Goal: Task Accomplishment & Management: Complete application form

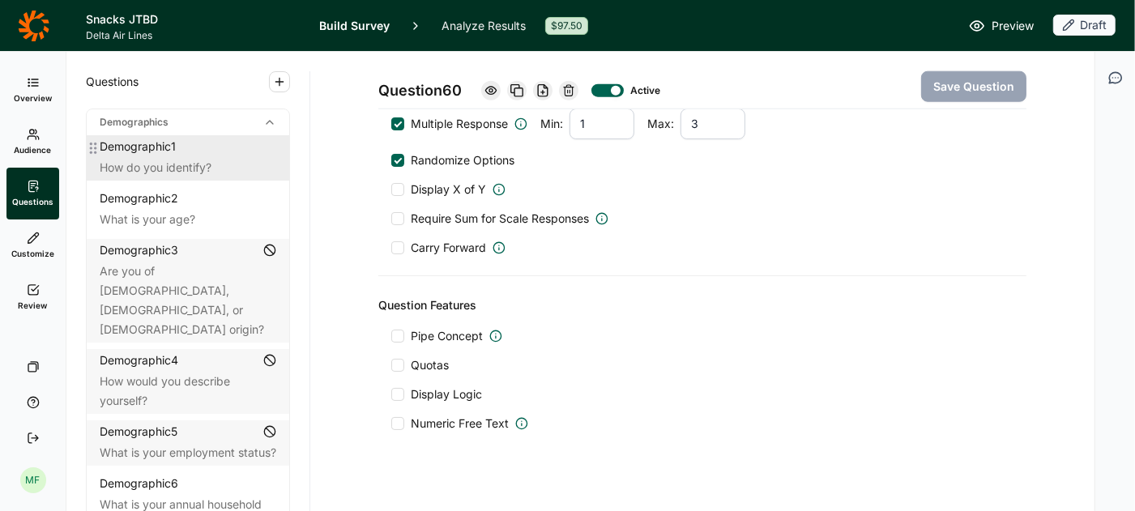
click at [165, 151] on div "Demographic 1" at bounding box center [138, 147] width 76 height 16
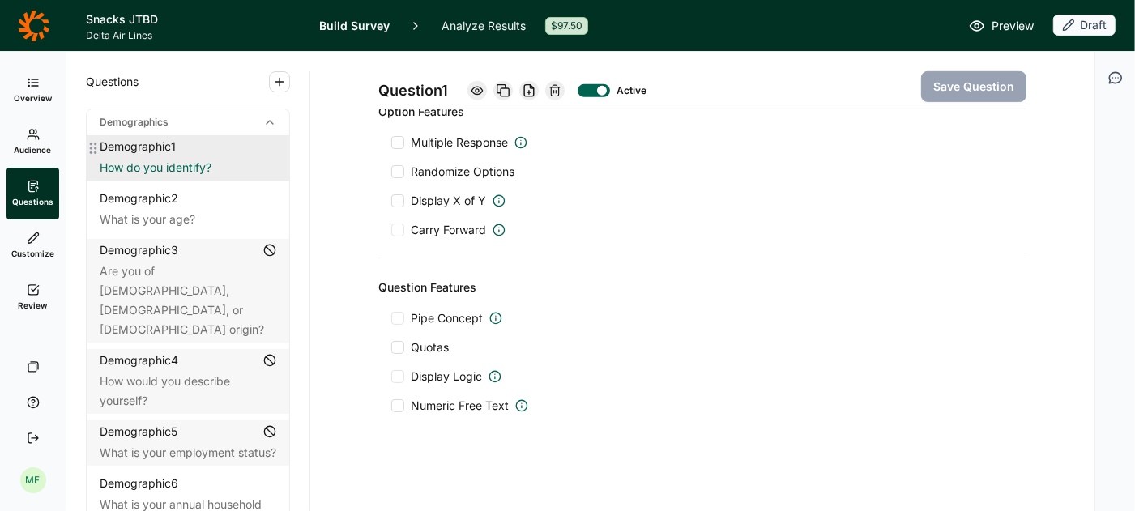
scroll to position [719, 0]
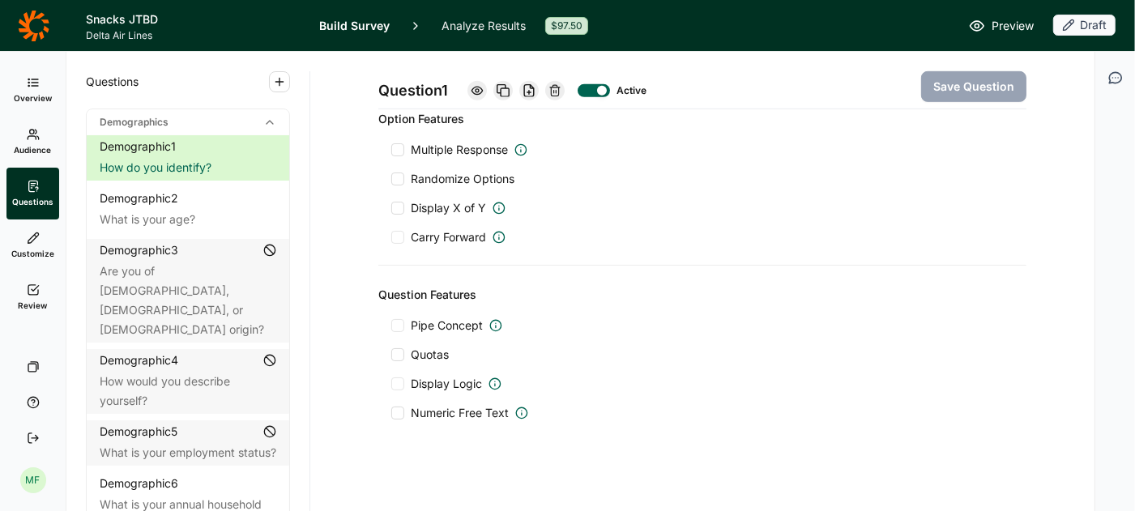
click at [1006, 21] on span "Preview" at bounding box center [1012, 25] width 42 height 19
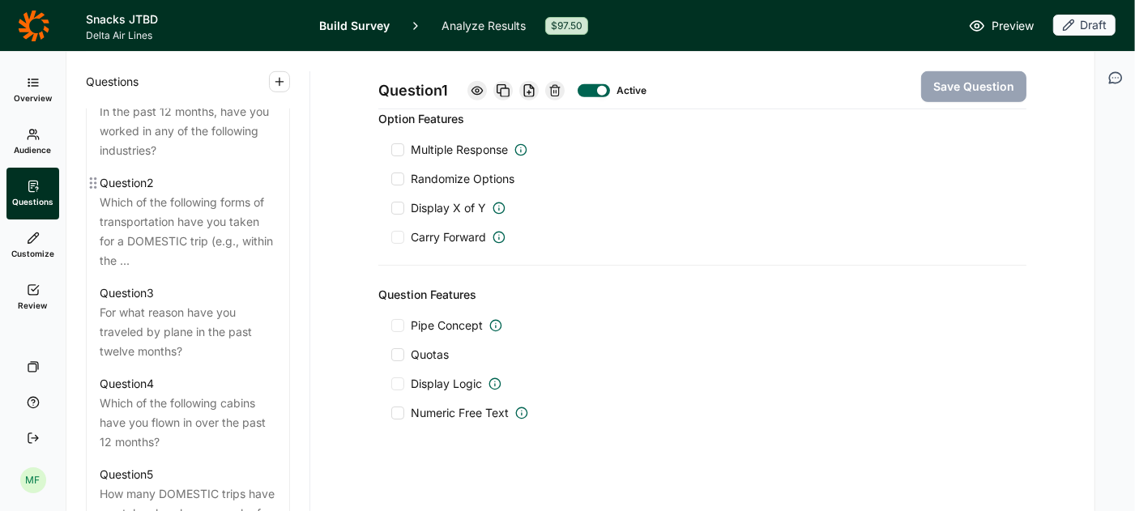
scroll to position [855, 0]
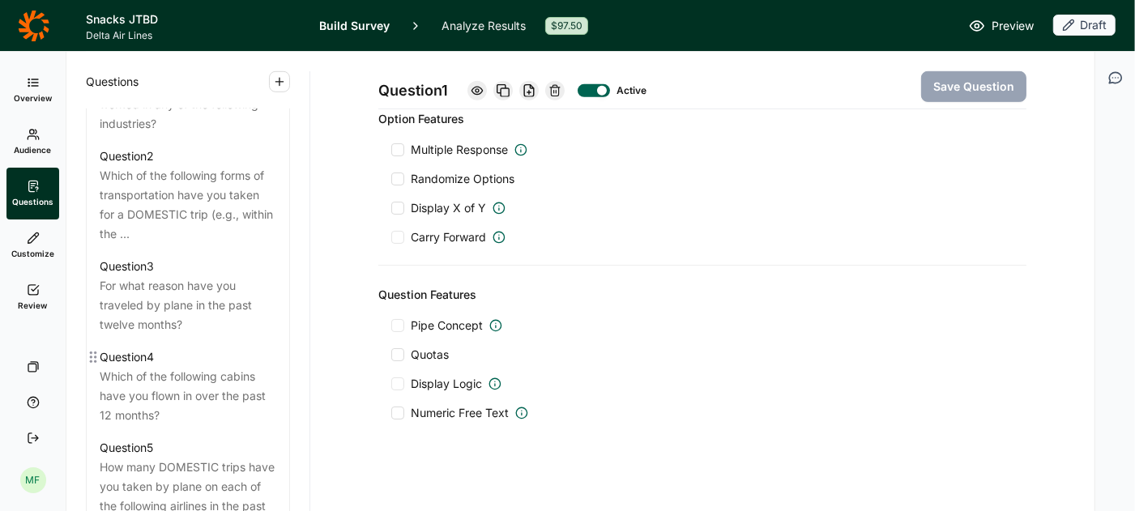
click at [198, 381] on div "Which of the following cabins have you flown in over the past 12 months?" at bounding box center [188, 396] width 177 height 58
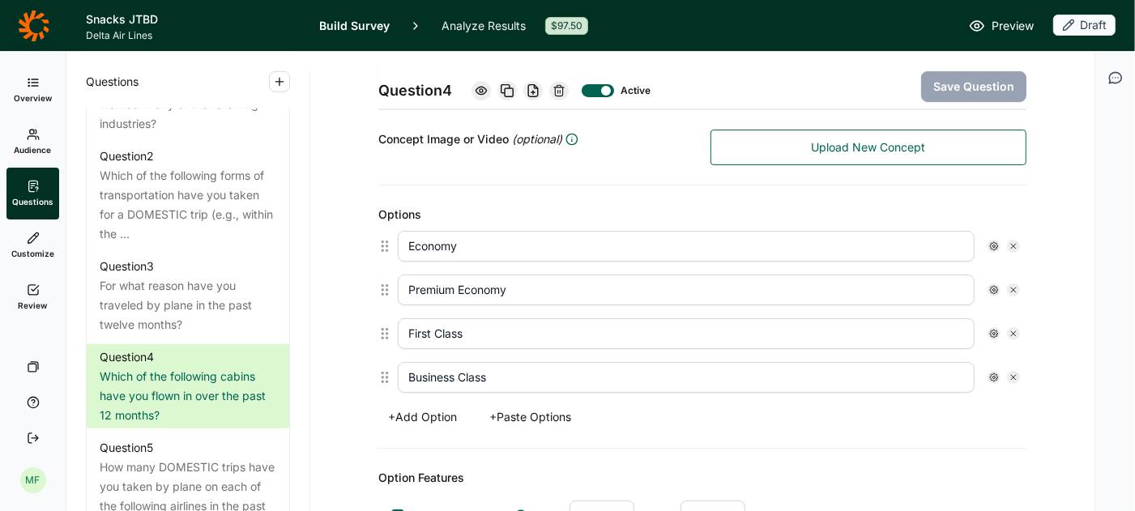
scroll to position [359, 0]
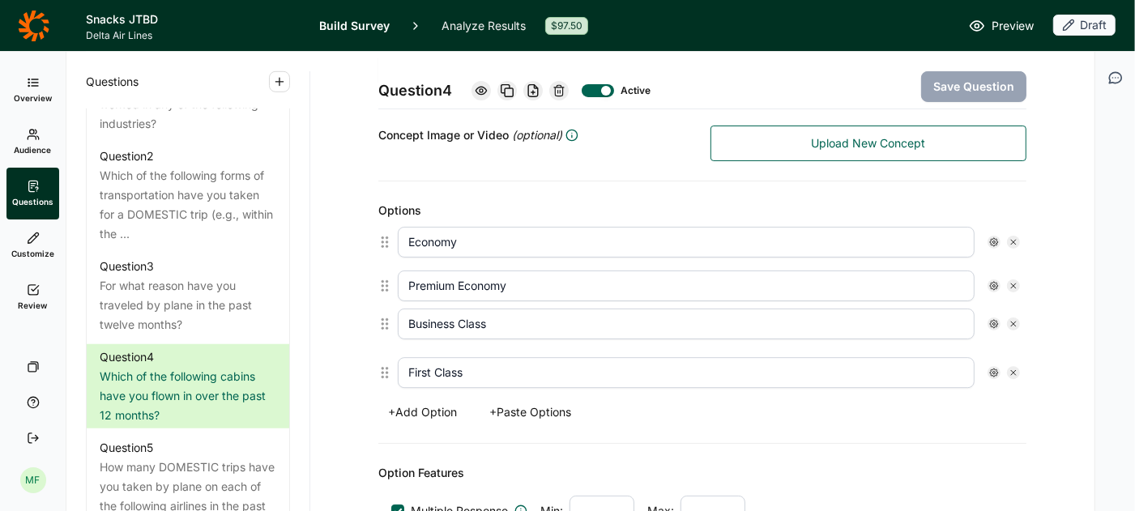
drag, startPoint x: 382, startPoint y: 368, endPoint x: 381, endPoint y: 319, distance: 48.6
click at [381, 319] on div "Economy Premium Economy First Class Business Class" at bounding box center [702, 307] width 648 height 174
type input "Business Class"
type input "First Class"
click at [963, 90] on button "Save Question" at bounding box center [973, 86] width 105 height 31
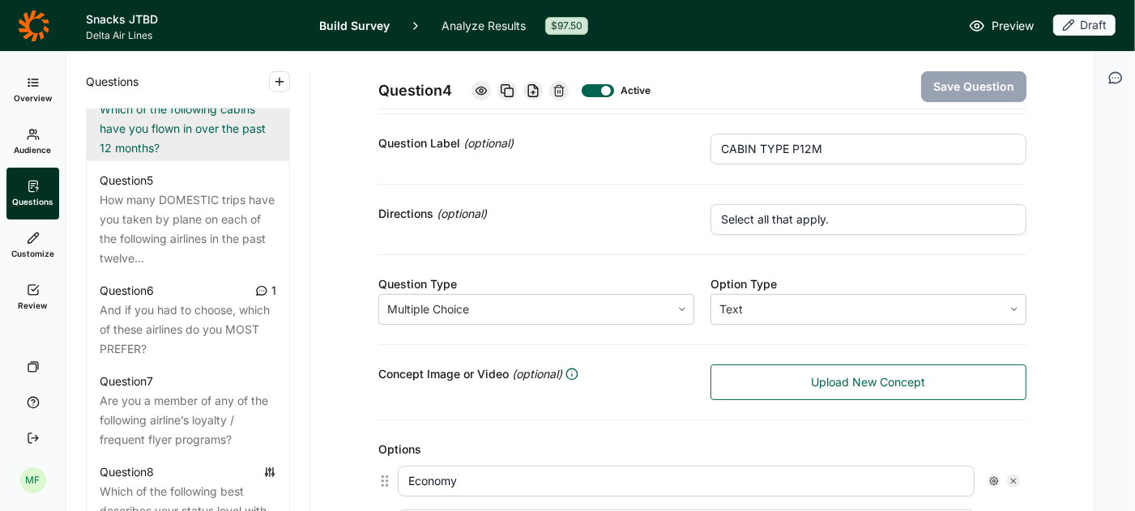
scroll to position [1131, 0]
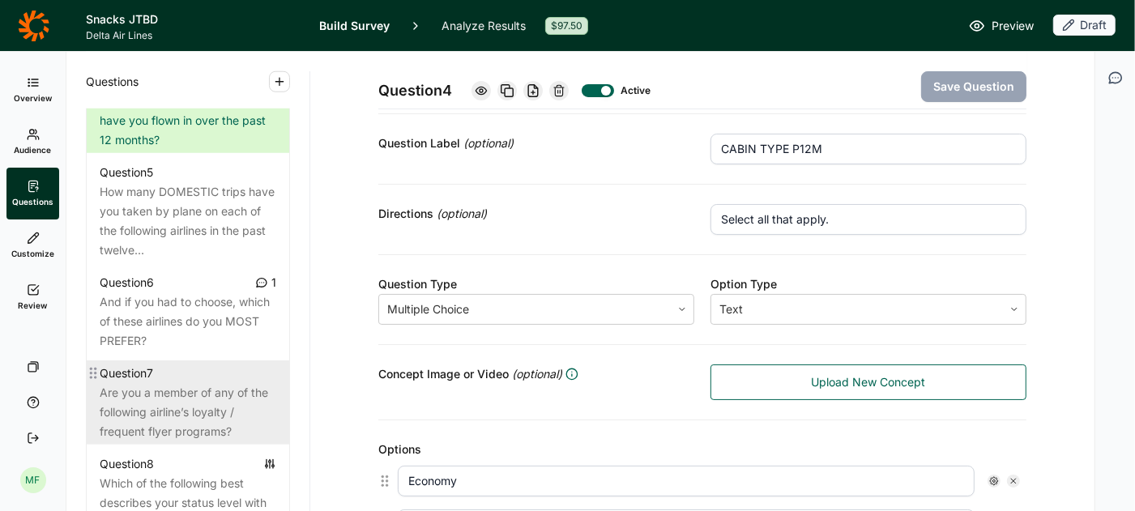
click at [200, 383] on div "Are you a member of any of the following airline’s loyalty / frequent flyer pro…" at bounding box center [188, 412] width 177 height 58
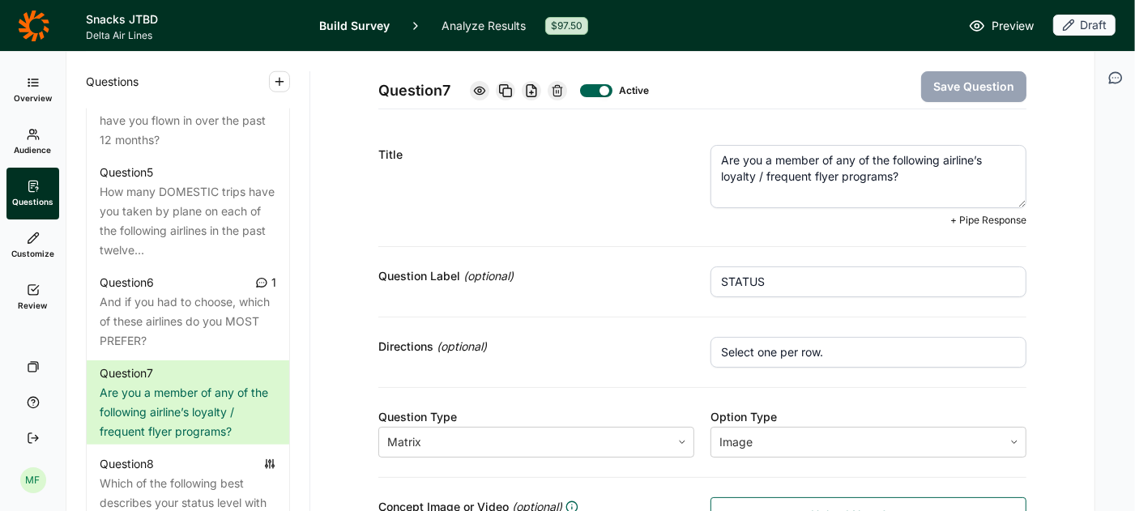
click at [987, 160] on textarea "Are you a member of any of the following airline’s loyalty / frequent flyer pro…" at bounding box center [868, 176] width 316 height 63
click at [982, 159] on textarea "Are you a member of any of the following airline’s loyalty / frequent flyer pro…" at bounding box center [868, 176] width 316 height 63
type textarea "Are you a member of any of the following airlines' loyalty / frequent flyer pro…"
click at [990, 86] on button "Save Question" at bounding box center [973, 86] width 105 height 31
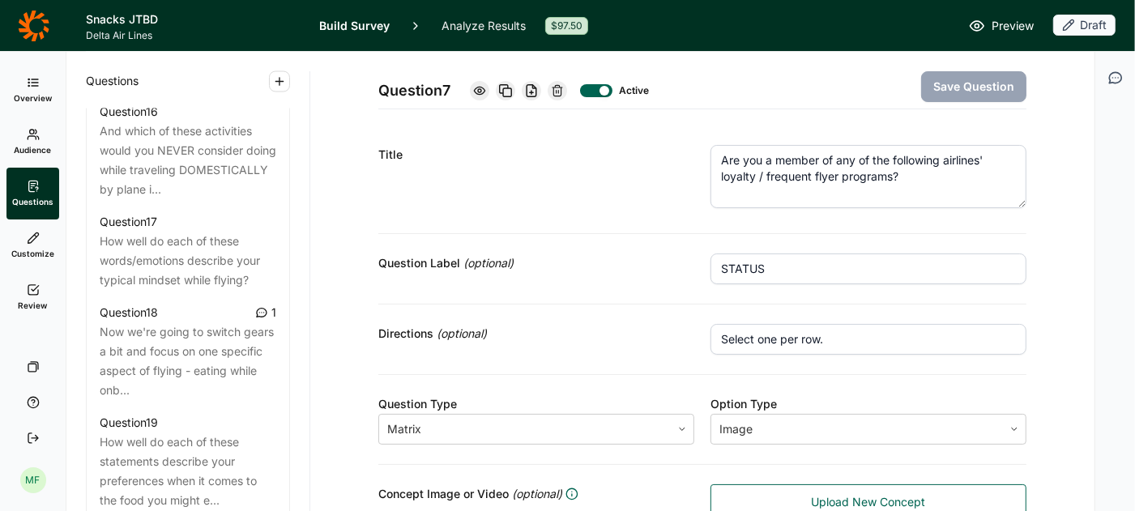
scroll to position [2377, 0]
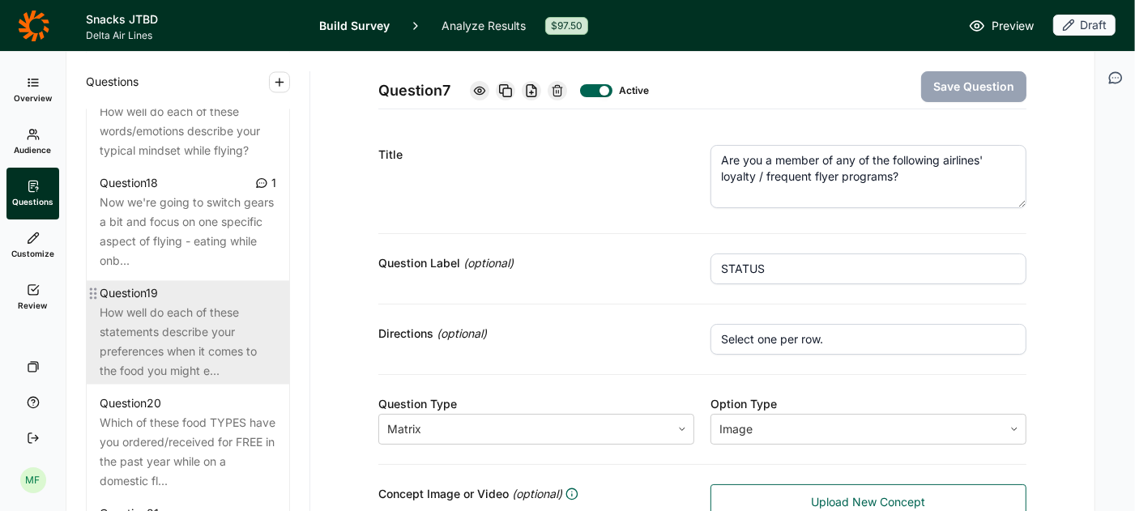
click at [165, 315] on div "How well do each of these statements describe your preferences when it comes to…" at bounding box center [188, 342] width 177 height 78
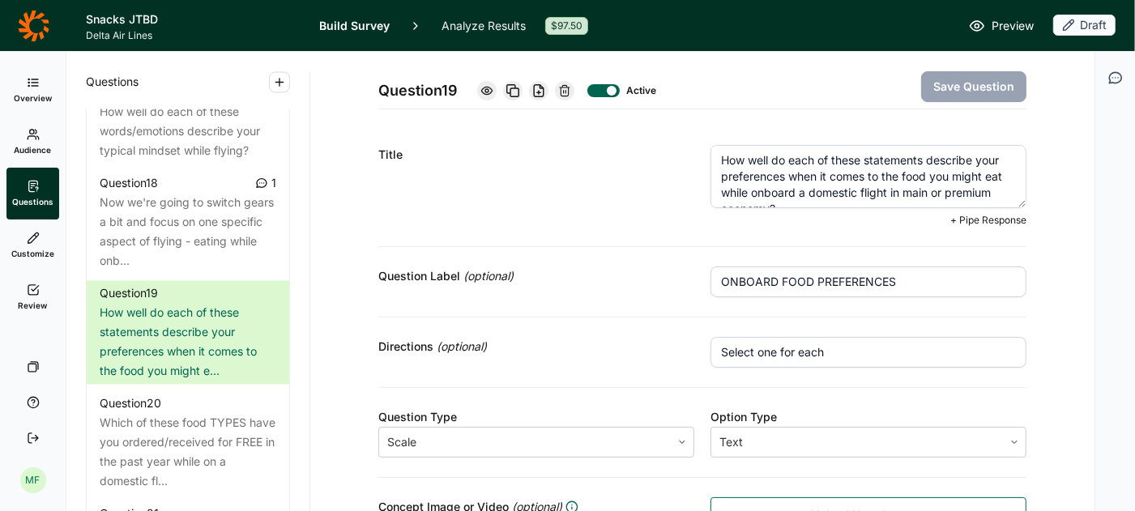
click at [907, 191] on textarea "How well do each of these statements describe your preferences when it comes to…" at bounding box center [868, 176] width 316 height 63
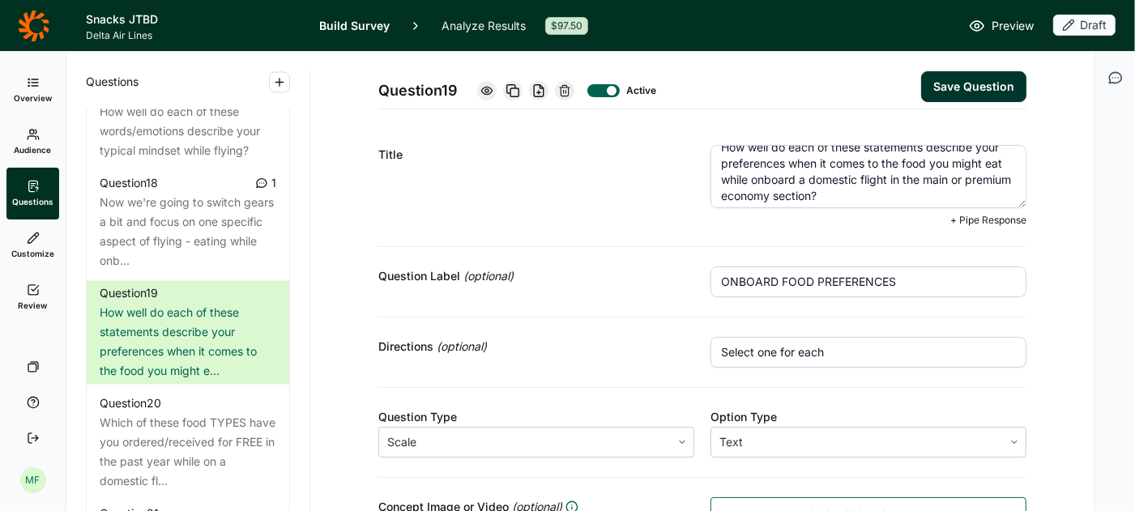
type textarea "How well do each of these statements describe your preferences when it comes to…"
click at [1003, 78] on button "Save Question" at bounding box center [973, 86] width 105 height 31
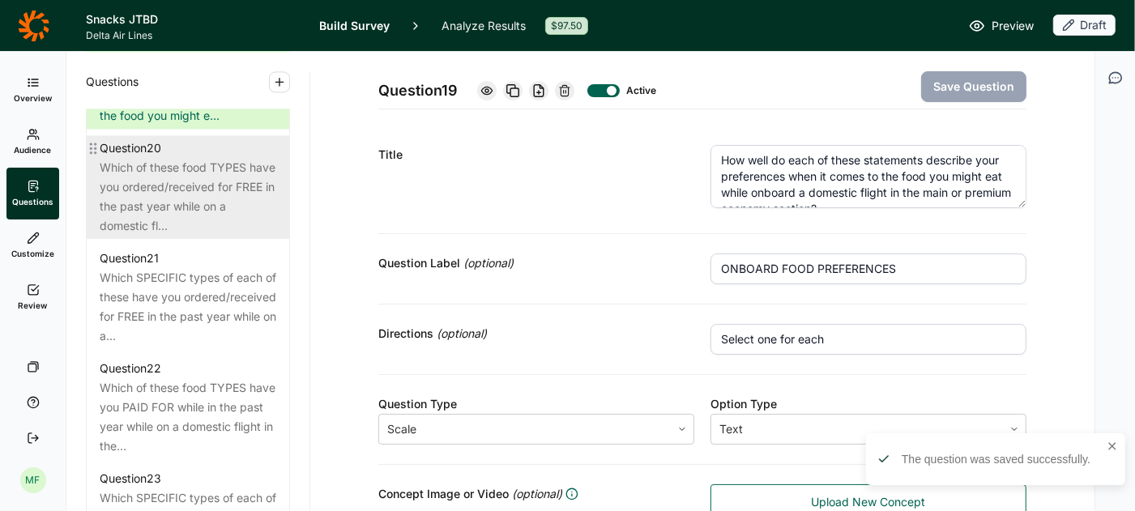
scroll to position [2653, 0]
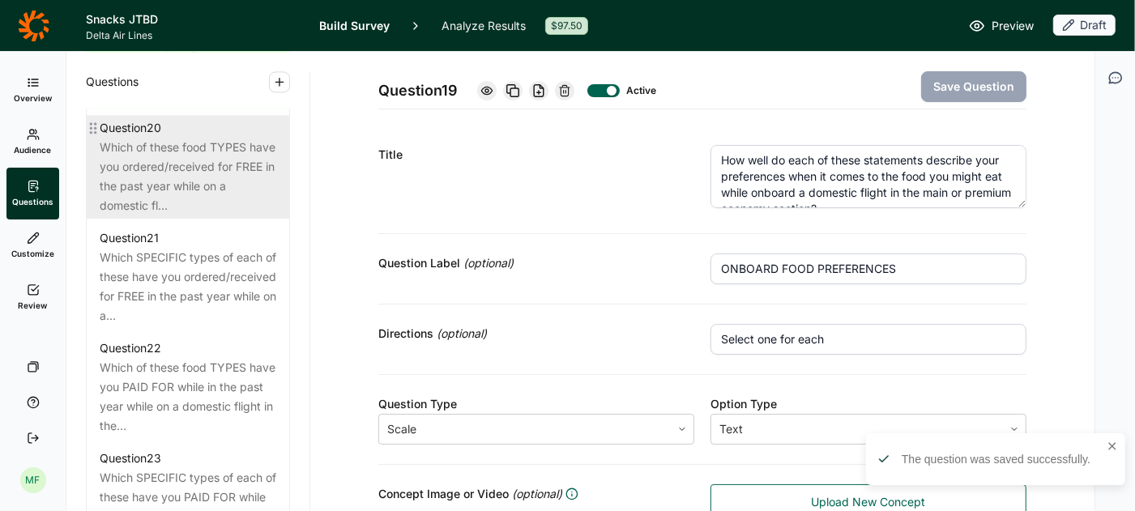
click at [195, 373] on div "Which of these food TYPES have you PAID FOR while in the past year while on a d…" at bounding box center [188, 397] width 177 height 78
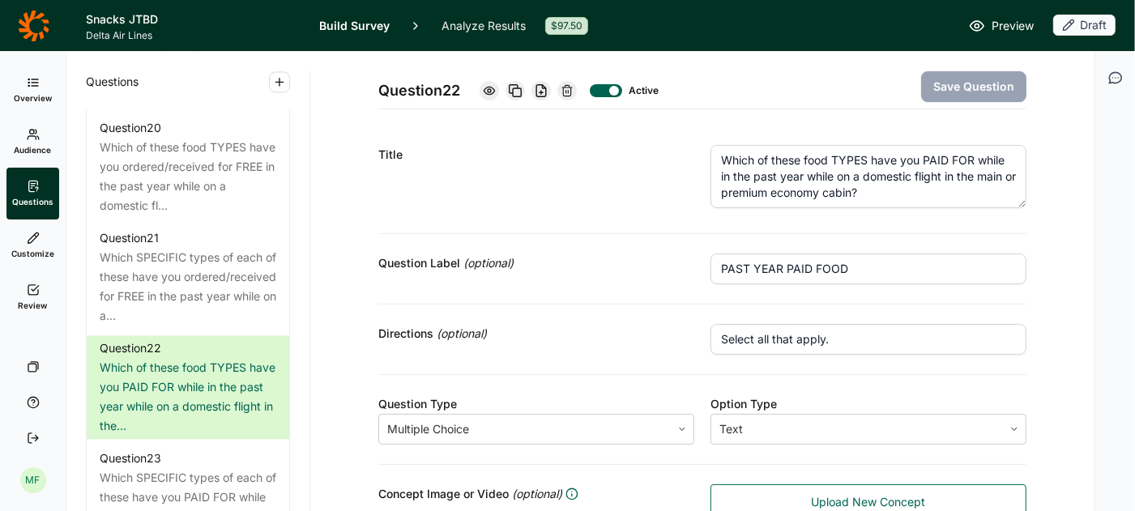
click at [868, 158] on textarea "Which of these food TYPES have you PAID FOR while in the past year while on a d…" at bounding box center [868, 176] width 316 height 63
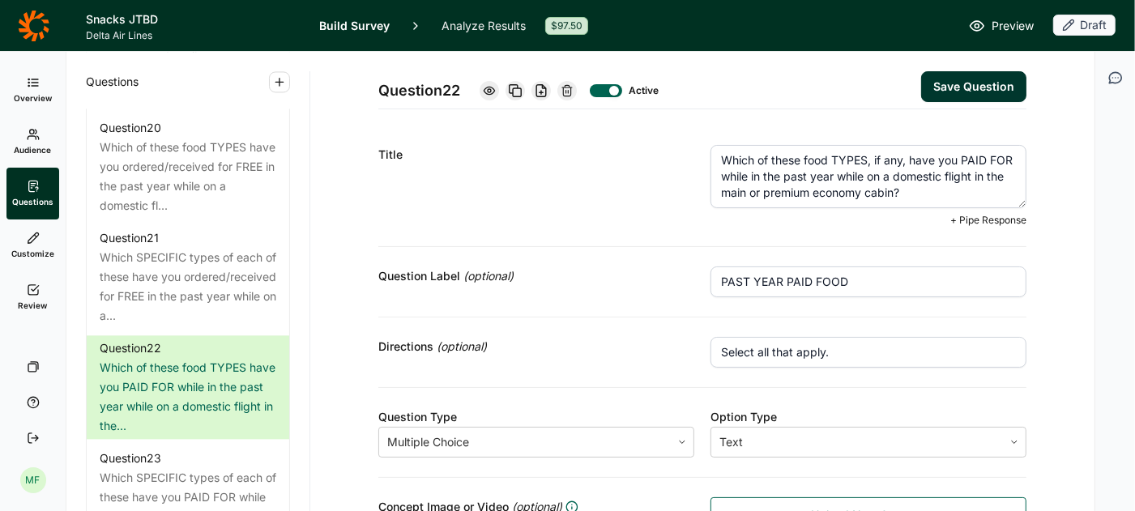
type textarea "Which of these food TYPES, if any, have you PAID FOR while in the past year whi…"
click at [971, 75] on button "Save Question" at bounding box center [973, 86] width 105 height 31
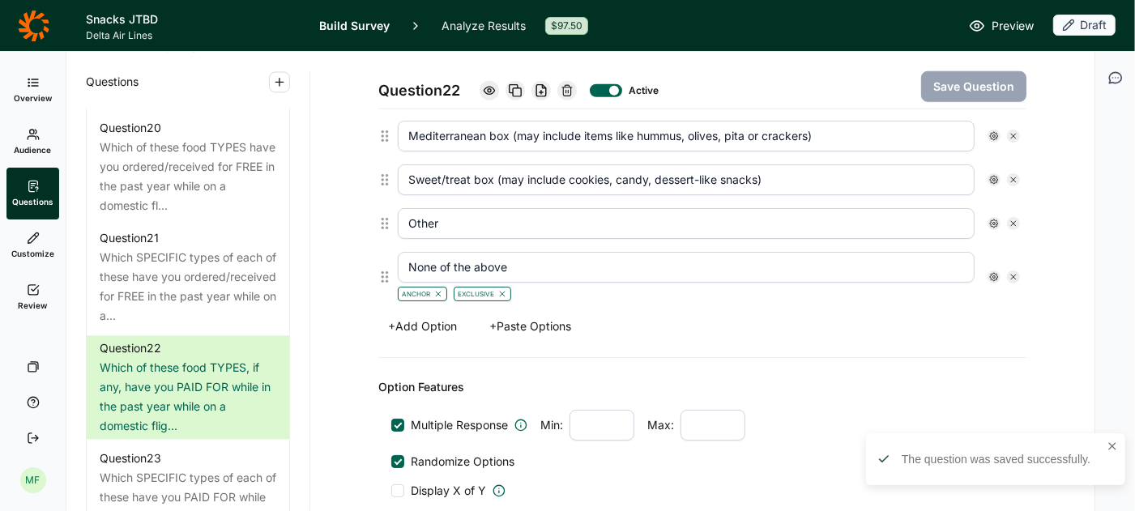
scroll to position [1228, 0]
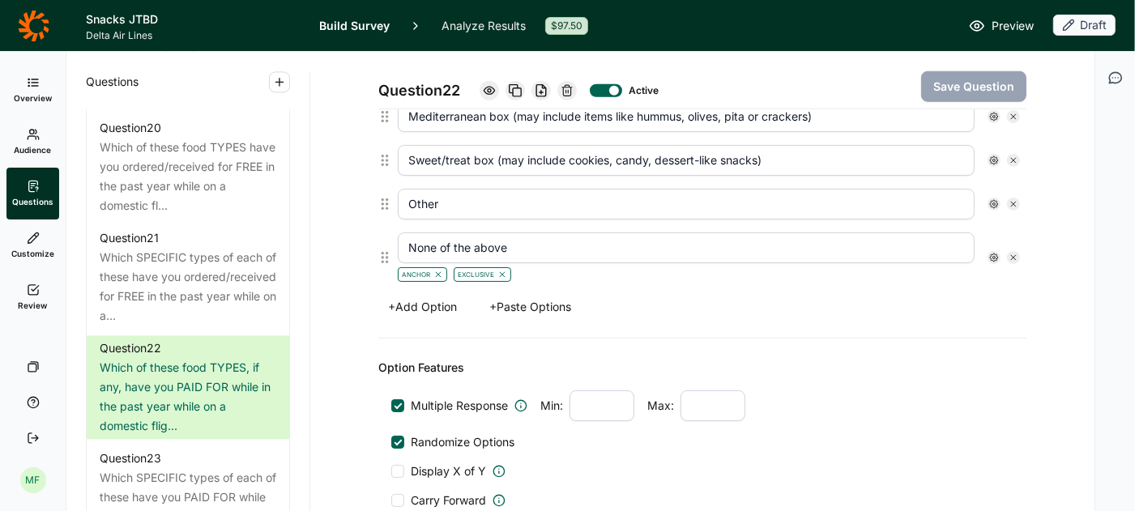
click at [994, 200] on use at bounding box center [994, 204] width 8 height 8
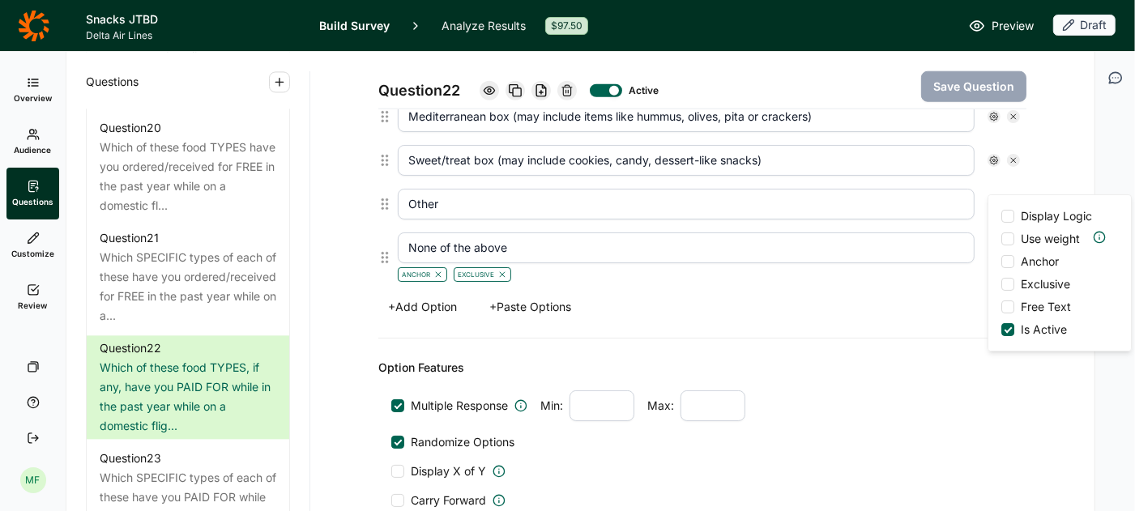
click at [1007, 258] on div at bounding box center [1007, 261] width 13 height 13
click at [1001, 262] on input "Anchor" at bounding box center [1001, 262] width 0 height 0
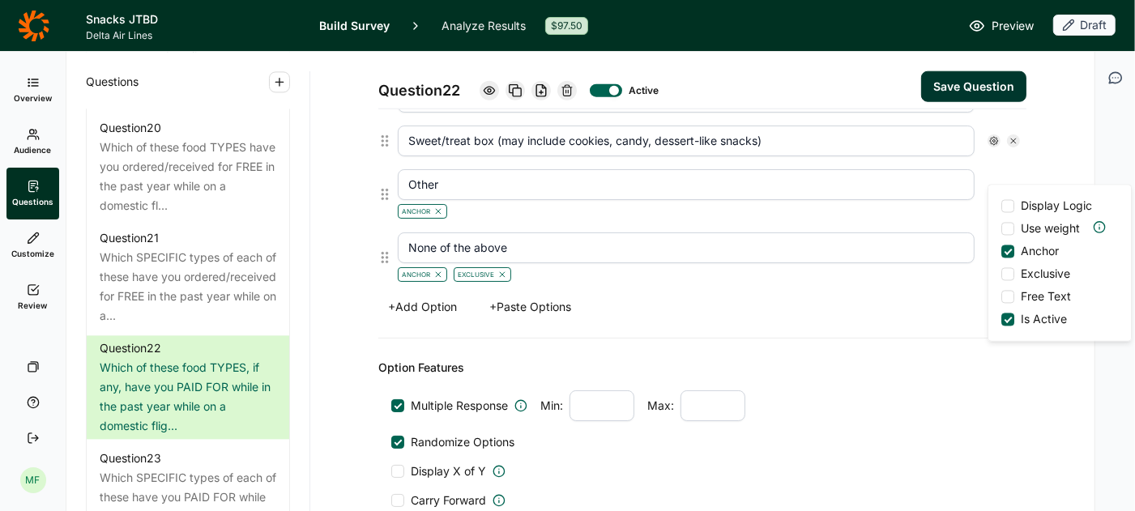
click at [975, 80] on button "Save Question" at bounding box center [973, 86] width 105 height 31
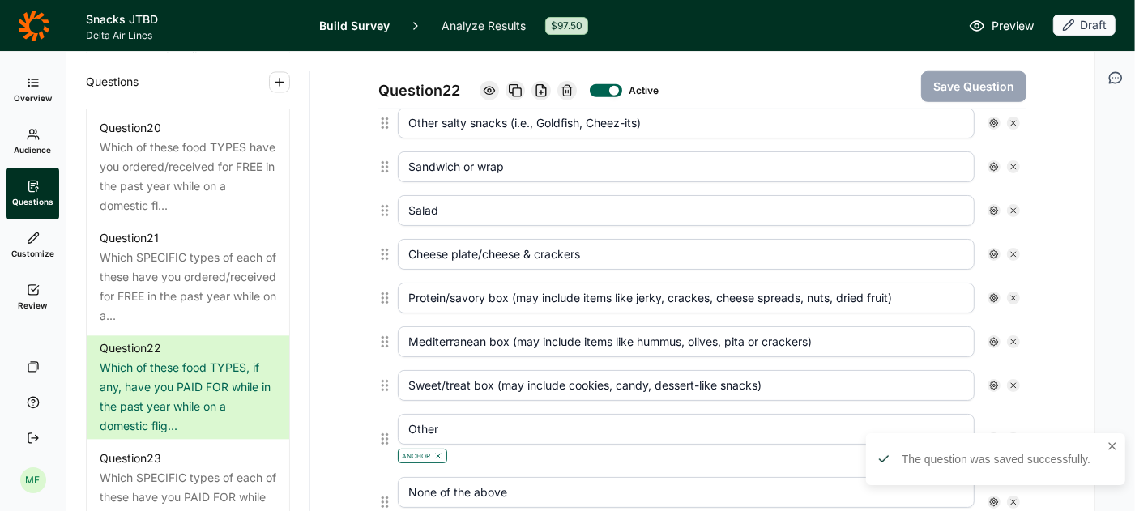
scroll to position [918, 0]
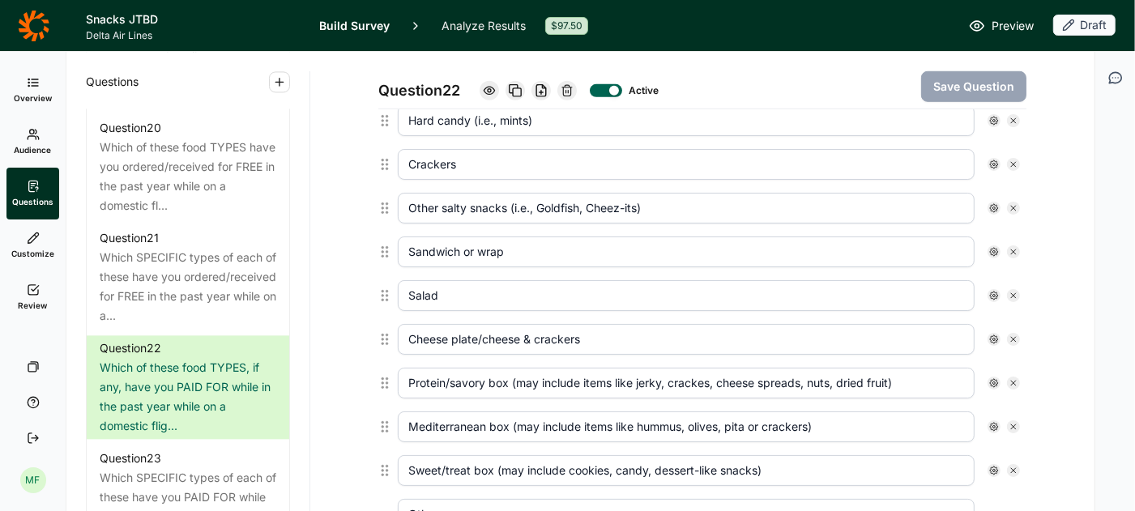
click at [706, 373] on input "Protein/savory box (may include items like jerky, crackes, cheese spreads, nuts…" at bounding box center [686, 383] width 577 height 31
type input "Protein/savory box (may include items like jerky, crackers, cheese spreads, nut…"
click at [958, 87] on button "Save Question" at bounding box center [973, 86] width 105 height 31
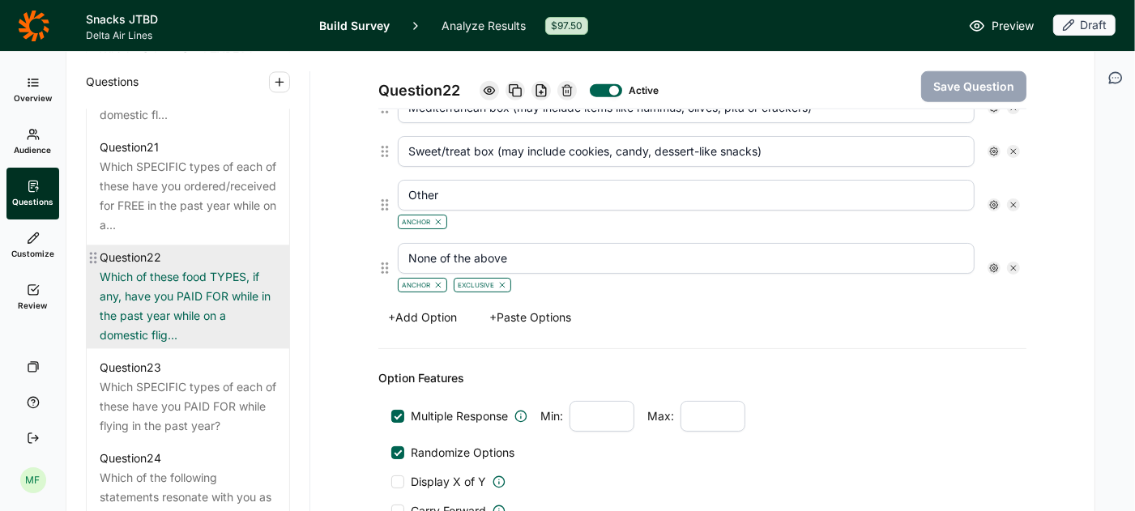
scroll to position [2751, 0]
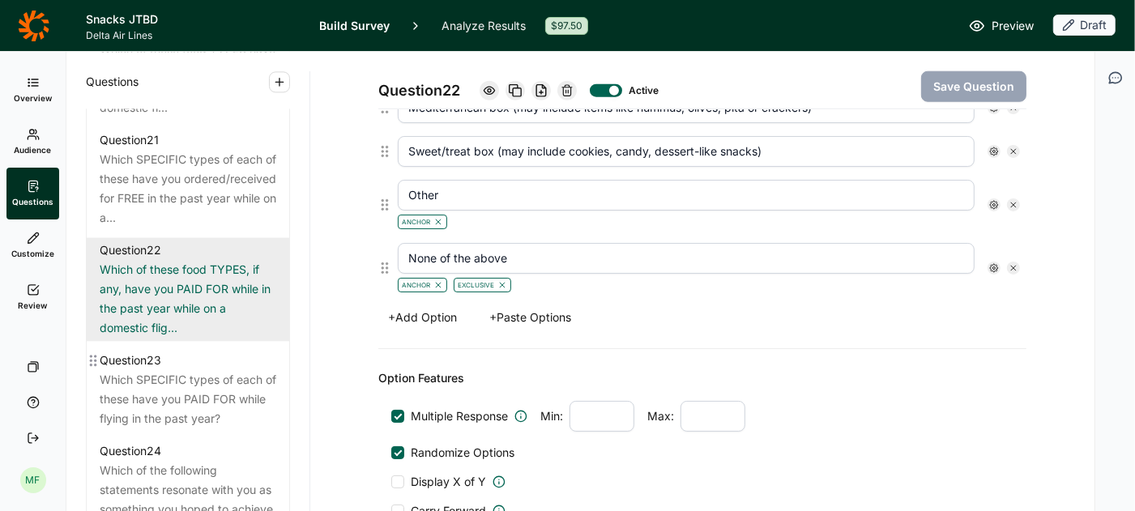
click at [177, 351] on div "Question 23" at bounding box center [188, 360] width 177 height 19
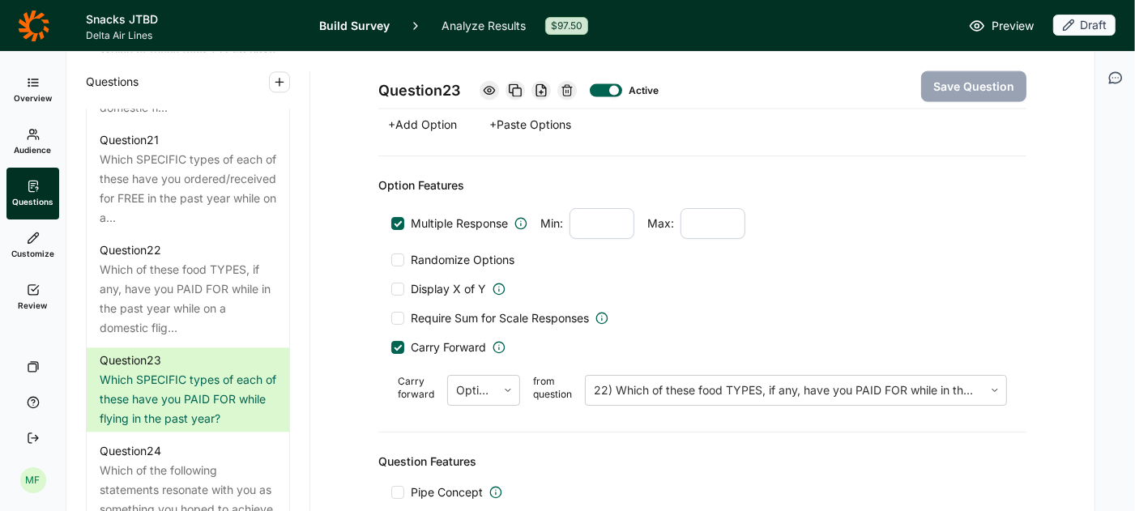
scroll to position [1674, 0]
click at [506, 384] on icon at bounding box center [508, 389] width 10 height 10
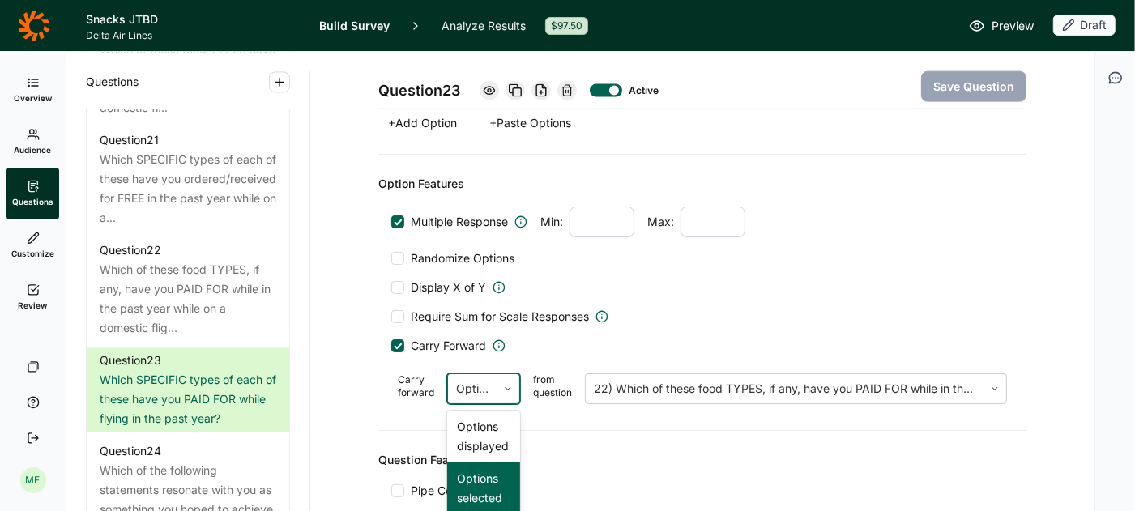
click at [494, 467] on div "Options selected" at bounding box center [483, 488] width 73 height 52
click at [398, 339] on div at bounding box center [397, 345] width 13 height 13
click at [391, 346] on input "Carry Forward" at bounding box center [391, 346] width 0 height 0
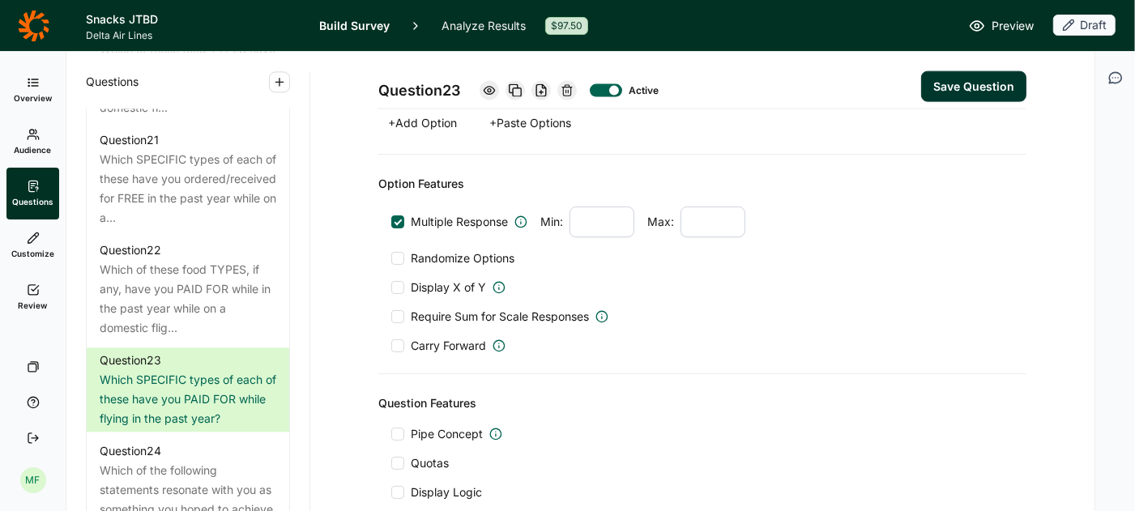
click at [405, 338] on span "Carry Forward" at bounding box center [454, 346] width 101 height 16
click at [391, 346] on input "Carry Forward" at bounding box center [391, 346] width 0 height 0
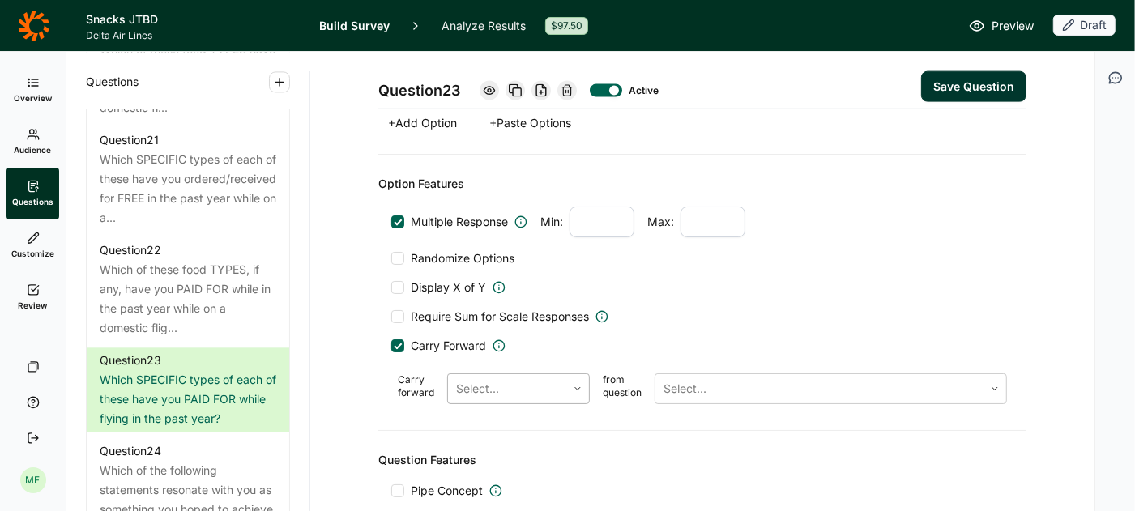
click at [532, 377] on div at bounding box center [507, 388] width 102 height 23
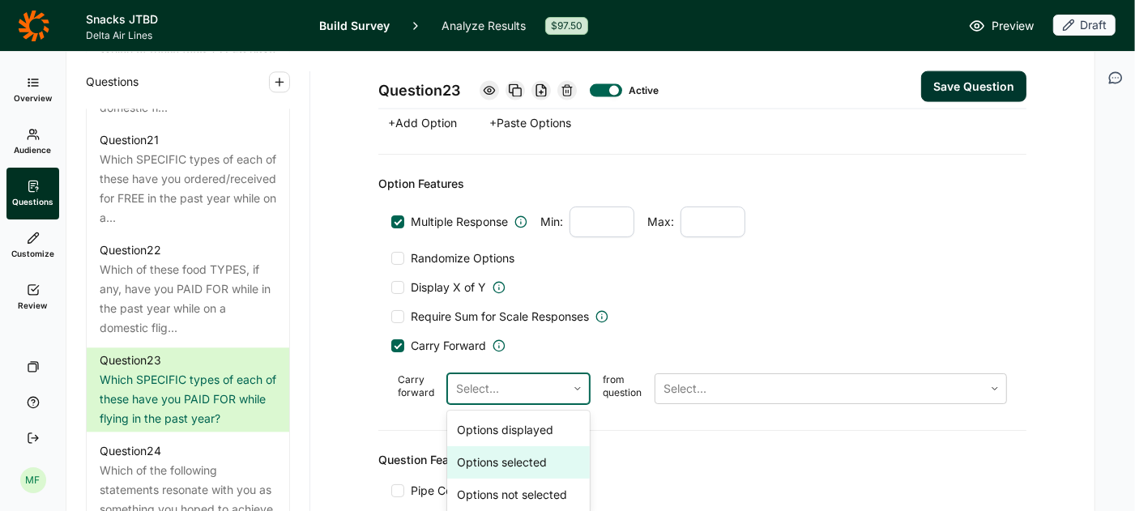
click at [524, 446] on div "Options selected" at bounding box center [518, 462] width 143 height 32
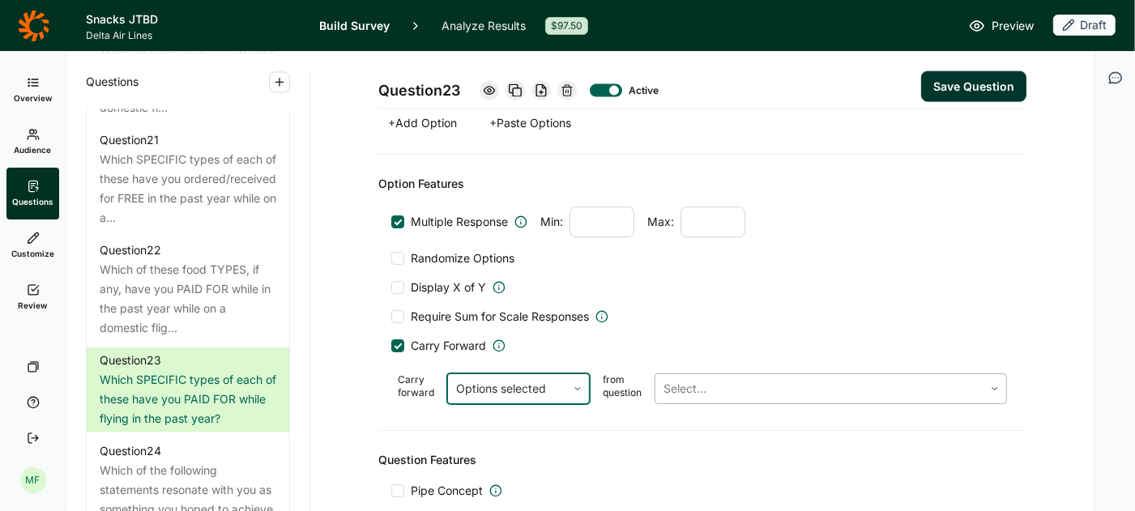
click at [692, 377] on div at bounding box center [819, 388] width 312 height 23
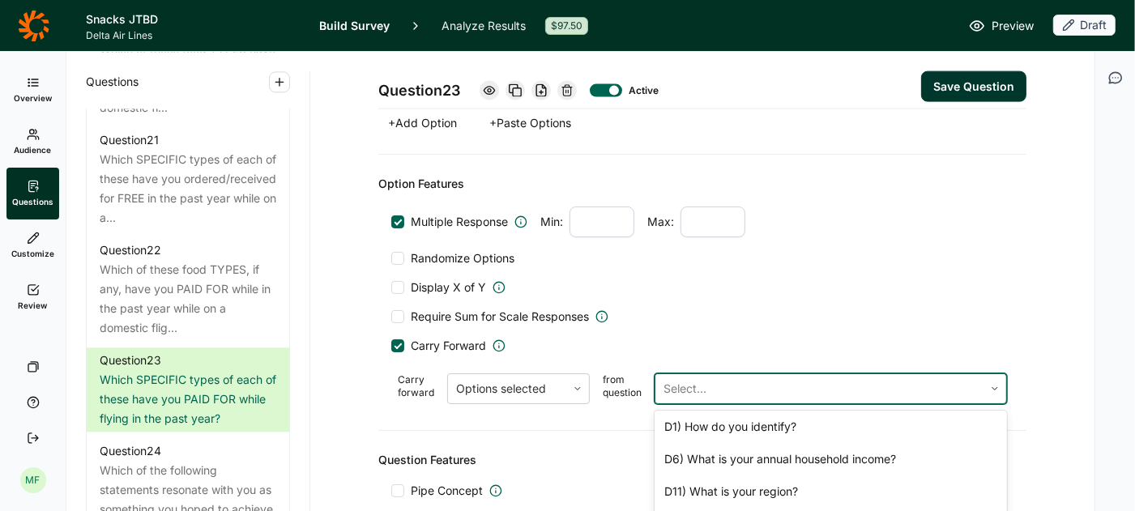
scroll to position [847, 0]
type input "Protein/savory box (may include items like jerky, crackers, cheese spreads, nut…"
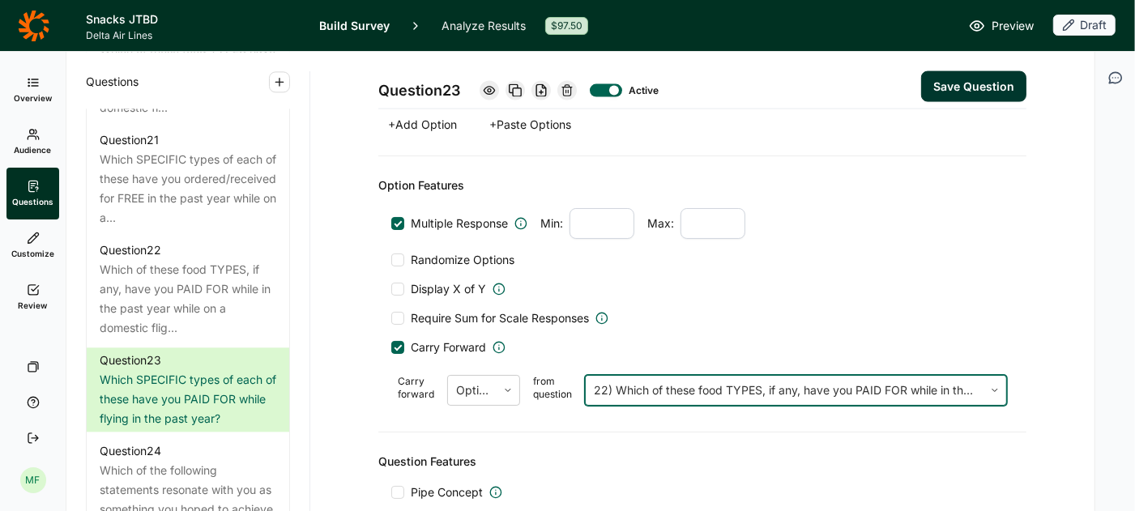
click at [946, 85] on button "Save Question" at bounding box center [973, 86] width 105 height 31
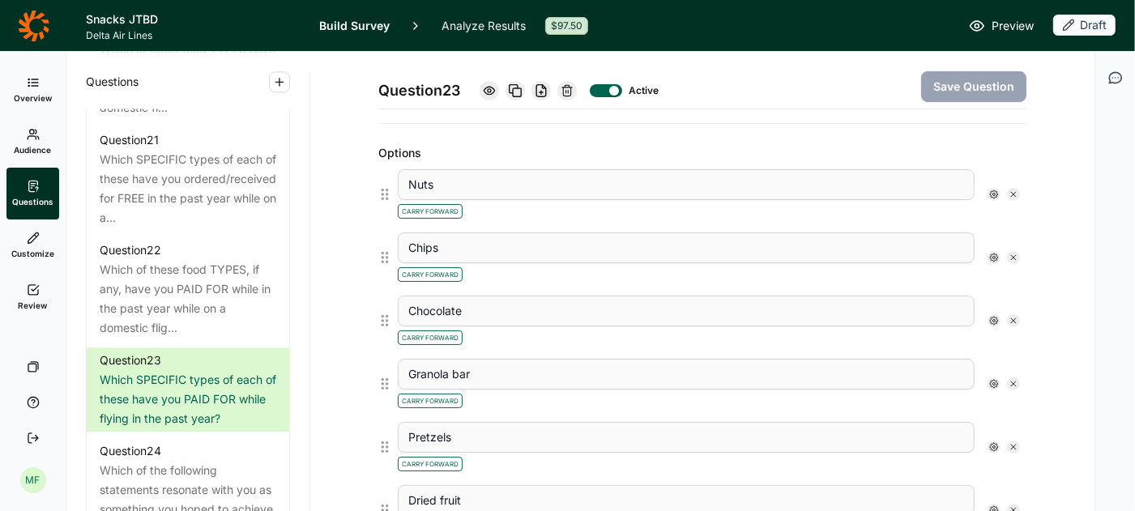
scroll to position [426, 0]
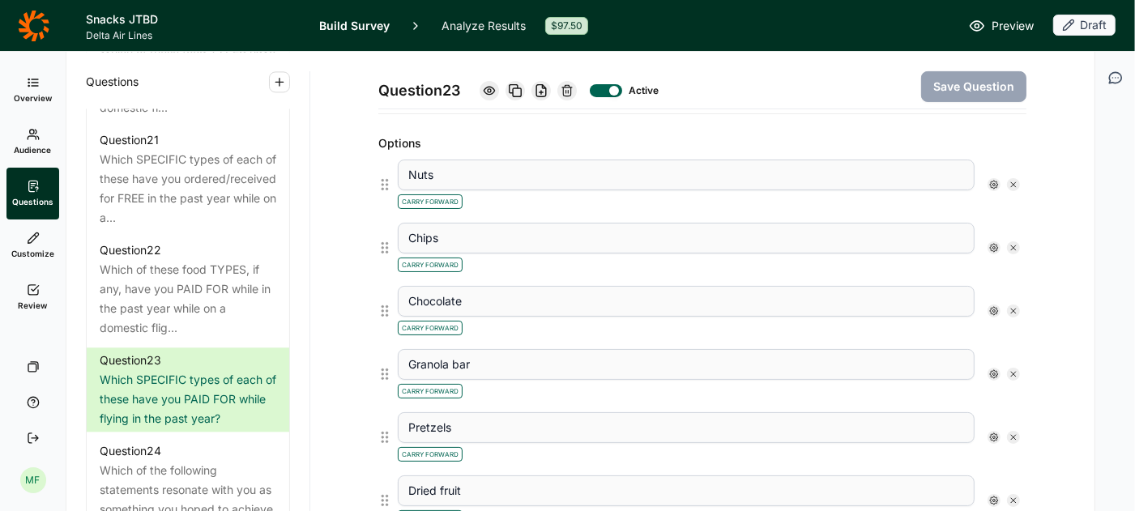
click at [992, 181] on use at bounding box center [994, 185] width 8 height 8
click at [1011, 273] on div at bounding box center [1007, 275] width 13 height 13
click at [1001, 275] on input "Free Text" at bounding box center [1001, 275] width 0 height 0
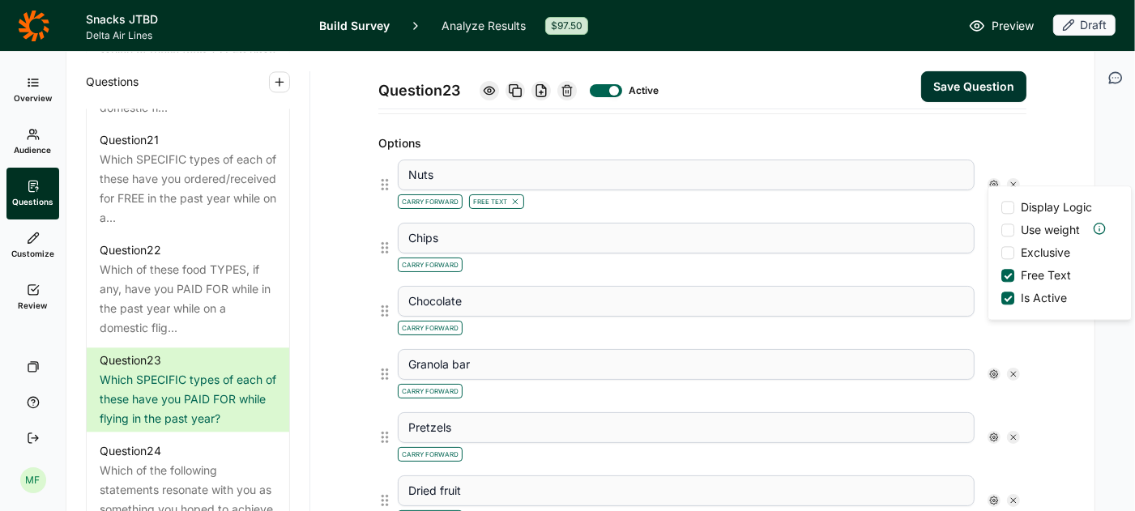
click at [940, 262] on div "Carry Forward" at bounding box center [686, 263] width 577 height 19
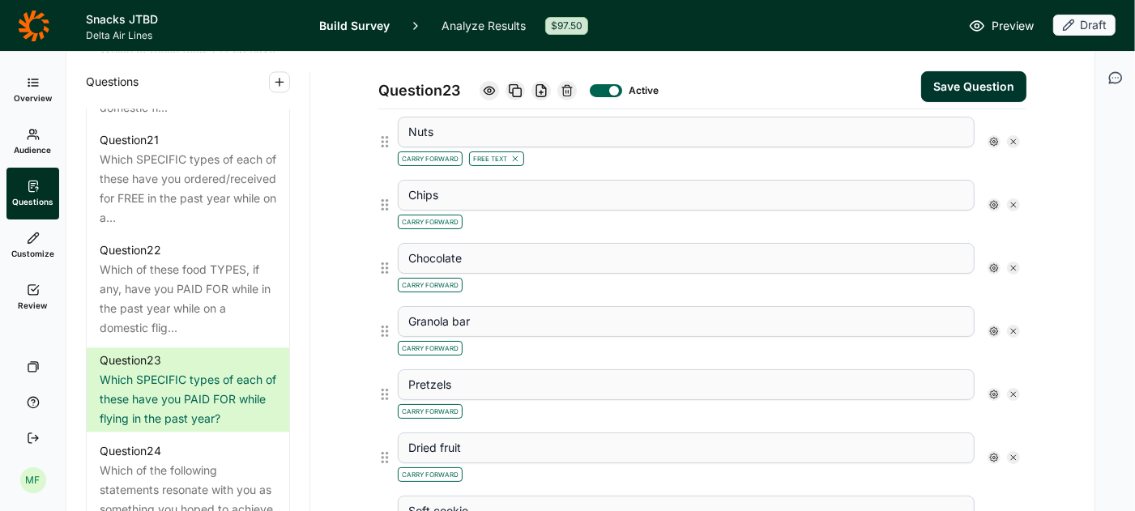
scroll to position [474, 0]
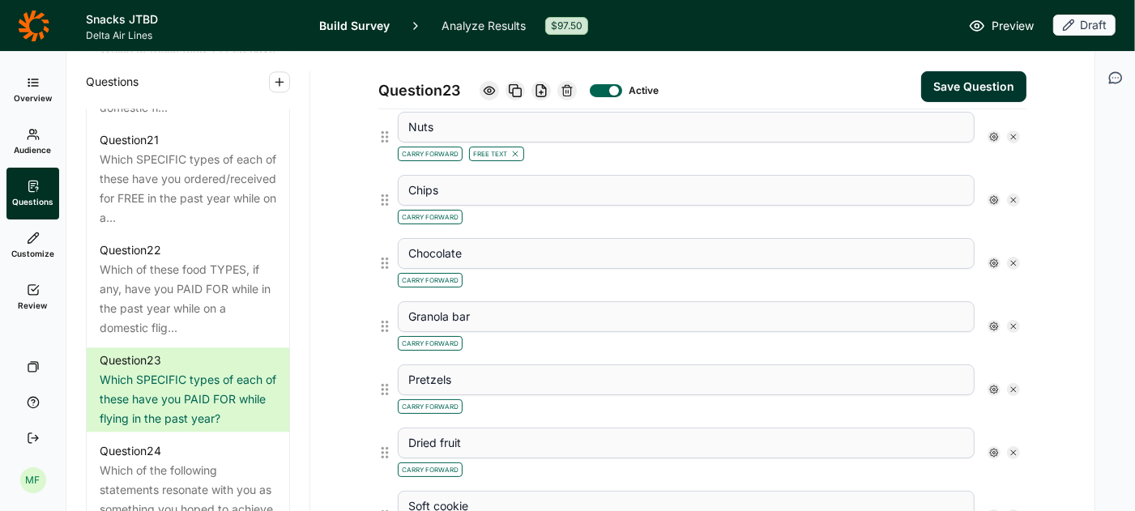
click at [994, 198] on use at bounding box center [994, 200] width 8 height 8
click at [1004, 284] on div at bounding box center [1007, 290] width 13 height 13
click at [1001, 291] on input "Free Text" at bounding box center [1001, 291] width 0 height 0
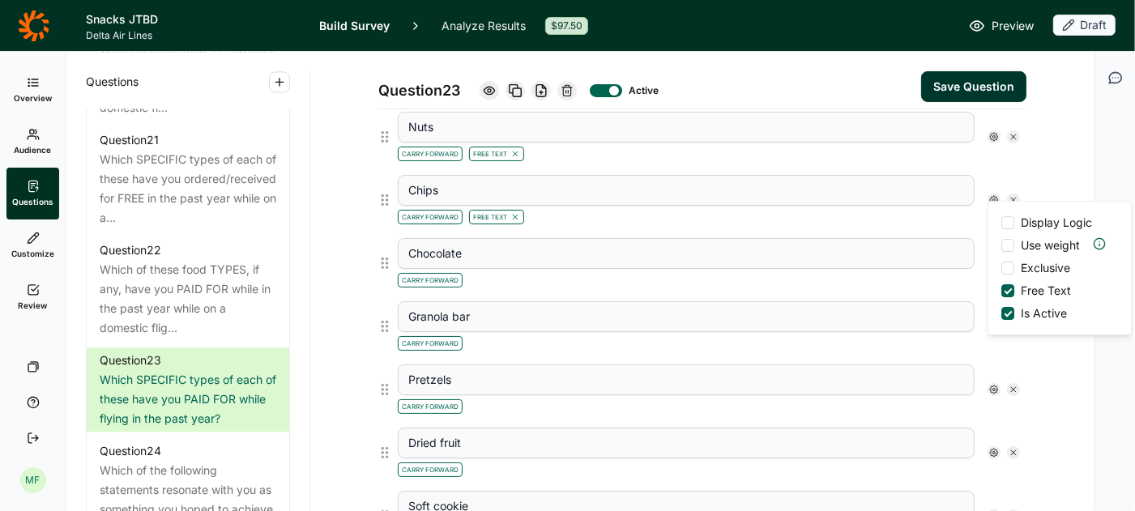
click at [929, 213] on div "Carry Forward Free Text" at bounding box center [686, 215] width 577 height 19
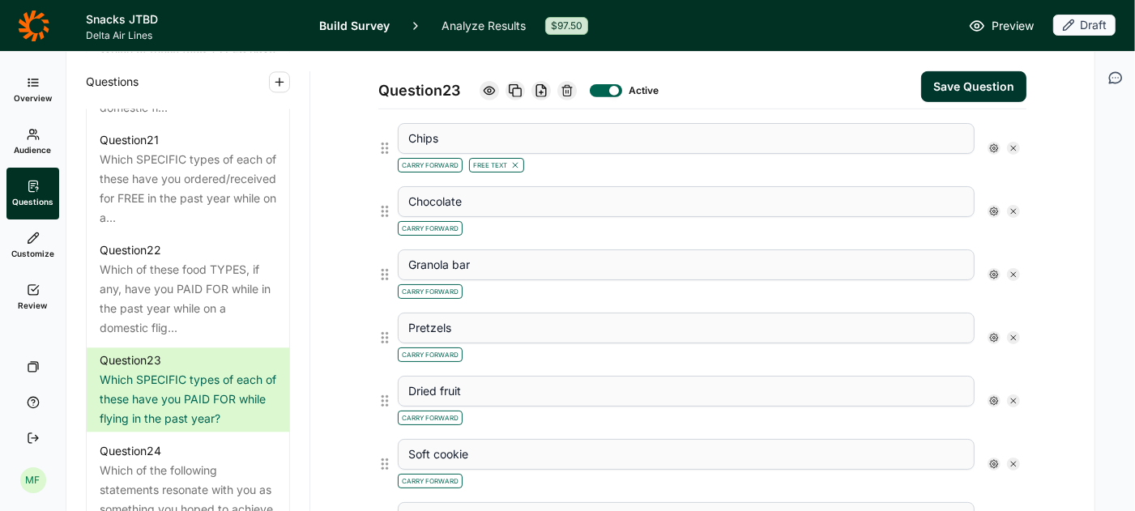
scroll to position [530, 0]
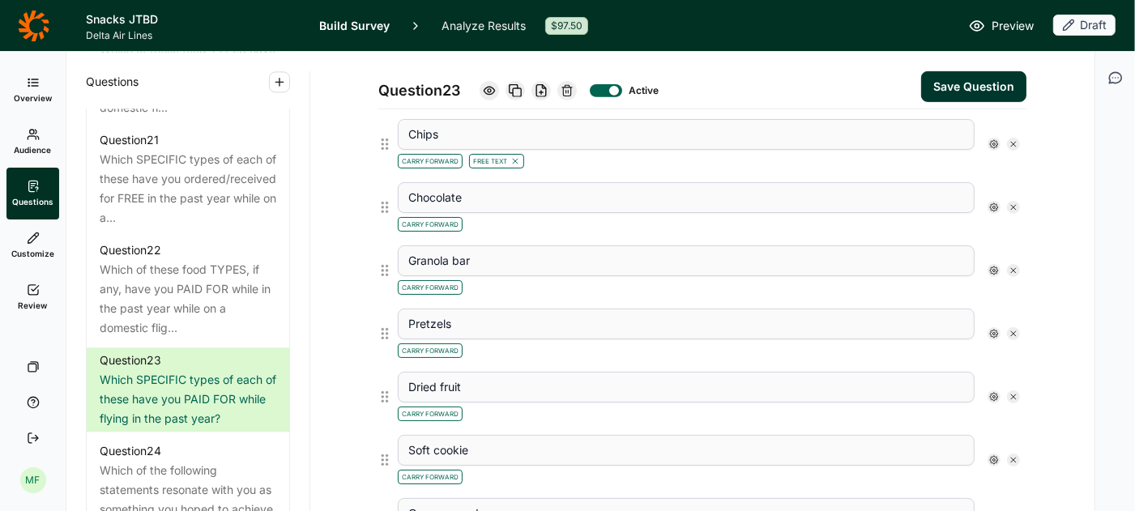
click at [993, 204] on icon at bounding box center [994, 207] width 10 height 10
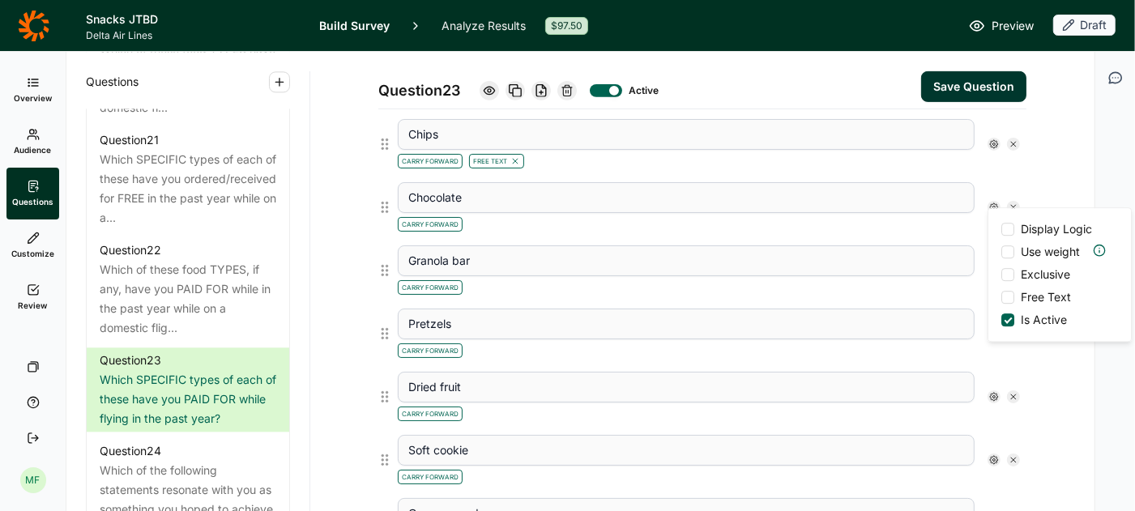
click at [1006, 299] on div at bounding box center [1007, 297] width 13 height 13
click at [1001, 297] on input "Free Text" at bounding box center [1001, 297] width 0 height 0
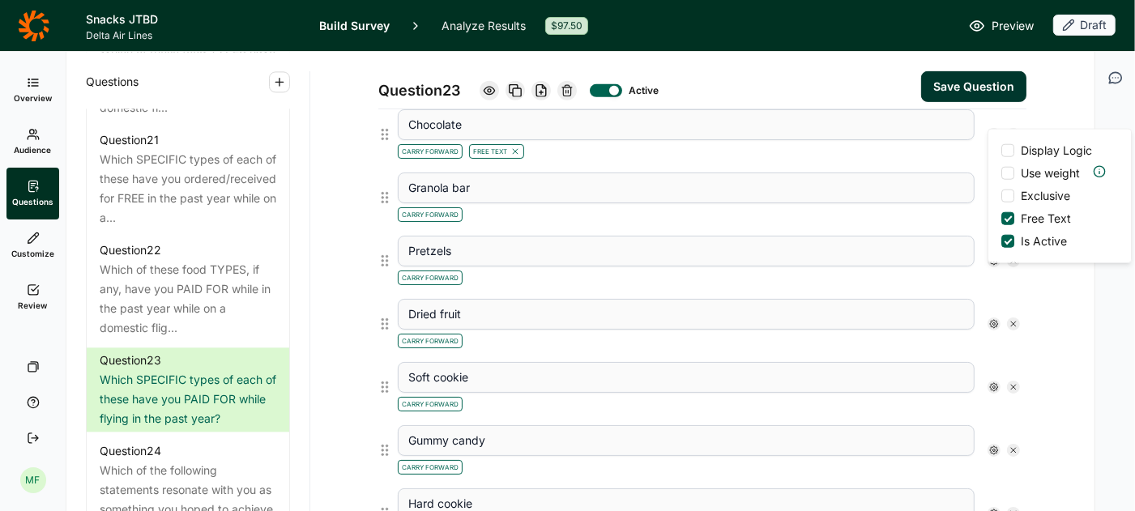
scroll to position [608, 0]
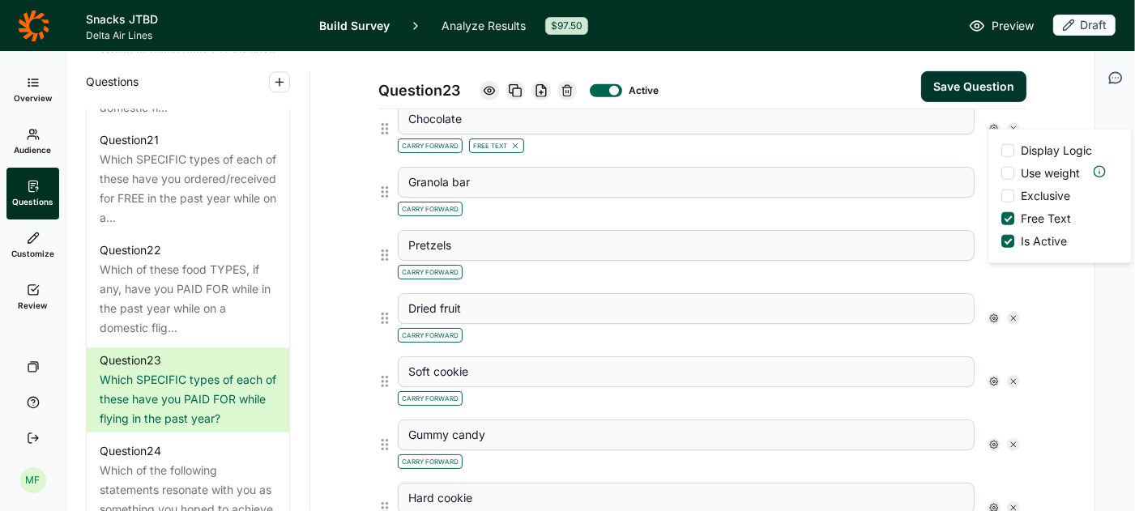
click at [959, 211] on div "Granola bar Carry Forward" at bounding box center [708, 191] width 635 height 63
click at [991, 187] on icon at bounding box center [994, 192] width 10 height 10
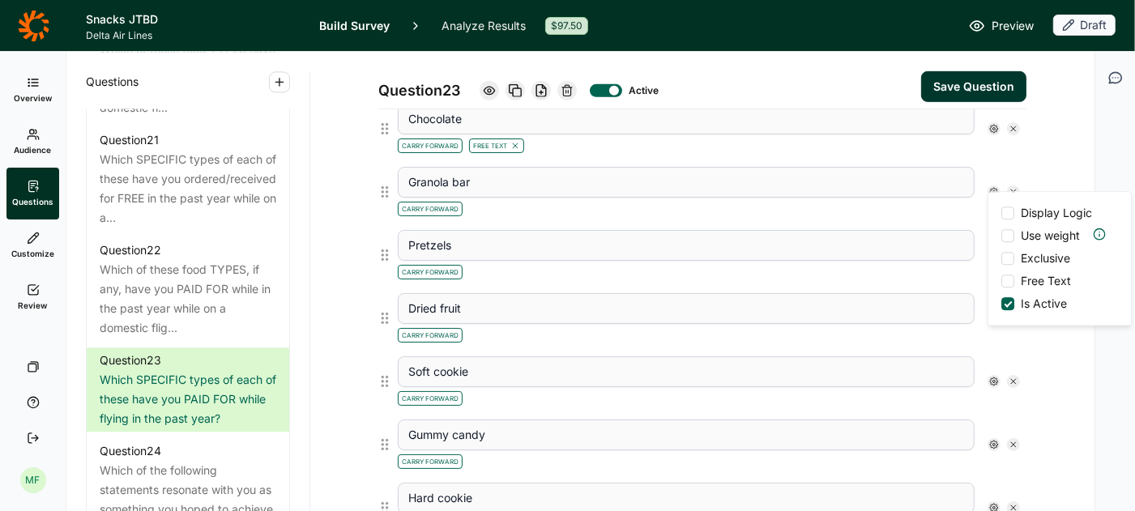
click at [1009, 282] on div at bounding box center [1007, 281] width 13 height 13
click at [1001, 281] on input "Free Text" at bounding box center [1001, 281] width 0 height 0
click at [921, 207] on div "Carry Forward Free Text" at bounding box center [686, 207] width 577 height 19
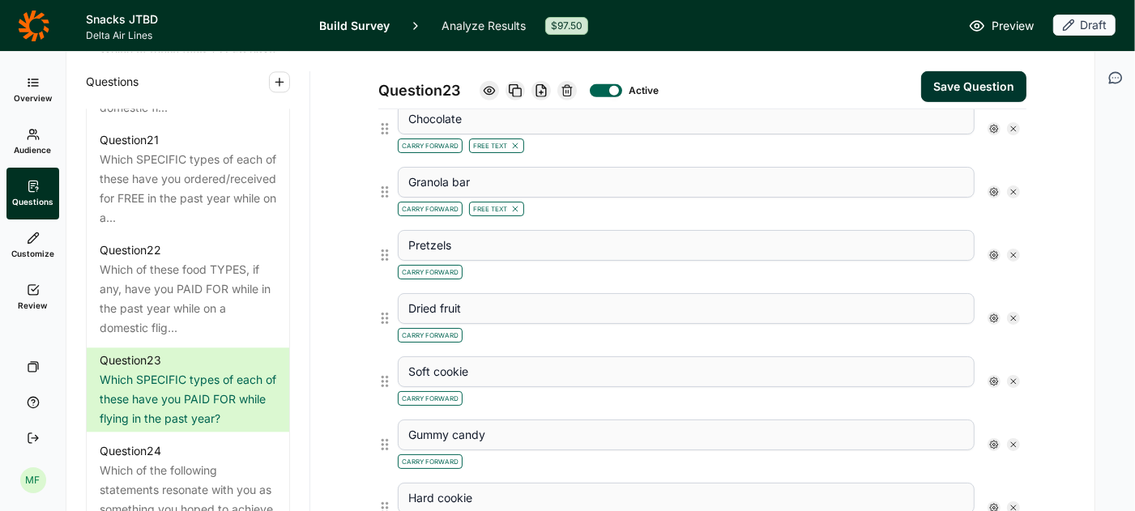
click at [906, 276] on div "Pretzels Carry Forward" at bounding box center [708, 255] width 635 height 63
click at [996, 250] on icon at bounding box center [994, 255] width 10 height 10
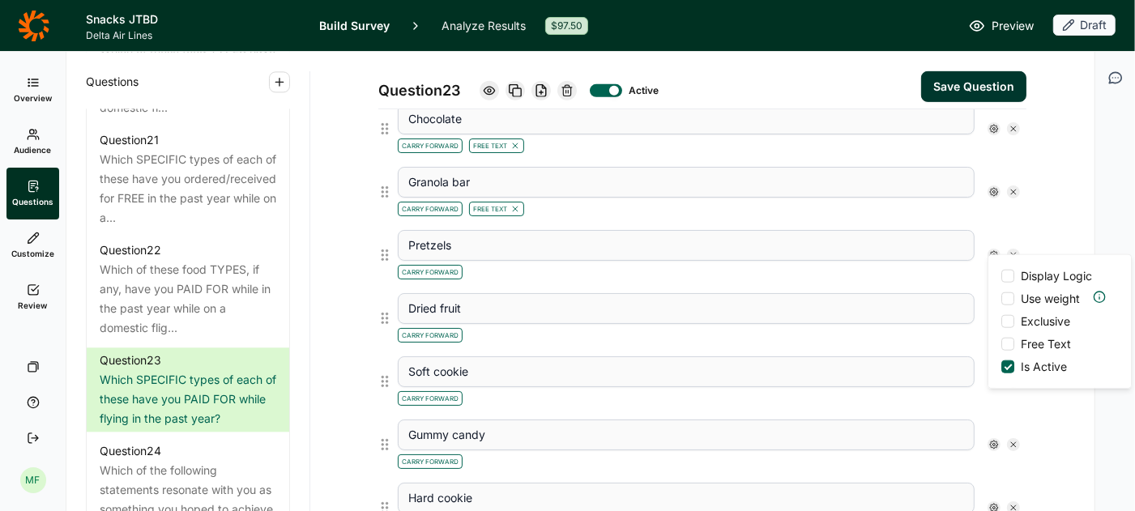
click at [1003, 343] on div at bounding box center [1007, 344] width 13 height 13
click at [1001, 344] on input "Free Text" at bounding box center [1001, 344] width 0 height 0
click at [934, 272] on div "Pretzels Carry Forward Free Text Display Logic Use weight Exclusive Free Text I…" at bounding box center [708, 255] width 635 height 63
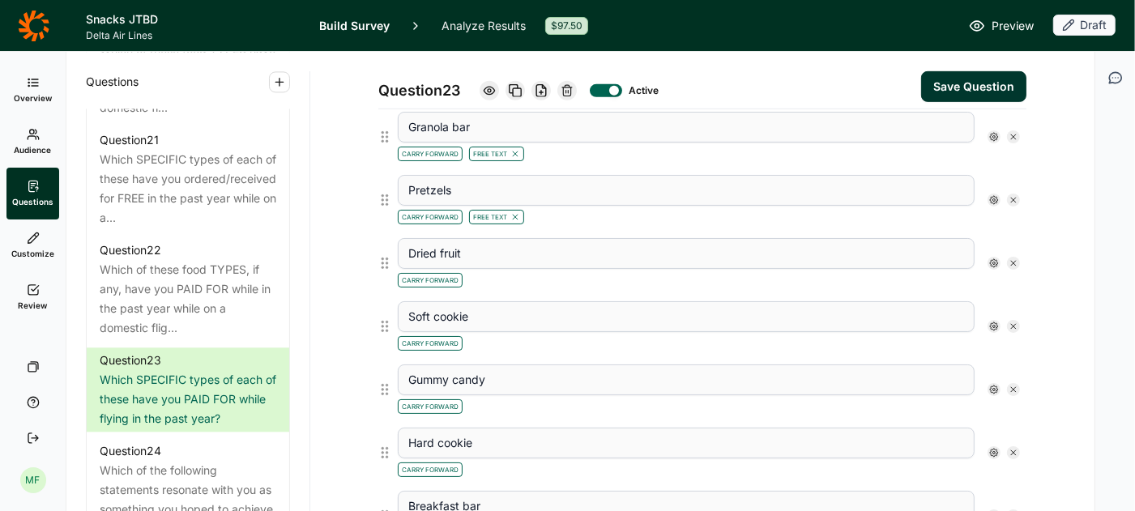
scroll to position [684, 0]
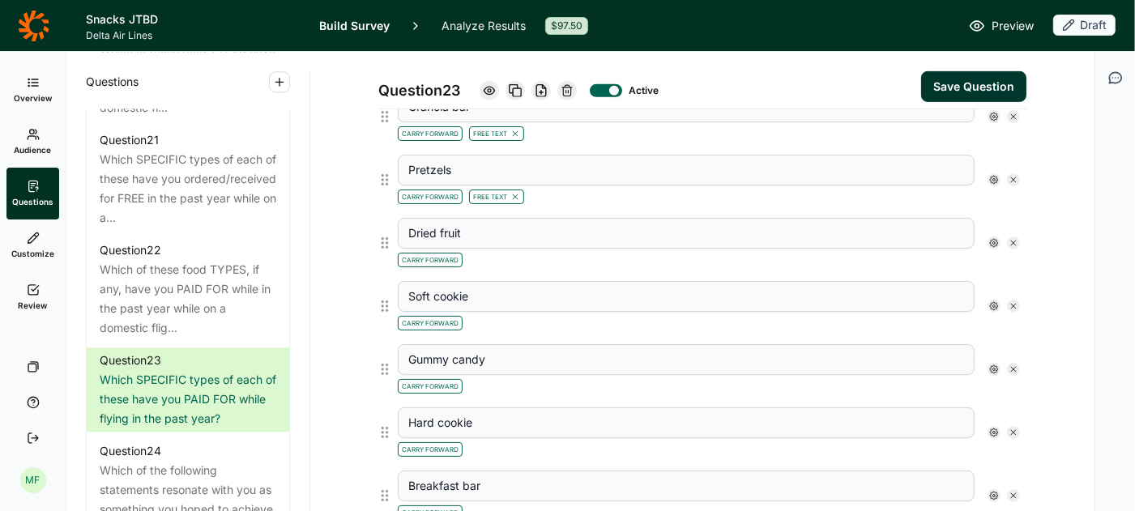
click at [933, 260] on div "Dried fruit Carry Forward" at bounding box center [708, 242] width 635 height 63
click at [994, 239] on use at bounding box center [994, 243] width 8 height 8
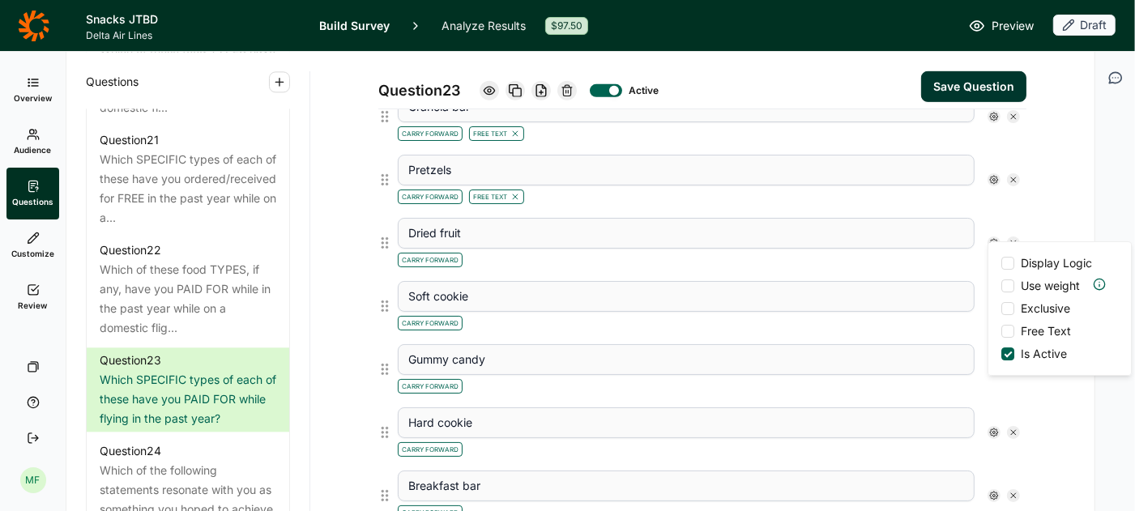
click at [1004, 329] on div at bounding box center [1007, 331] width 13 height 13
click at [1001, 331] on input "Free Text" at bounding box center [1001, 331] width 0 height 0
click at [920, 258] on div "Carry Forward Free Text" at bounding box center [686, 258] width 577 height 19
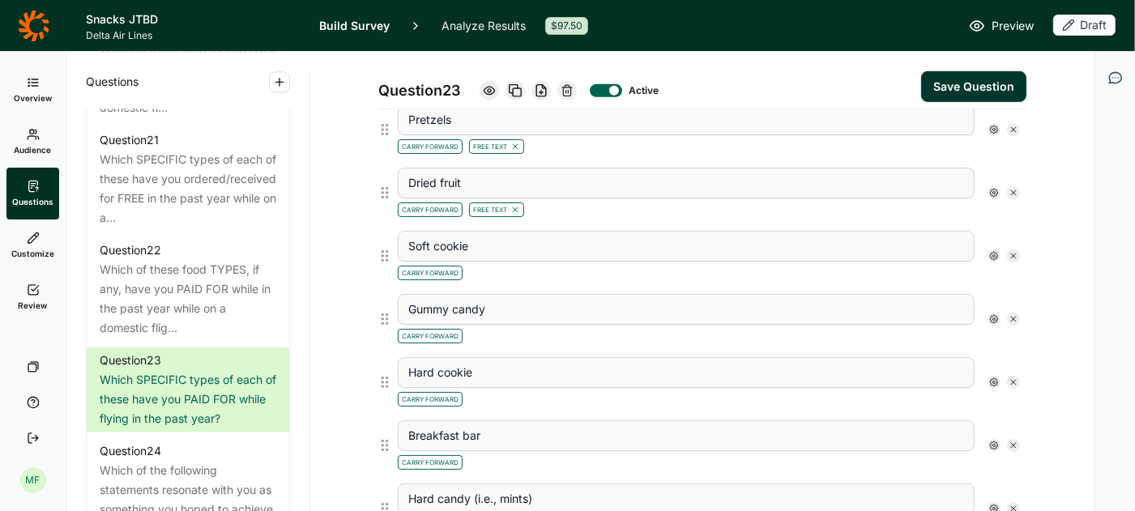
scroll to position [754, 0]
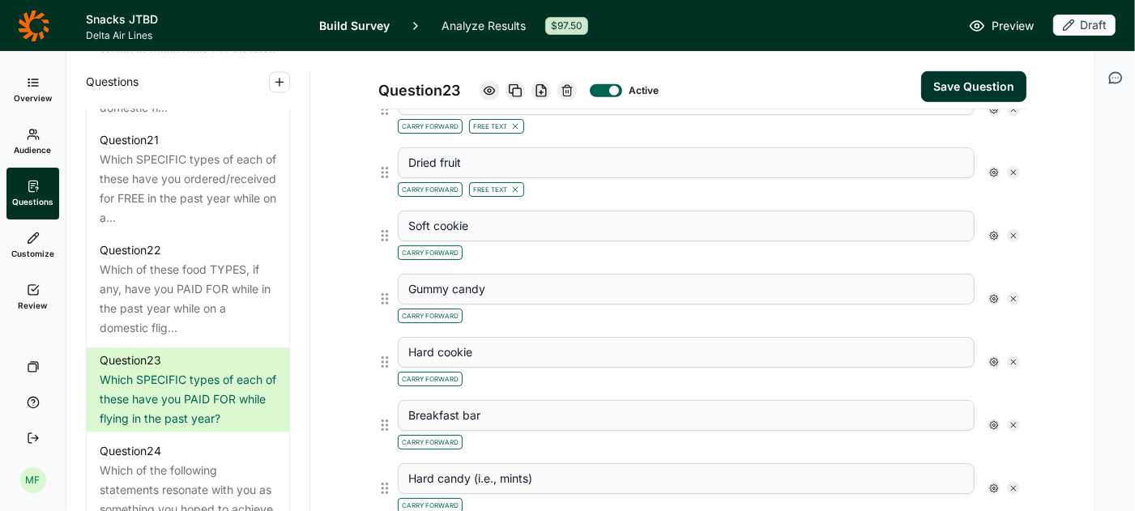
click at [920, 267] on div "Gummy candy Carry Forward" at bounding box center [708, 298] width 635 height 63
click at [992, 232] on use at bounding box center [994, 236] width 8 height 8
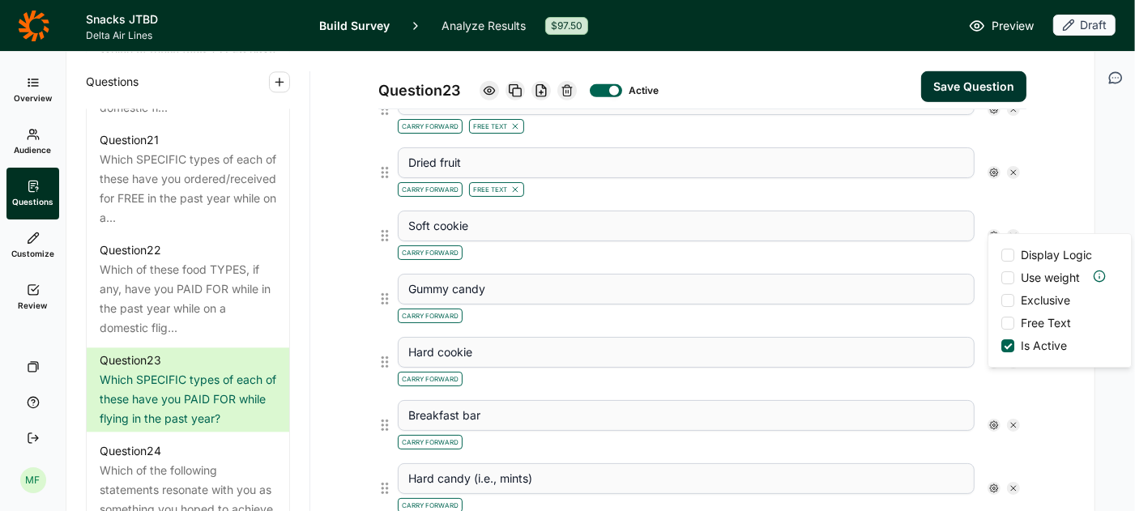
click at [1004, 317] on div at bounding box center [1007, 323] width 13 height 13
click at [1001, 323] on input "Free Text" at bounding box center [1001, 323] width 0 height 0
click at [930, 245] on div "Carry Forward Free Text" at bounding box center [686, 250] width 577 height 19
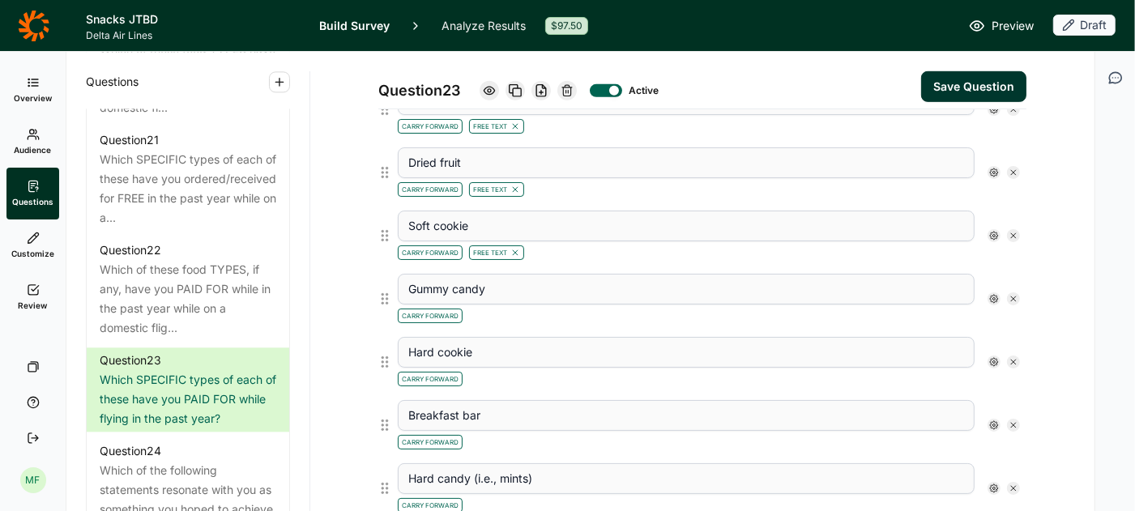
scroll to position [796, 0]
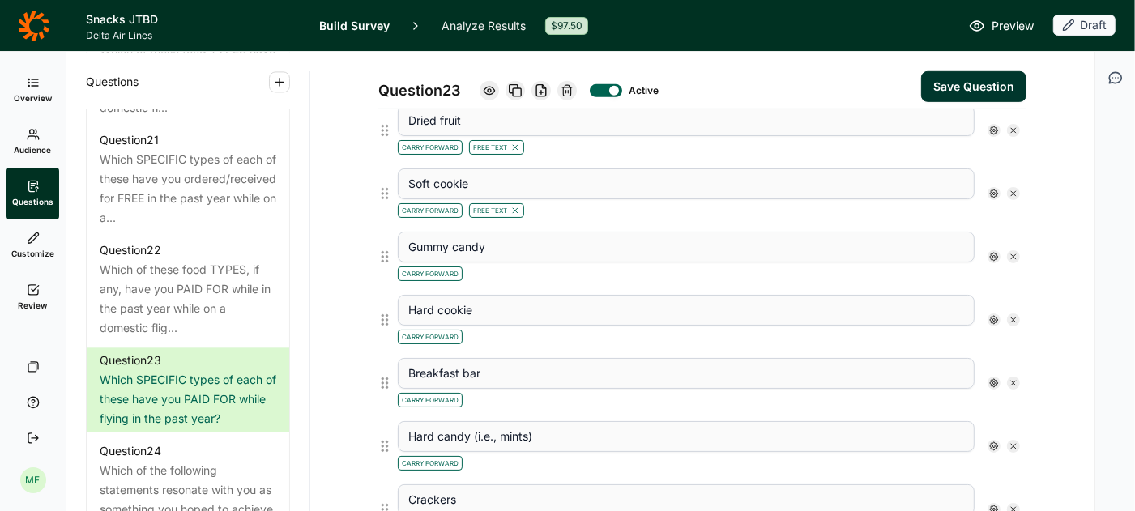
click at [931, 266] on div "Carry Forward" at bounding box center [686, 271] width 577 height 19
click at [992, 253] on use at bounding box center [994, 257] width 8 height 8
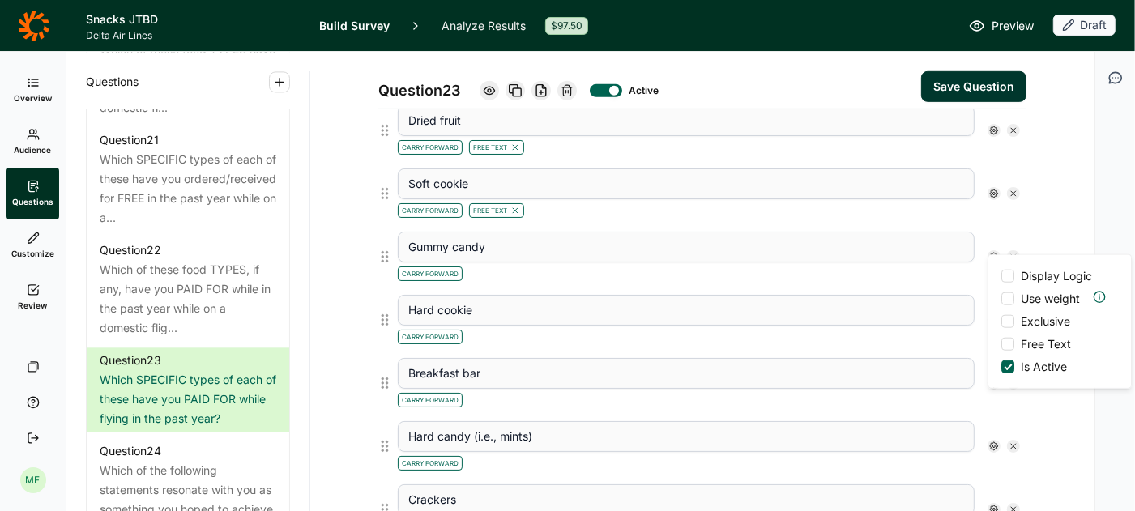
click at [1007, 348] on div at bounding box center [1007, 344] width 13 height 13
click at [1001, 344] on input "Free Text" at bounding box center [1001, 344] width 0 height 0
click at [925, 266] on div "Carry Forward Free Text" at bounding box center [686, 271] width 577 height 19
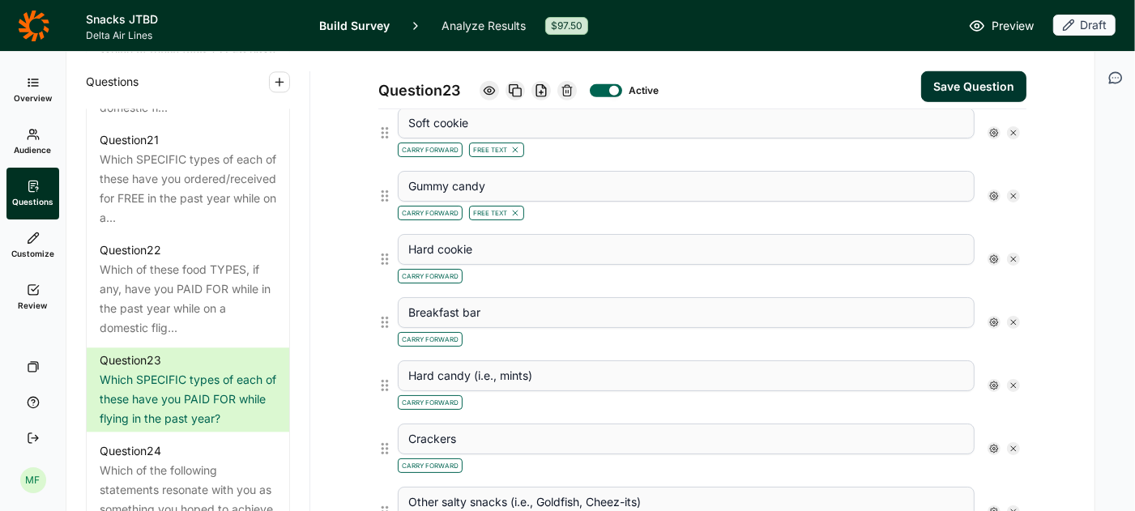
scroll to position [867, 0]
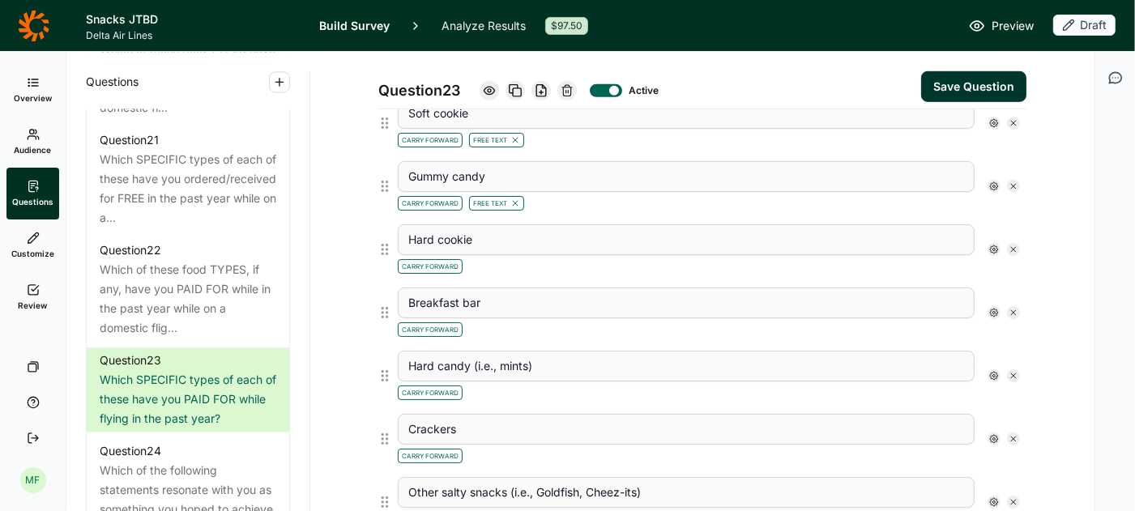
click at [925, 264] on div "Hard cookie Carry Forward" at bounding box center [708, 249] width 635 height 63
click at [992, 245] on use at bounding box center [994, 249] width 8 height 8
click at [1004, 333] on div at bounding box center [1007, 336] width 13 height 13
click at [1001, 336] on input "Free Text" at bounding box center [1001, 336] width 0 height 0
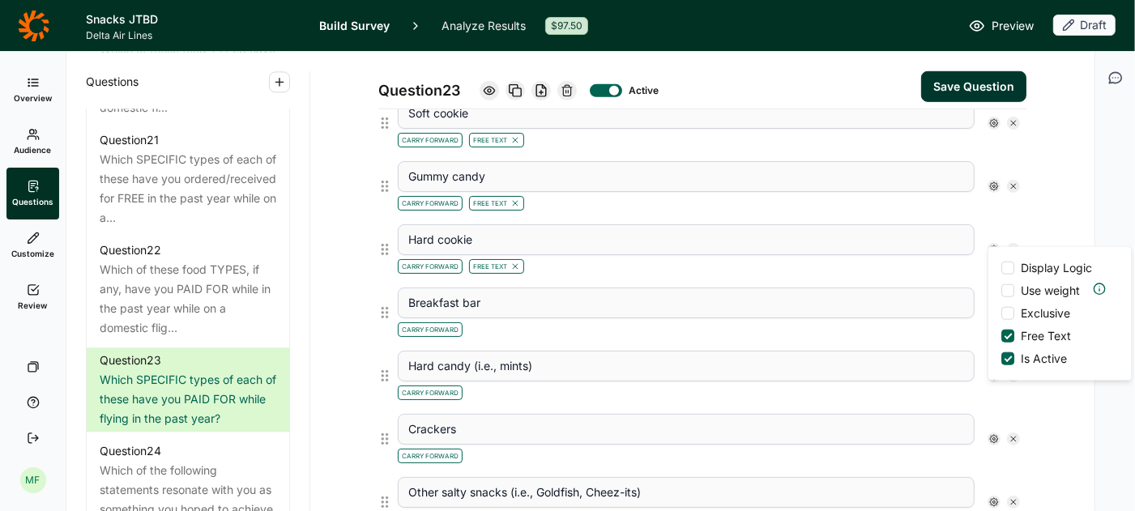
click at [931, 261] on div "Carry Forward Free Text" at bounding box center [686, 264] width 577 height 19
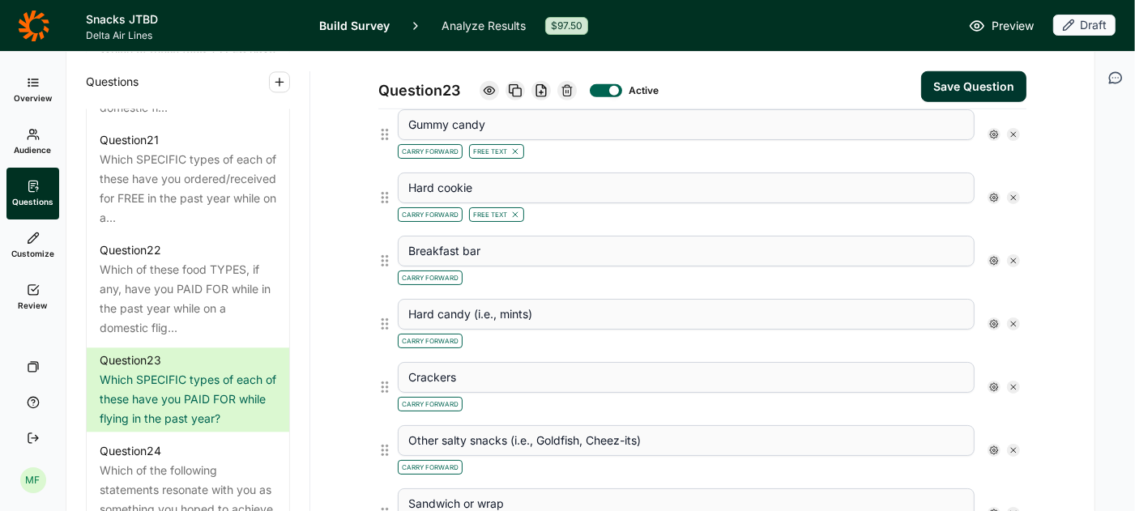
scroll to position [920, 0]
click at [932, 265] on div "Carry Forward" at bounding box center [686, 274] width 577 height 19
click at [991, 254] on icon at bounding box center [994, 259] width 10 height 10
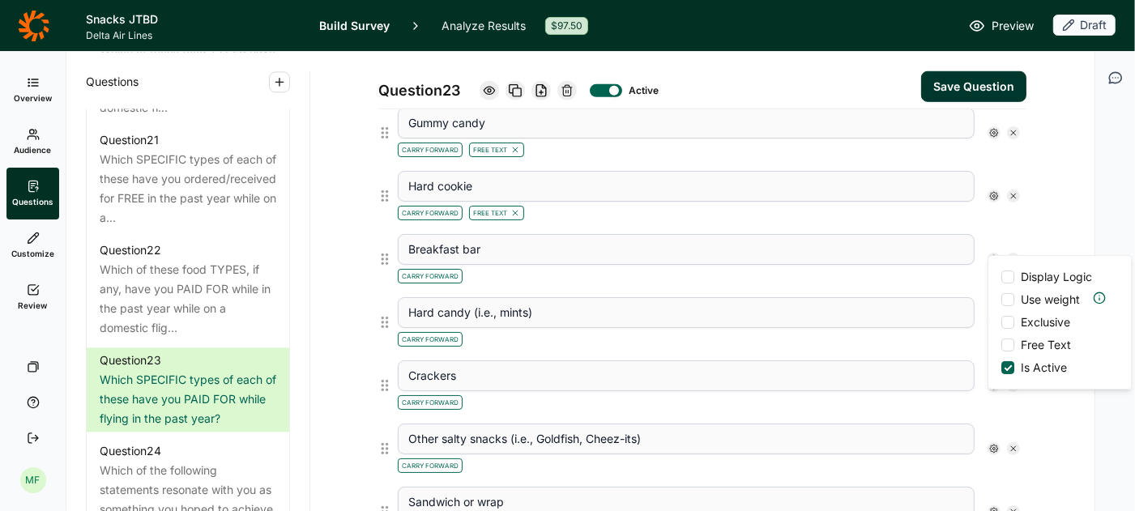
click at [1004, 342] on div at bounding box center [1007, 345] width 13 height 13
click at [1001, 345] on input "Free Text" at bounding box center [1001, 345] width 0 height 0
click at [919, 265] on div "Carry Forward Free Text" at bounding box center [686, 274] width 577 height 19
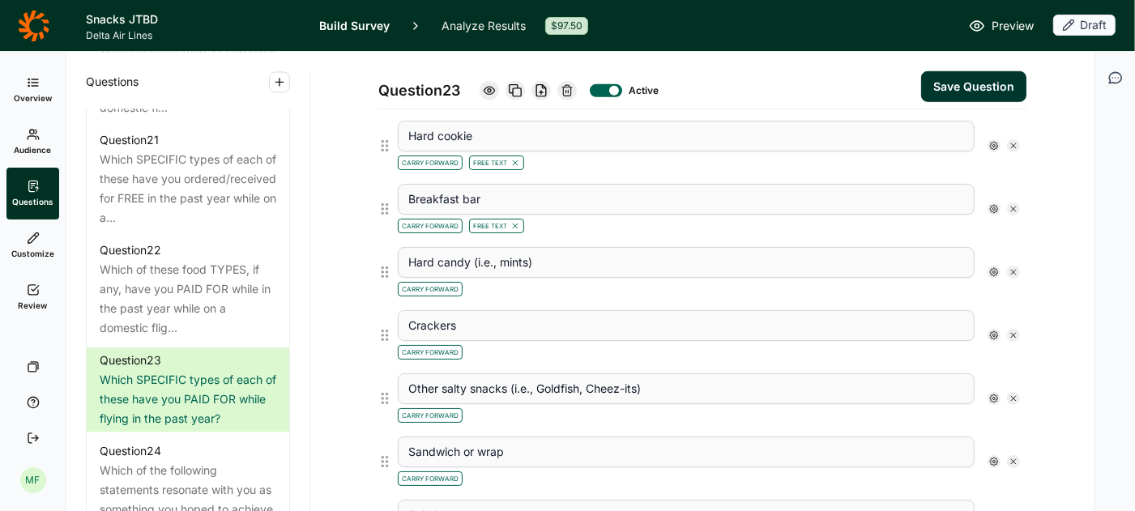
scroll to position [974, 0]
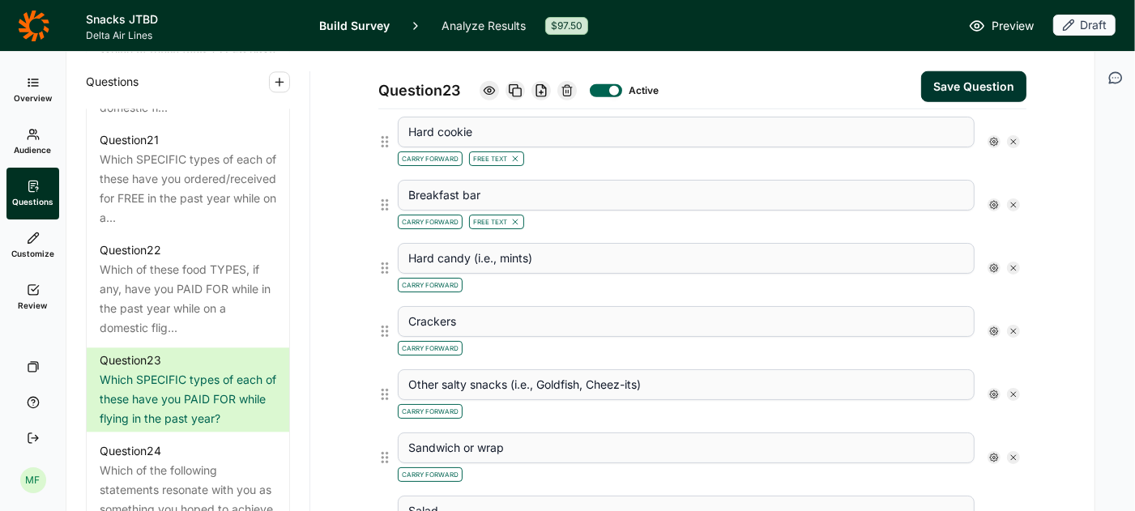
click at [922, 274] on div "Carry Forward" at bounding box center [686, 283] width 577 height 19
click at [992, 262] on div at bounding box center [993, 268] width 13 height 13
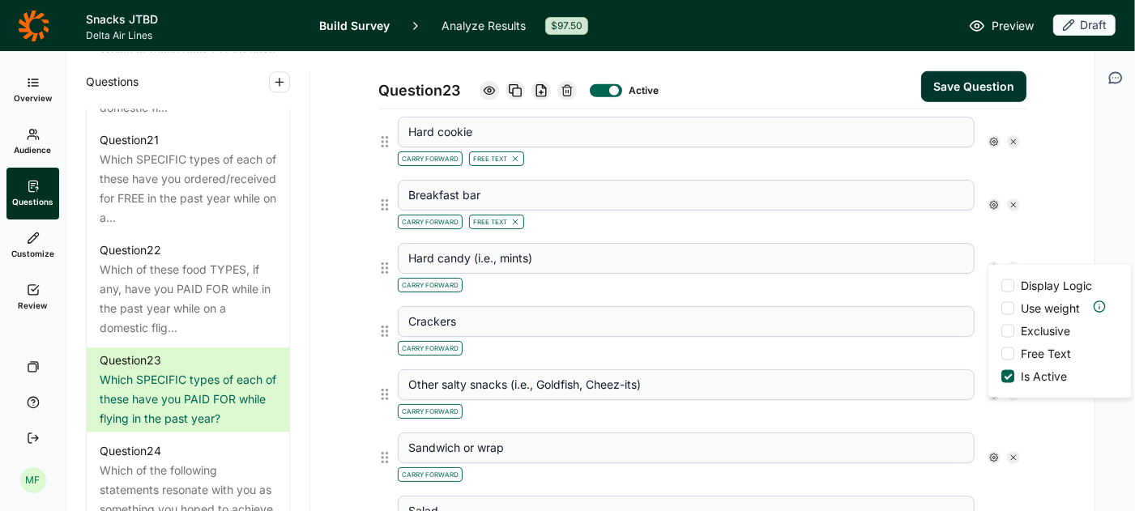
click at [1010, 347] on div at bounding box center [1007, 353] width 13 height 13
click at [1001, 354] on input "Free Text" at bounding box center [1001, 354] width 0 height 0
click at [925, 286] on div "Hard candy (i.e., mints) Carry Forward Free Text Display Logic Use weight Exclu…" at bounding box center [708, 268] width 635 height 63
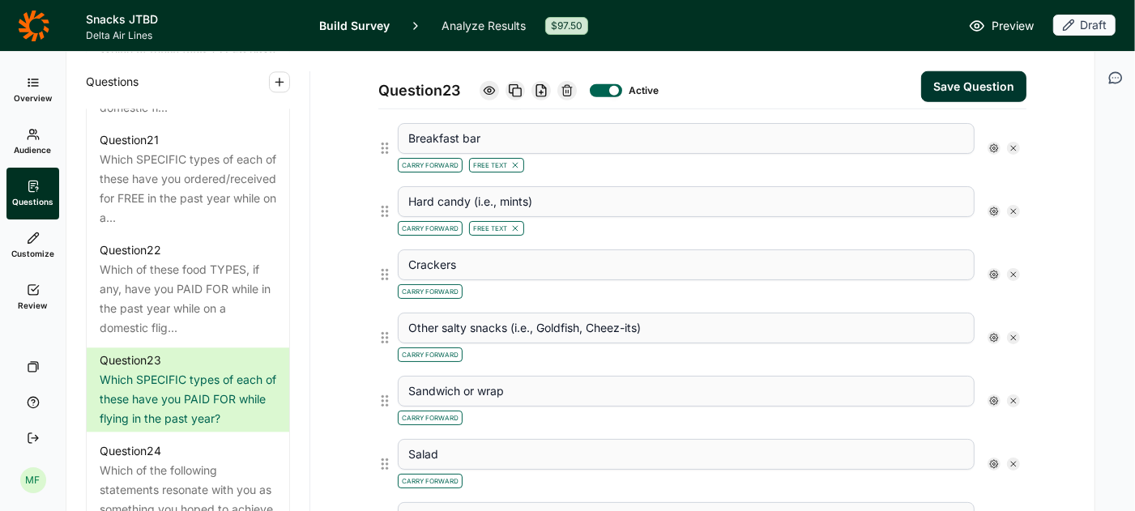
scroll to position [1041, 0]
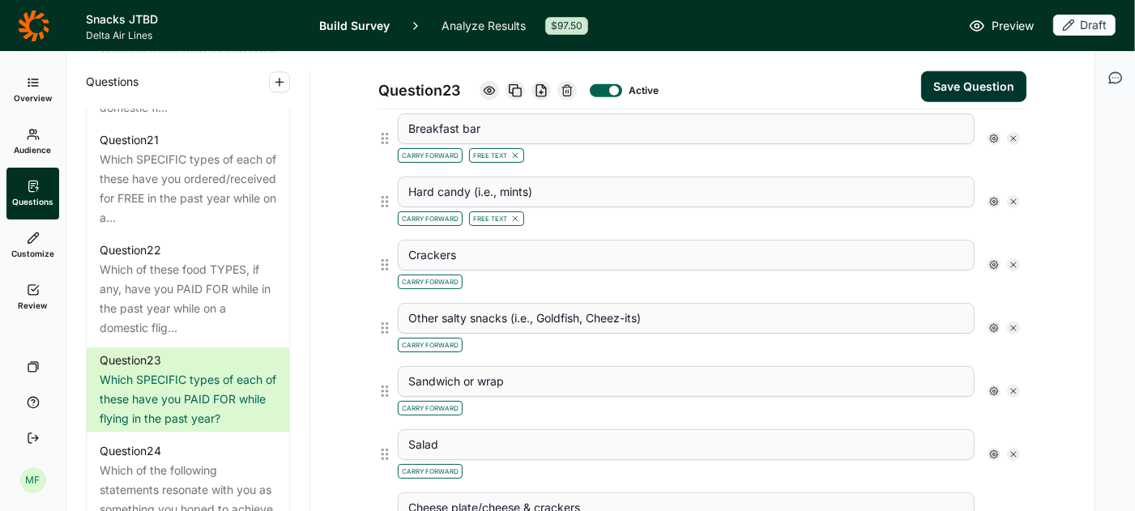
click at [935, 275] on div "Carry Forward" at bounding box center [686, 280] width 577 height 19
click at [989, 260] on icon at bounding box center [994, 265] width 10 height 10
click at [1001, 344] on label "Free Text" at bounding box center [1036, 350] width 70 height 16
click at [1001, 350] on input "Free Text" at bounding box center [1001, 350] width 0 height 0
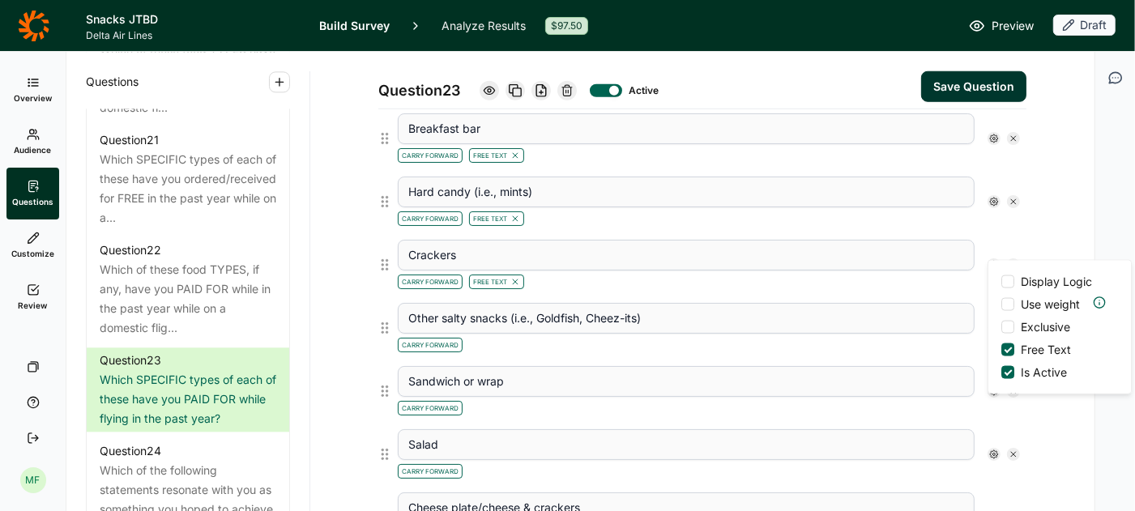
click at [910, 280] on div "Crackers Carry Forward Free Text Display Logic Use weight Exclusive Free Text I…" at bounding box center [708, 264] width 635 height 63
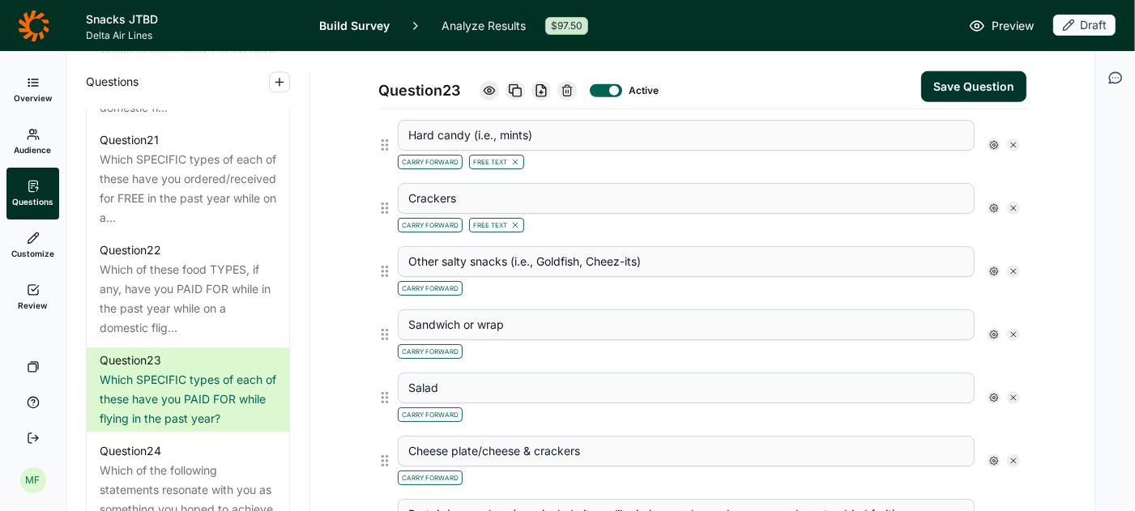
scroll to position [1100, 0]
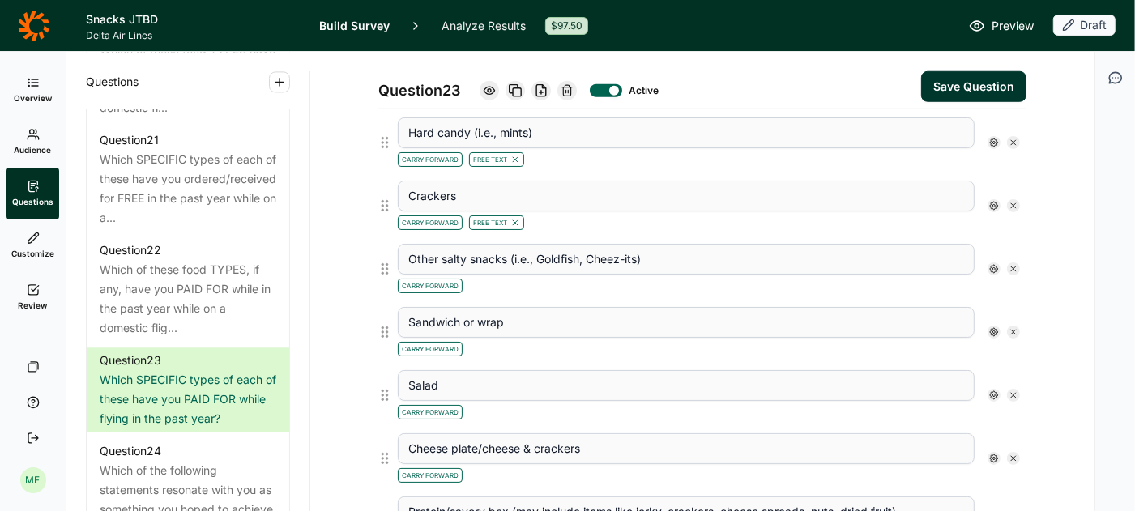
click at [910, 280] on div "Carry Forward" at bounding box center [686, 284] width 577 height 19
click at [998, 264] on icon at bounding box center [994, 269] width 10 height 10
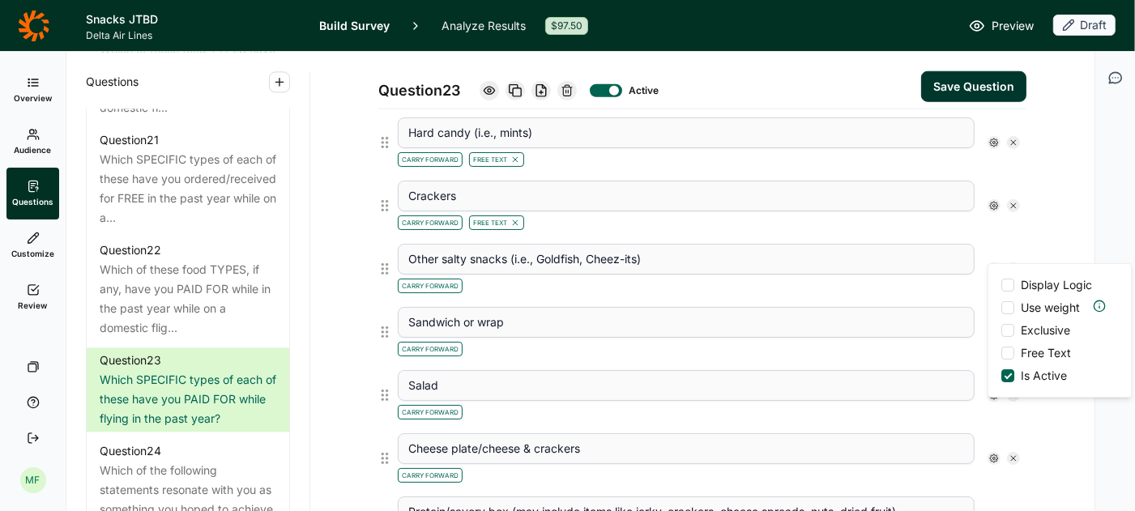
click at [1009, 349] on div at bounding box center [1007, 353] width 13 height 13
click at [1001, 353] on input "Free Text" at bounding box center [1001, 353] width 0 height 0
click at [916, 281] on div "Carry Forward Free Text" at bounding box center [686, 284] width 577 height 19
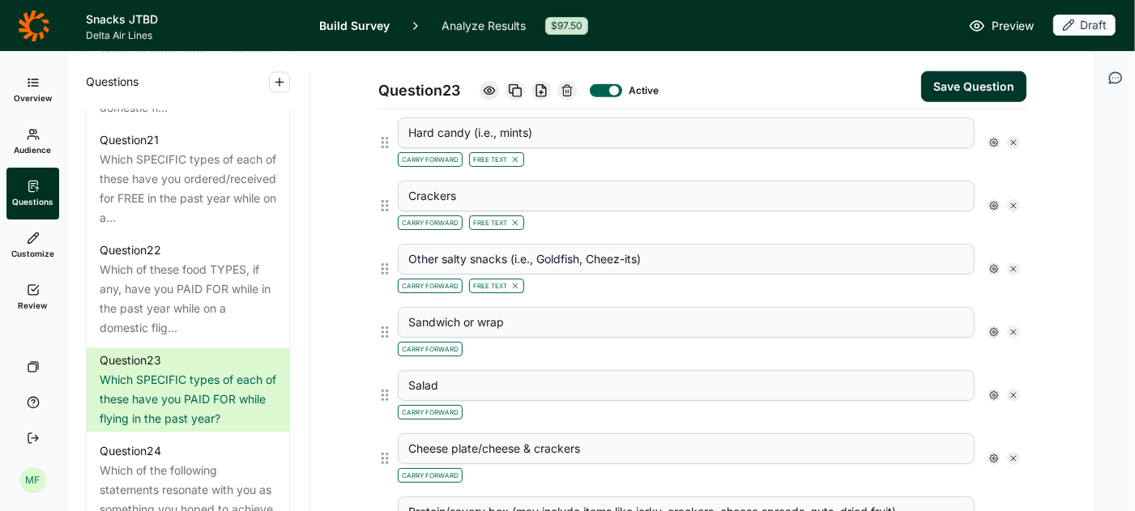
click at [901, 344] on div "Carry Forward" at bounding box center [686, 347] width 577 height 19
click at [991, 327] on icon at bounding box center [994, 332] width 10 height 10
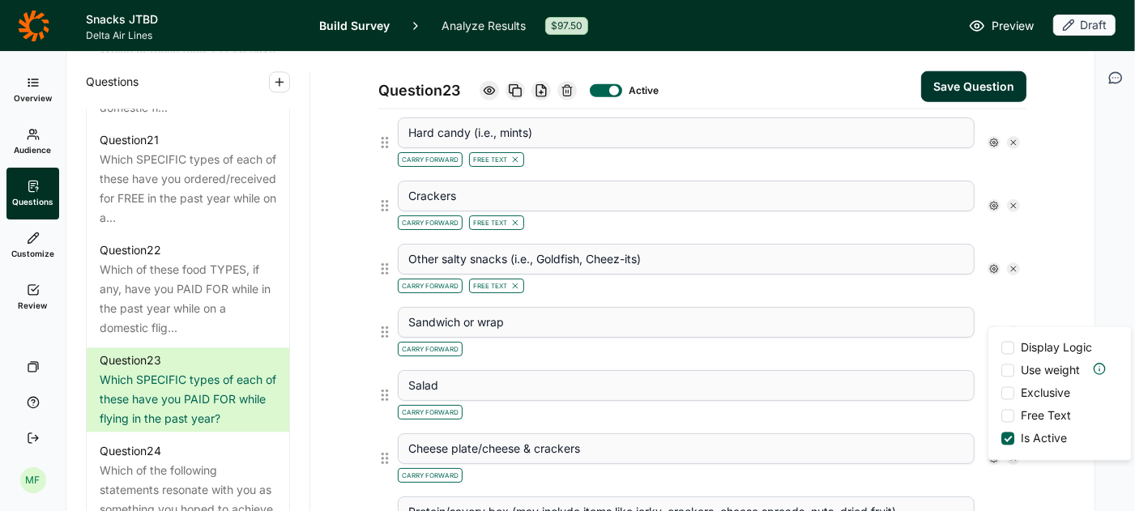
click at [1003, 416] on div at bounding box center [1007, 416] width 13 height 13
click at [1001, 416] on input "Free Text" at bounding box center [1001, 416] width 0 height 0
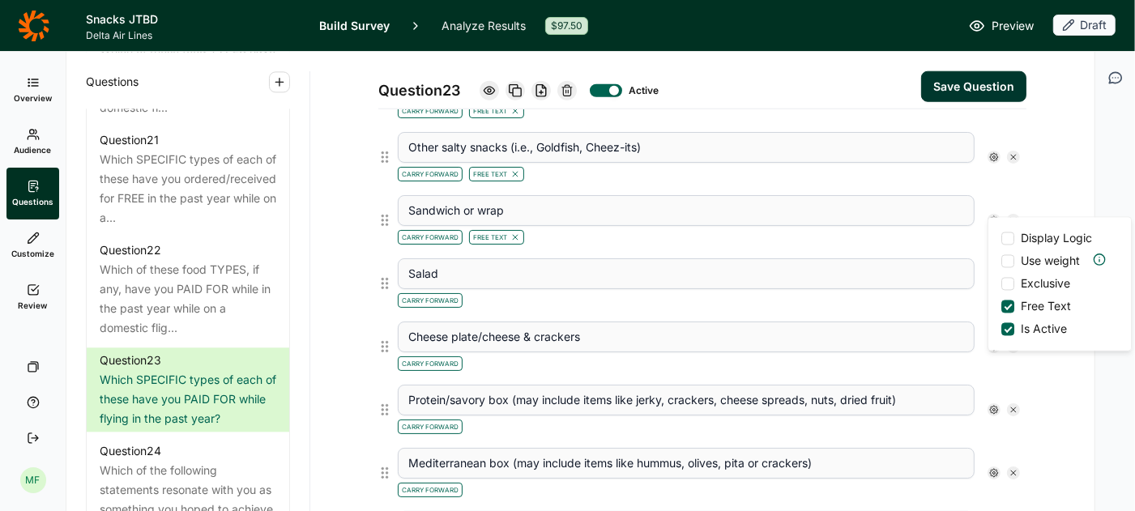
scroll to position [1213, 0]
click at [878, 288] on div "Carry Forward" at bounding box center [686, 297] width 577 height 19
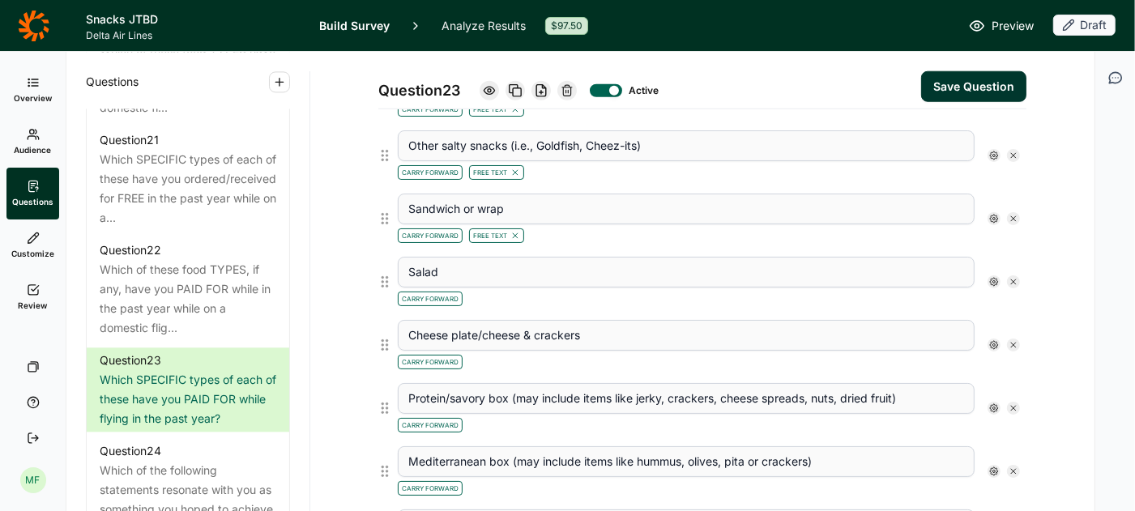
click at [991, 277] on icon at bounding box center [994, 282] width 10 height 10
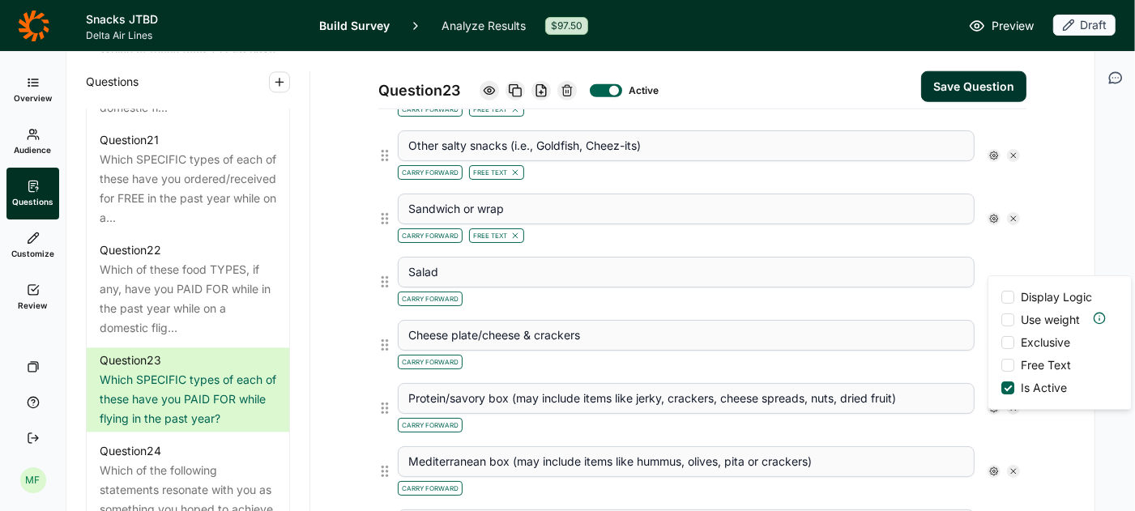
click at [1006, 360] on div at bounding box center [1007, 365] width 13 height 13
click at [1001, 365] on input "Free Text" at bounding box center [1001, 365] width 0 height 0
click at [925, 292] on div "Carry Forward Free Text" at bounding box center [686, 297] width 577 height 19
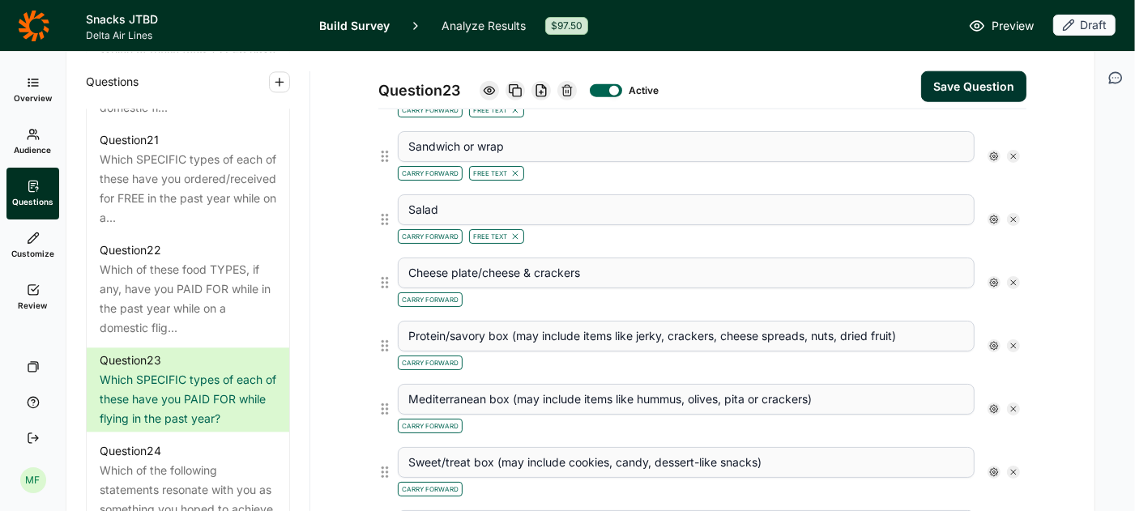
scroll to position [1276, 0]
click at [925, 292] on div "Carry Forward" at bounding box center [686, 297] width 577 height 19
click at [995, 277] on icon at bounding box center [994, 282] width 10 height 10
click at [1012, 364] on div at bounding box center [1007, 363] width 13 height 13
click at [1001, 364] on input "Free Text" at bounding box center [1001, 364] width 0 height 0
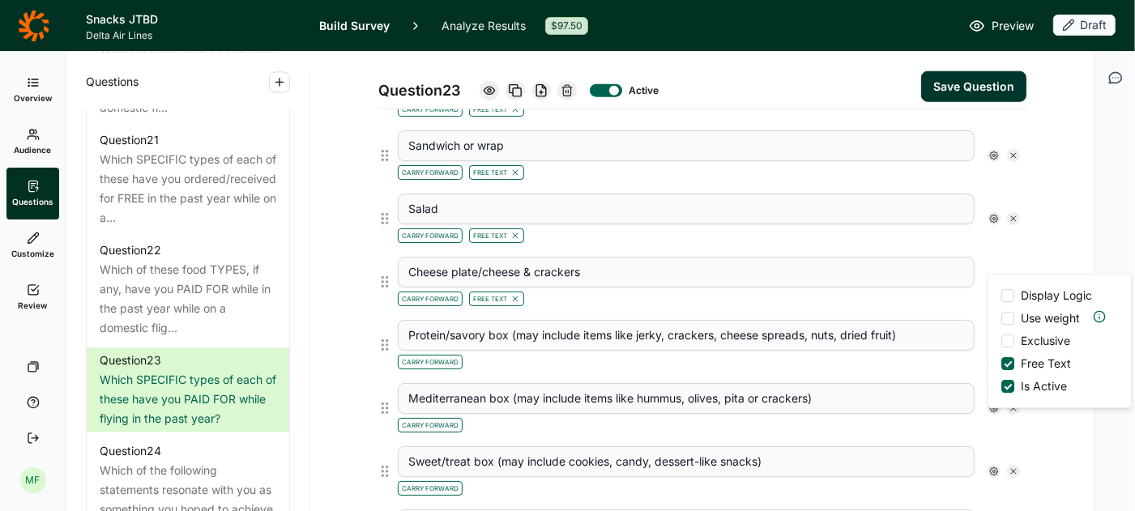
click at [941, 288] on div "Carry Forward Free Text" at bounding box center [686, 297] width 577 height 19
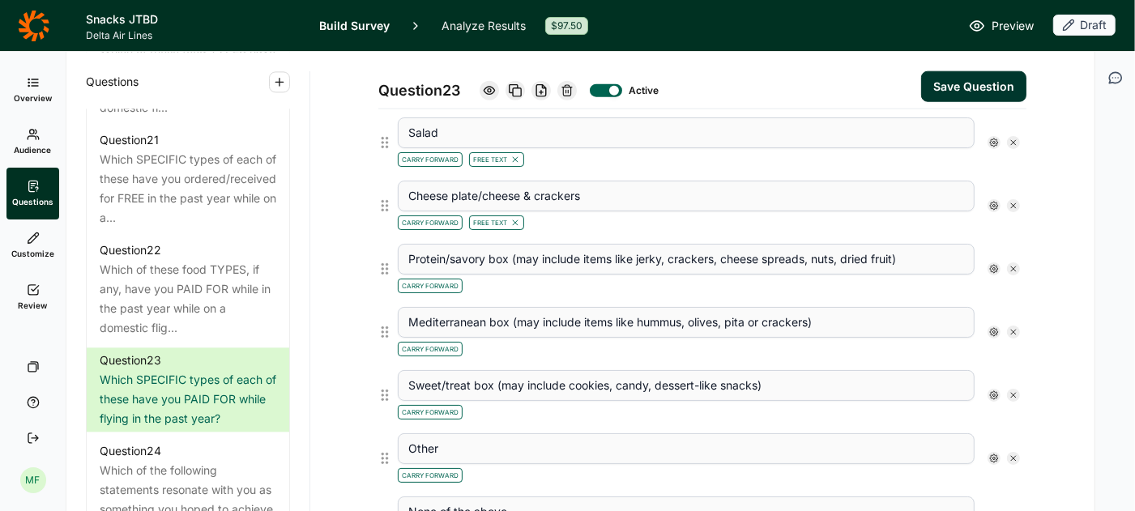
scroll to position [1365, 0]
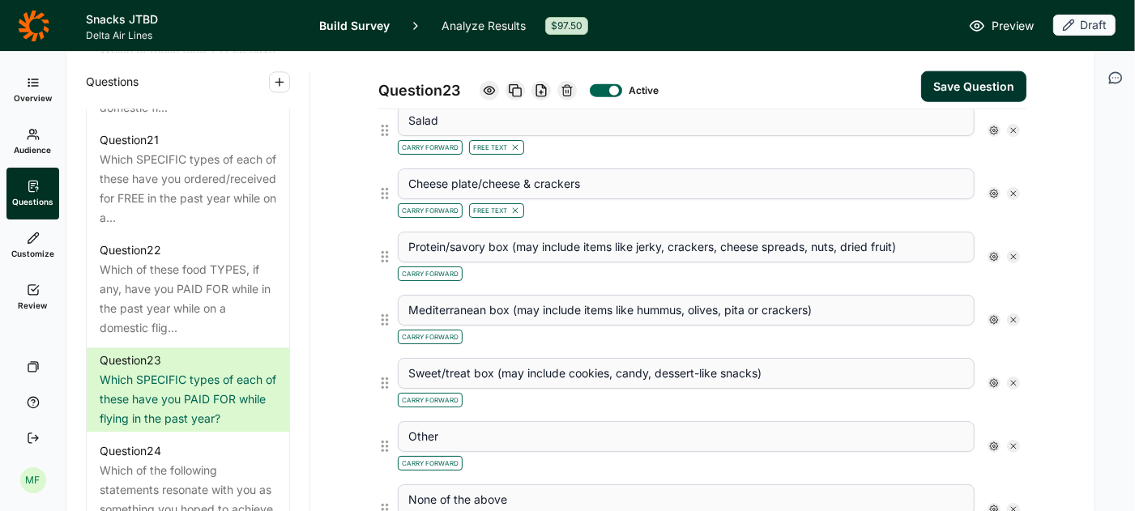
click at [954, 266] on div "Protein/savory box (may include items like jerky, crackers, cheese spreads, nut…" at bounding box center [708, 256] width 635 height 63
click at [993, 252] on icon at bounding box center [994, 257] width 10 height 10
click at [1004, 341] on div at bounding box center [1007, 338] width 13 height 13
click at [1001, 339] on input "Free Text" at bounding box center [1001, 339] width 0 height 0
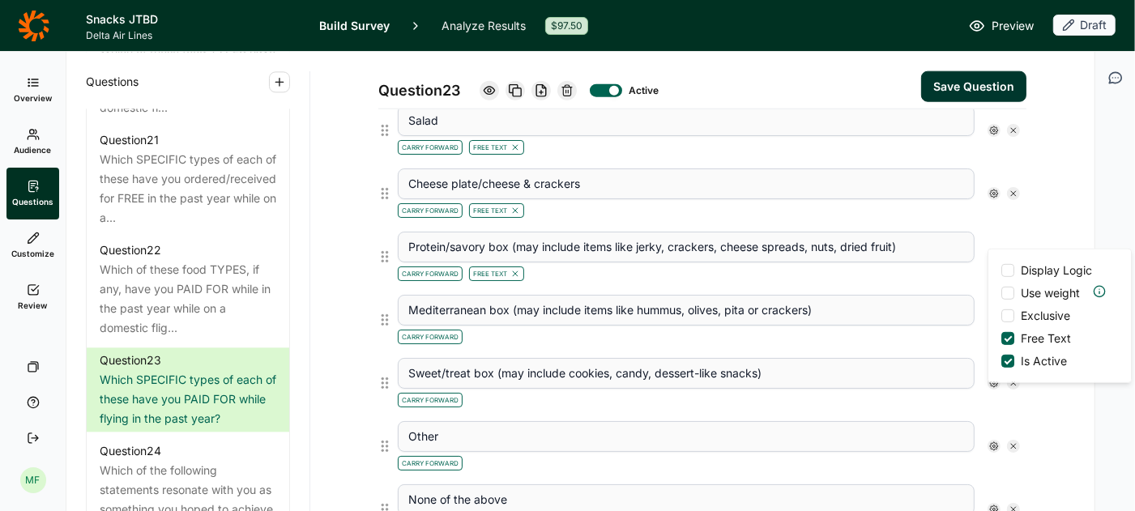
click at [926, 262] on div "Carry Forward Free Text" at bounding box center [686, 271] width 577 height 19
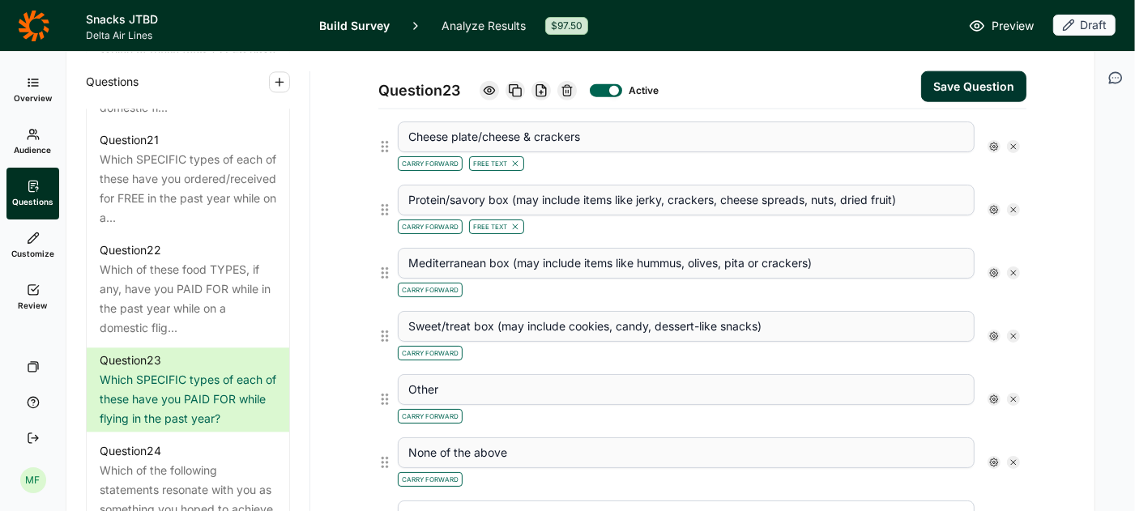
scroll to position [1414, 0]
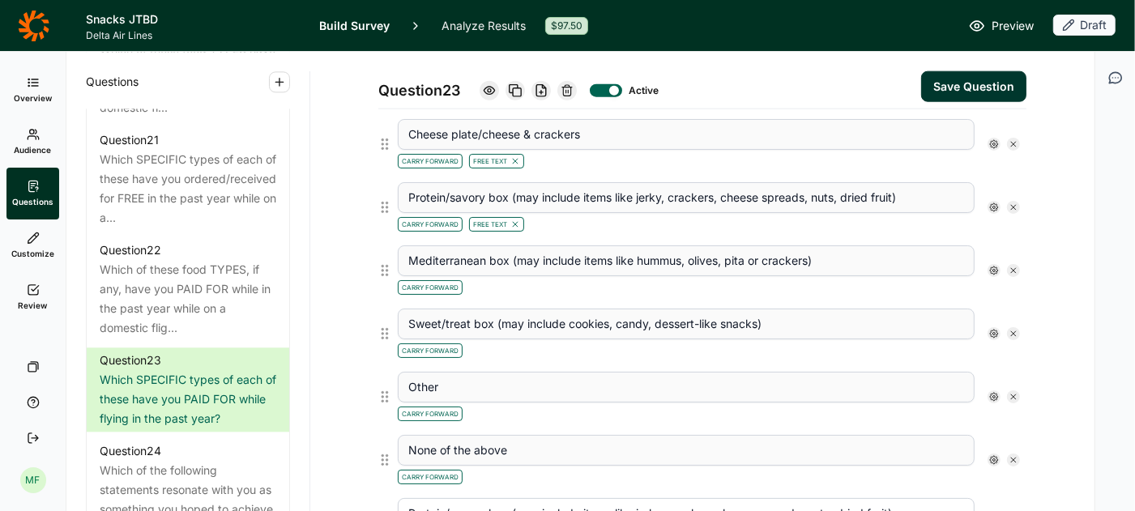
click at [929, 276] on div "Carry Forward" at bounding box center [686, 285] width 577 height 19
click at [991, 266] on use at bounding box center [994, 270] width 8 height 8
click at [1006, 347] on div at bounding box center [1007, 351] width 13 height 13
click at [1001, 352] on input "Free Text" at bounding box center [1001, 352] width 0 height 0
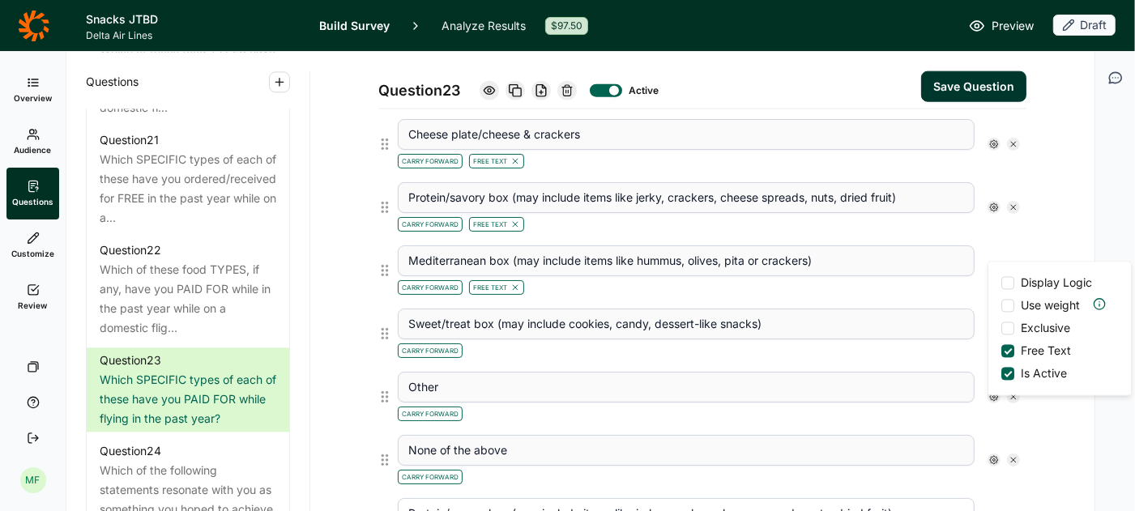
click at [931, 278] on div "Carry Forward Free Text" at bounding box center [686, 285] width 577 height 19
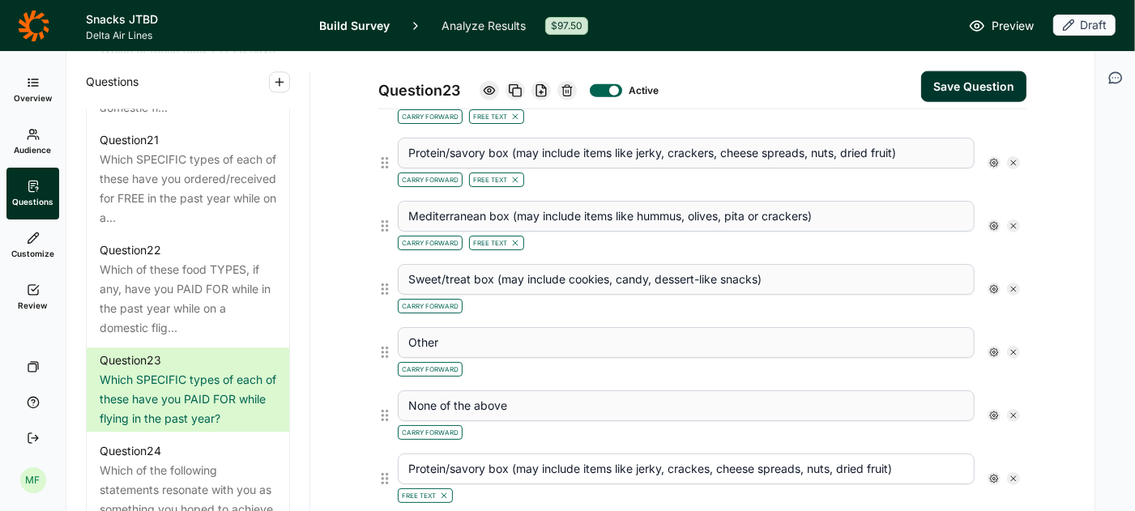
scroll to position [1464, 0]
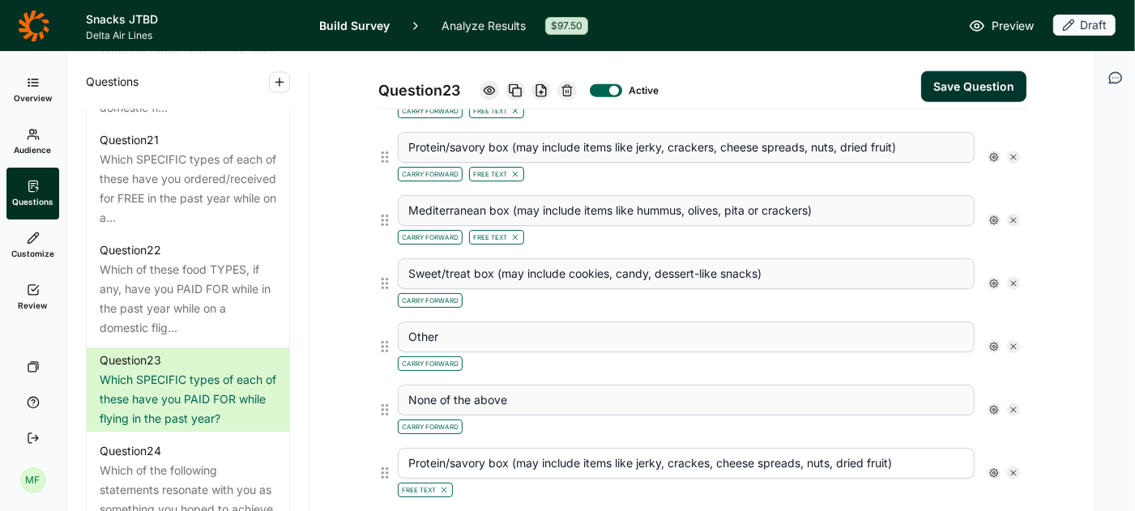
click at [931, 289] on div "Carry Forward" at bounding box center [686, 298] width 577 height 19
click at [988, 277] on div at bounding box center [993, 283] width 13 height 13
click at [1001, 364] on div at bounding box center [1007, 364] width 13 height 13
click at [1001, 364] on input "Free Text" at bounding box center [1001, 364] width 0 height 0
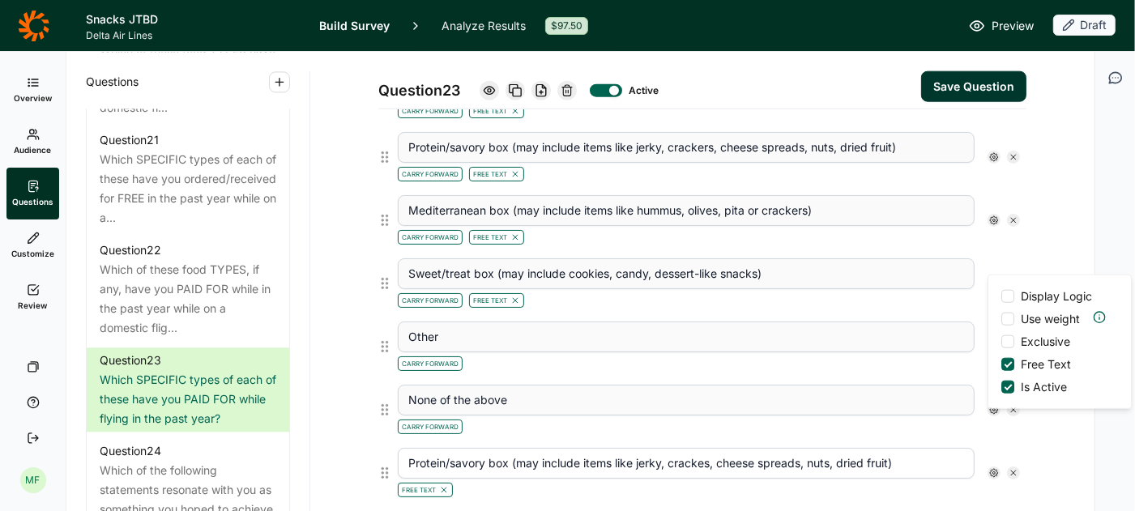
click at [922, 292] on div "Sweet/treat box (may include cookies, candy, dessert-like snacks) Carry Forward…" at bounding box center [708, 283] width 635 height 63
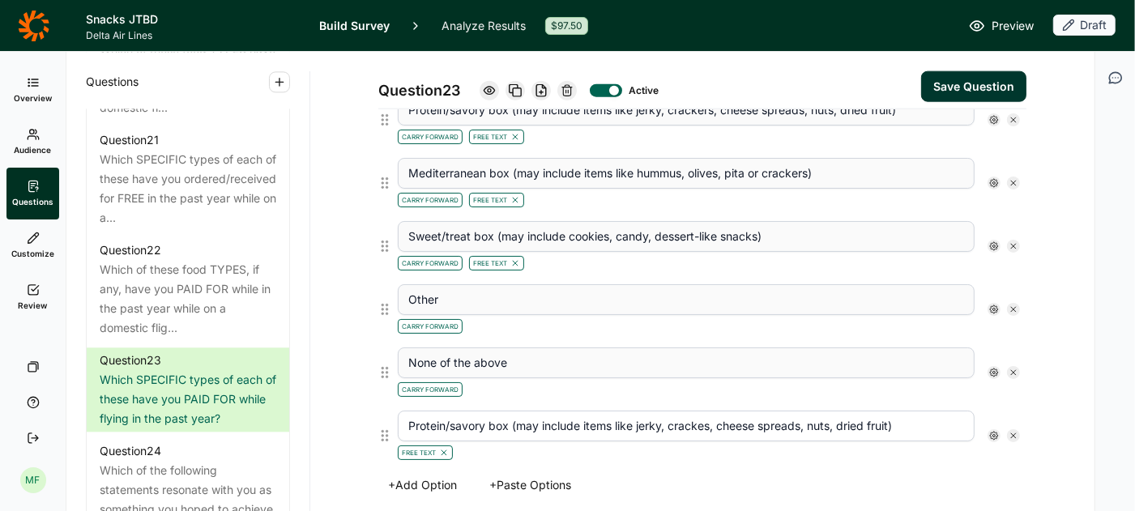
scroll to position [1503, 0]
click at [990, 303] on icon at bounding box center [994, 308] width 10 height 10
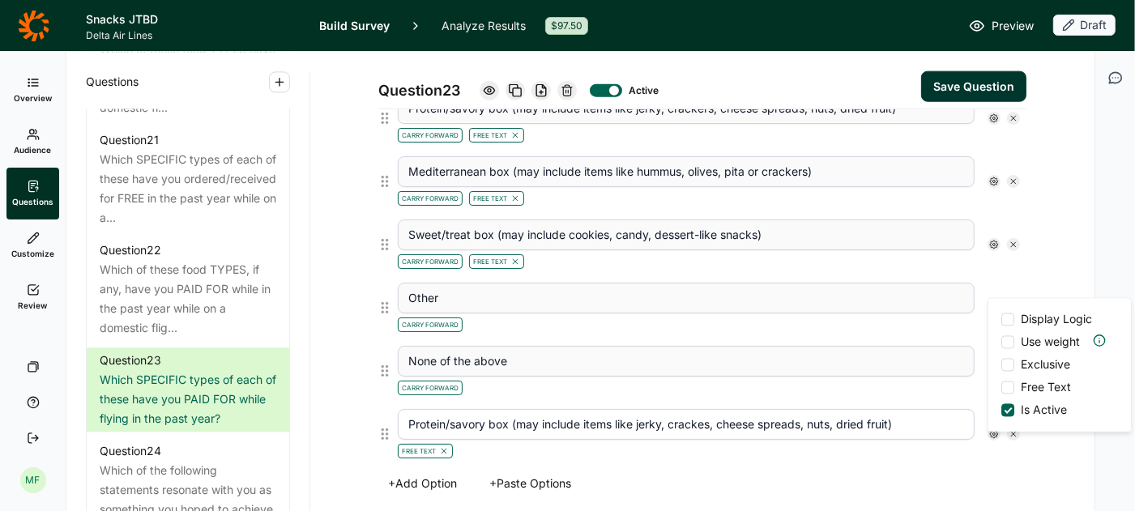
click at [1006, 381] on div at bounding box center [1007, 387] width 13 height 13
click at [1001, 388] on input "Free Text" at bounding box center [1001, 388] width 0 height 0
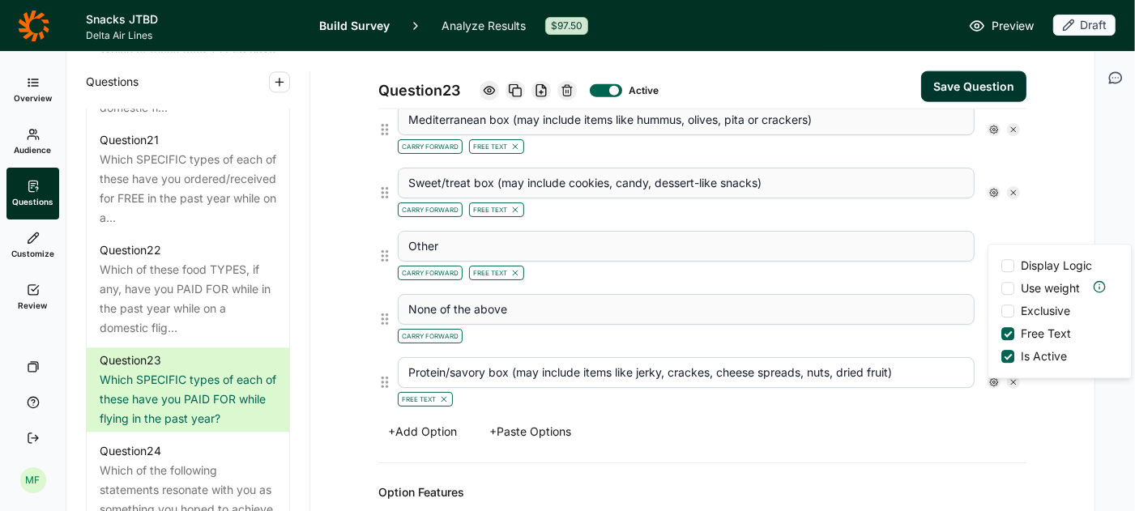
scroll to position [1558, 0]
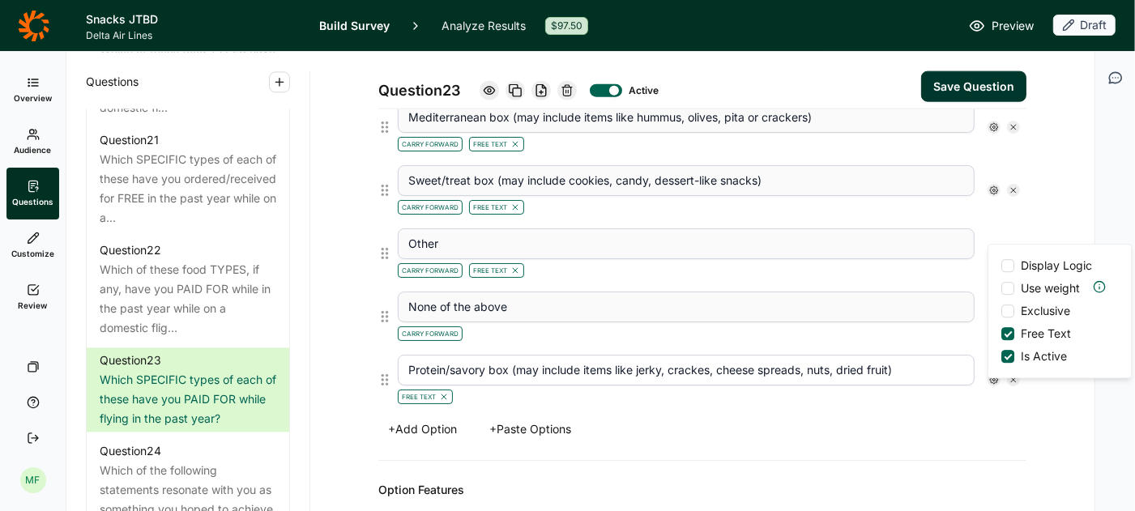
click at [948, 322] on div "Carry Forward" at bounding box center [686, 331] width 577 height 19
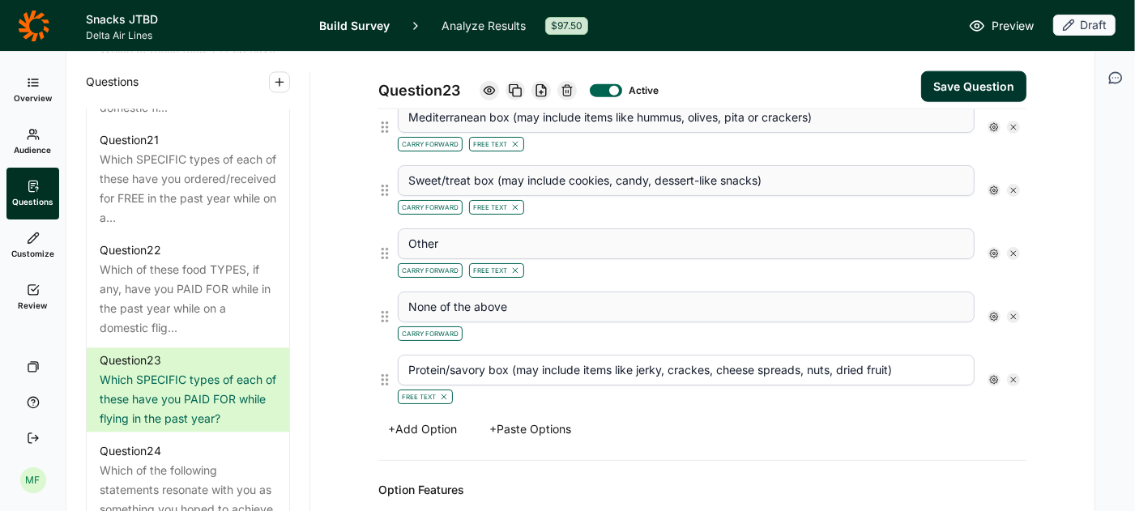
click at [710, 355] on input "Protein/savory box (may include items like jerky, crackes, cheese spreads, nuts…" at bounding box center [686, 370] width 577 height 31
type input "Protein/savory box (may include items like jerky, crackers, cheese spreads, nut…"
click at [991, 375] on icon at bounding box center [994, 380] width 10 height 10
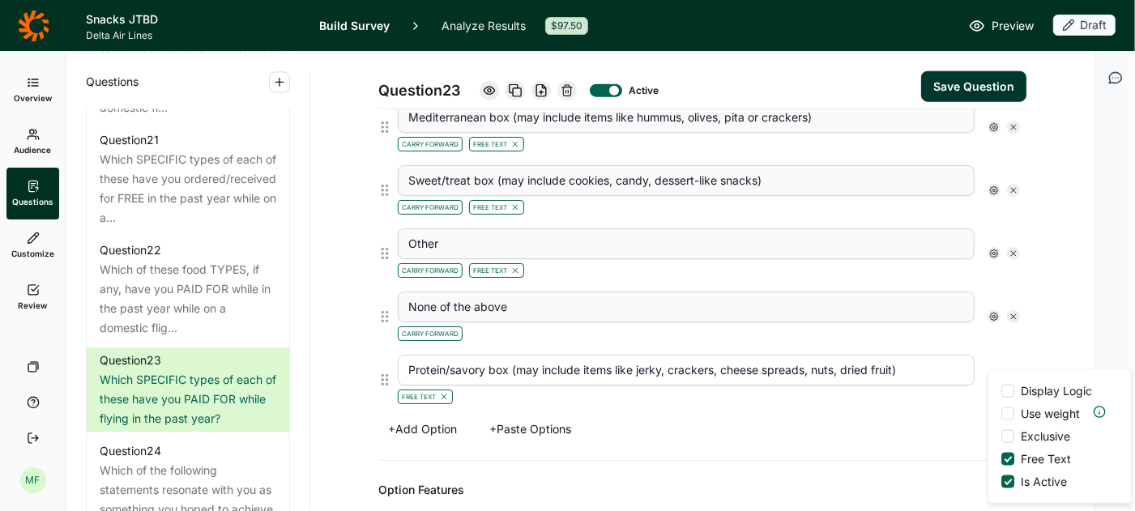
click at [938, 418] on div "+ Add Option + Paste Options" at bounding box center [702, 429] width 648 height 23
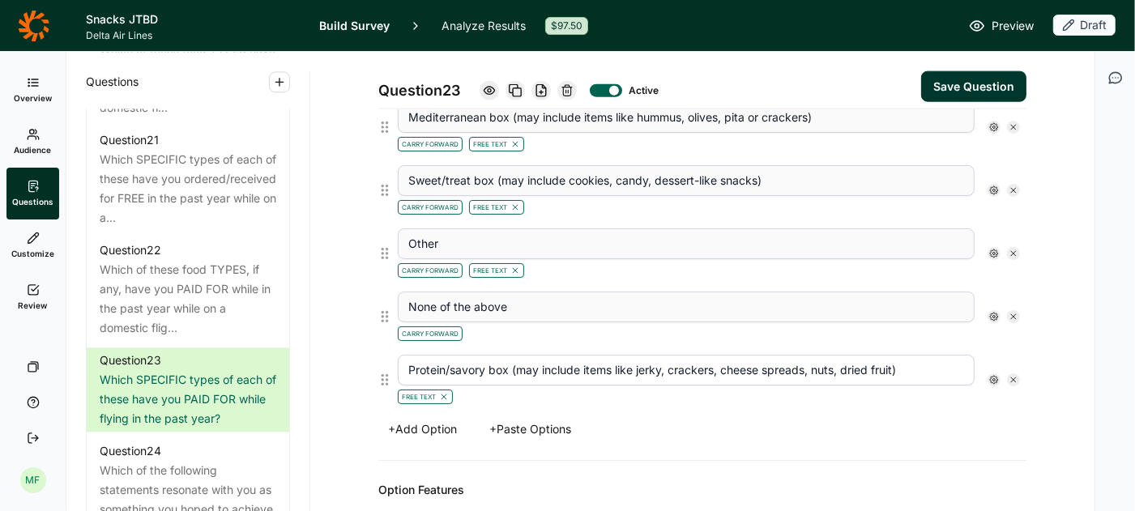
click at [1012, 312] on icon at bounding box center [1013, 317] width 10 height 10
type input "Protein/savory box (may include items like jerky, crackers, cheese spreads, nut…"
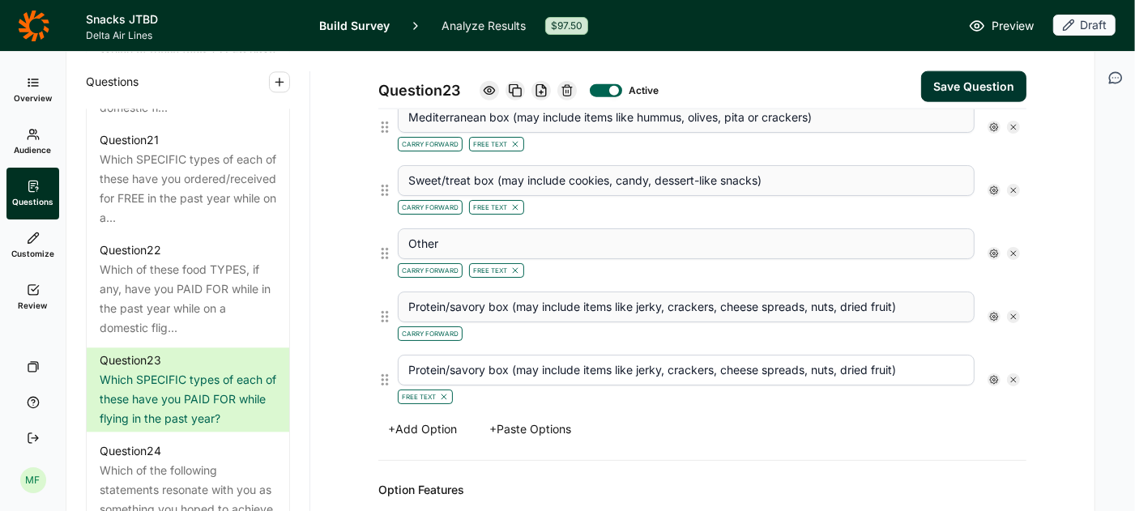
scroll to position [1495, 0]
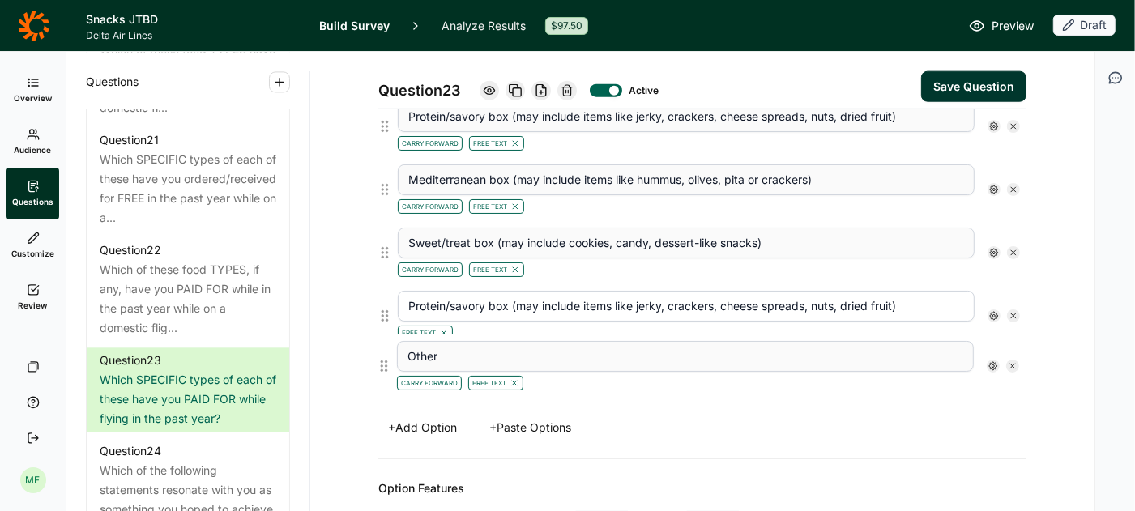
drag, startPoint x: 383, startPoint y: 297, endPoint x: 382, endPoint y: 368, distance: 70.5
type input "Protein/savory box (may include items like jerky, crackers, cheese spreads, nut…"
type input "Other"
click at [988, 83] on button "Save Question" at bounding box center [973, 86] width 105 height 31
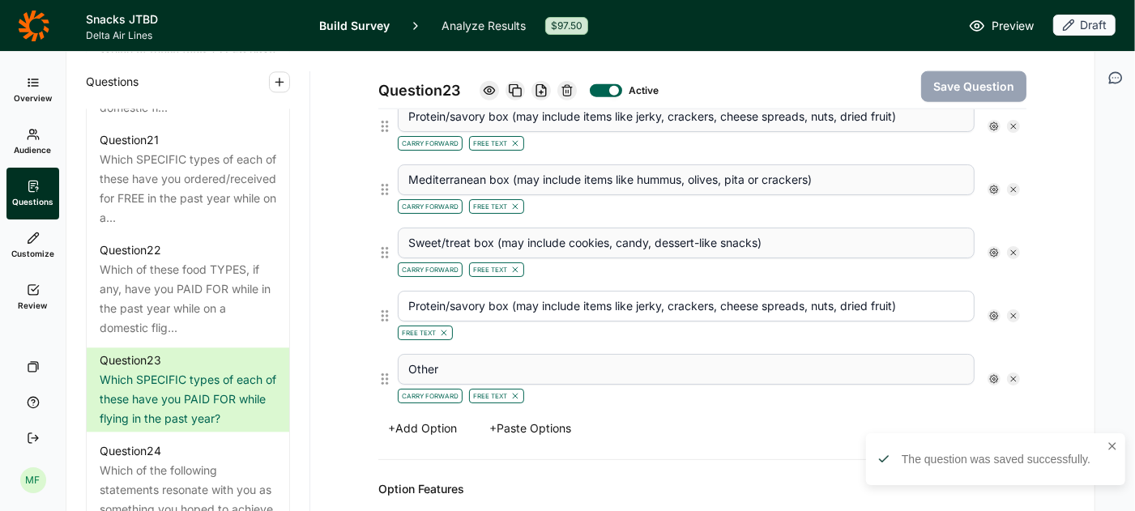
click at [994, 311] on icon at bounding box center [994, 316] width 10 height 10
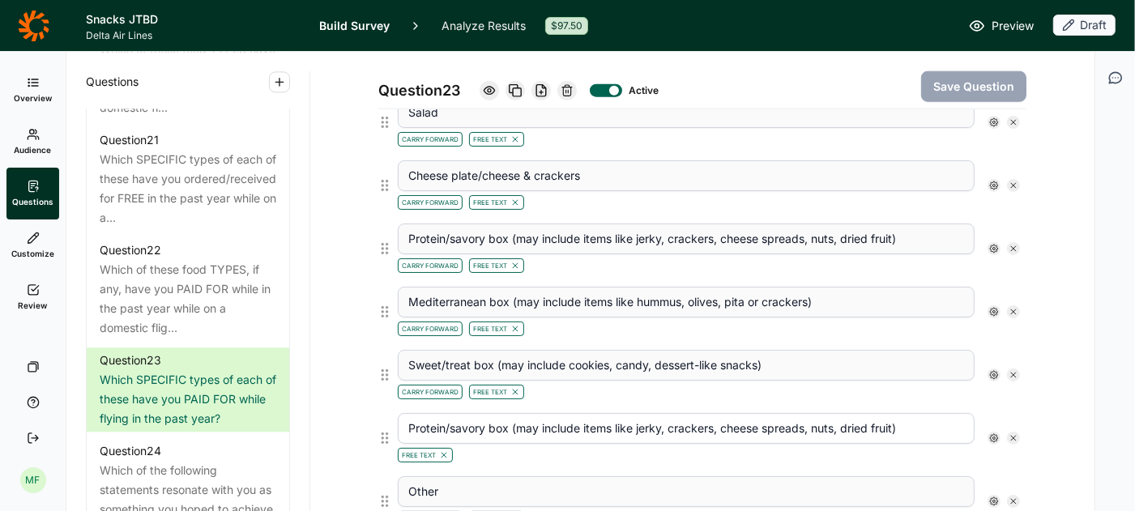
scroll to position [1379, 0]
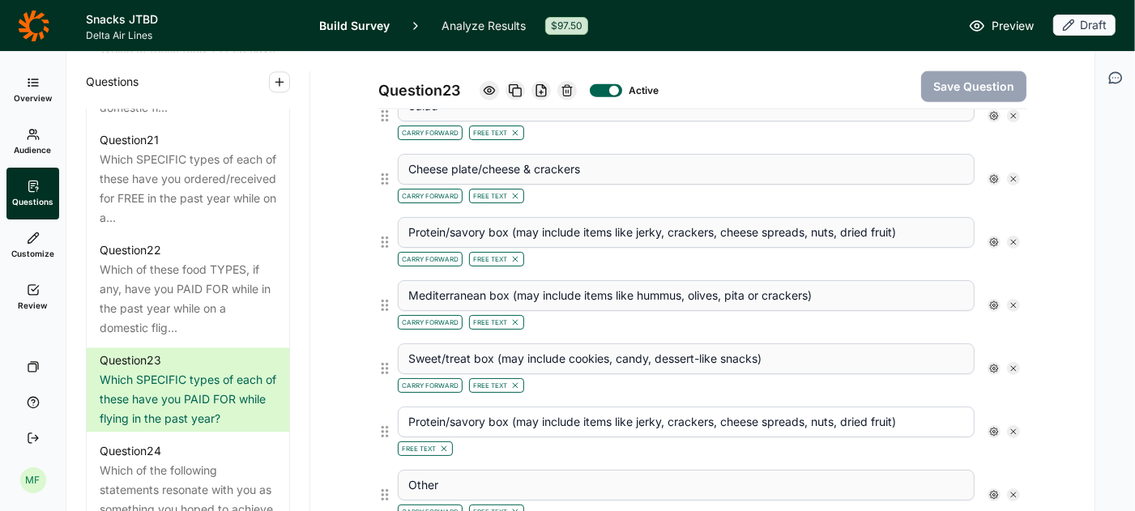
click at [1013, 427] on icon at bounding box center [1013, 432] width 10 height 10
type input "Other"
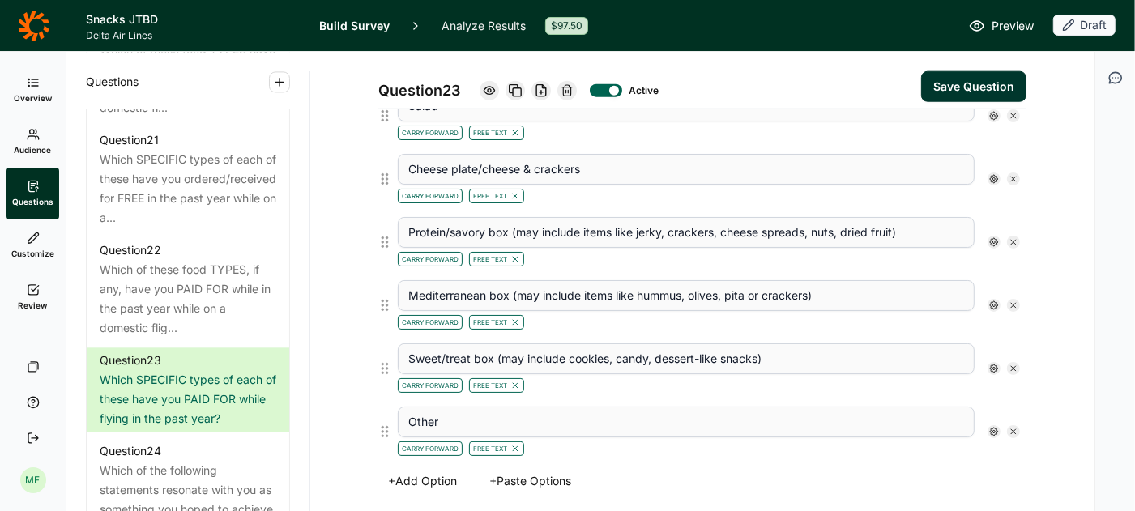
click at [961, 87] on button "Save Question" at bounding box center [973, 86] width 105 height 31
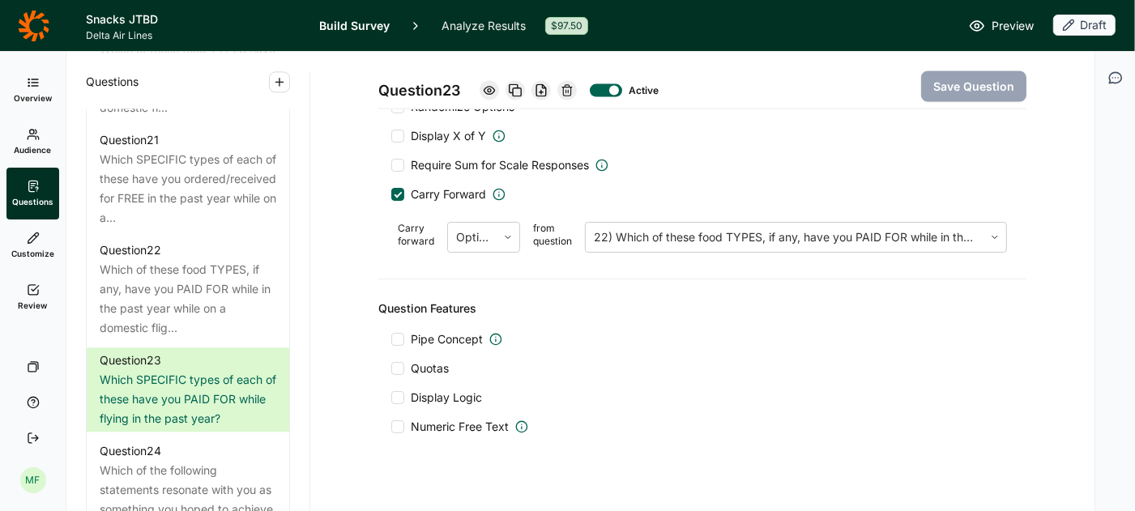
scroll to position [1890, 0]
click at [401, 390] on div at bounding box center [397, 396] width 13 height 13
click at [391, 397] on input "Display Logic" at bounding box center [391, 397] width 0 height 0
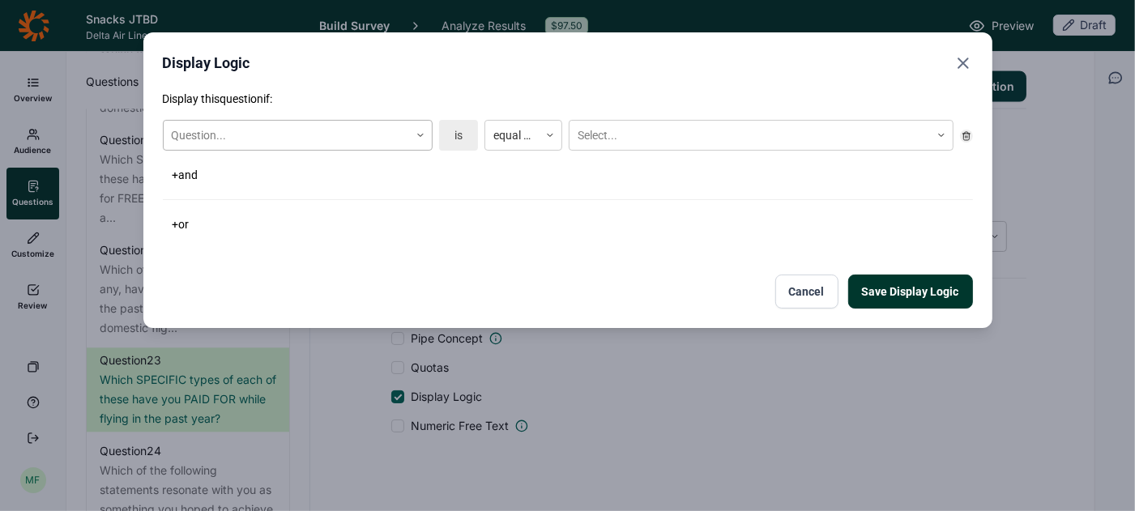
click at [423, 134] on use at bounding box center [420, 135] width 5 height 2
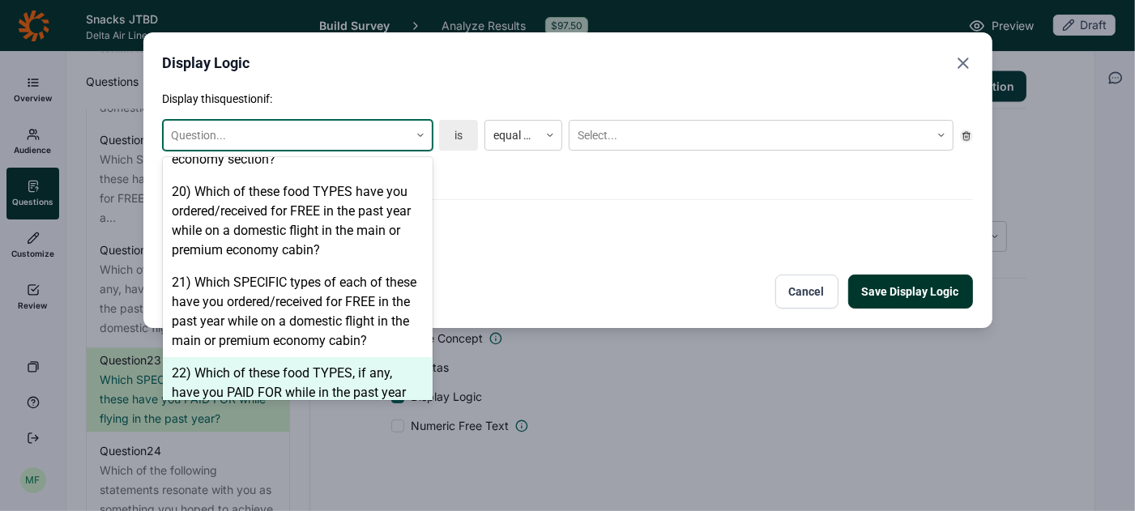
scroll to position [1558, 0]
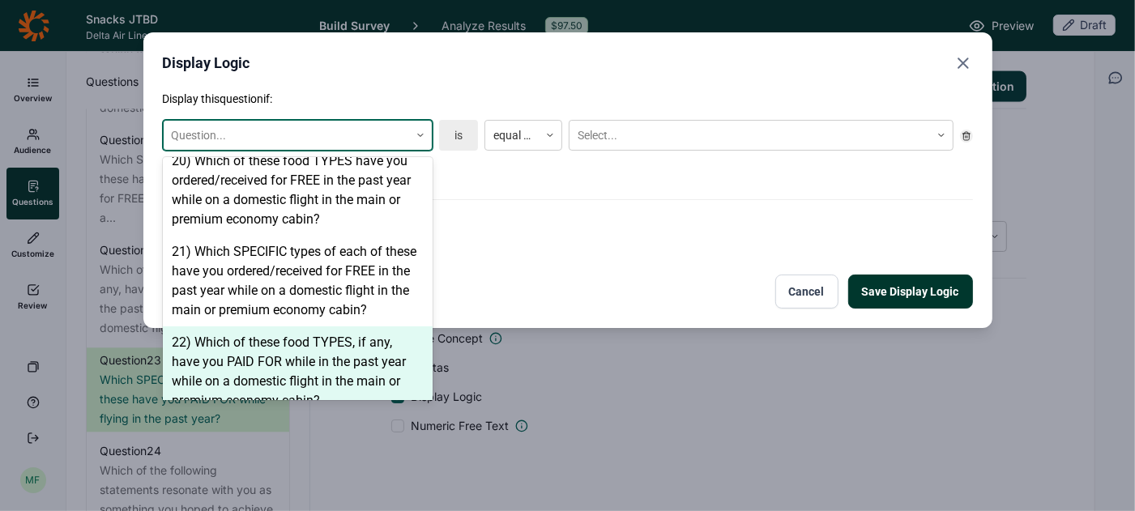
click at [337, 356] on div "22) Which of these food TYPES, if any, have you PAID FOR while in the past year…" at bounding box center [298, 371] width 270 height 91
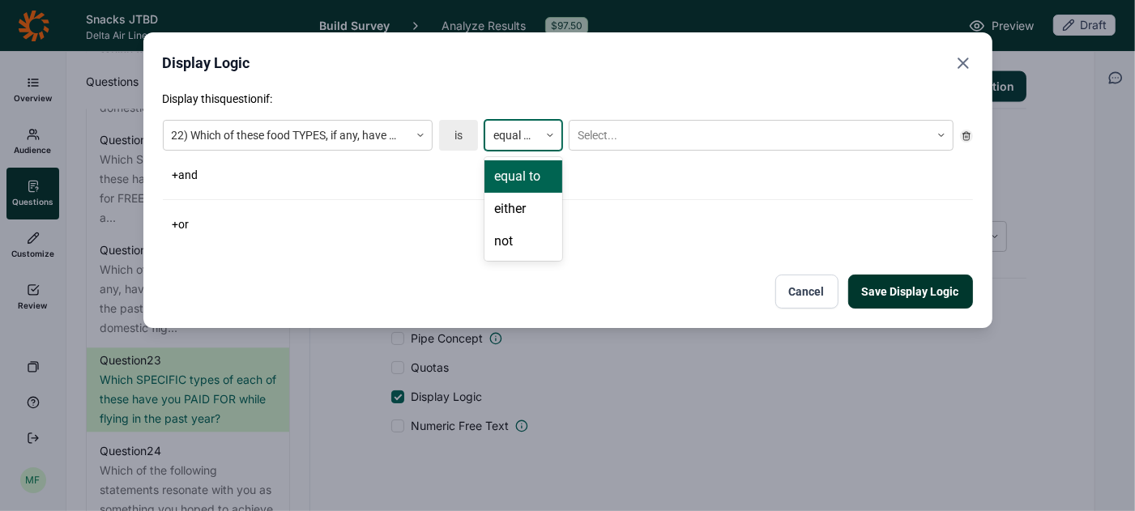
click at [552, 134] on icon at bounding box center [550, 135] width 10 height 10
click at [526, 247] on div "not" at bounding box center [523, 241] width 78 height 32
click at [637, 135] on div at bounding box center [749, 136] width 344 height 20
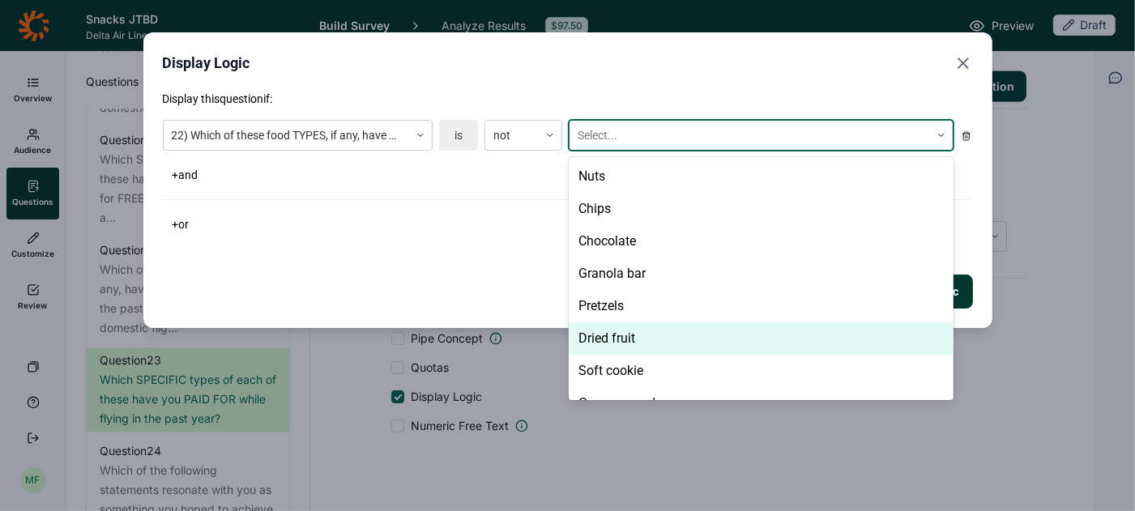
scroll to position [502, 0]
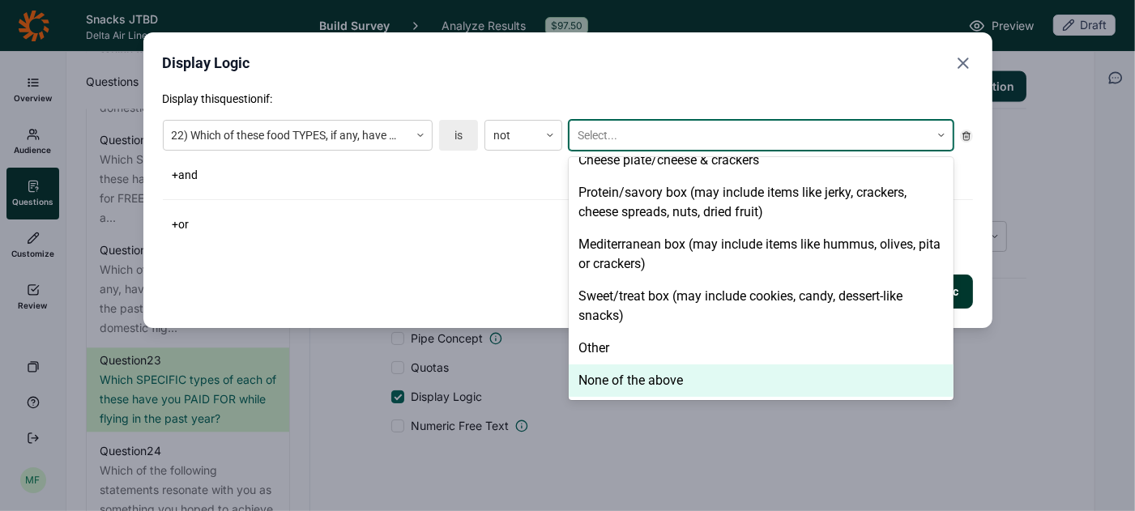
click at [629, 388] on div "None of the above" at bounding box center [761, 380] width 385 height 32
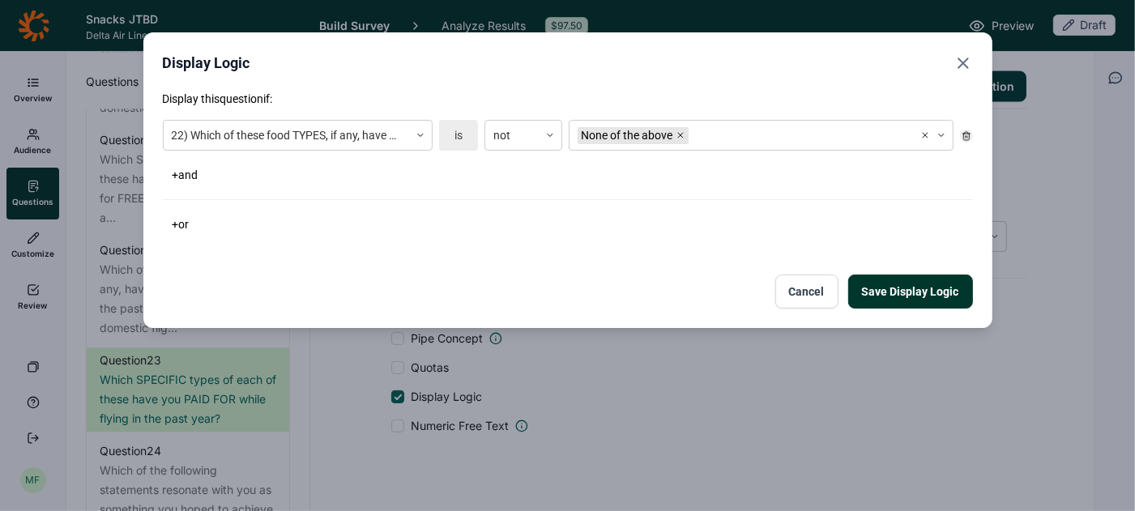
click at [504, 293] on div "Save Display Logic Cancel" at bounding box center [568, 292] width 810 height 34
click at [892, 286] on button "Save Display Logic" at bounding box center [910, 292] width 125 height 34
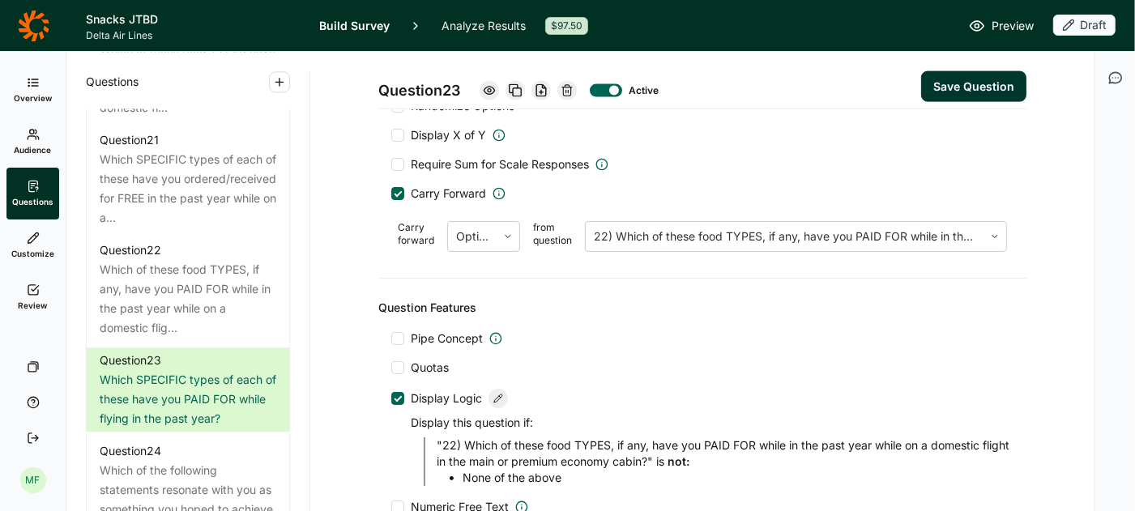
click at [974, 84] on button "Save Question" at bounding box center [973, 86] width 105 height 31
click at [1003, 27] on span "Preview" at bounding box center [1012, 25] width 42 height 19
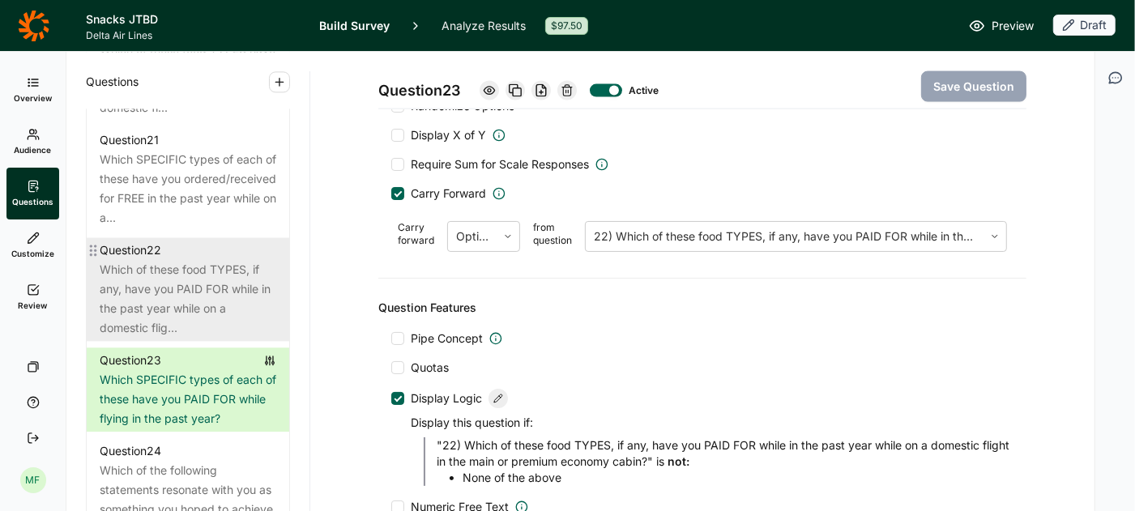
click at [204, 260] on div "Which of these food TYPES, if any, have you PAID FOR while in the past year whi…" at bounding box center [188, 299] width 177 height 78
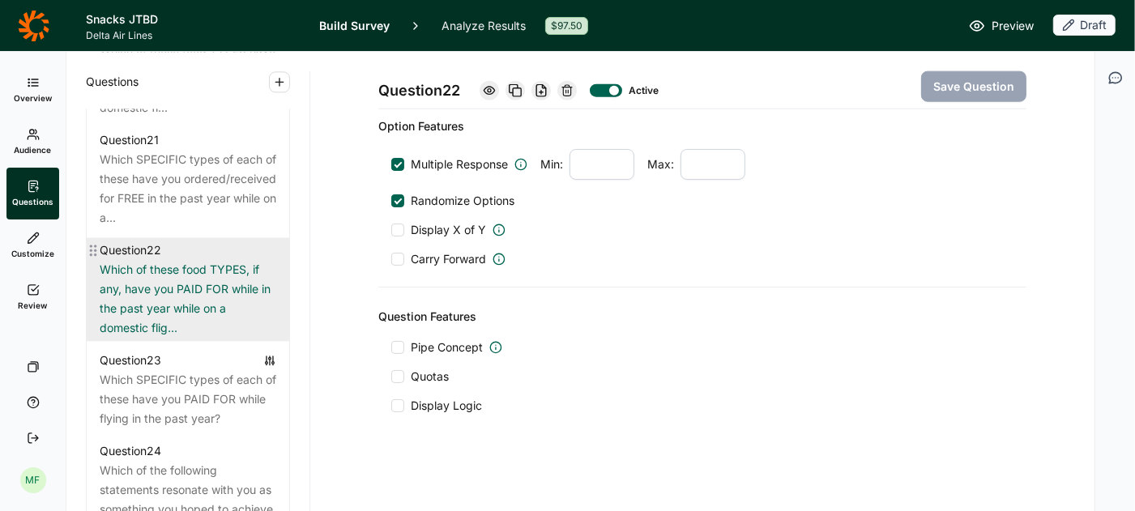
scroll to position [1470, 0]
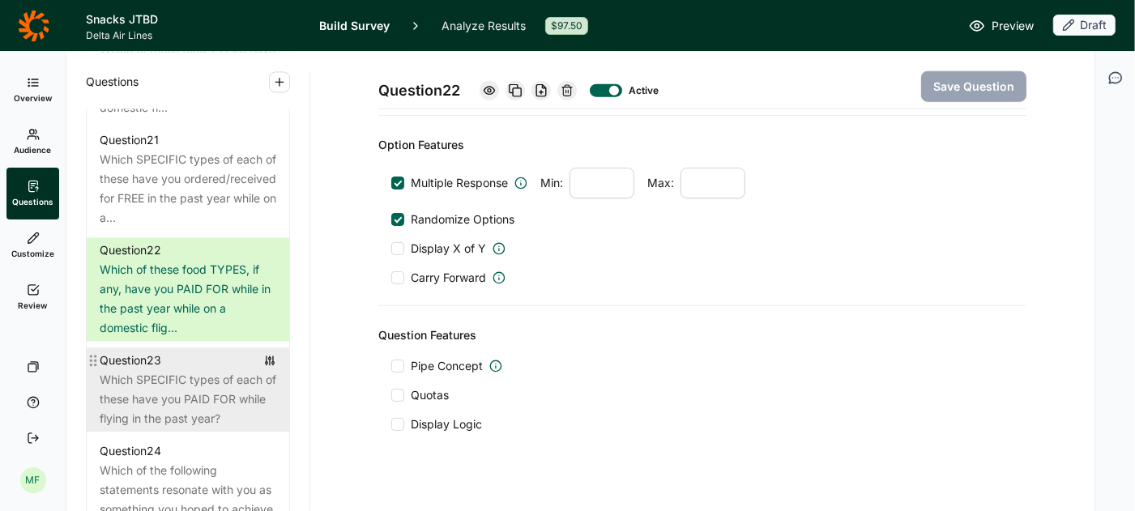
click at [180, 370] on div "Which SPECIFIC types of each of these have you PAID FOR while flying in the pas…" at bounding box center [188, 399] width 177 height 58
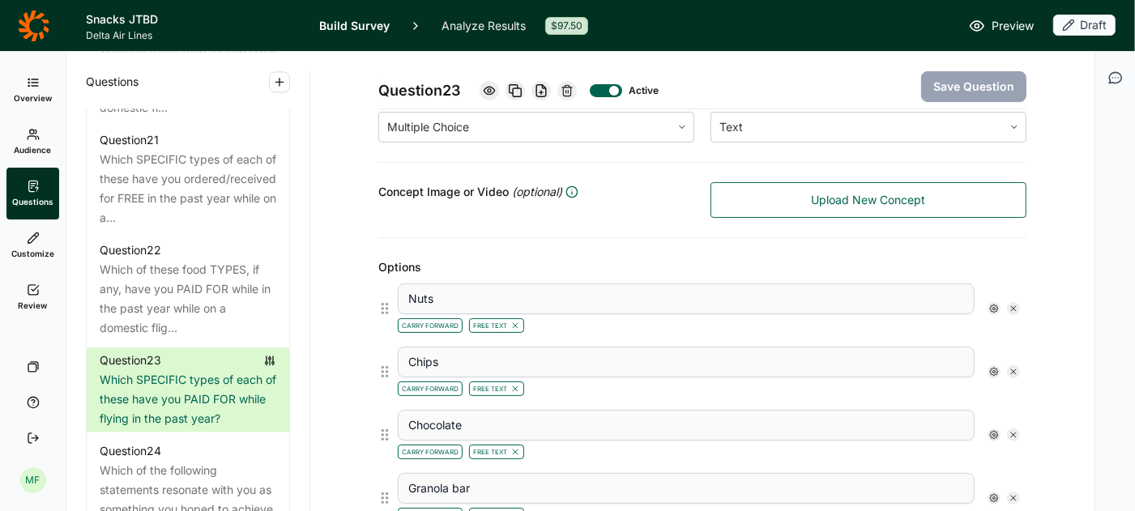
scroll to position [330, 0]
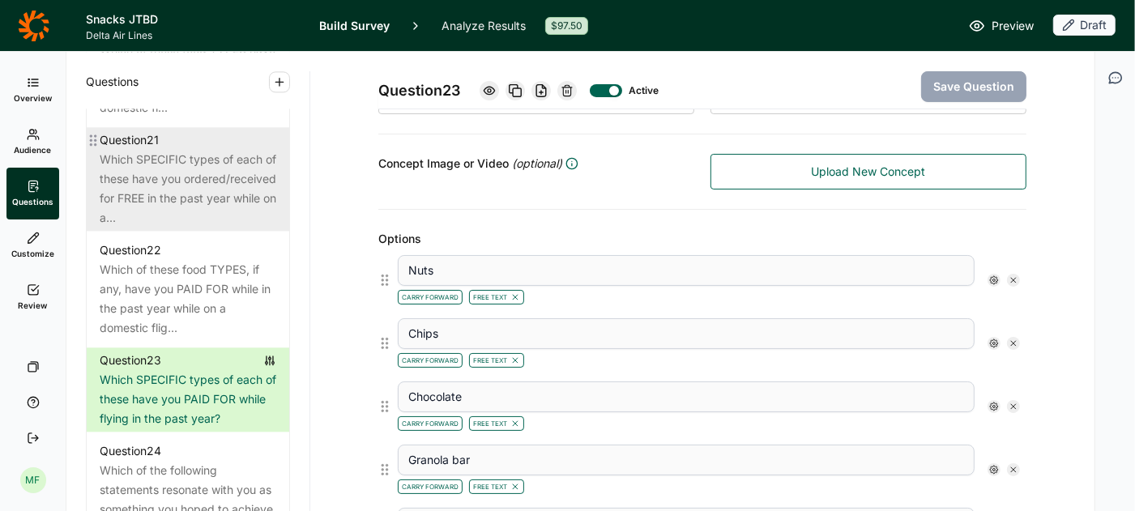
click at [247, 162] on div "Which SPECIFIC types of each of these have you ordered/received for FREE in the…" at bounding box center [188, 189] width 177 height 78
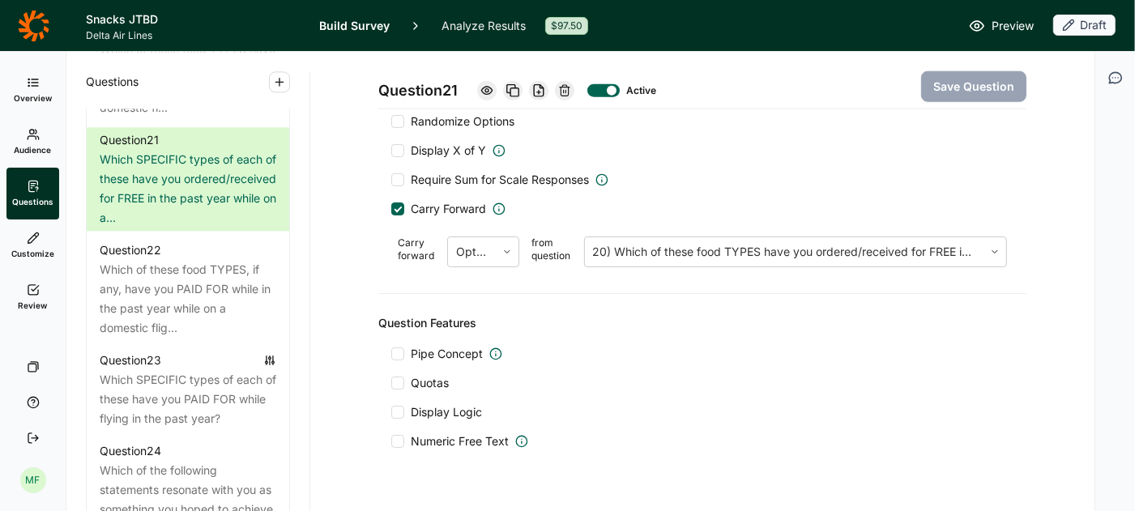
scroll to position [1375, 0]
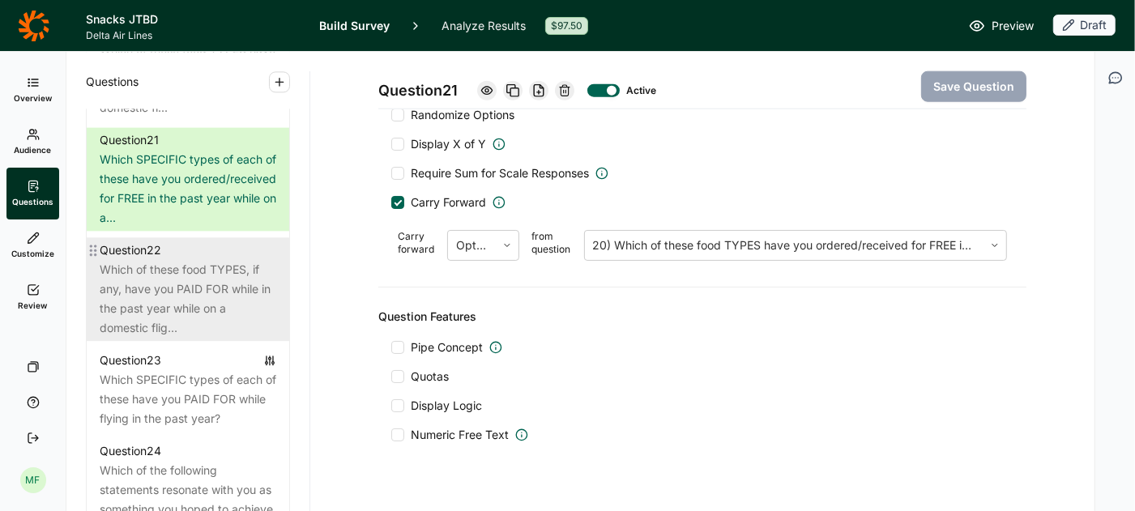
click at [188, 266] on div "Which of these food TYPES, if any, have you PAID FOR while in the past year whi…" at bounding box center [188, 299] width 177 height 78
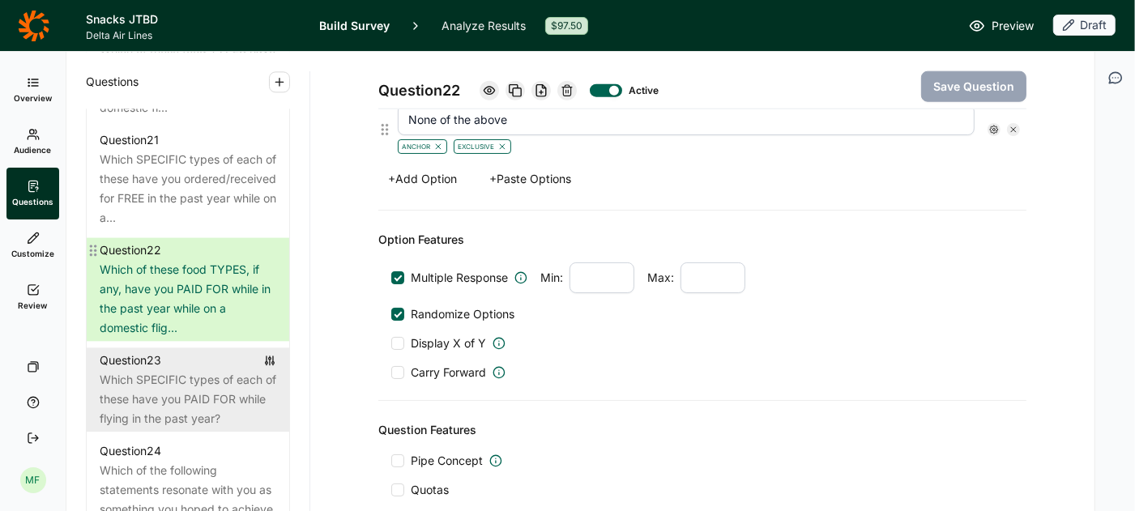
click at [177, 377] on div "Which SPECIFIC types of each of these have you PAID FOR while flying in the pas…" at bounding box center [188, 399] width 177 height 58
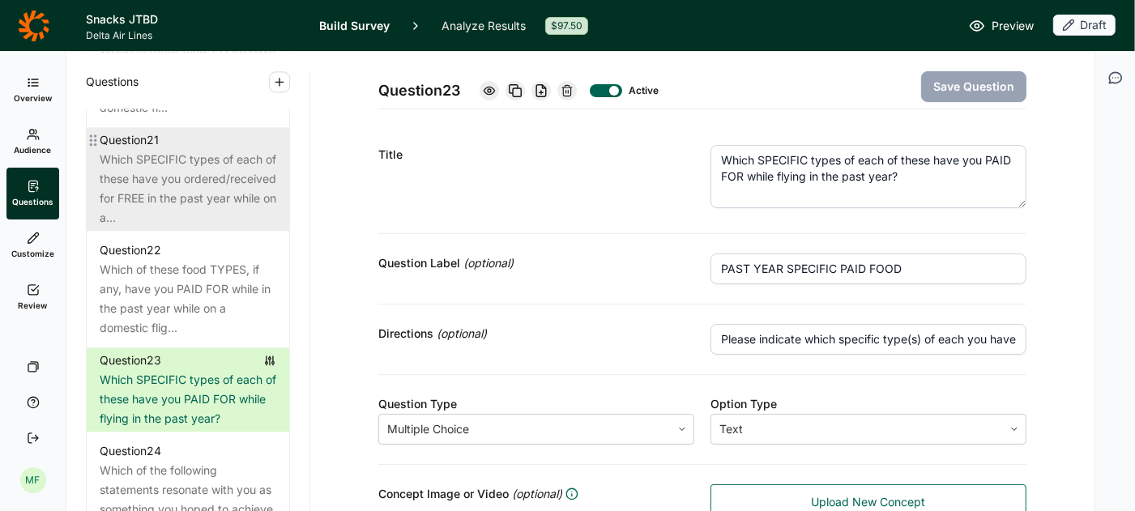
click at [190, 166] on div "Which SPECIFIC types of each of these have you ordered/received for FREE in the…" at bounding box center [188, 189] width 177 height 78
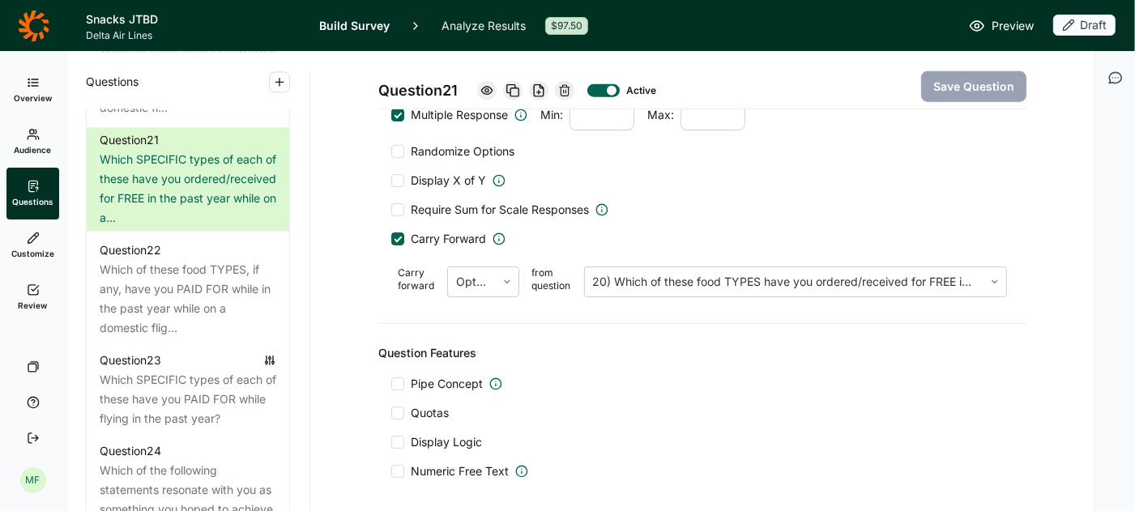
scroll to position [1338, 0]
click at [509, 278] on icon at bounding box center [507, 283] width 10 height 10
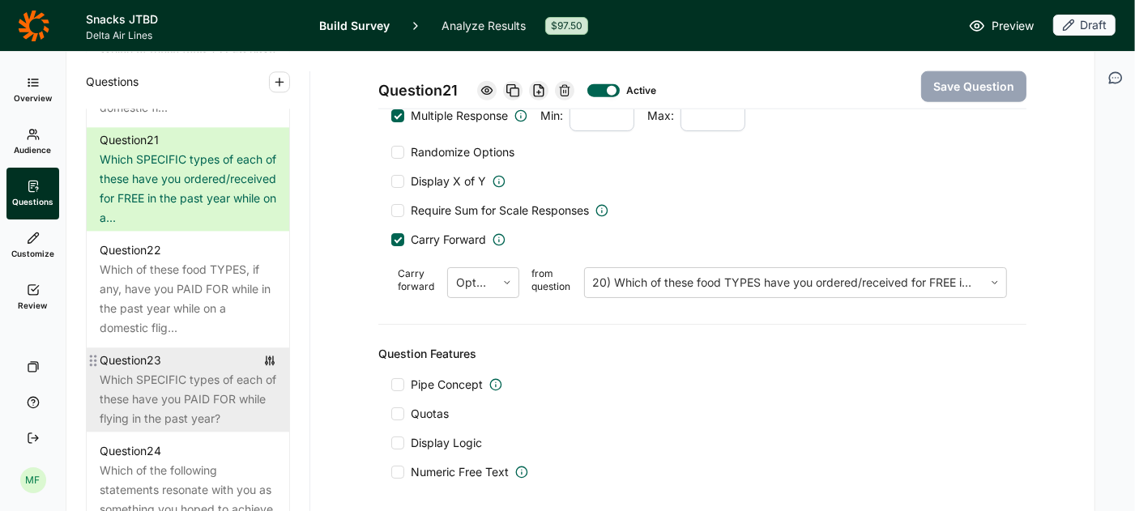
click at [217, 378] on div "Which SPECIFIC types of each of these have you PAID FOR while flying in the pas…" at bounding box center [188, 399] width 177 height 58
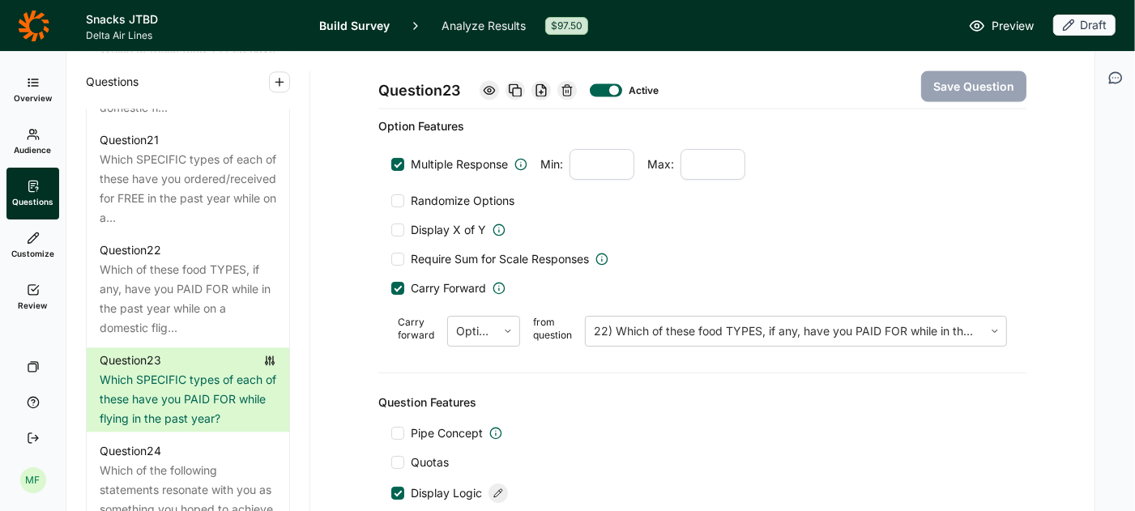
scroll to position [1798, 0]
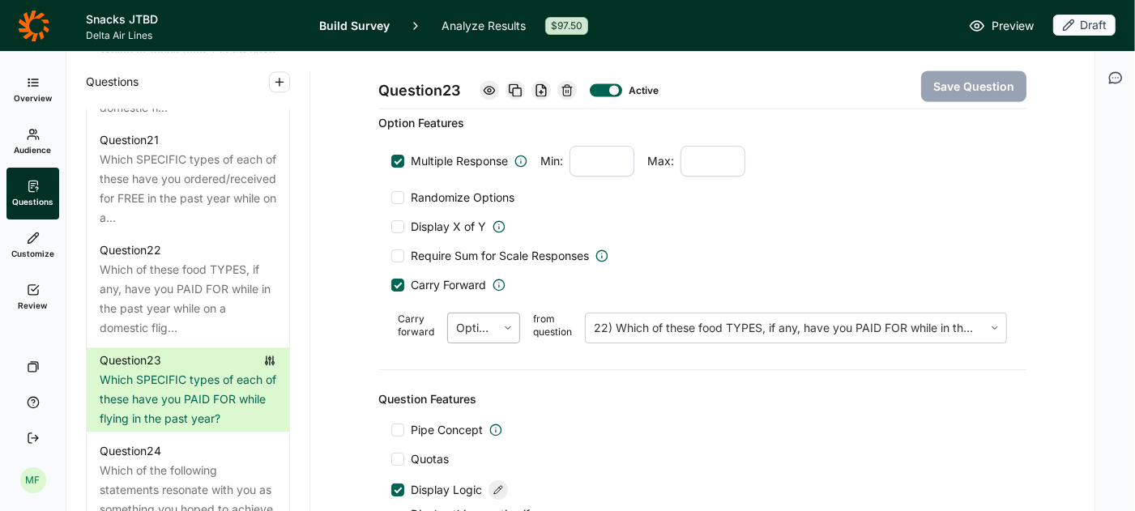
click at [498, 323] on div at bounding box center [507, 328] width 23 height 10
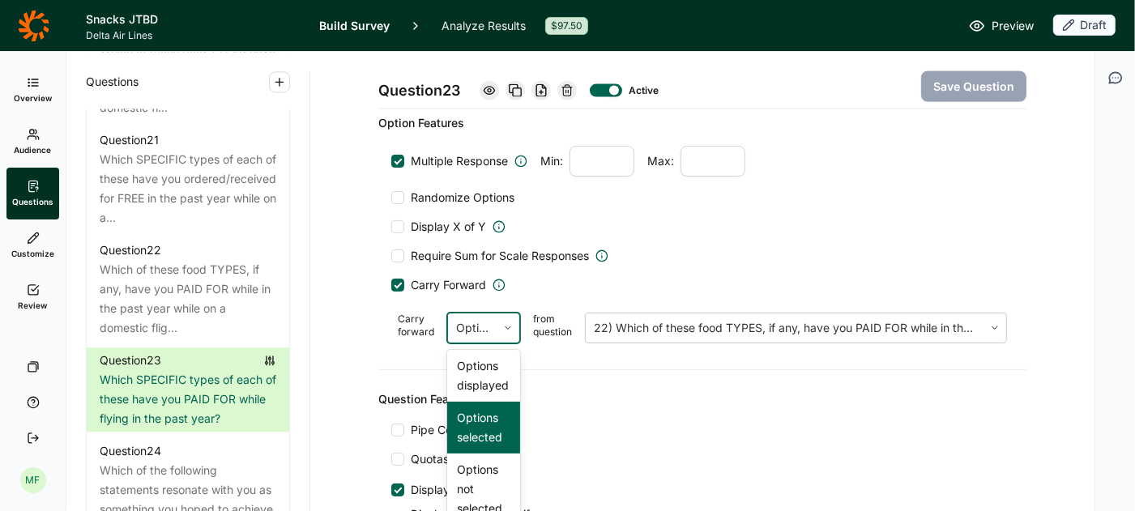
click at [489, 420] on div "Options selected" at bounding box center [483, 428] width 73 height 52
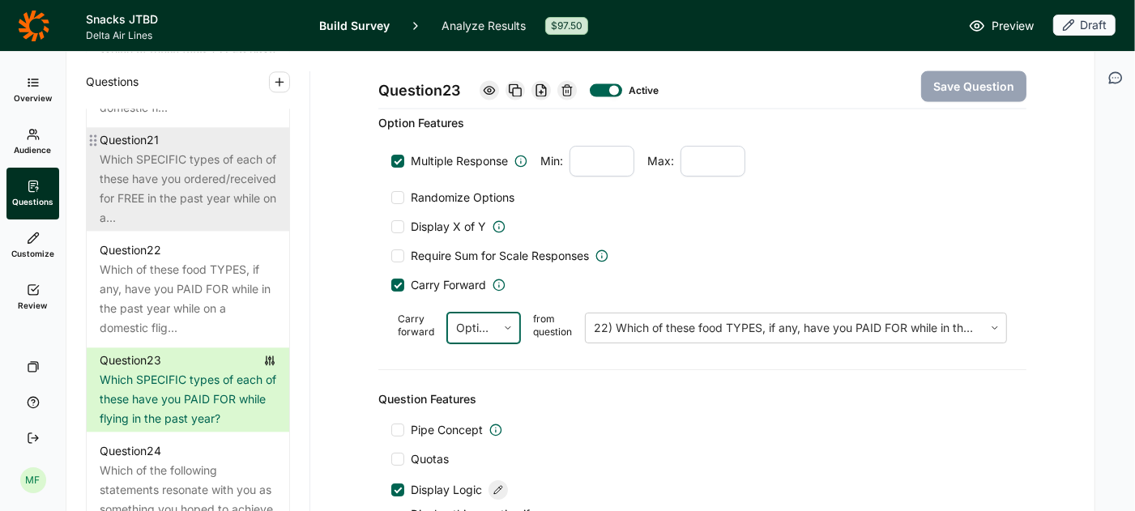
click at [215, 160] on div "Which SPECIFIC types of each of these have you ordered/received for FREE in the…" at bounding box center [188, 189] width 177 height 78
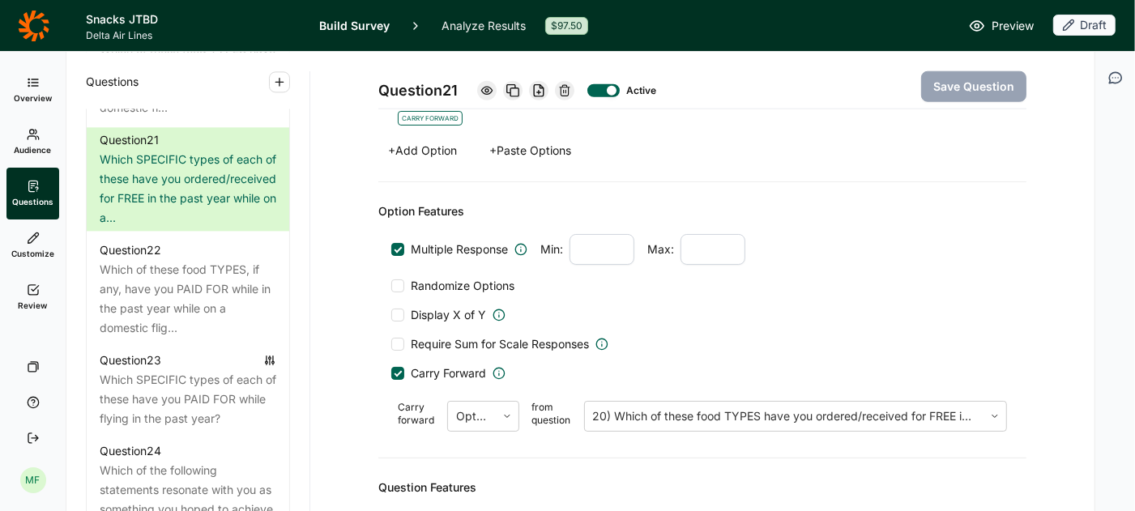
scroll to position [1208, 0]
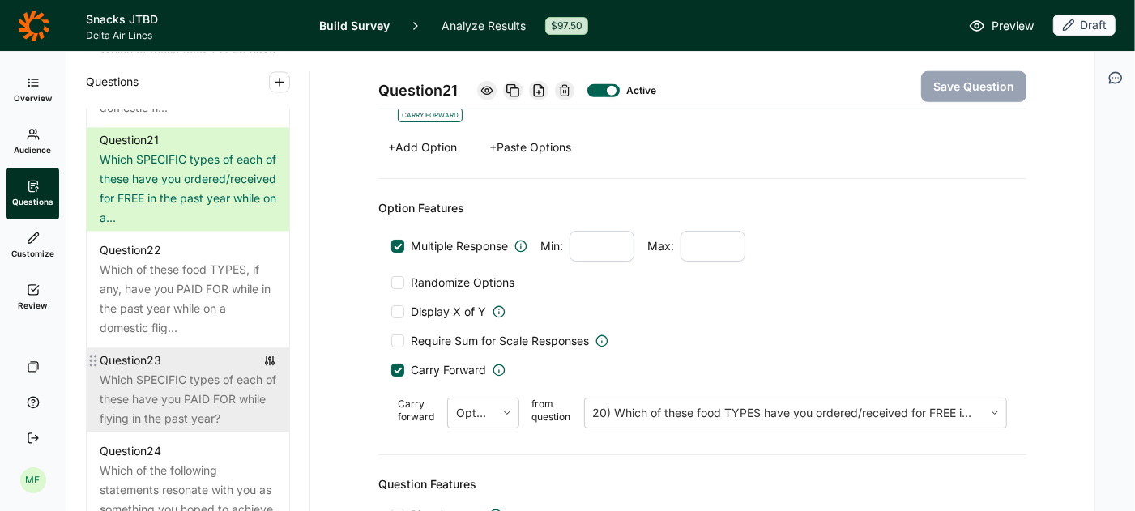
click at [208, 377] on div "Which SPECIFIC types of each of these have you PAID FOR while flying in the pas…" at bounding box center [188, 399] width 177 height 58
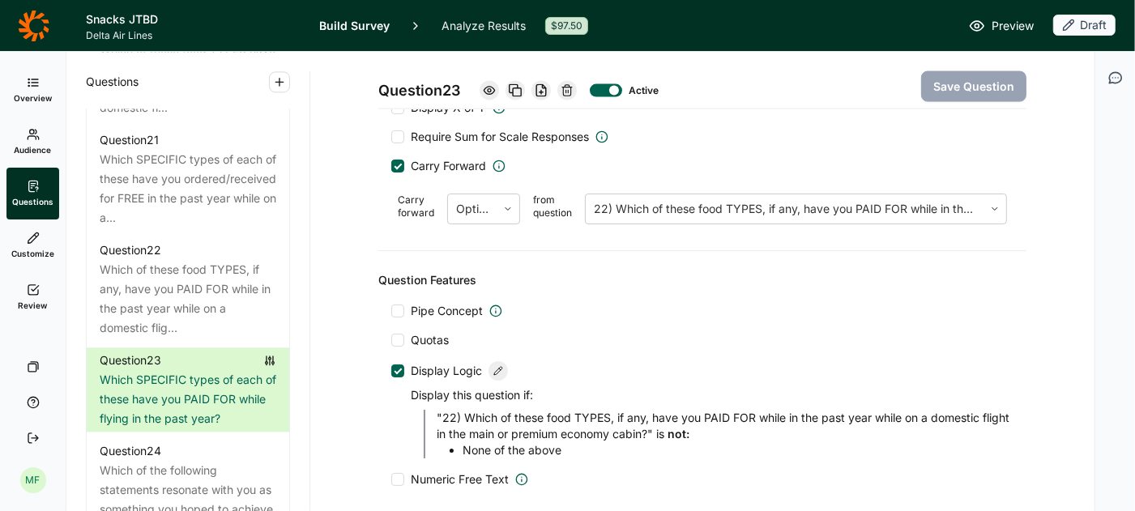
scroll to position [1924, 0]
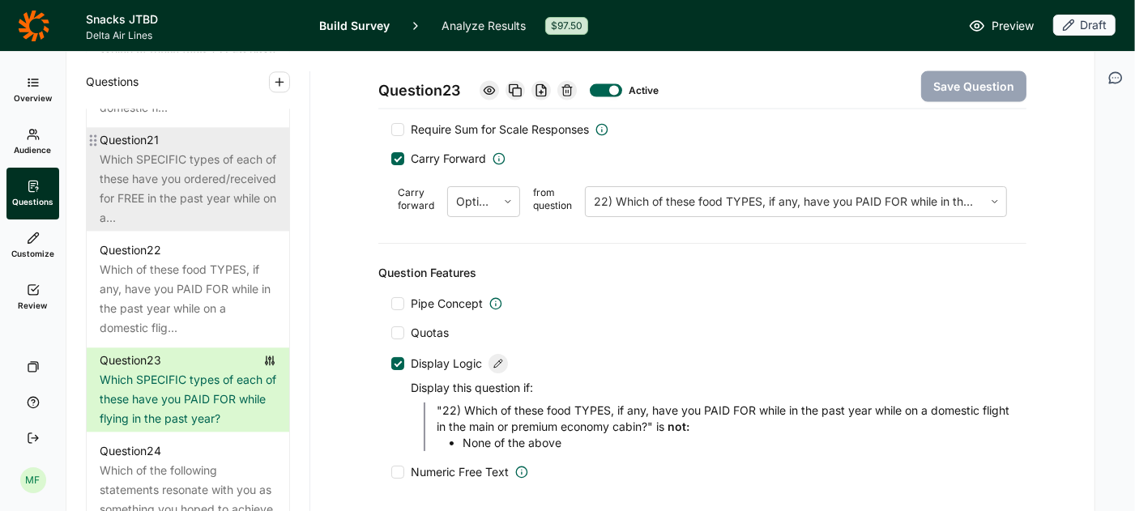
click at [195, 161] on div "Which SPECIFIC types of each of these have you ordered/received for FREE in the…" at bounding box center [188, 189] width 177 height 78
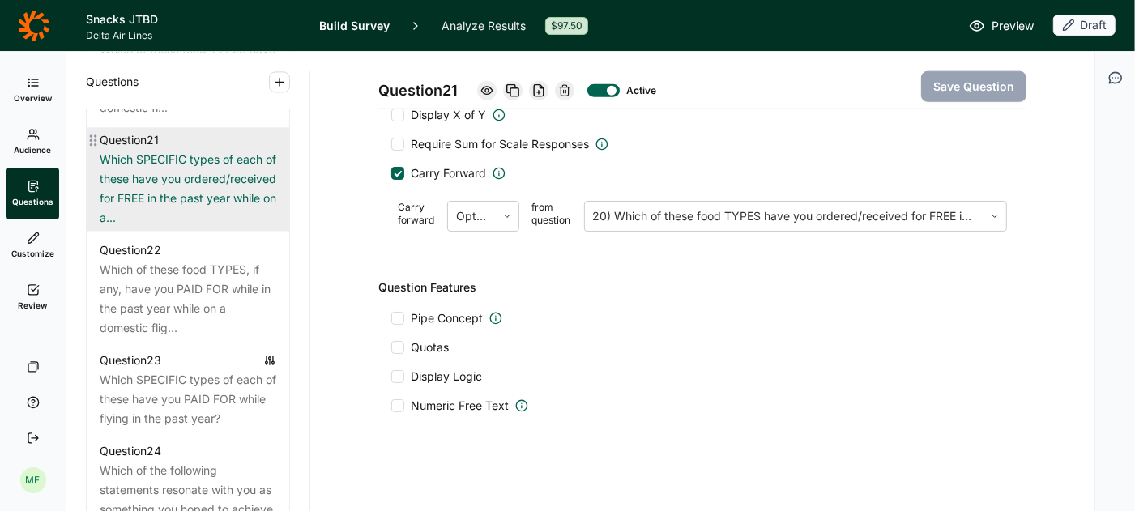
scroll to position [1391, 0]
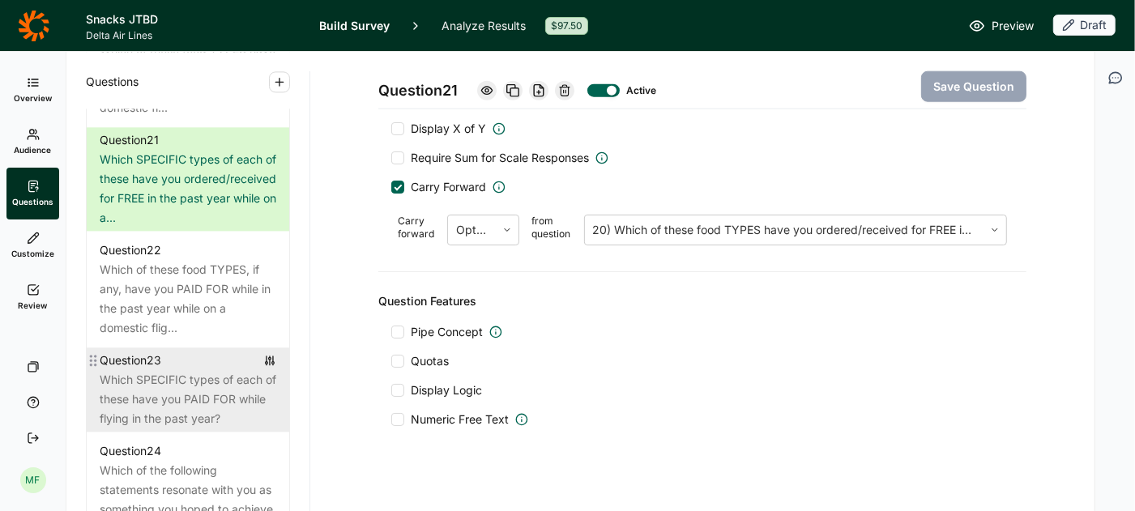
click at [204, 374] on div "Which SPECIFIC types of each of these have you PAID FOR while flying in the pas…" at bounding box center [188, 399] width 177 height 58
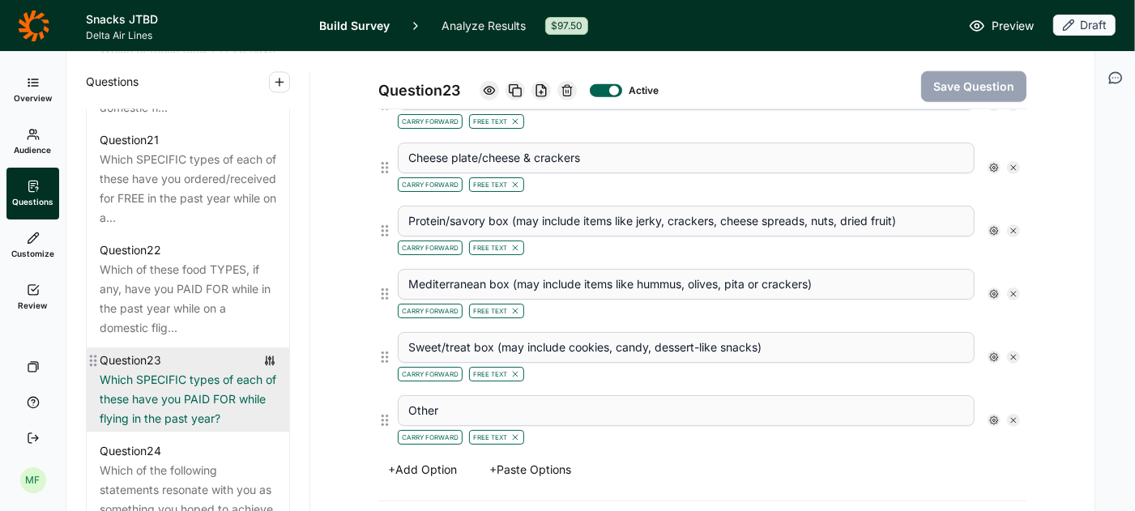
scroll to position [1924, 0]
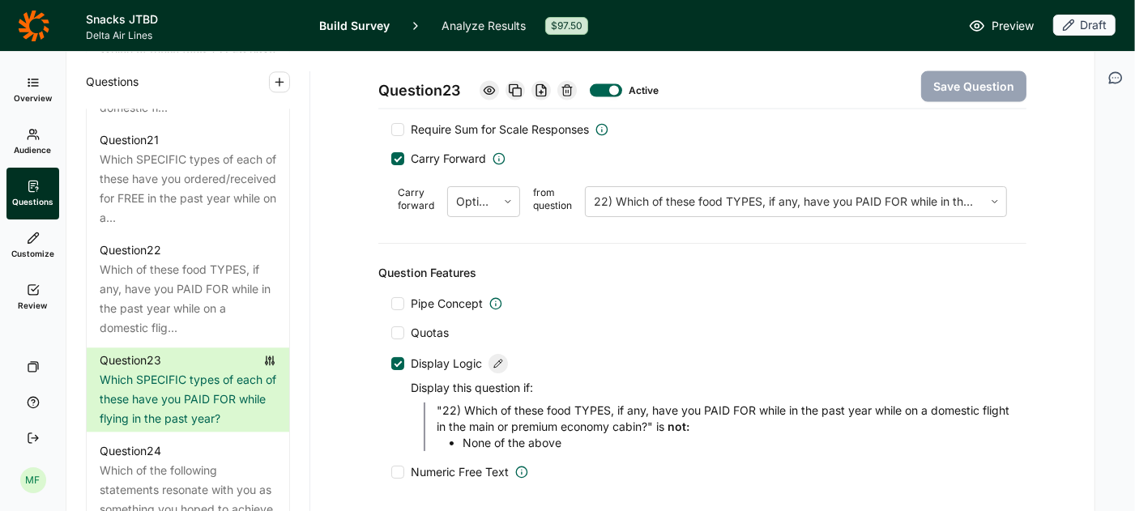
click at [400, 357] on div at bounding box center [397, 363] width 13 height 13
click at [391, 364] on input "Display Logic" at bounding box center [391, 364] width 0 height 0
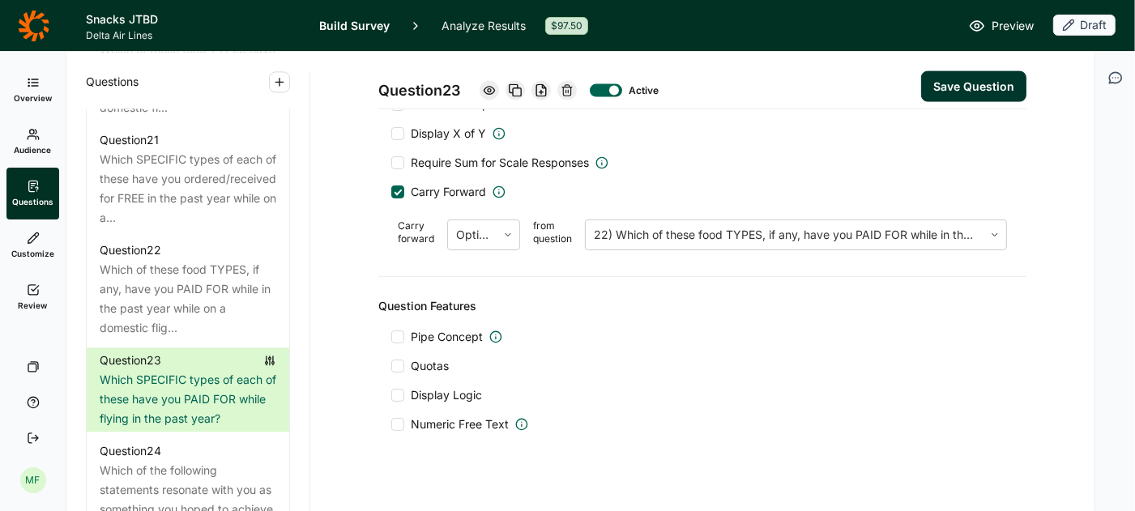
click at [972, 79] on button "Save Question" at bounding box center [973, 86] width 105 height 31
click at [1017, 27] on span "Preview" at bounding box center [1012, 25] width 42 height 19
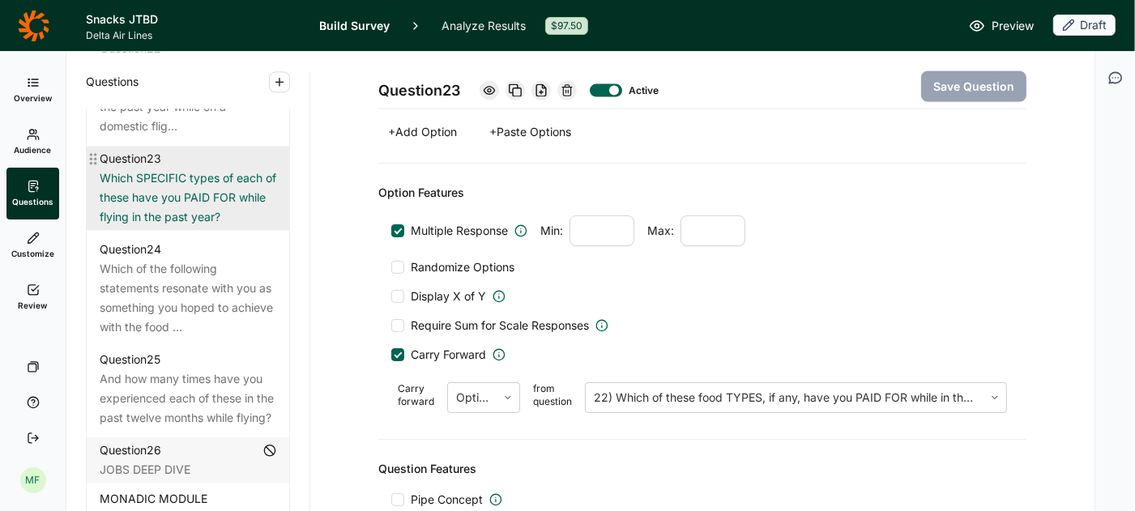
scroll to position [2959, 0]
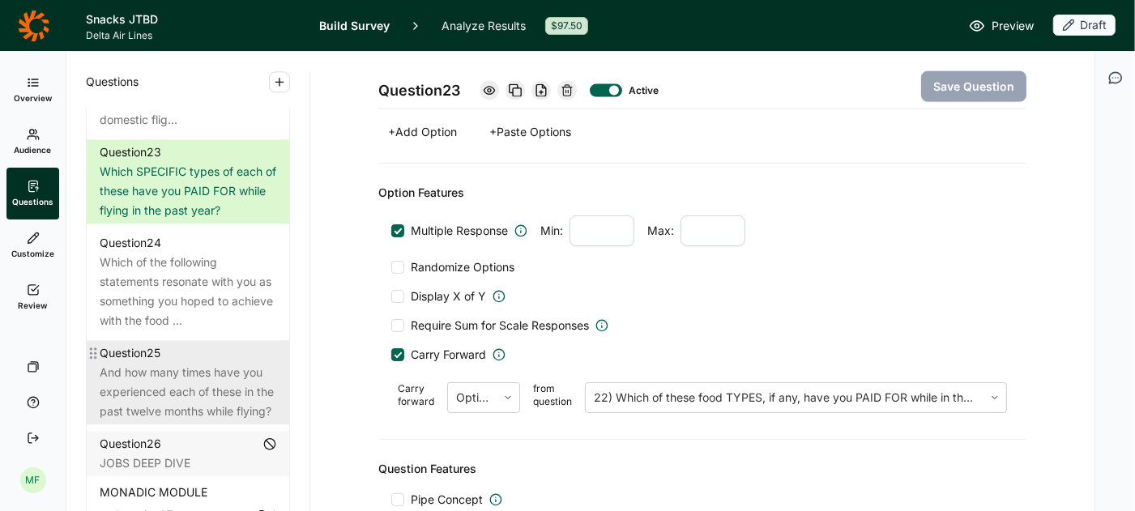
click at [214, 374] on div "And how many times have you experienced each of these in the past twelve months…" at bounding box center [188, 392] width 177 height 58
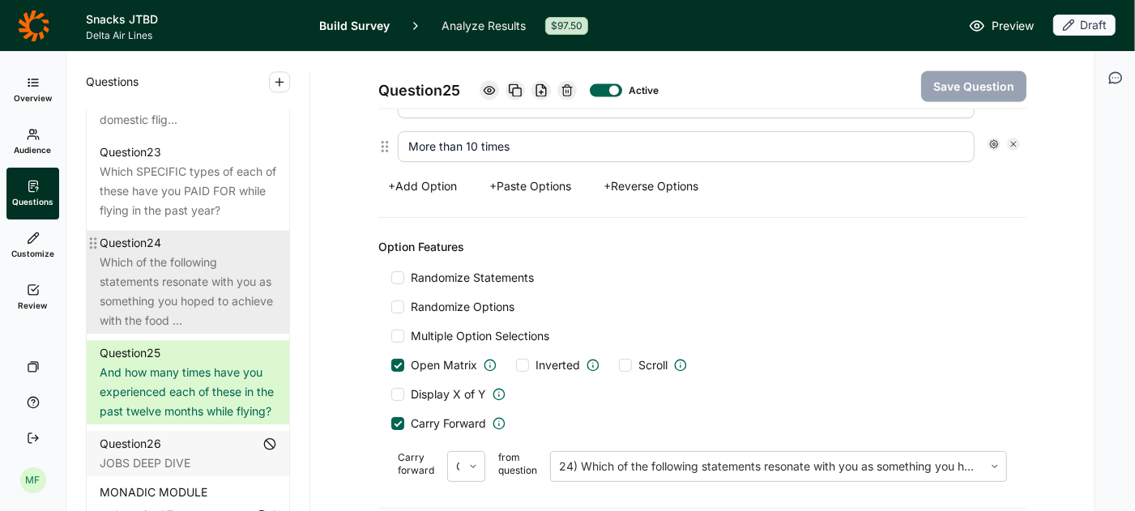
click at [205, 281] on div "Which of the following statements resonate with you as something you hoped to a…" at bounding box center [188, 292] width 177 height 78
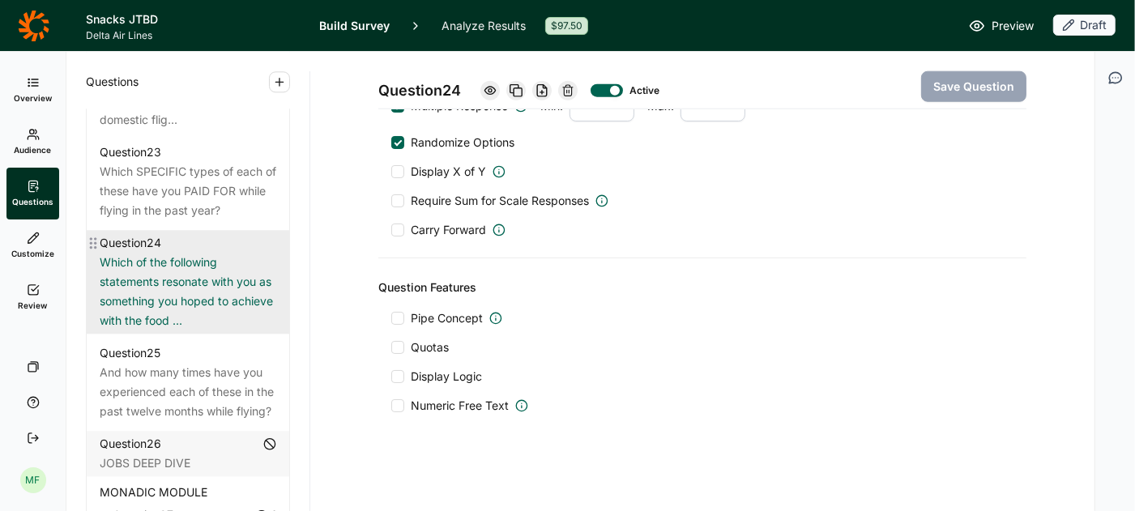
scroll to position [1312, 0]
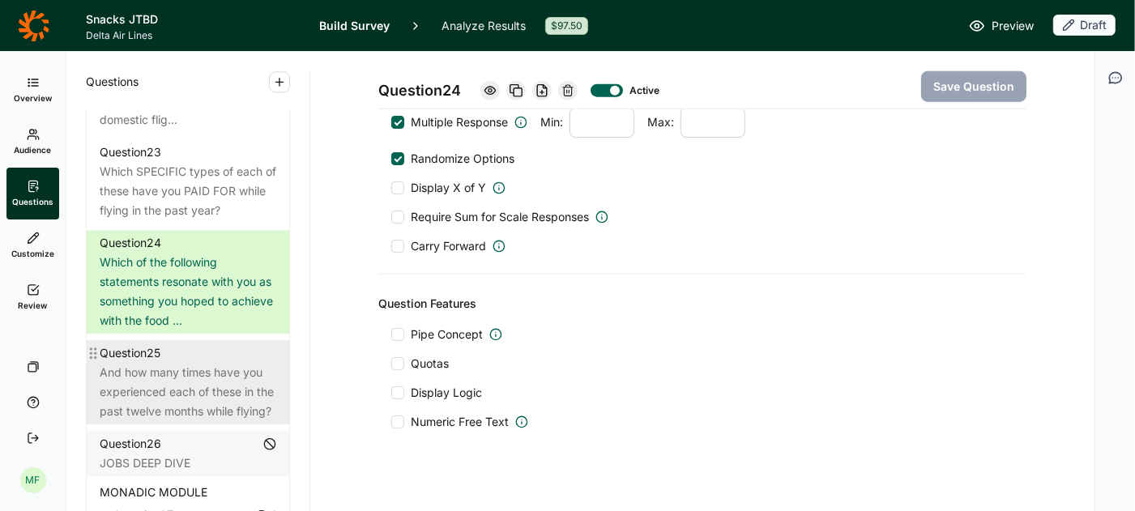
click at [208, 363] on div "And how many times have you experienced each of these in the past twelve months…" at bounding box center [188, 392] width 177 height 58
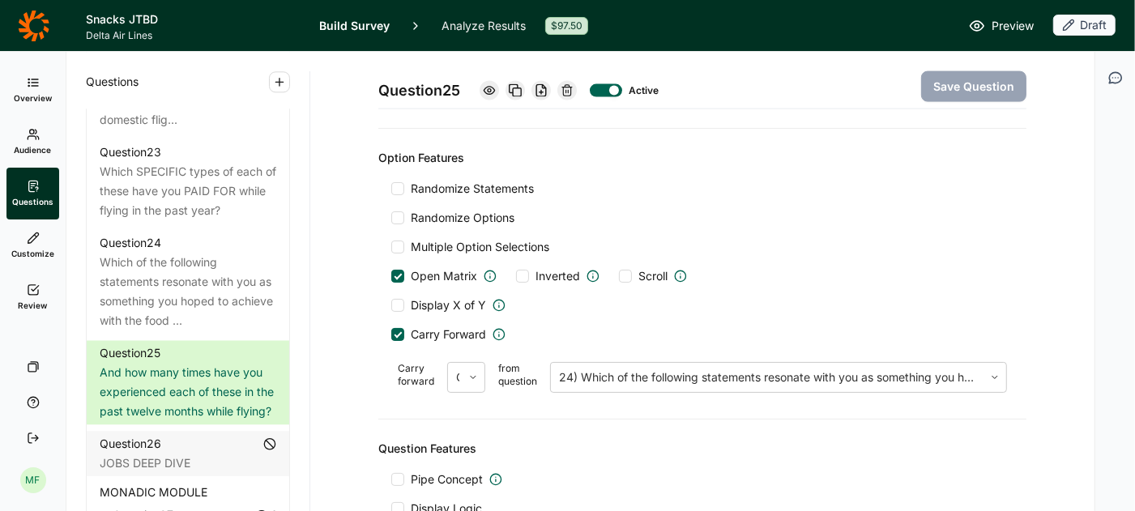
scroll to position [1826, 0]
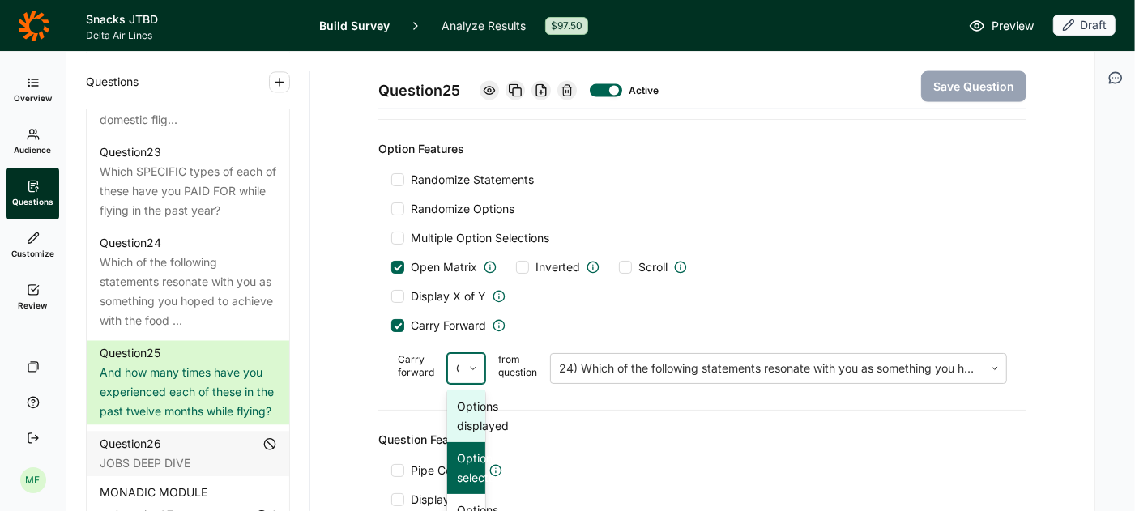
click at [470, 364] on icon at bounding box center [473, 369] width 10 height 10
click at [466, 458] on div "Options selected" at bounding box center [466, 468] width 38 height 52
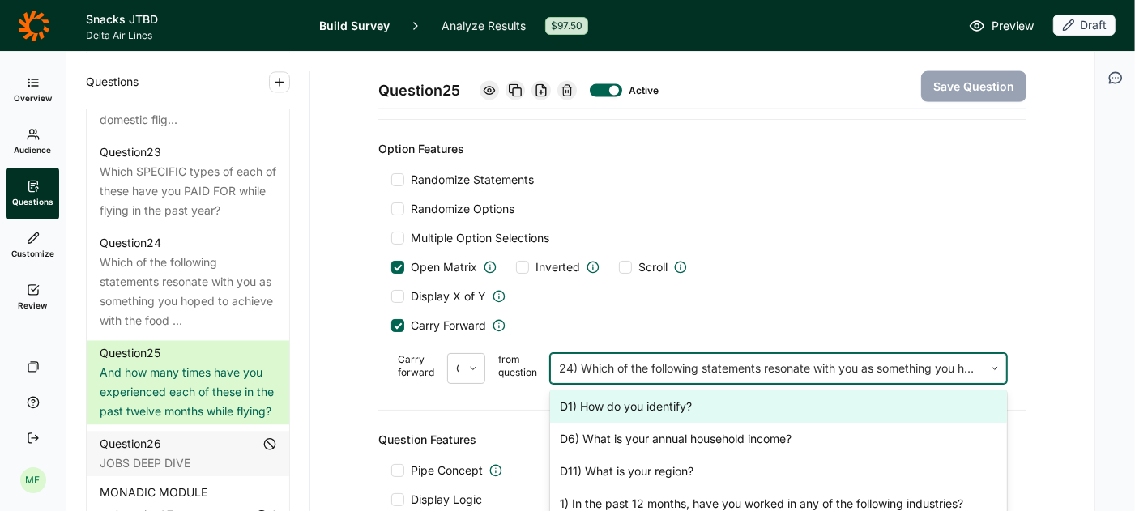
click at [618, 357] on div at bounding box center [767, 368] width 416 height 23
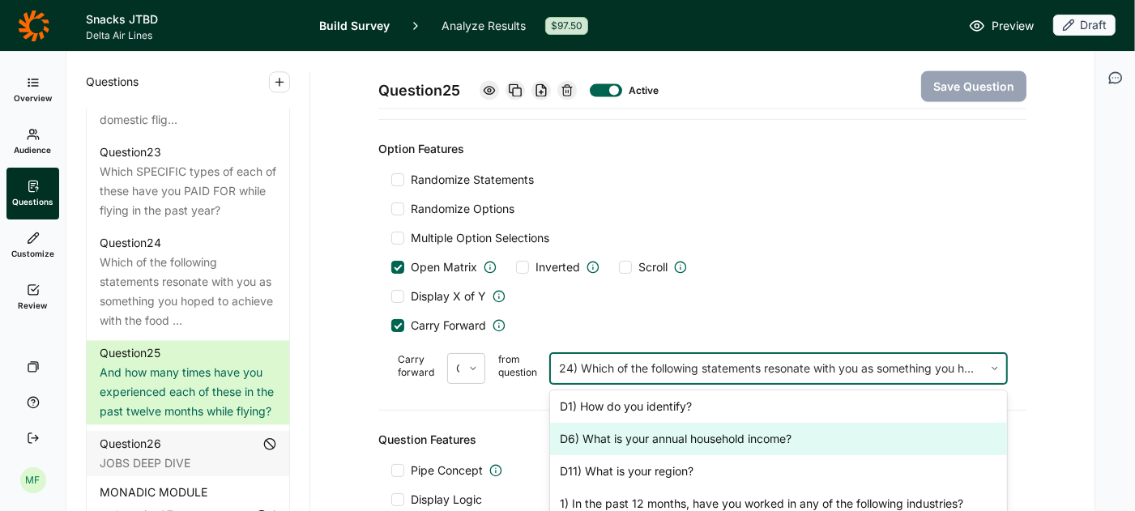
scroll to position [755, 0]
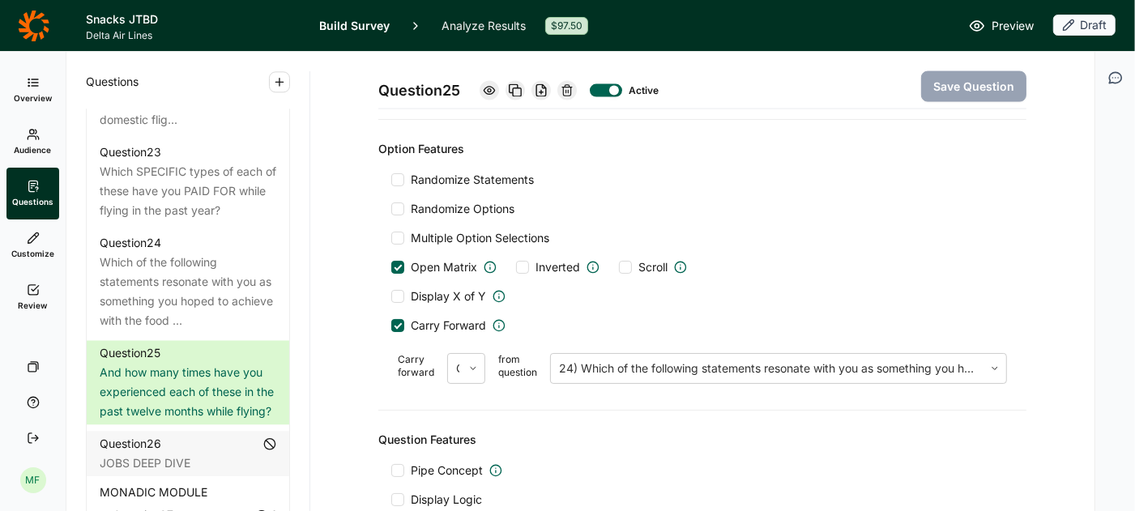
click at [743, 239] on div "Randomize Statements Randomize Options Multiple Option Selections Open Matrix I…" at bounding box center [702, 281] width 622 height 219
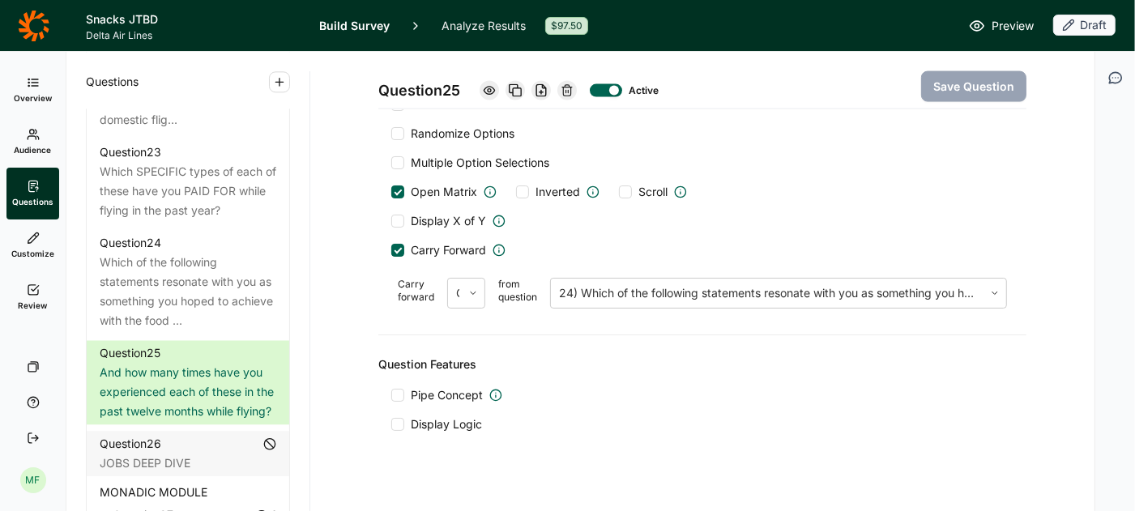
scroll to position [1900, 0]
click at [398, 248] on div at bounding box center [398, 252] width 8 height 8
click at [391, 252] on input "Carry Forward" at bounding box center [391, 252] width 0 height 0
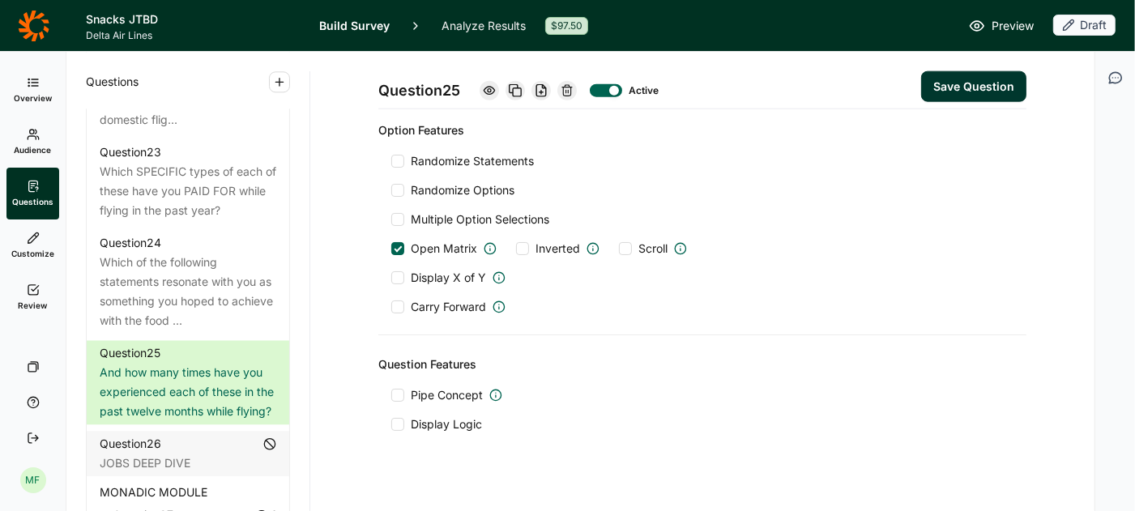
click at [399, 300] on div at bounding box center [397, 306] width 13 height 13
click at [391, 307] on input "Carry Forward" at bounding box center [391, 307] width 0 height 0
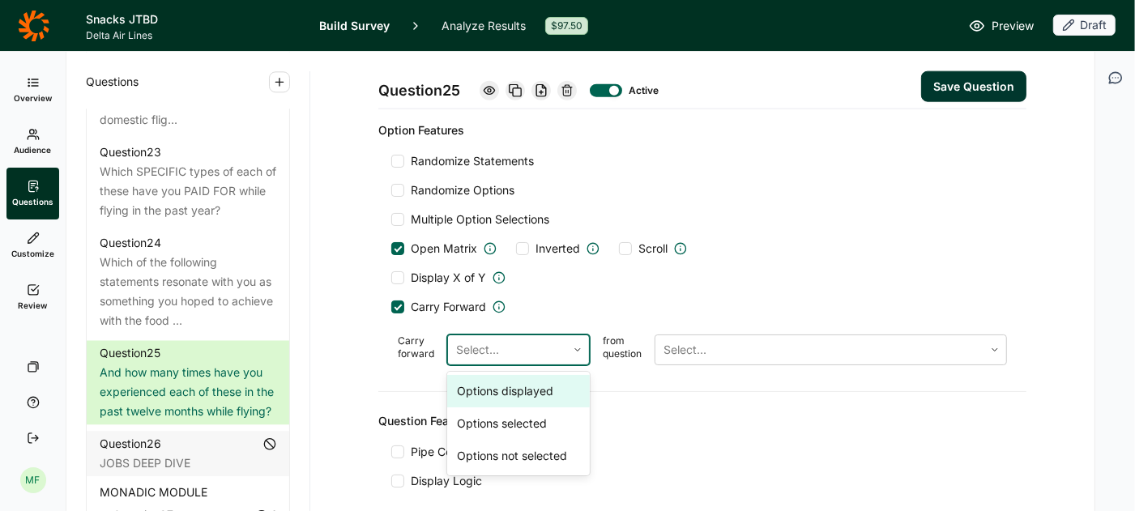
click at [543, 339] on div at bounding box center [507, 350] width 102 height 23
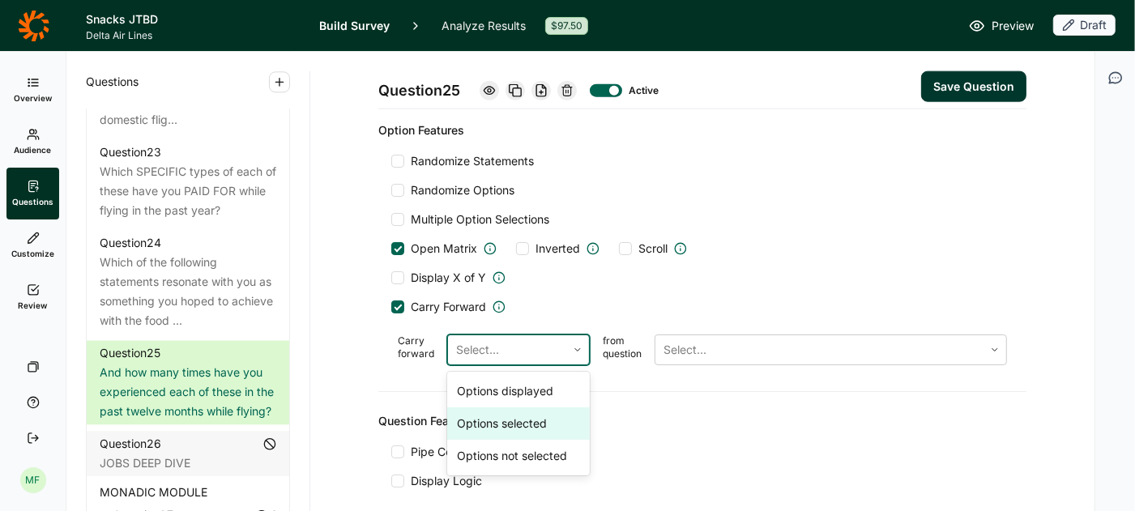
click at [523, 407] on div "Options selected" at bounding box center [518, 423] width 143 height 32
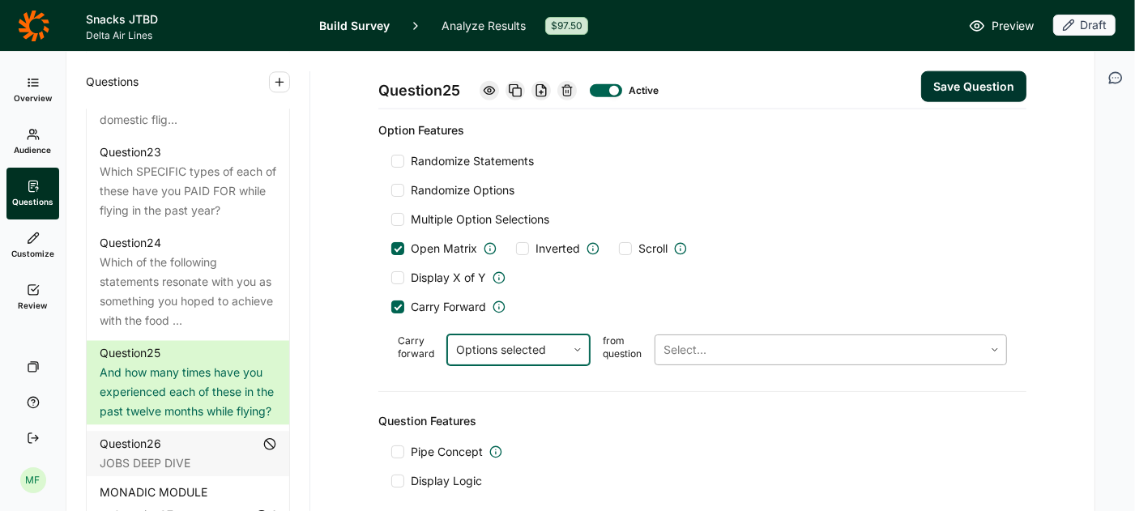
click at [701, 341] on div at bounding box center [819, 350] width 312 height 23
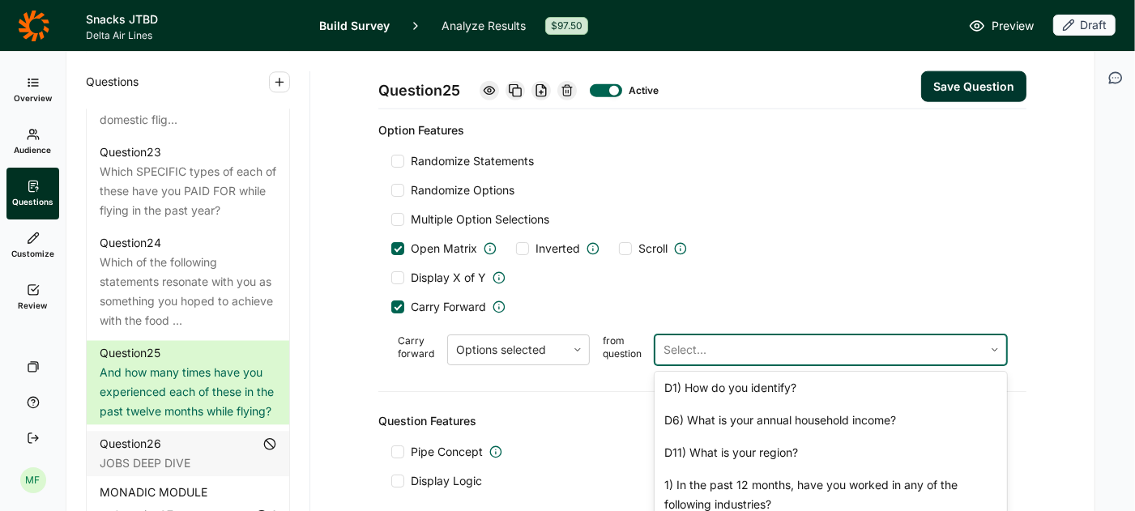
scroll to position [988, 0]
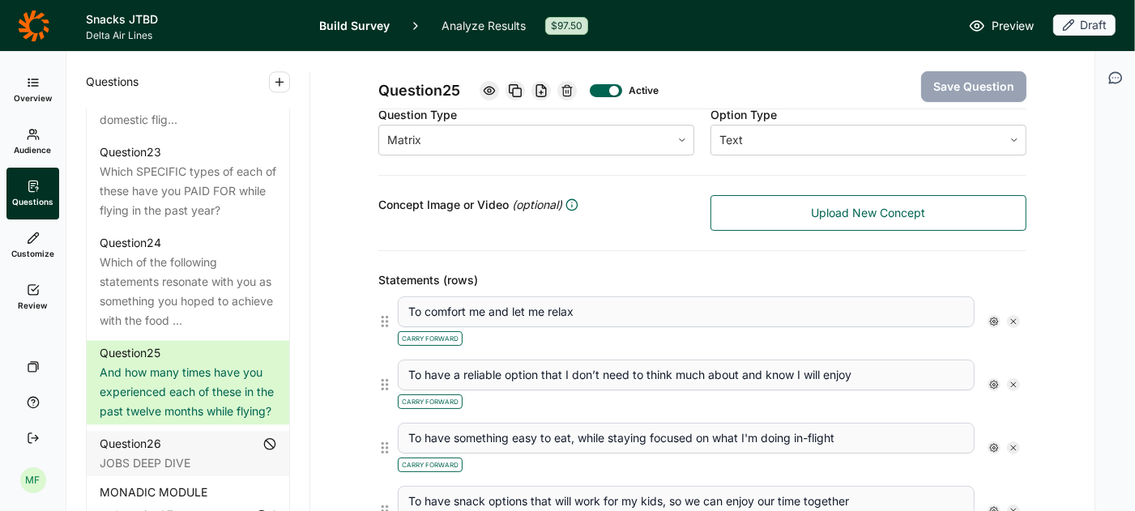
scroll to position [278, 0]
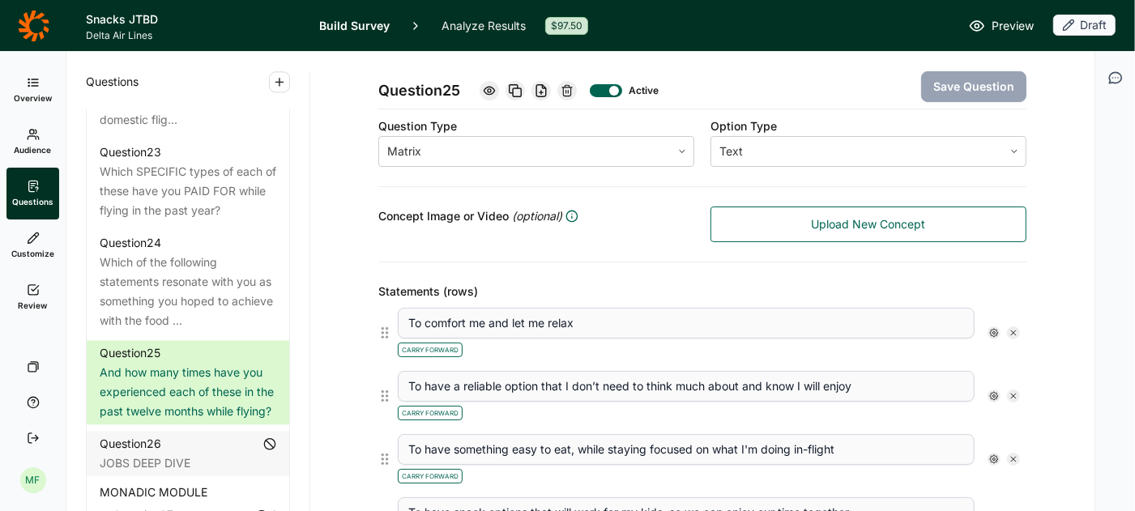
click at [996, 329] on use at bounding box center [994, 333] width 8 height 8
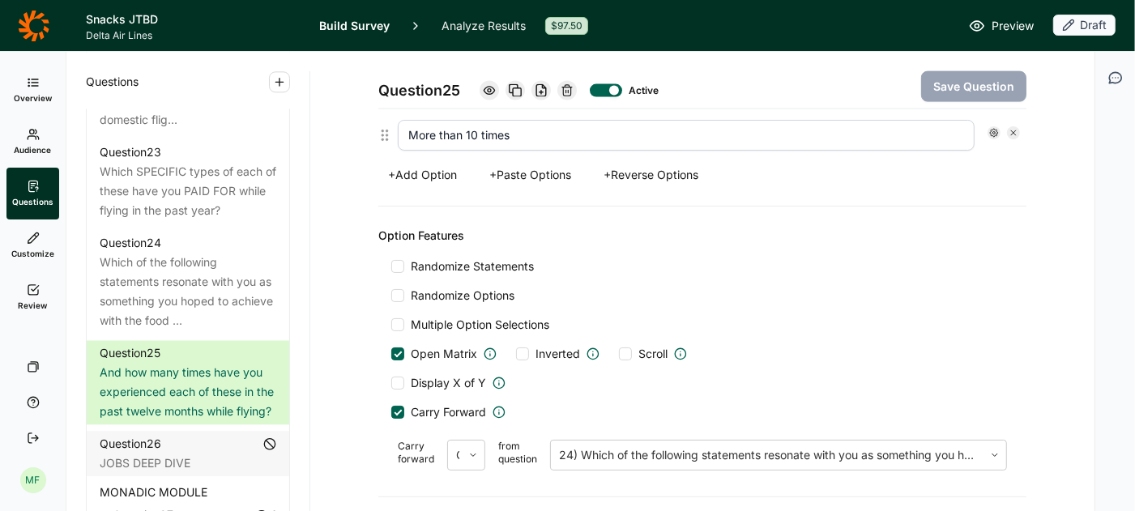
scroll to position [1742, 0]
click at [454, 161] on button "+ Add Option" at bounding box center [422, 172] width 88 height 23
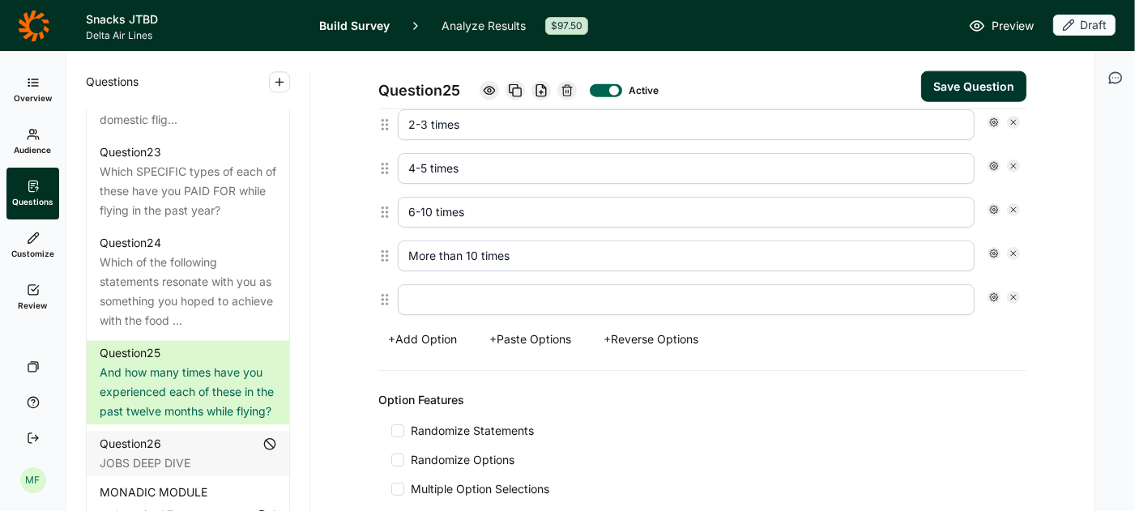
scroll to position [1618, 0]
click at [507, 285] on input "text" at bounding box center [686, 300] width 577 height 31
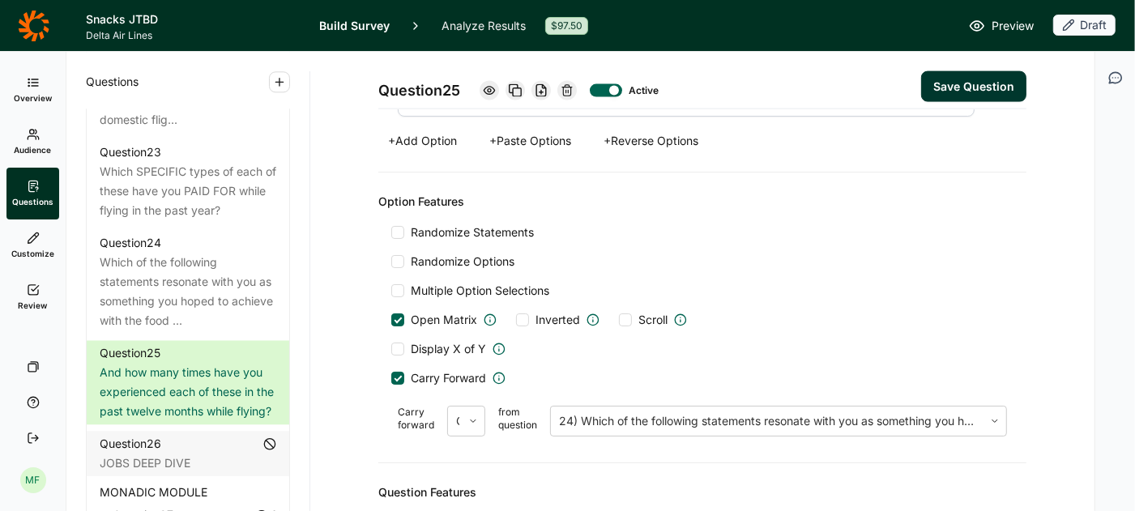
scroll to position [1826, 0]
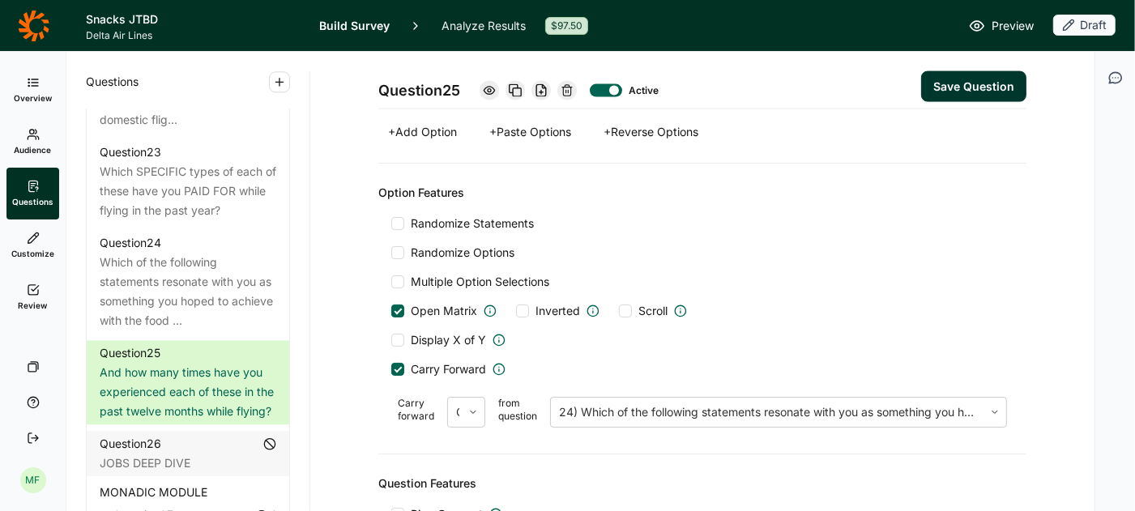
type input "x"
click at [402, 363] on div at bounding box center [397, 369] width 13 height 13
click at [391, 369] on input "Carry Forward" at bounding box center [391, 369] width 0 height 0
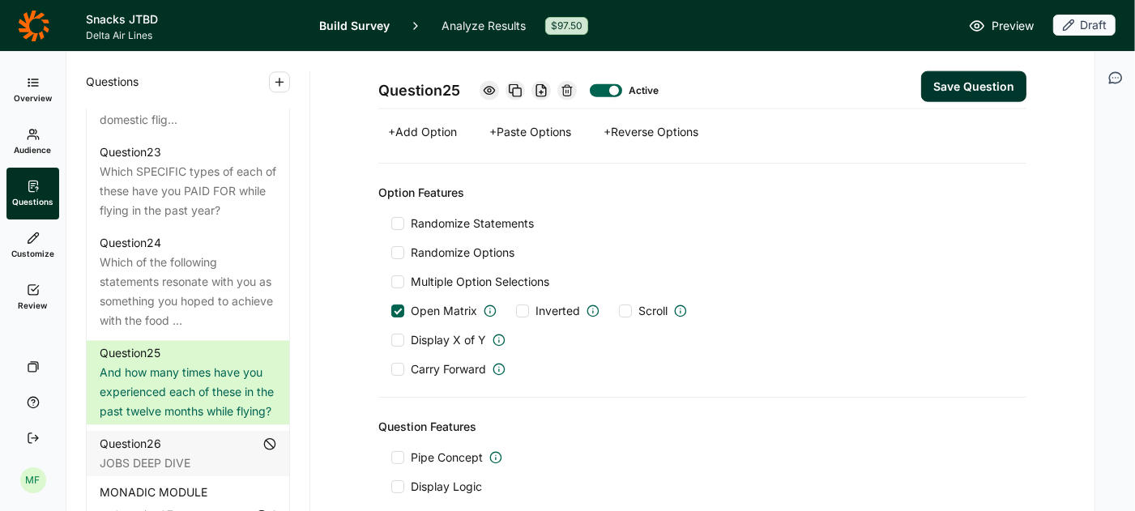
click at [956, 93] on button "Save Question" at bounding box center [973, 86] width 105 height 31
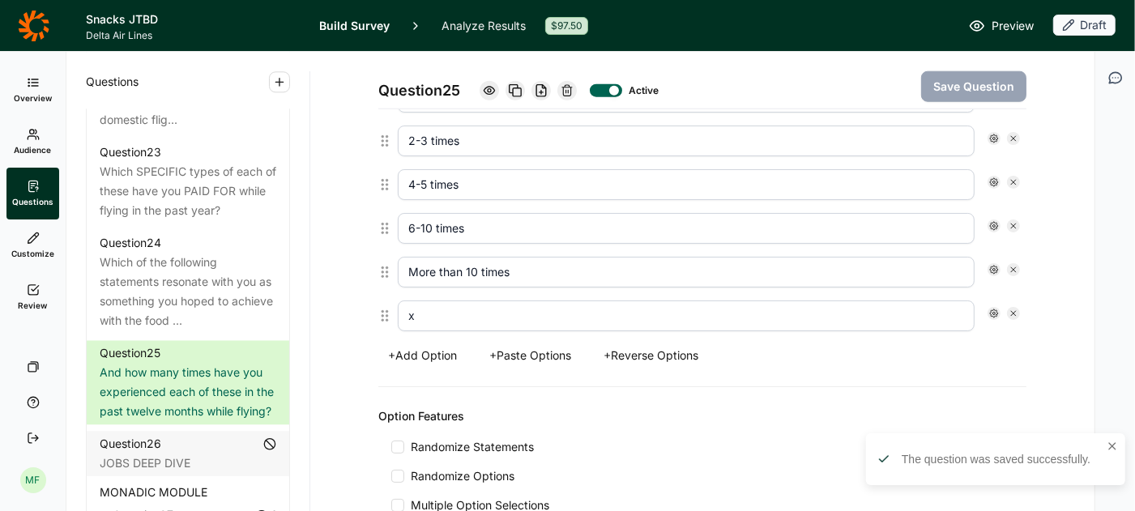
scroll to position [1302, 0]
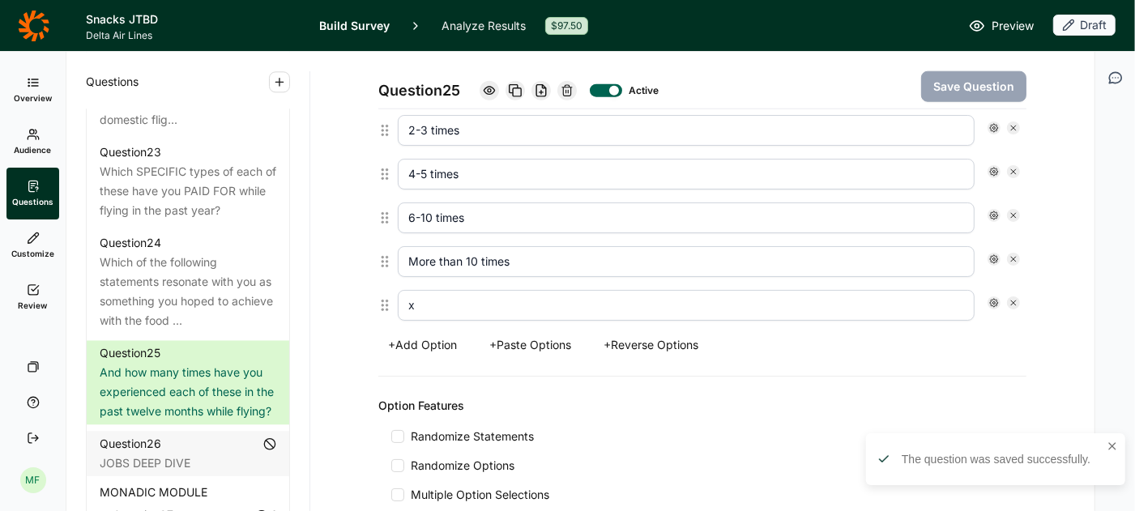
click at [1013, 298] on icon at bounding box center [1013, 303] width 10 height 10
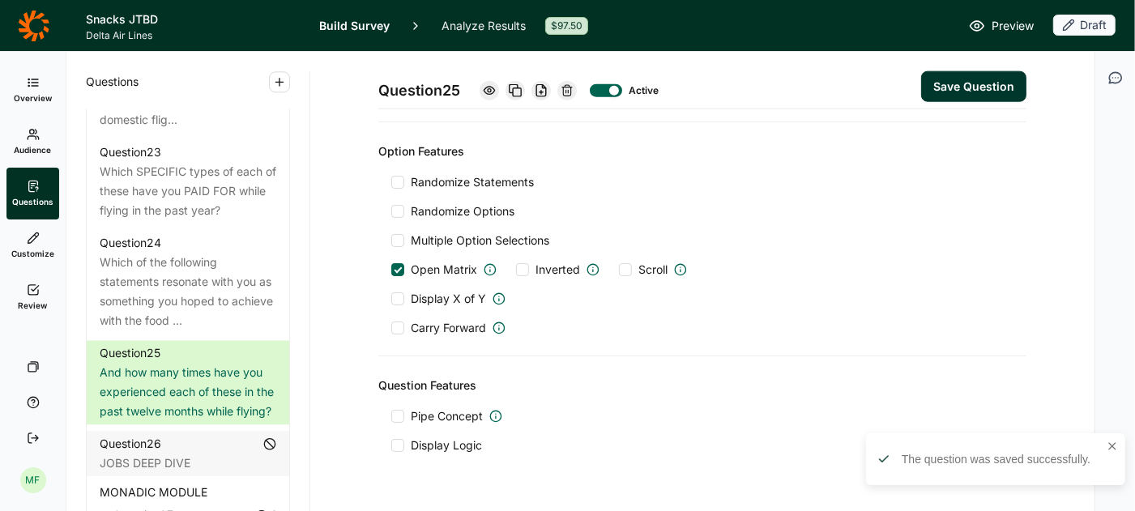
scroll to position [1534, 0]
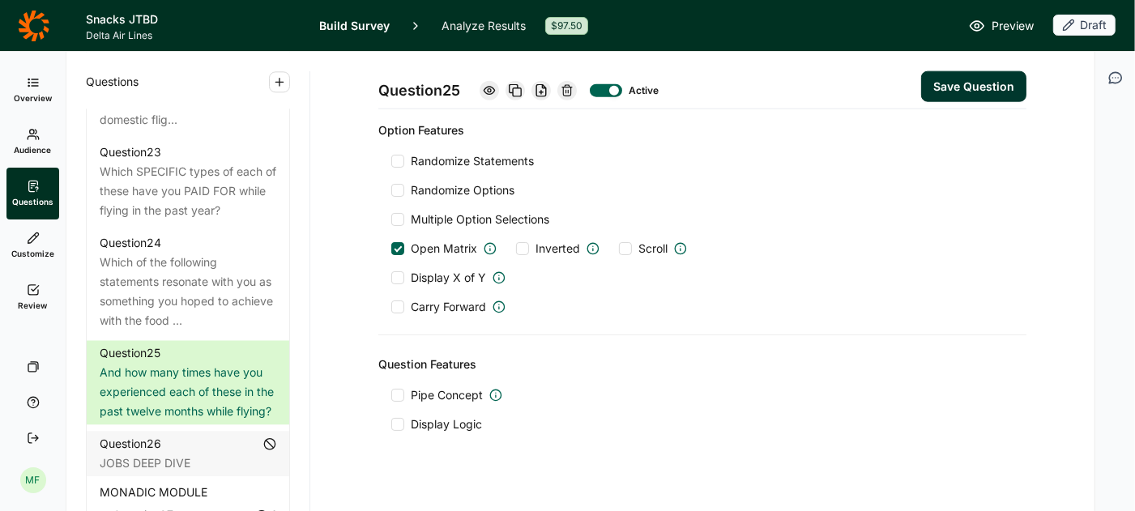
click at [401, 300] on div at bounding box center [397, 306] width 13 height 13
click at [391, 307] on input "Carry Forward" at bounding box center [391, 307] width 0 height 0
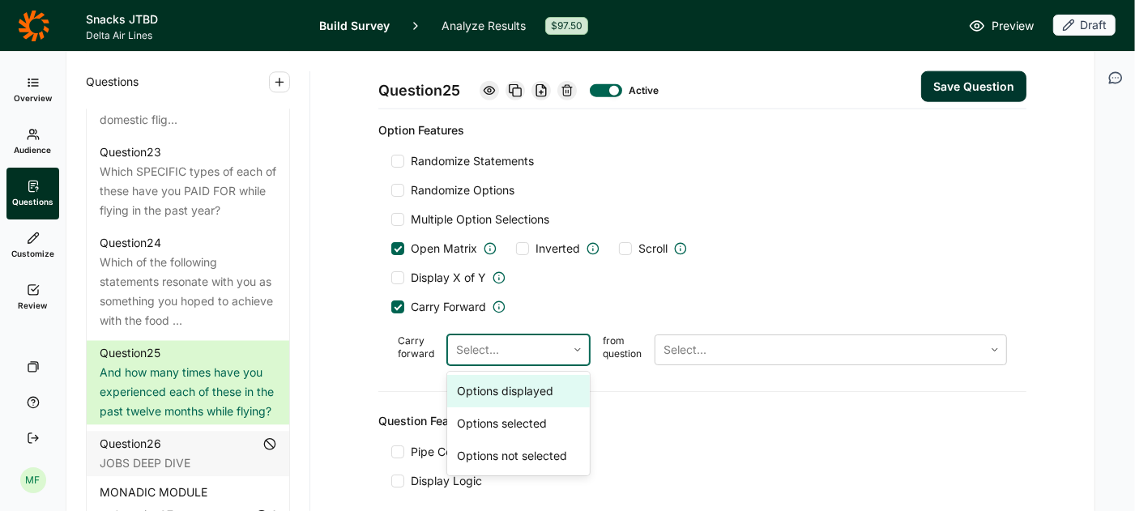
click at [484, 339] on div at bounding box center [507, 350] width 102 height 23
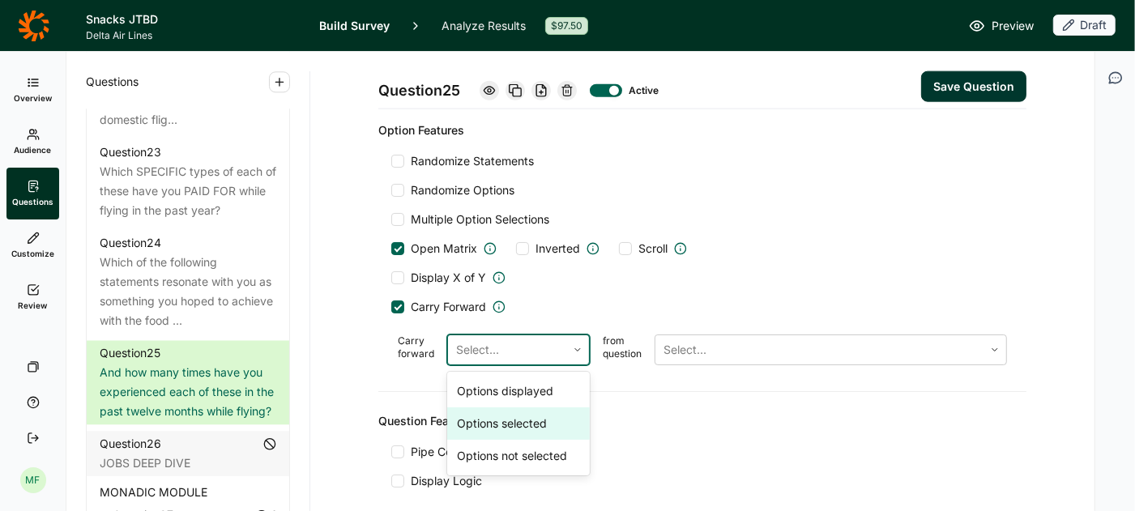
click at [494, 410] on div "Options selected" at bounding box center [518, 423] width 143 height 32
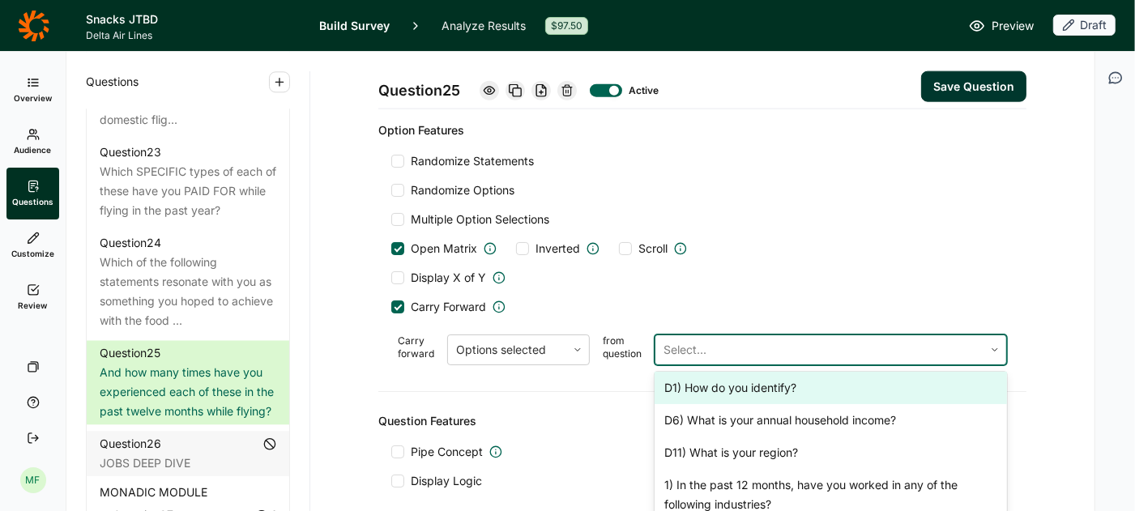
click at [697, 339] on div at bounding box center [819, 350] width 312 height 23
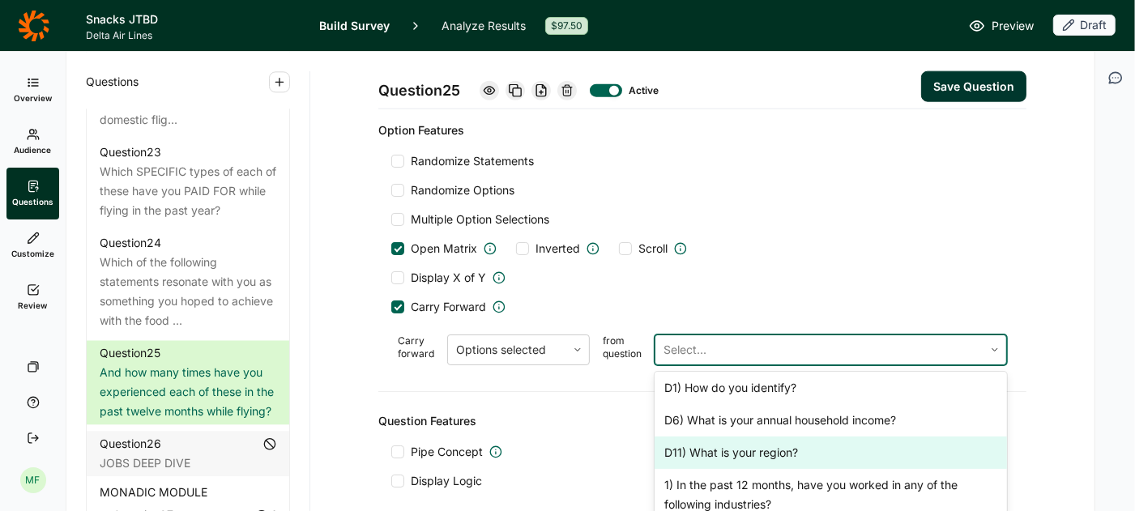
scroll to position [989, 0]
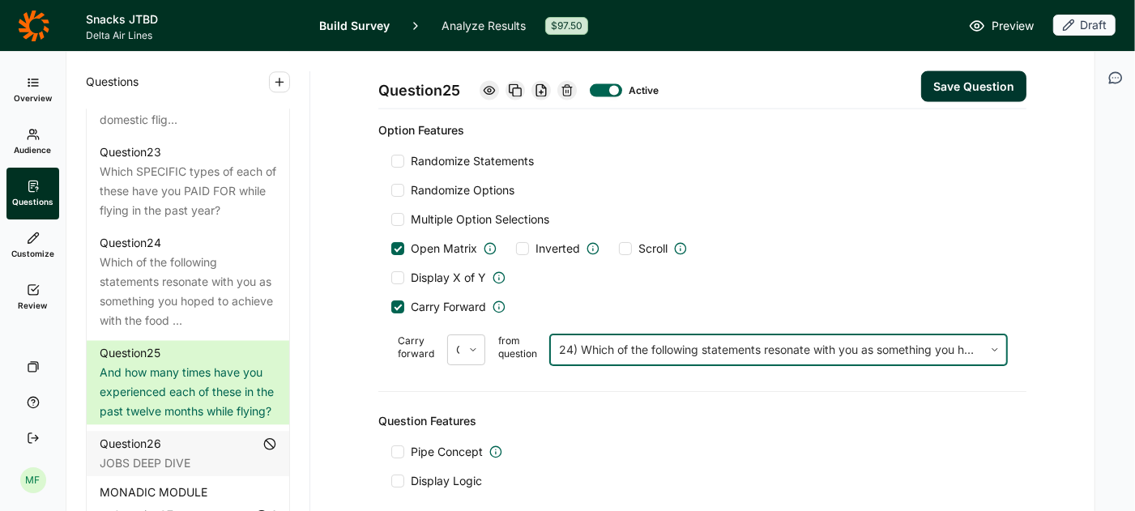
click at [943, 89] on button "Save Question" at bounding box center [973, 86] width 105 height 31
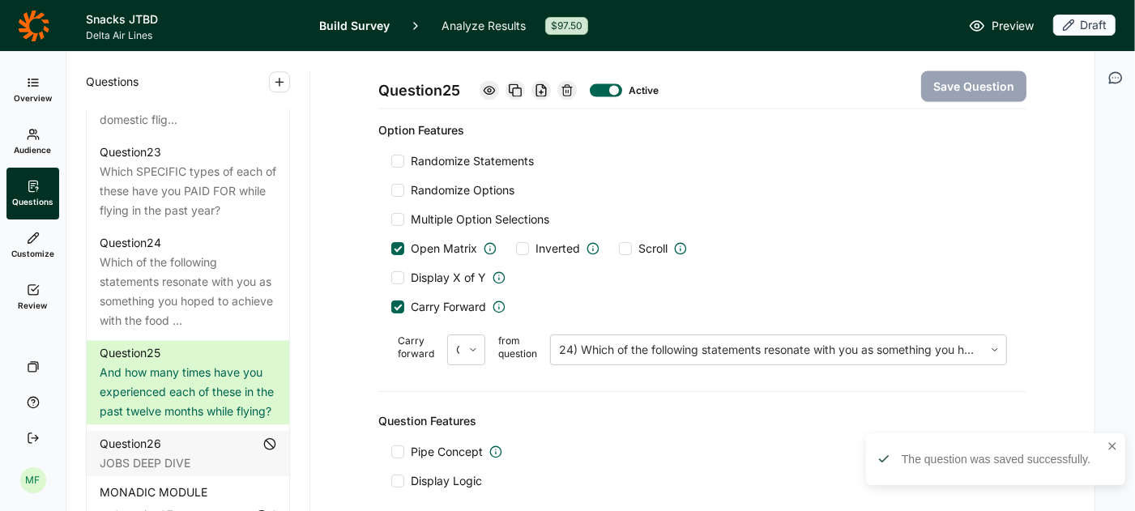
click at [1008, 23] on span "Preview" at bounding box center [1012, 25] width 42 height 19
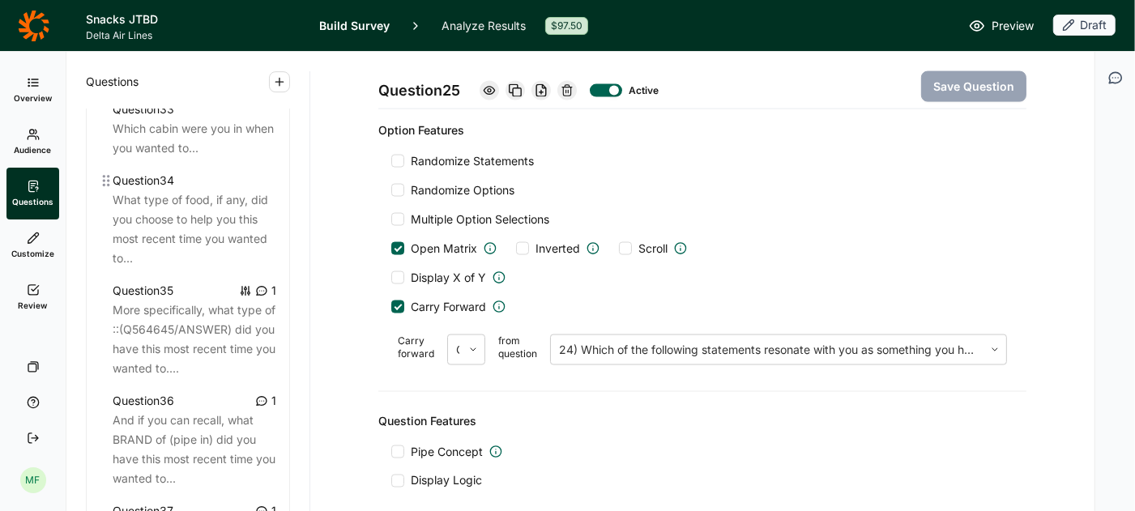
scroll to position [3868, 0]
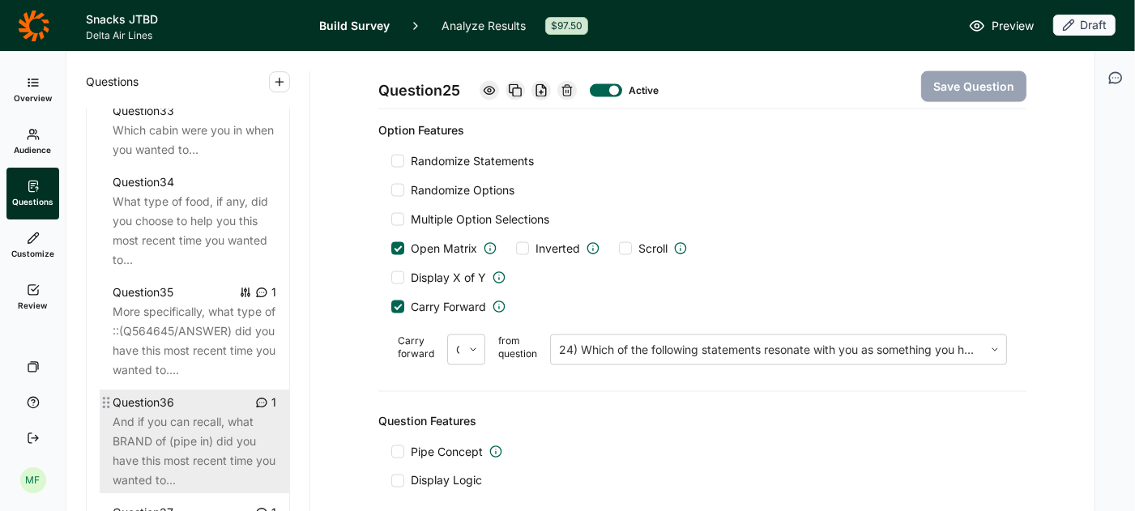
click at [184, 412] on div "And if you can recall, what BRAND of (pipe in) did you have this most recent ti…" at bounding box center [195, 451] width 164 height 78
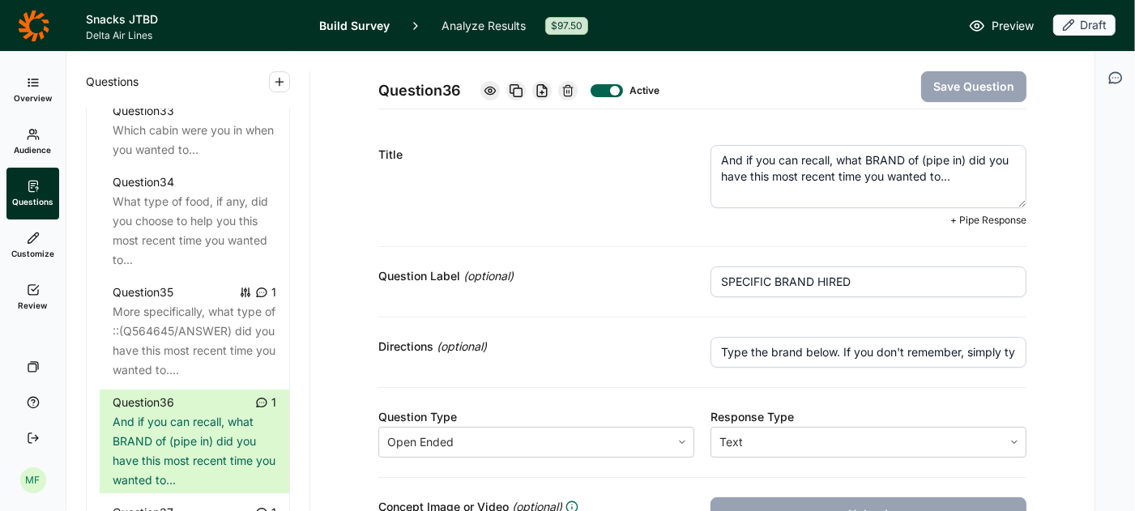
click at [944, 162] on textarea "And if you can recall, what BRAND of (pipe in) did you have this most recent ti…" at bounding box center [868, 176] width 316 height 63
click at [967, 163] on textarea "And if you can recall, what BRAND of (pipe in) did you have this most recent ti…" at bounding box center [868, 176] width 316 height 63
click at [1006, 231] on div "Title And if you can recall, what BRAND of did you have this most recent time y…" at bounding box center [702, 186] width 648 height 121
click at [978, 189] on textarea "And if you can recall, what BRAND of did you have this most recent time you wan…" at bounding box center [868, 176] width 316 height 63
click at [923, 160] on textarea "And if you can recall, what BRAND of did you have this most recent time you wan…" at bounding box center [868, 176] width 316 height 63
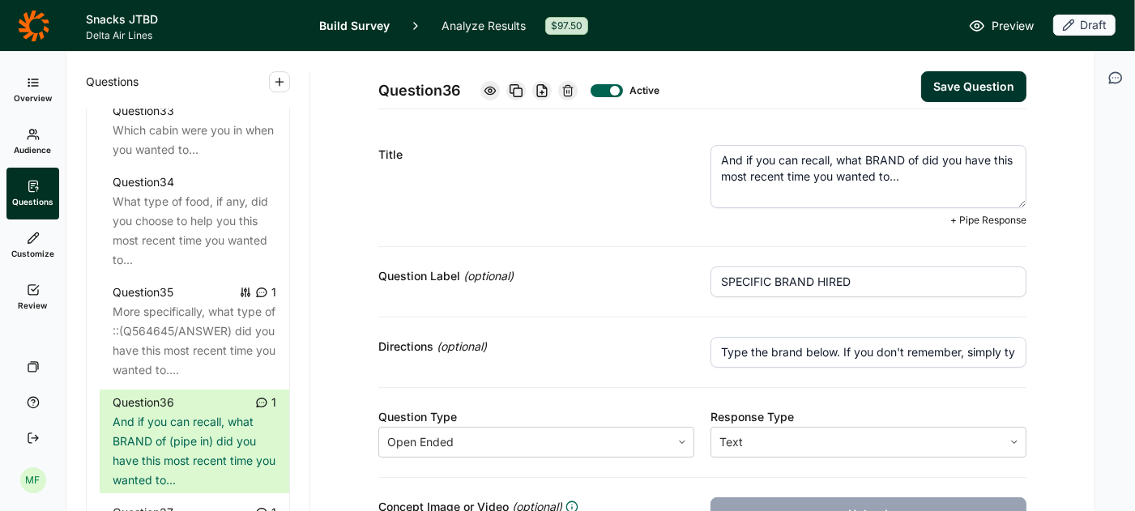
click at [974, 215] on span "+ Pipe Response" at bounding box center [988, 220] width 76 height 13
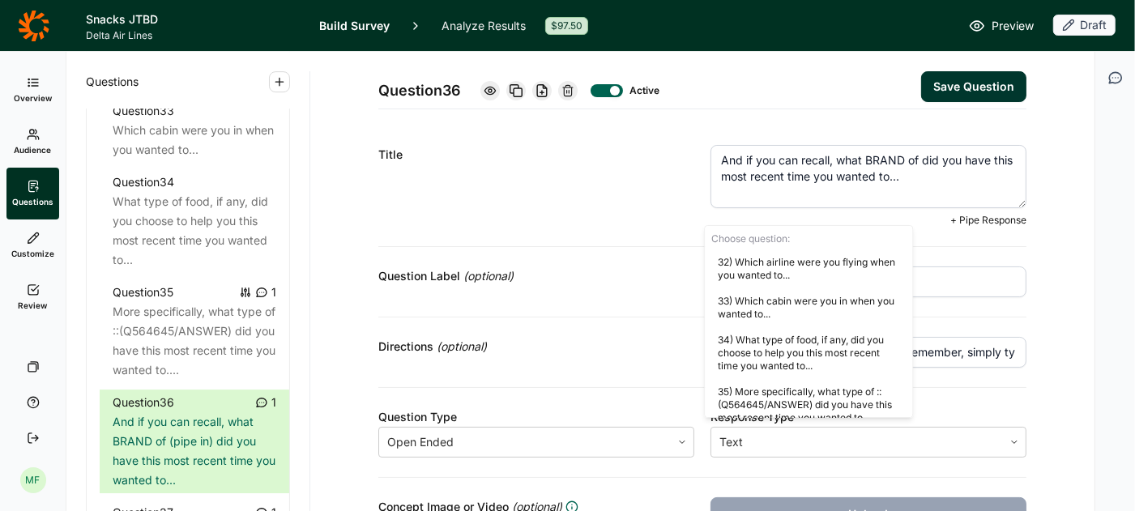
scroll to position [1668, 0]
click at [801, 334] on div "34) What type of food, if any, did you choose to help you this most recent time…" at bounding box center [808, 356] width 207 height 52
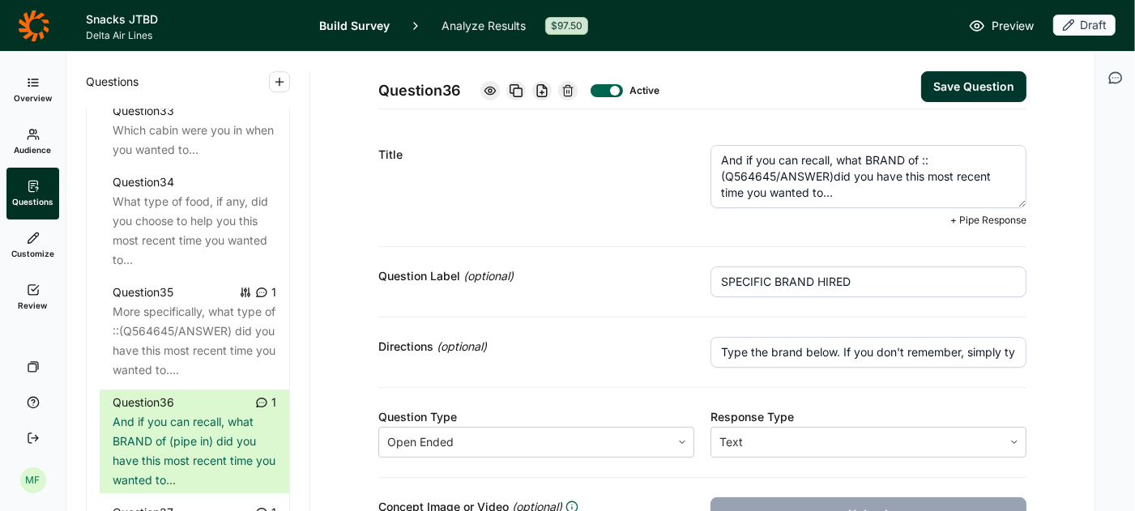
click at [957, 87] on button "Save Question" at bounding box center [973, 86] width 105 height 31
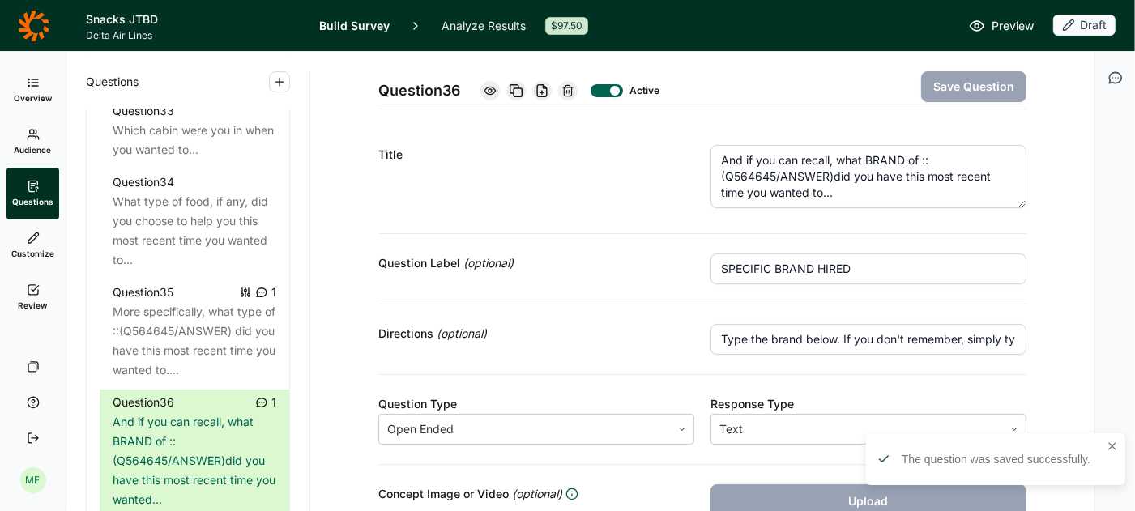
click at [1004, 22] on span "Preview" at bounding box center [1012, 25] width 42 height 19
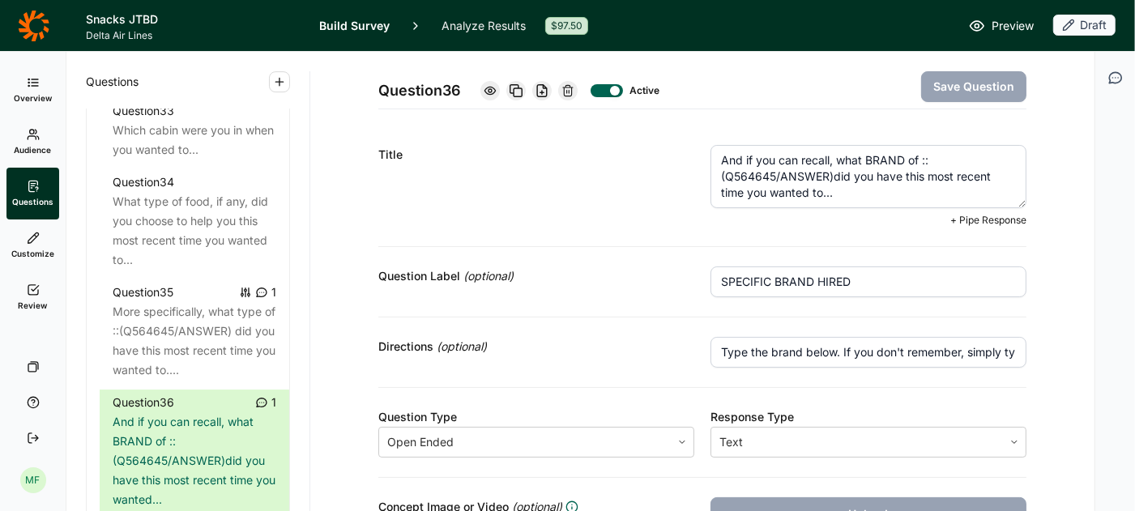
click at [837, 180] on textarea "And if you can recall, what BRAND of ::(Q564645/ANSWER)did you have this most r…" at bounding box center [868, 176] width 316 height 63
type textarea "And if you can recall, what BRAND of ::(Q564645/ANSWER) did you have this most …"
click at [961, 83] on button "Save Question" at bounding box center [973, 86] width 105 height 31
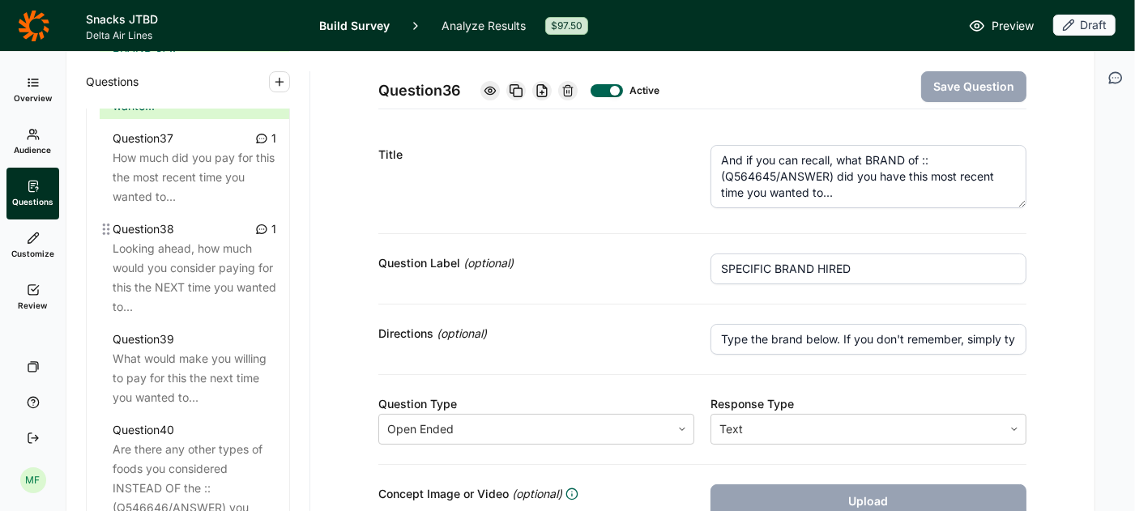
scroll to position [4279, 0]
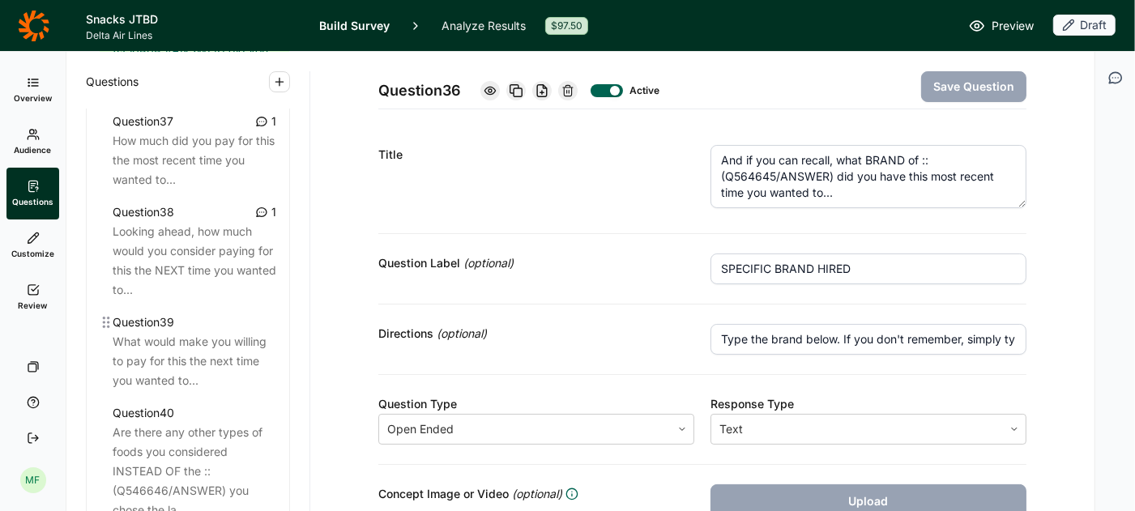
click at [229, 346] on div "What would make you willing to pay for this the next time you wanted to..." at bounding box center [195, 361] width 164 height 58
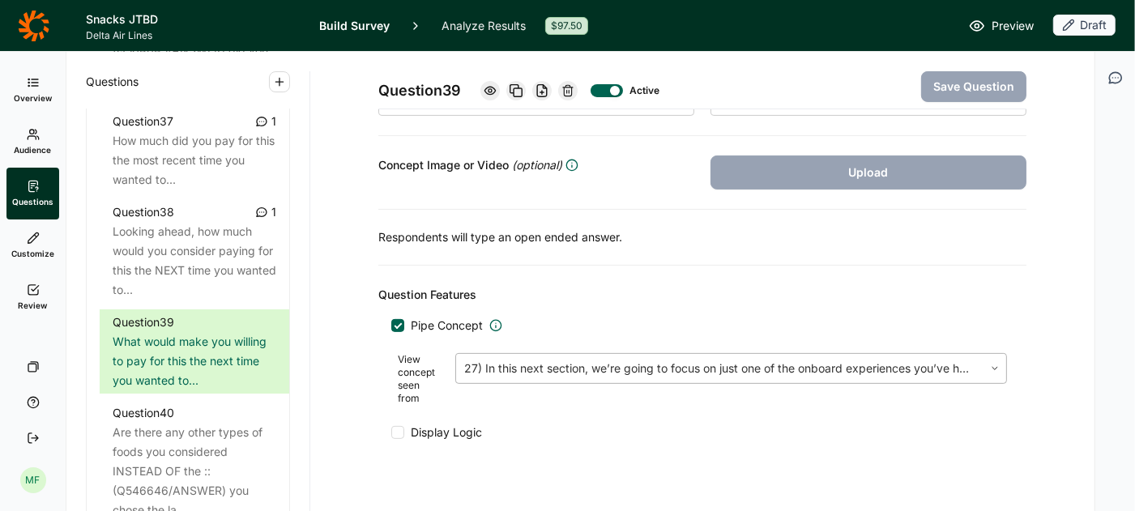
scroll to position [349, 0]
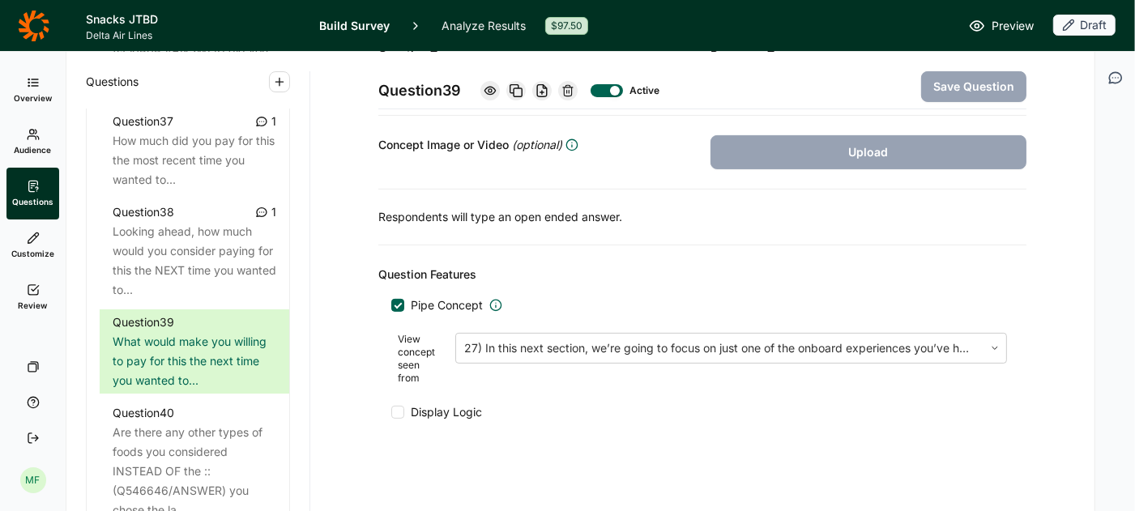
click at [404, 404] on span "Display Logic" at bounding box center [443, 412] width 78 height 16
click at [391, 412] on input "Display Logic" at bounding box center [391, 412] width 0 height 0
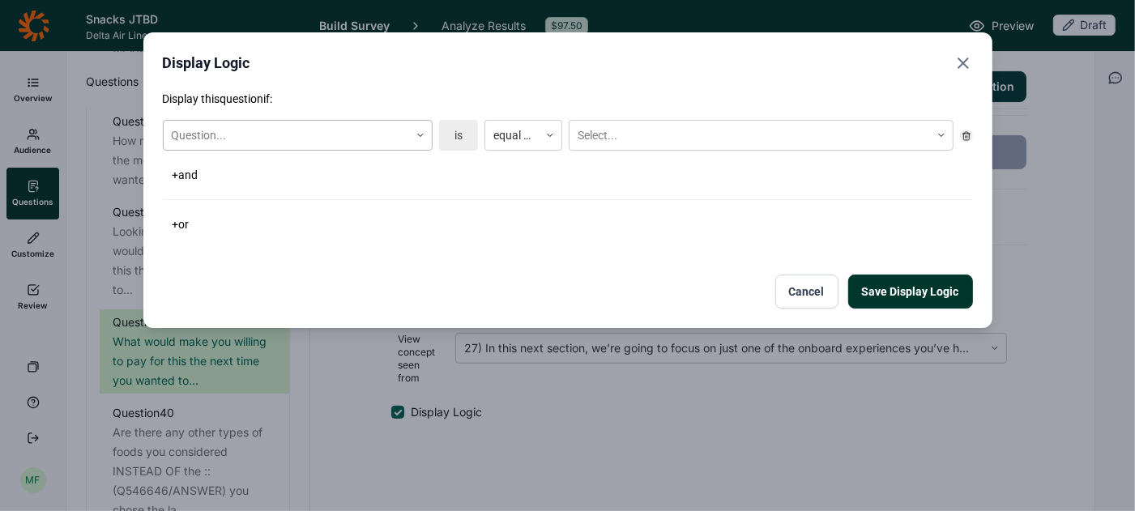
click at [420, 136] on icon at bounding box center [421, 135] width 10 height 10
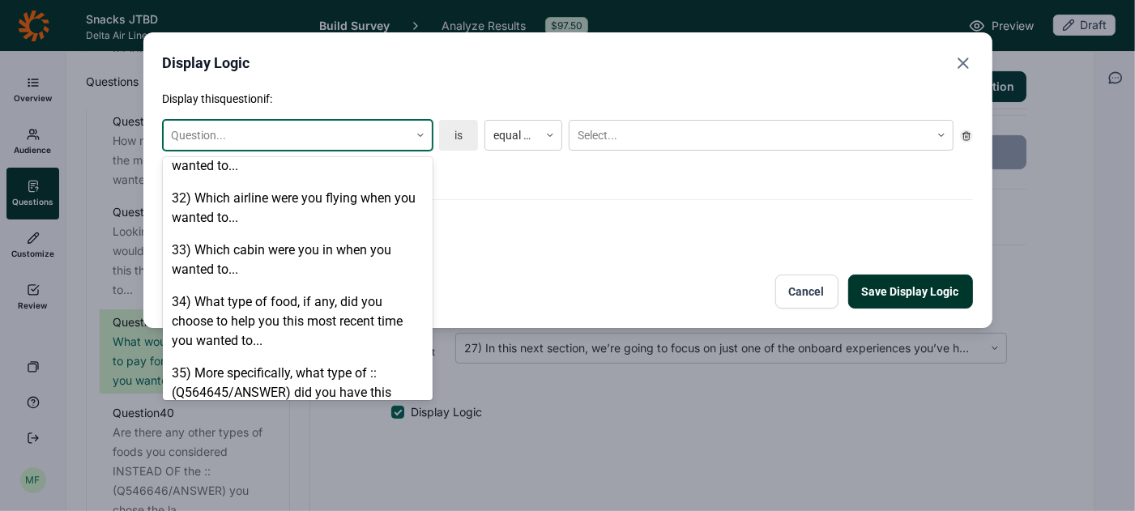
scroll to position [2483, 0]
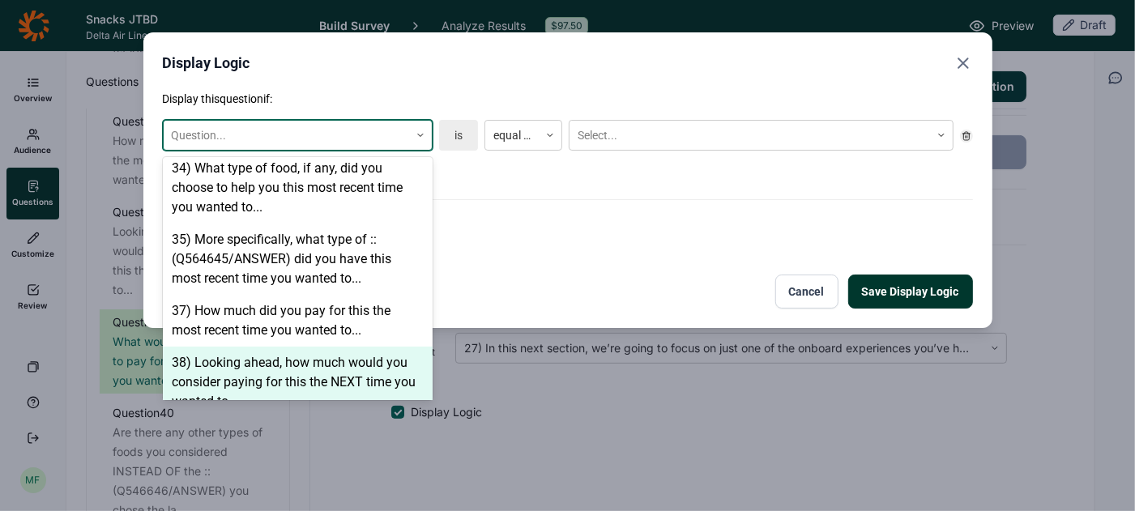
click at [317, 356] on div "38) Looking ahead, how much would you consider paying for this the NEXT time yo…" at bounding box center [298, 382] width 270 height 71
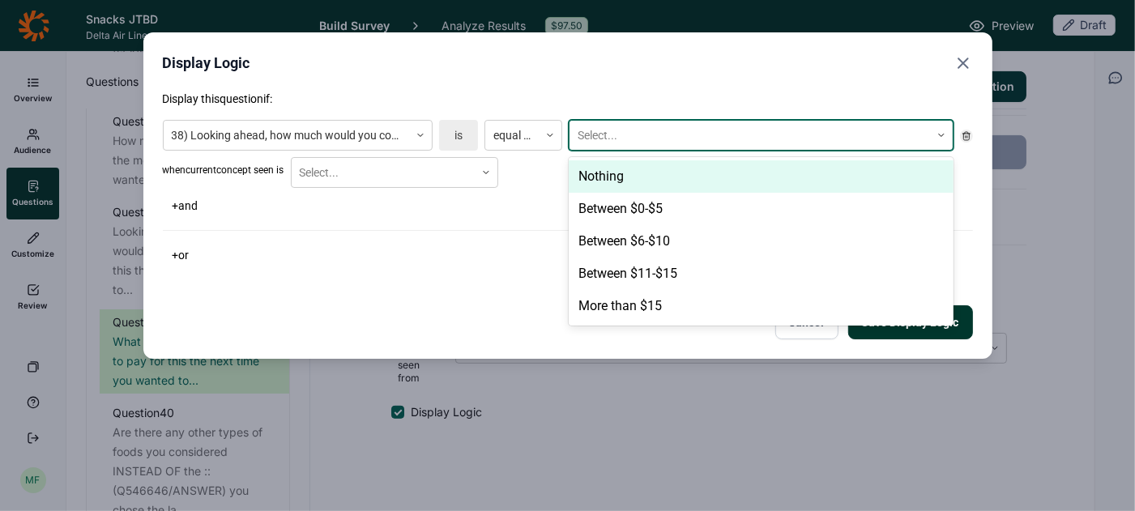
click at [610, 140] on div at bounding box center [749, 136] width 344 height 20
click at [608, 173] on div "Nothing" at bounding box center [761, 176] width 385 height 32
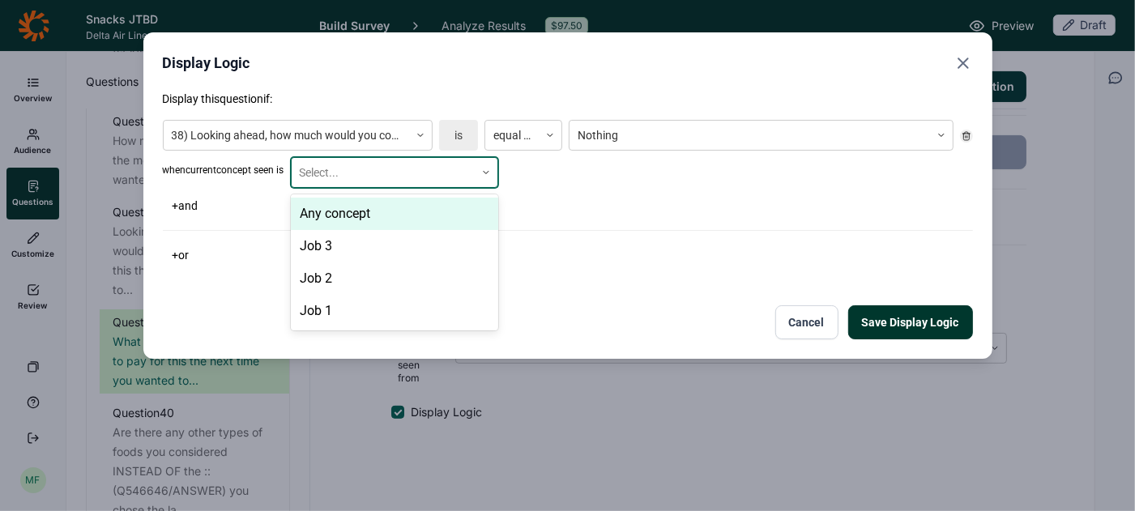
click at [491, 168] on icon at bounding box center [486, 173] width 10 height 10
click at [454, 209] on div "Any concept" at bounding box center [394, 214] width 207 height 32
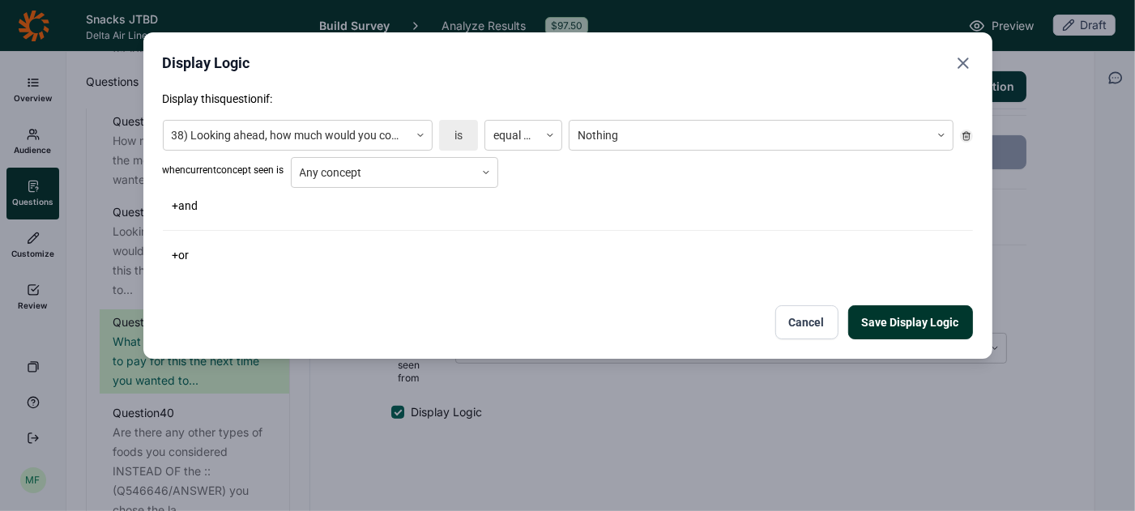
click at [896, 319] on button "Save Display Logic" at bounding box center [910, 322] width 125 height 34
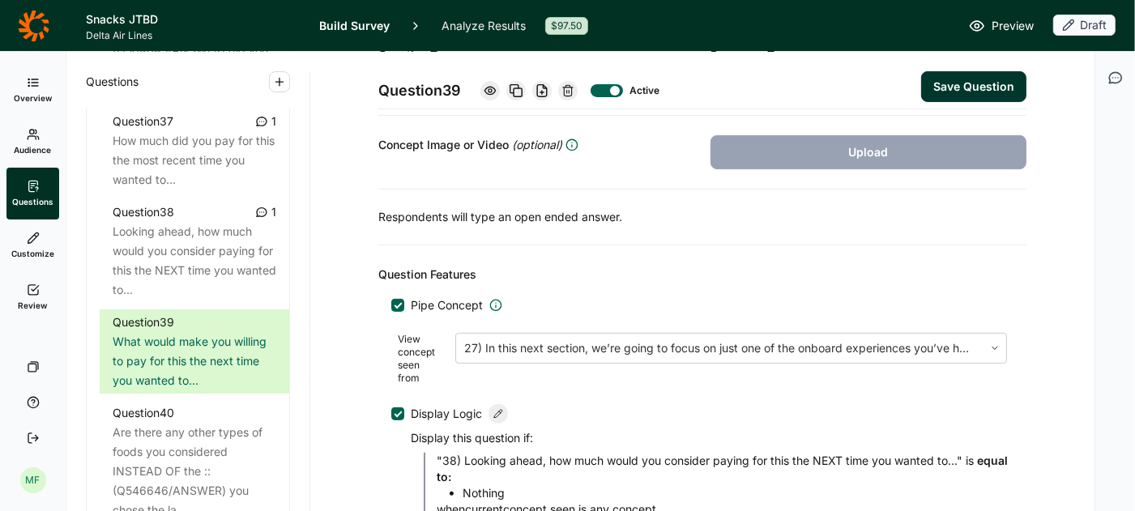
click at [976, 82] on button "Save Question" at bounding box center [973, 86] width 105 height 31
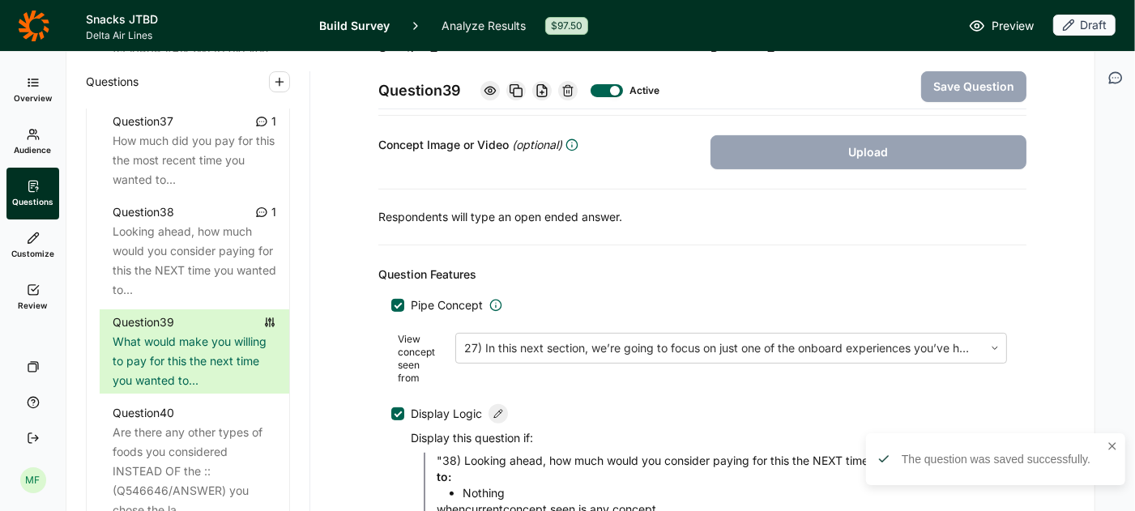
click at [1006, 27] on span "Preview" at bounding box center [1012, 25] width 42 height 19
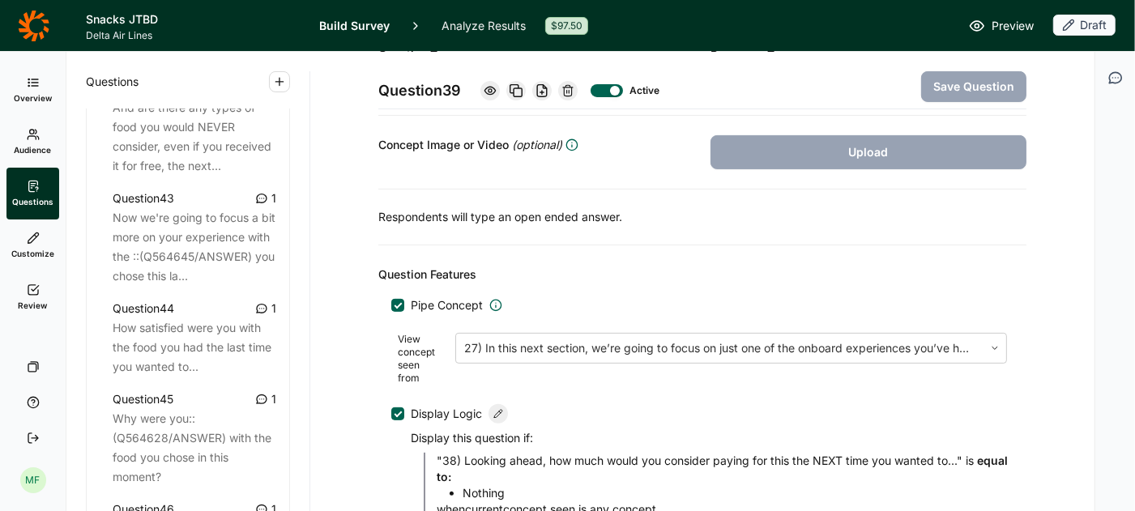
scroll to position [4848, 0]
click at [195, 405] on div "Why were you::(Q564628/ANSWER) with the food you chose in this moment?" at bounding box center [195, 444] width 164 height 78
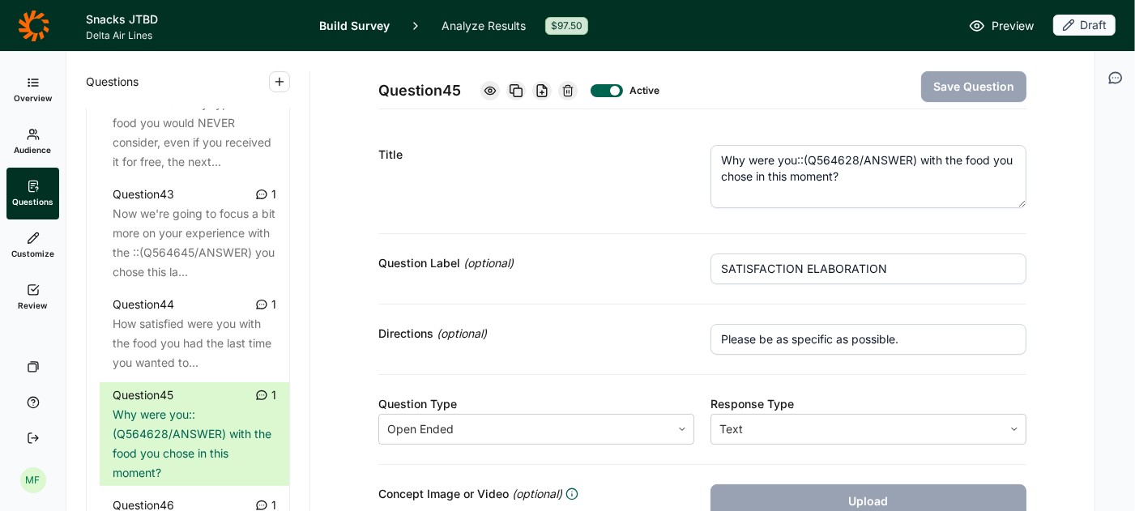
click at [799, 161] on textarea "Why were you::(Q564628/ANSWER) with the food you chose in this moment?" at bounding box center [868, 176] width 316 height 63
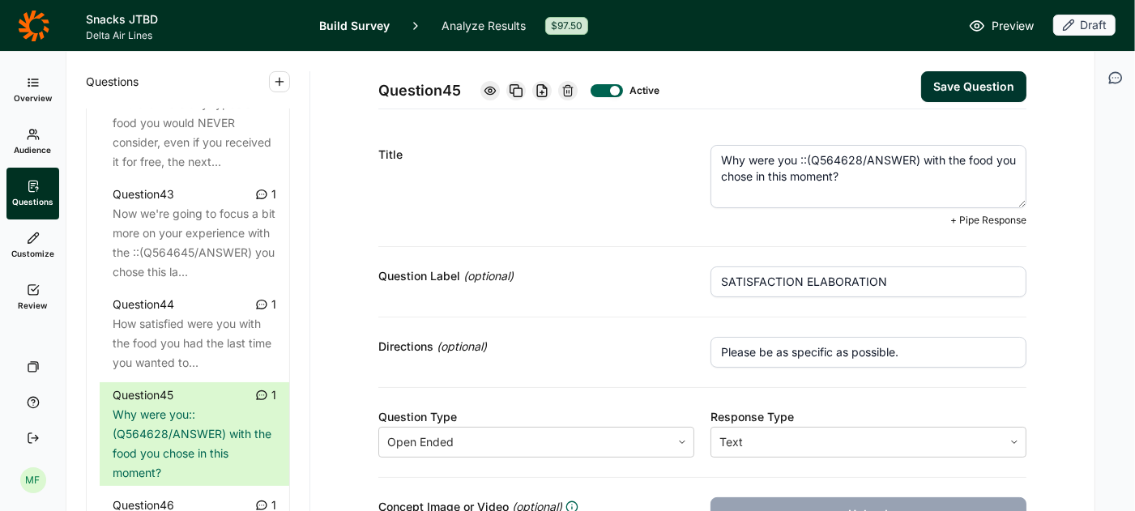
type textarea "Why were you ::(Q564628/ANSWER) with the food you chose in this moment?"
click at [973, 78] on button "Save Question" at bounding box center [973, 86] width 105 height 31
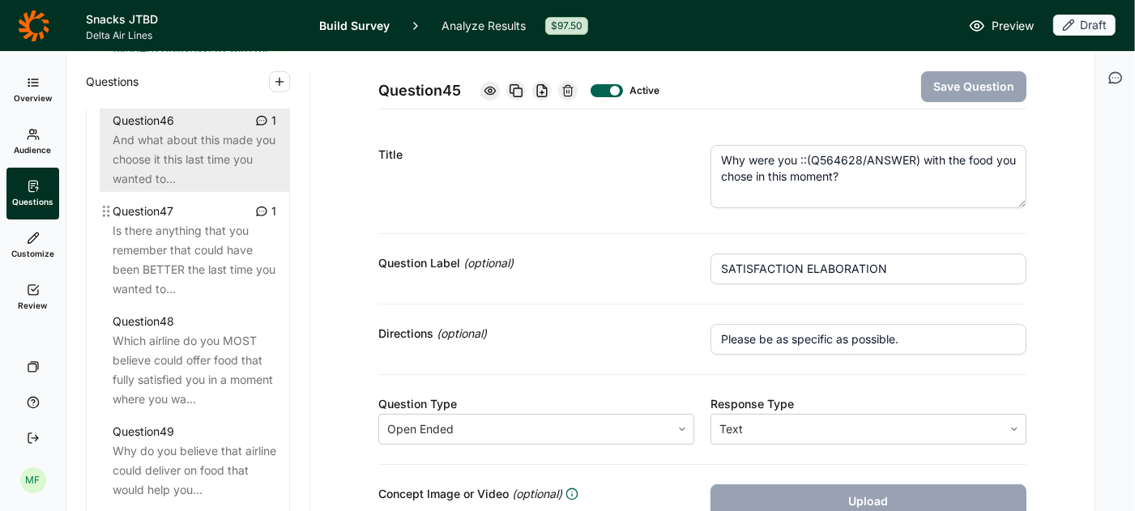
scroll to position [5243, 0]
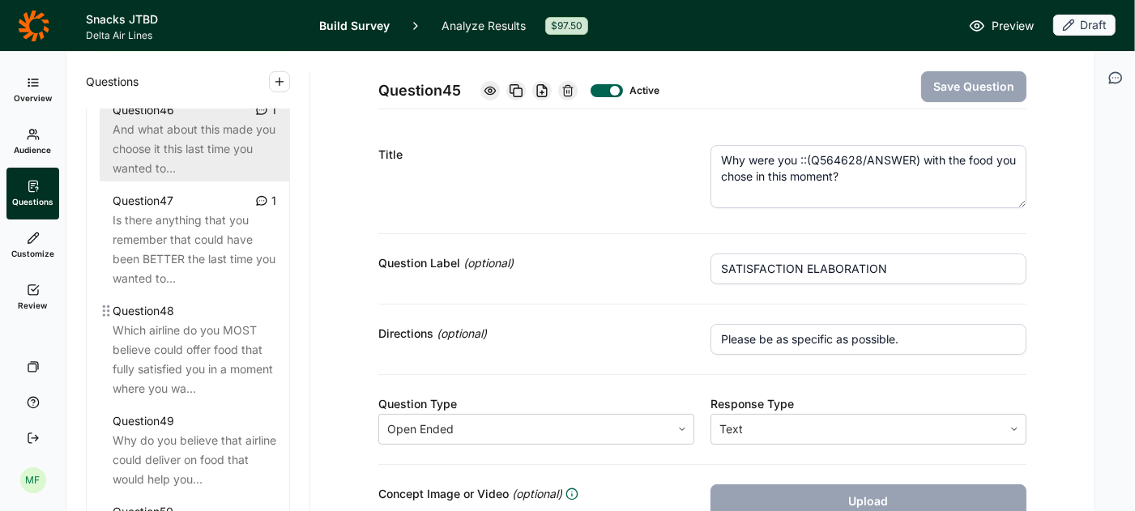
click at [194, 351] on div "Which airline do you MOST believe could offer food that fully satisfied you in …" at bounding box center [195, 360] width 164 height 78
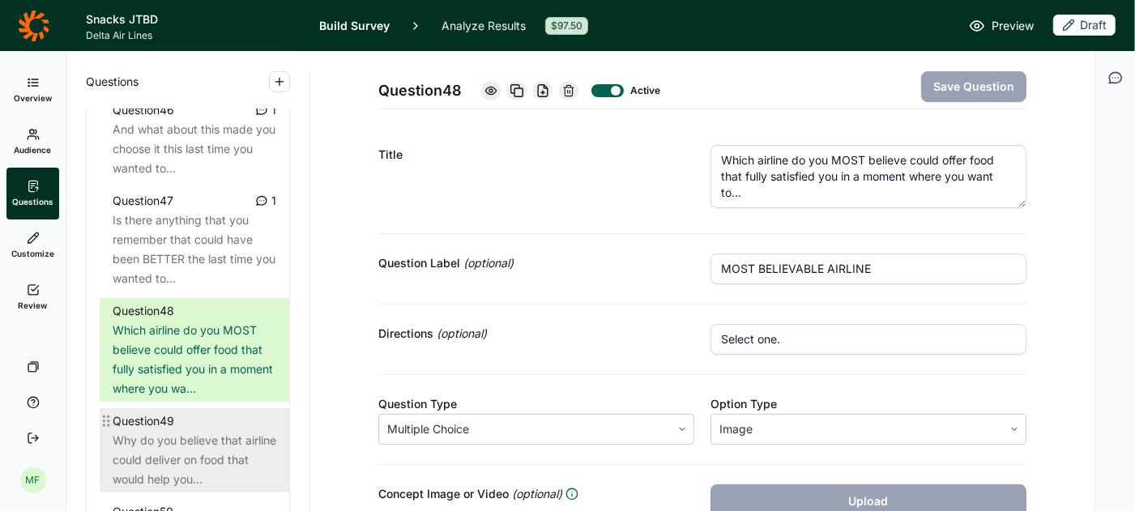
click at [188, 431] on div "Why do you believe that airline could deliver on food that would help you..." at bounding box center [195, 460] width 164 height 58
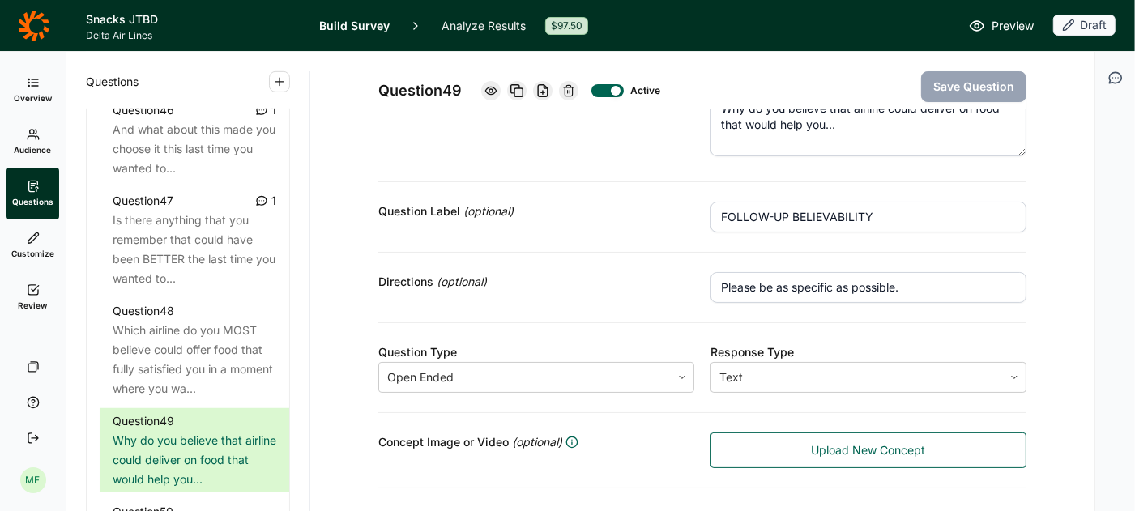
scroll to position [40, 0]
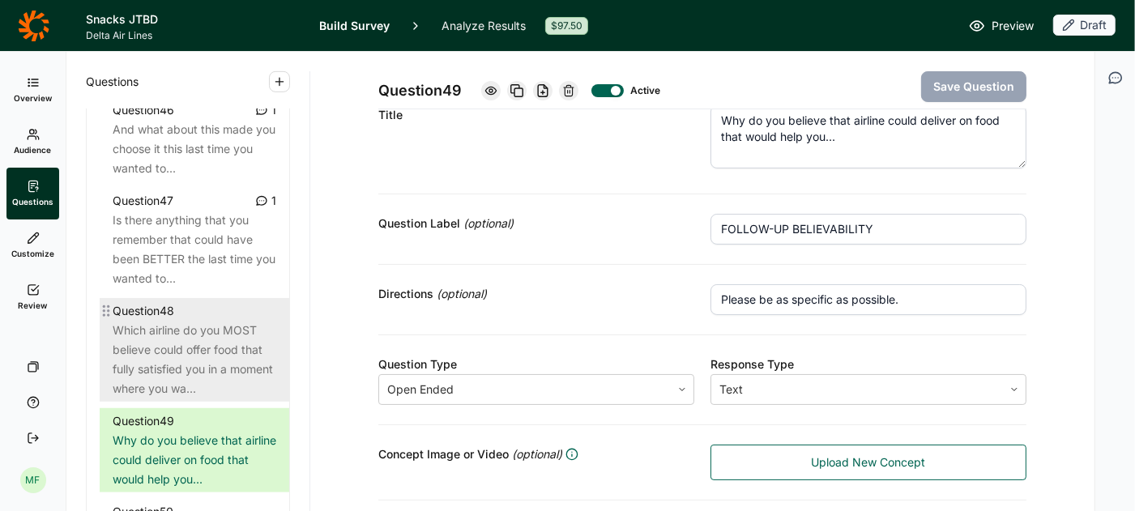
click at [218, 333] on div "Which airline do you MOST believe could offer food that fully satisfied you in …" at bounding box center [195, 360] width 164 height 78
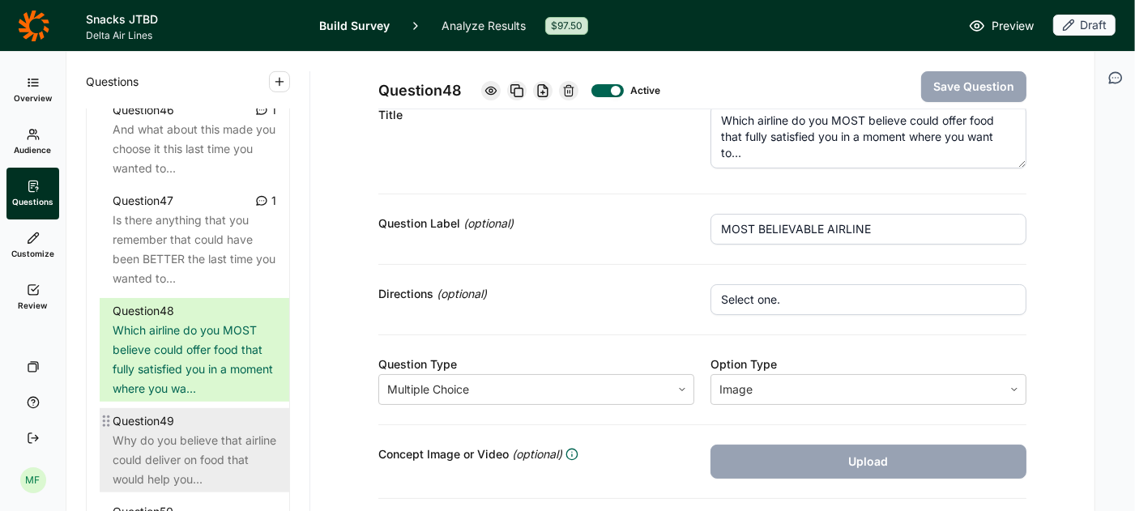
click at [204, 431] on div "Why do you believe that airline could deliver on food that would help you..." at bounding box center [195, 460] width 164 height 58
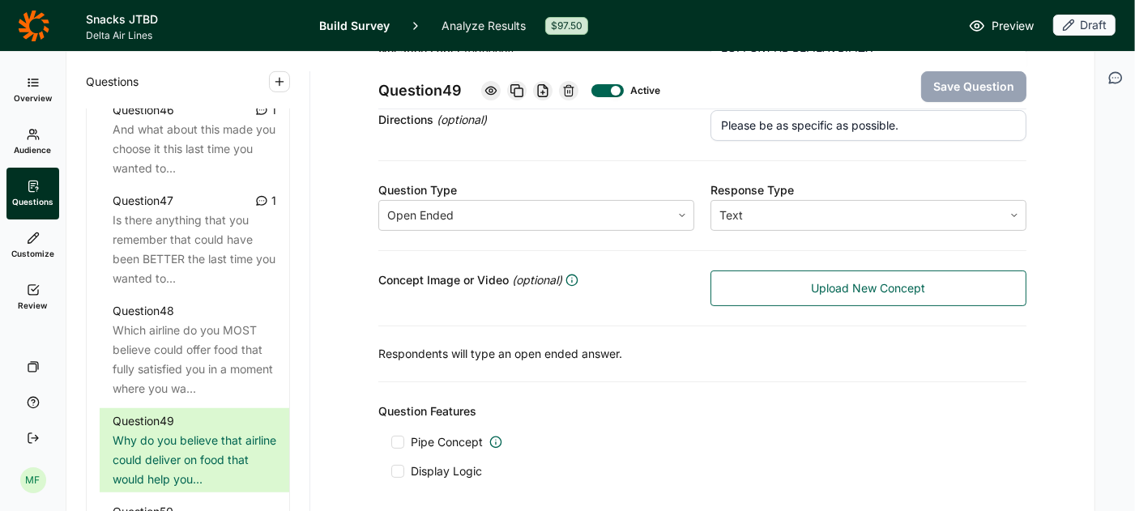
scroll to position [274, 0]
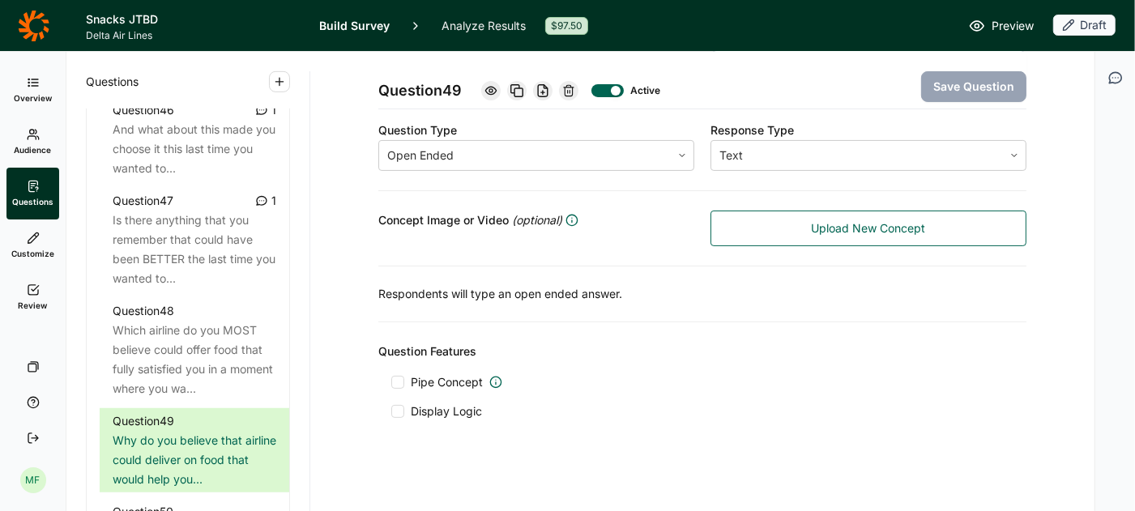
click at [400, 407] on div at bounding box center [397, 411] width 13 height 13
click at [391, 411] on input "Display Logic" at bounding box center [391, 411] width 0 height 0
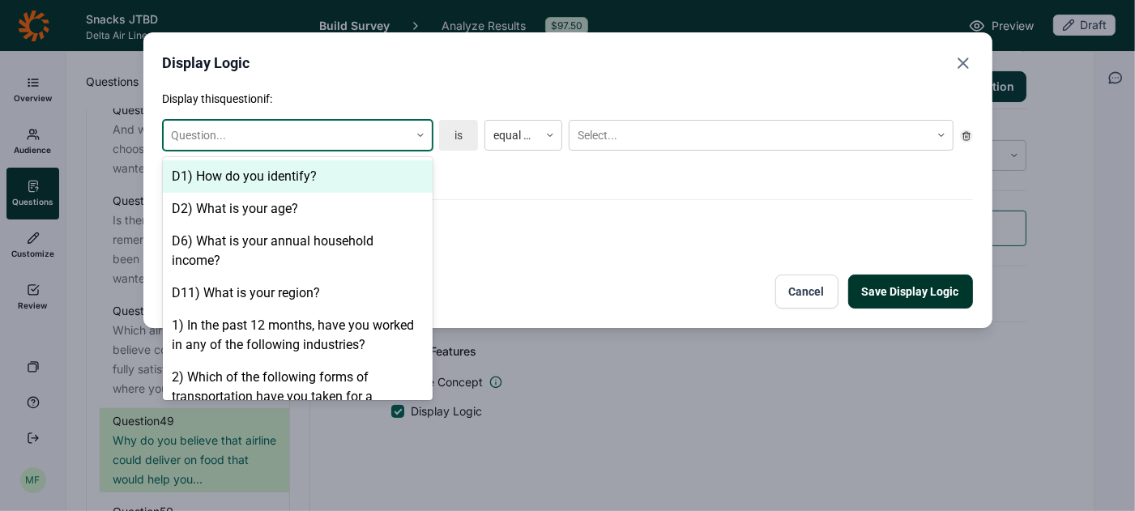
click at [416, 139] on icon at bounding box center [421, 135] width 10 height 10
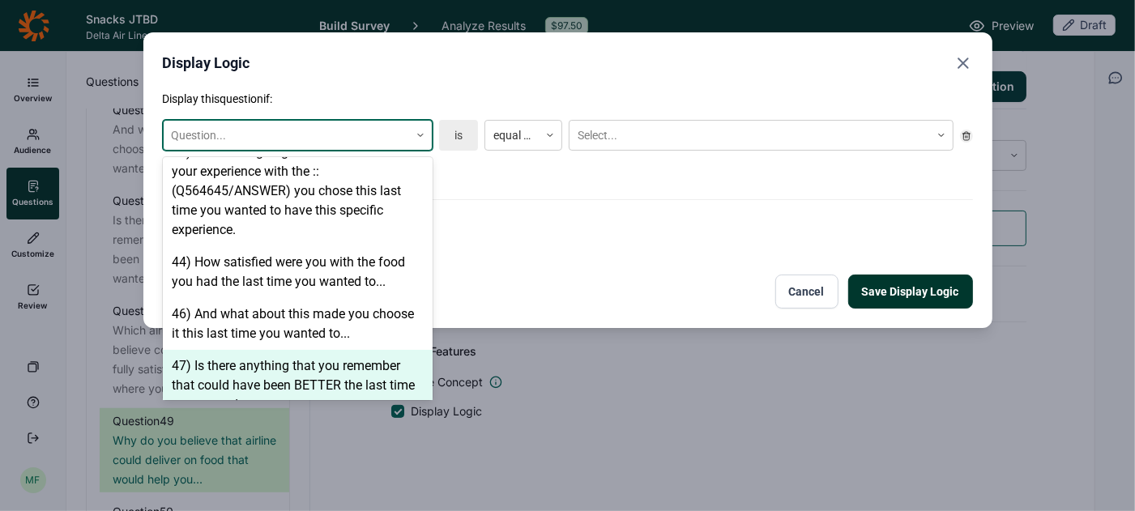
scroll to position [3074, 0]
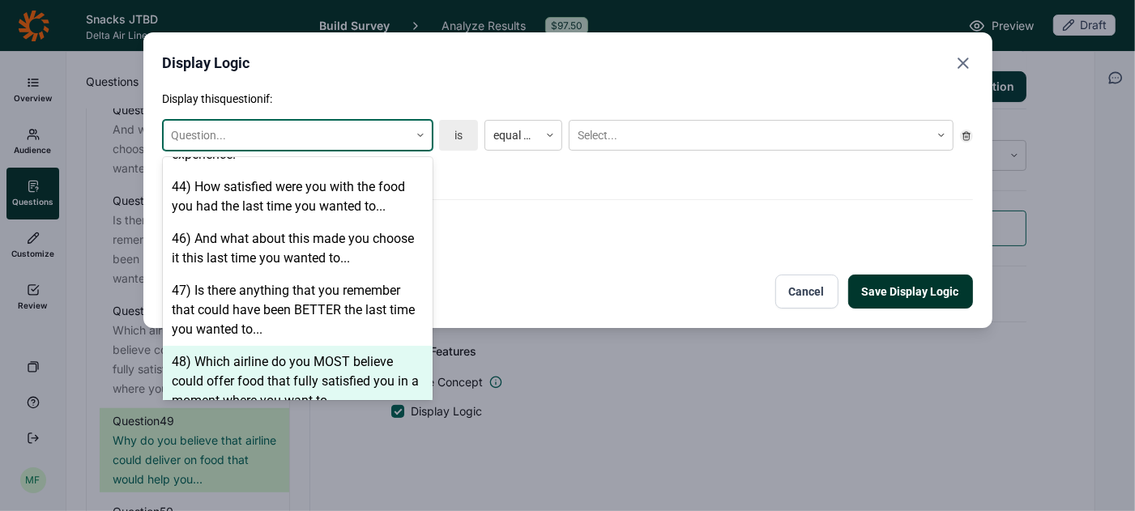
click at [318, 352] on div "48) Which airline do you MOST believe could offer food that fully satisfied you…" at bounding box center [298, 381] width 270 height 71
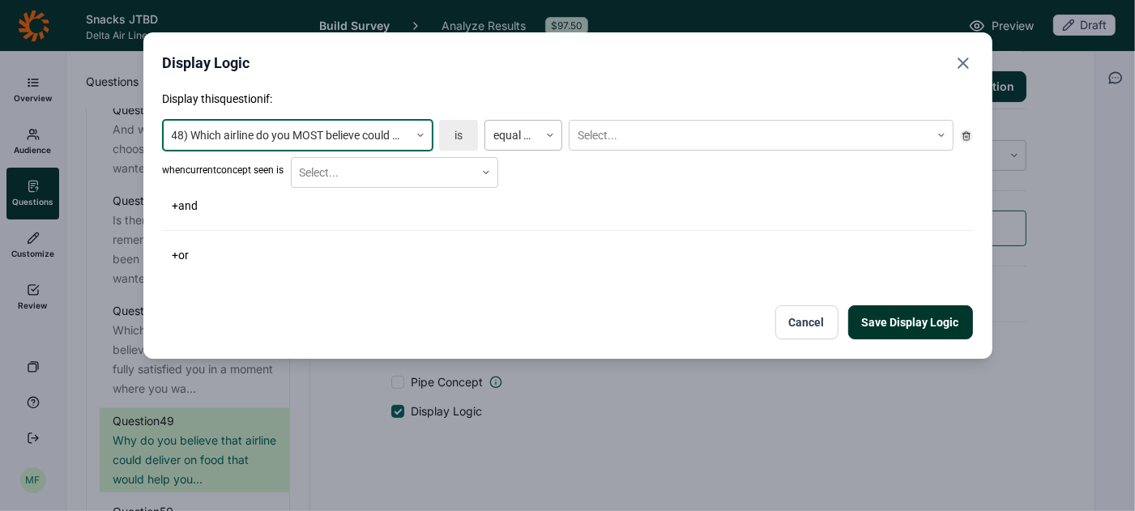
click at [542, 138] on div at bounding box center [550, 135] width 23 height 10
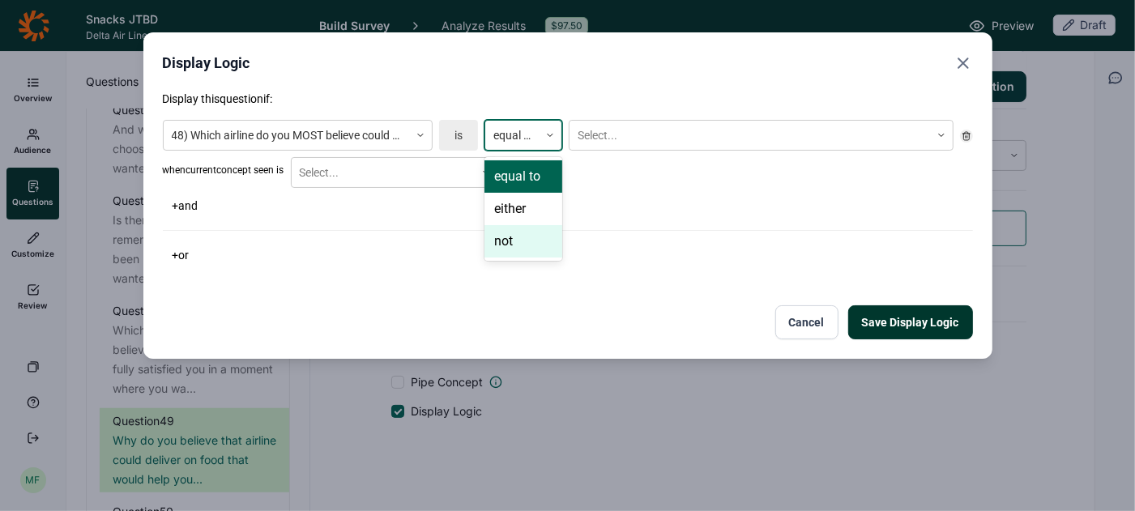
click at [521, 238] on div "not" at bounding box center [523, 241] width 78 height 32
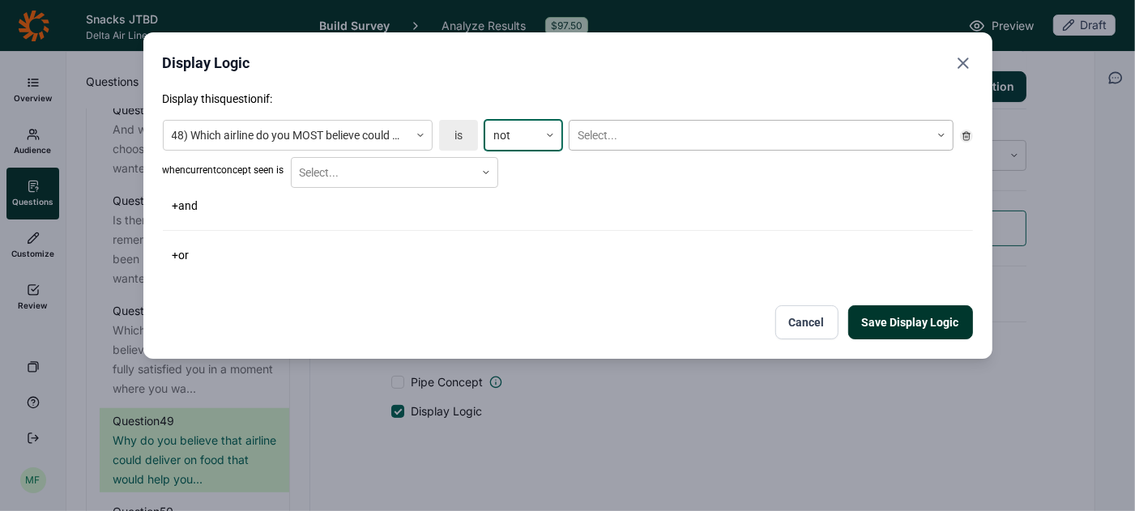
click at [631, 139] on div at bounding box center [749, 136] width 344 height 20
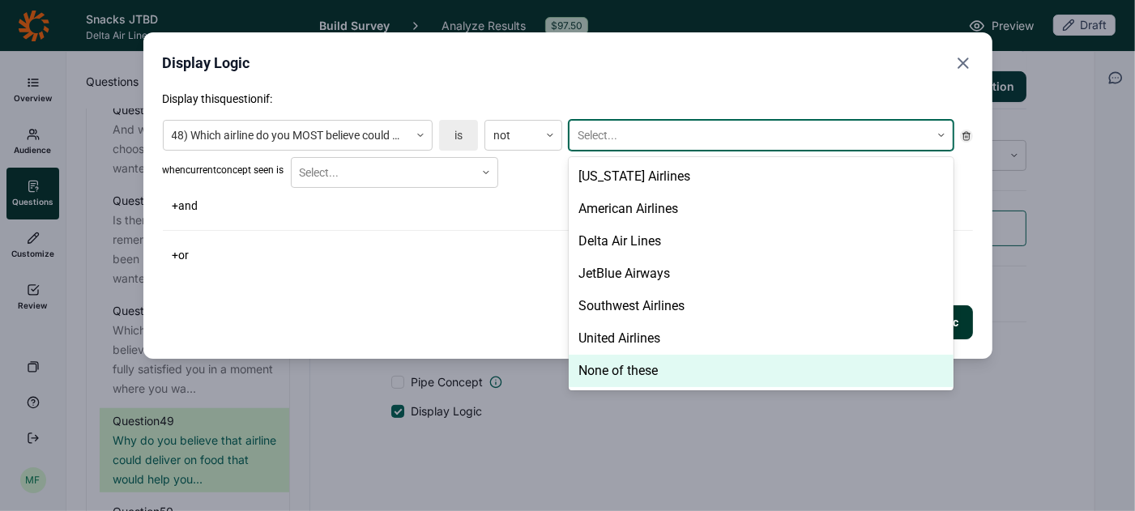
click at [634, 371] on div "None of these" at bounding box center [761, 371] width 385 height 32
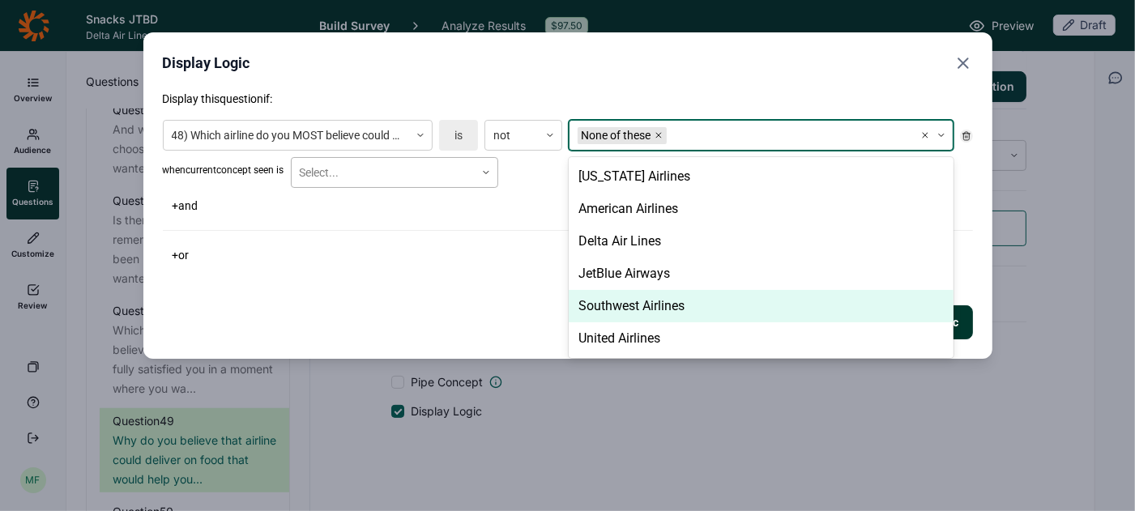
click at [489, 168] on icon at bounding box center [486, 173] width 10 height 10
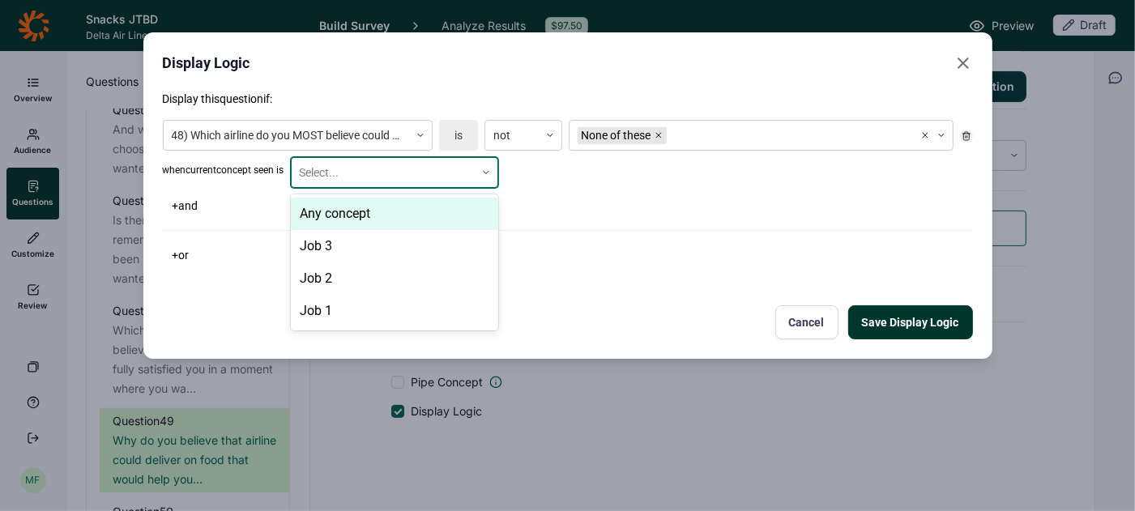
click at [459, 212] on div "Any concept" at bounding box center [394, 214] width 207 height 32
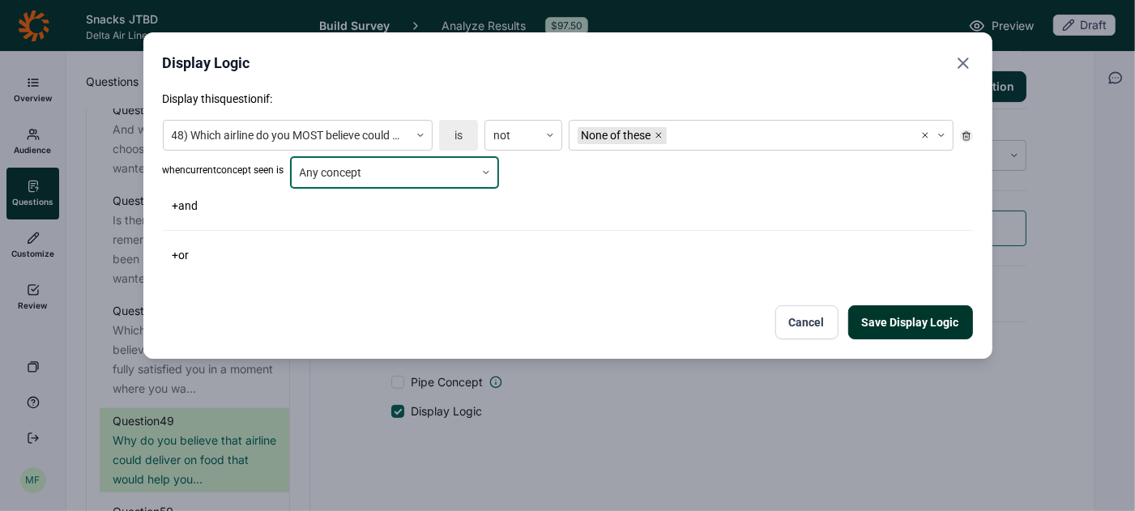
click at [889, 330] on button "Save Display Logic" at bounding box center [910, 322] width 125 height 34
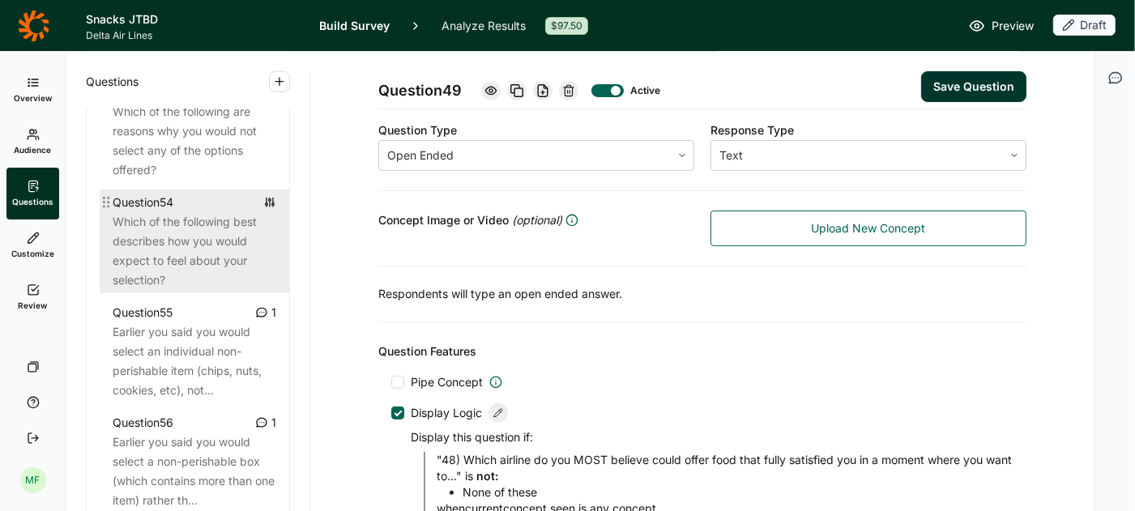
scroll to position [5956, 0]
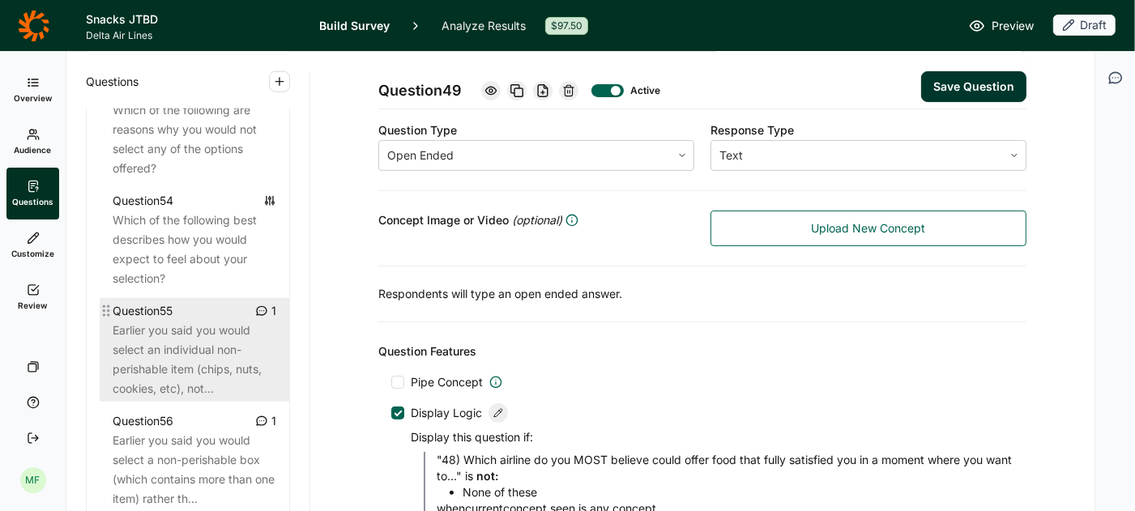
click at [190, 329] on div "Earlier you said you would select an individual non-perishable item (chips, nut…" at bounding box center [195, 360] width 164 height 78
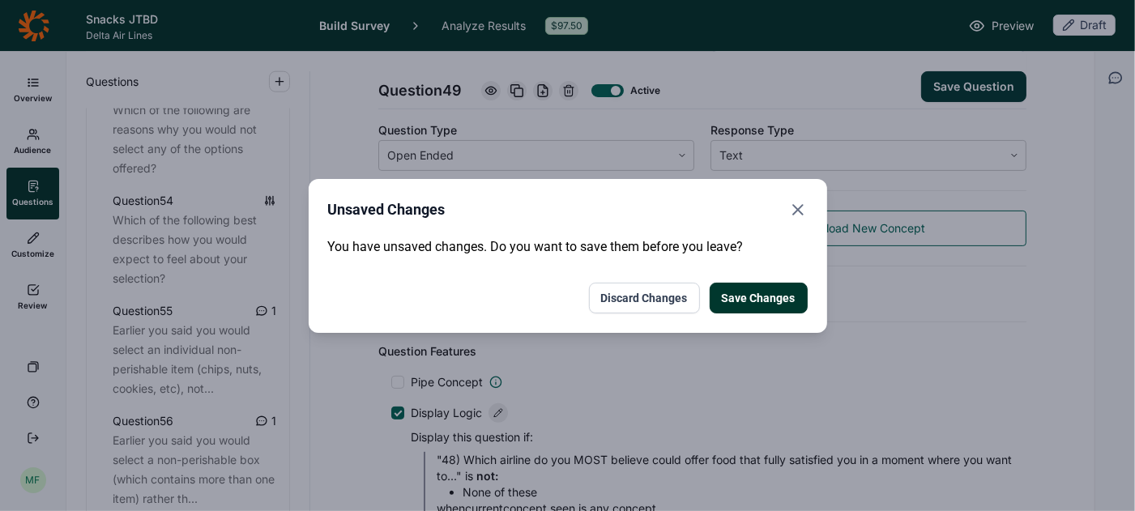
click at [738, 292] on button "Save Changes" at bounding box center [759, 298] width 98 height 31
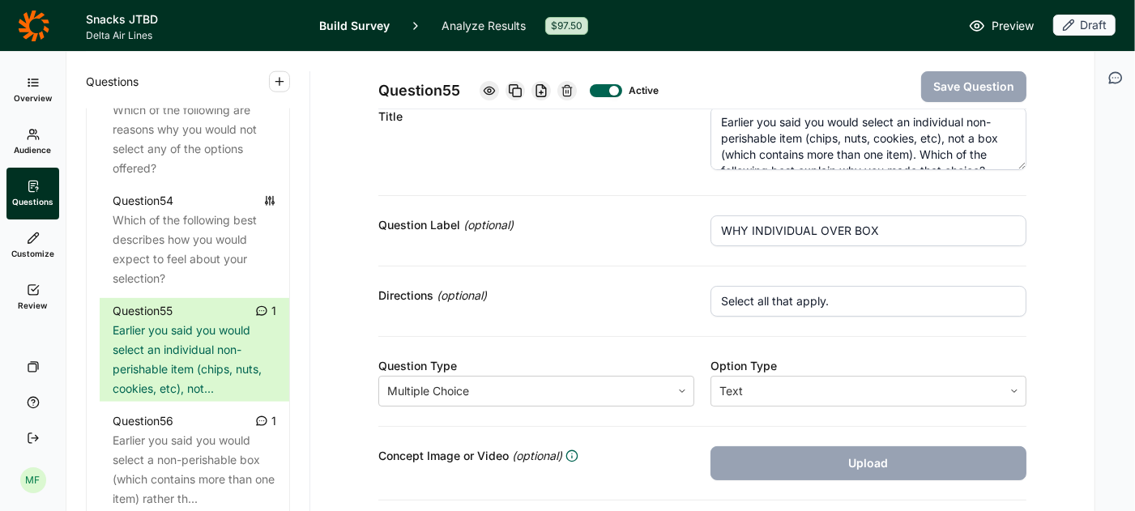
scroll to position [41, 0]
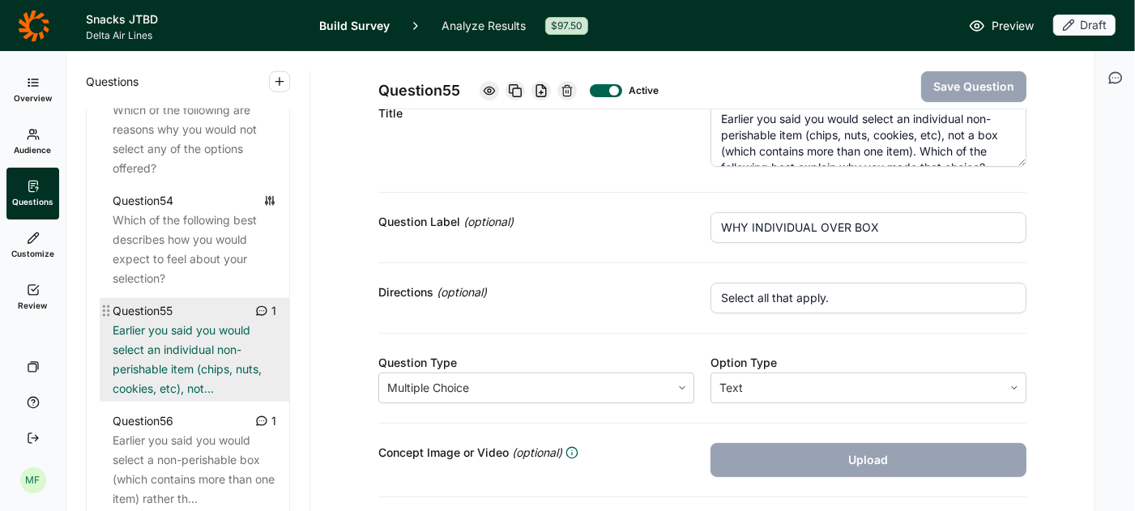
click at [251, 339] on div "Earlier you said you would select an individual non-perishable item (chips, nut…" at bounding box center [195, 360] width 164 height 78
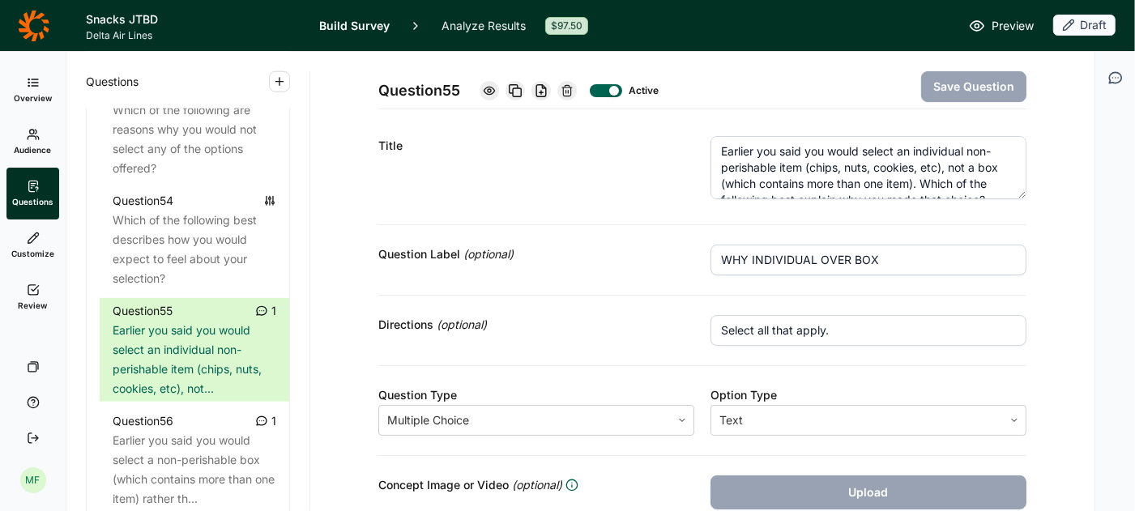
scroll to position [0, 0]
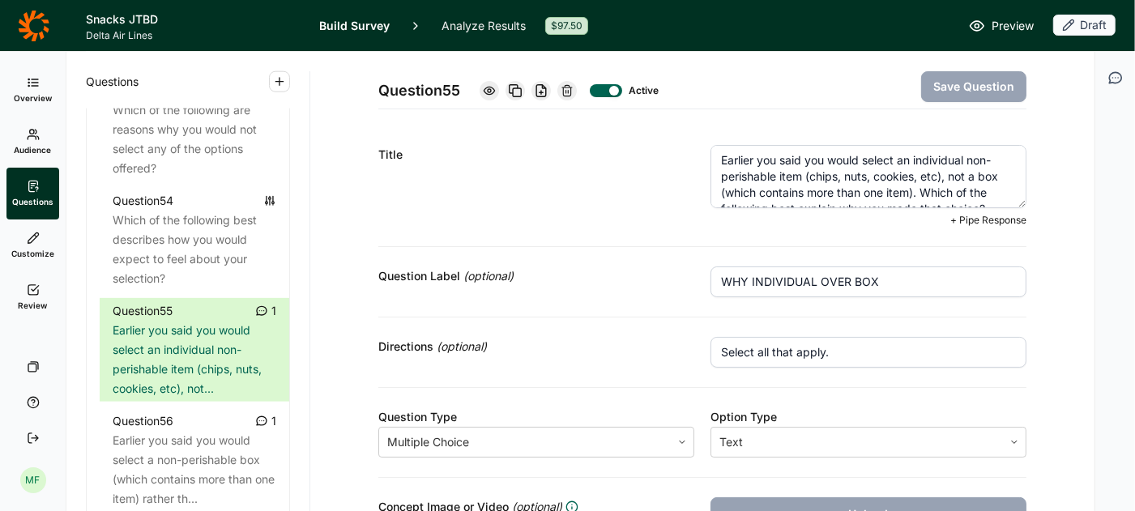
click at [863, 173] on textarea "Earlier you said you would select an individual non-perishable item (chips, nut…" at bounding box center [868, 176] width 316 height 63
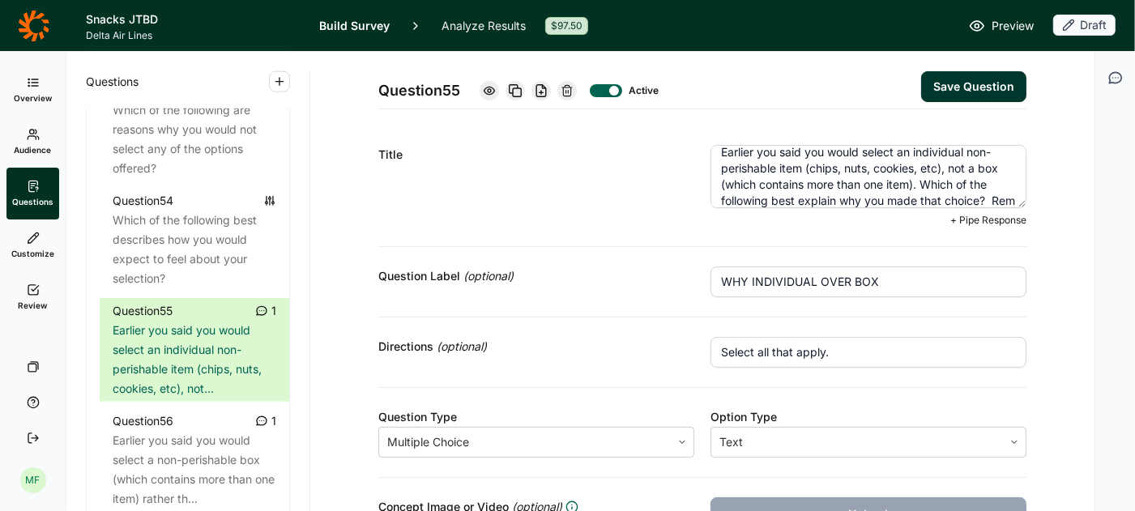
scroll to position [24, 0]
type textarea "Earlier you said you would select an individual non-perishable item (chips, nut…"
click at [971, 72] on button "Save Question" at bounding box center [973, 86] width 105 height 31
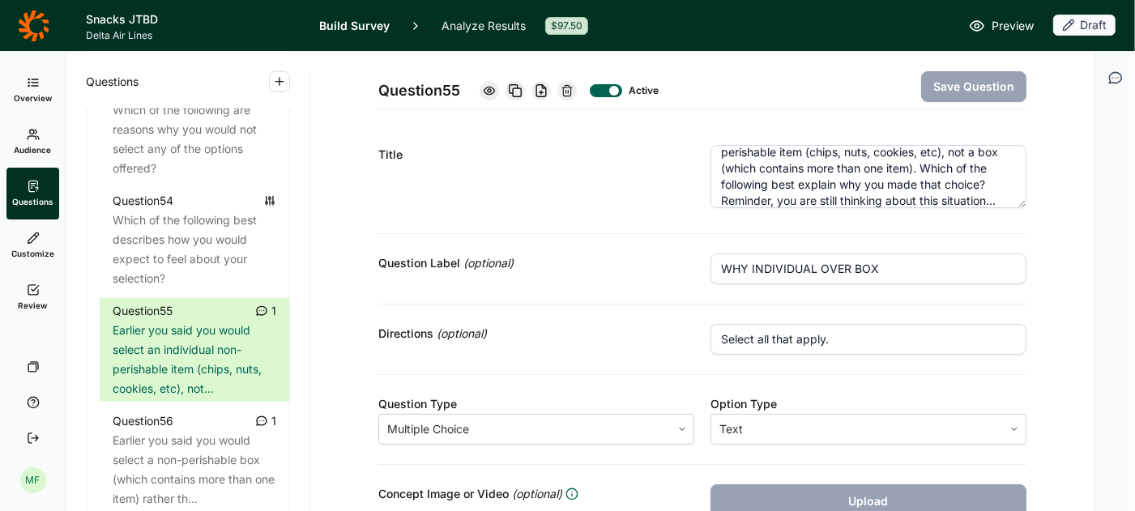
scroll to position [32, 0]
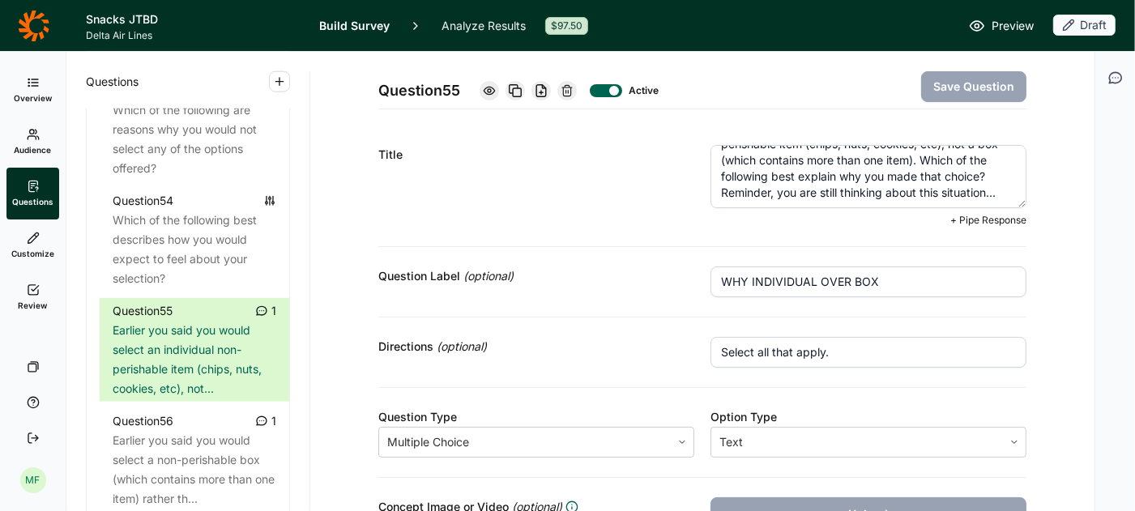
drag, startPoint x: 723, startPoint y: 200, endPoint x: 1008, endPoint y: 198, distance: 285.1
click at [1008, 198] on textarea "Earlier you said you would select an individual non-perishable item (chips, nut…" at bounding box center [868, 176] width 316 height 63
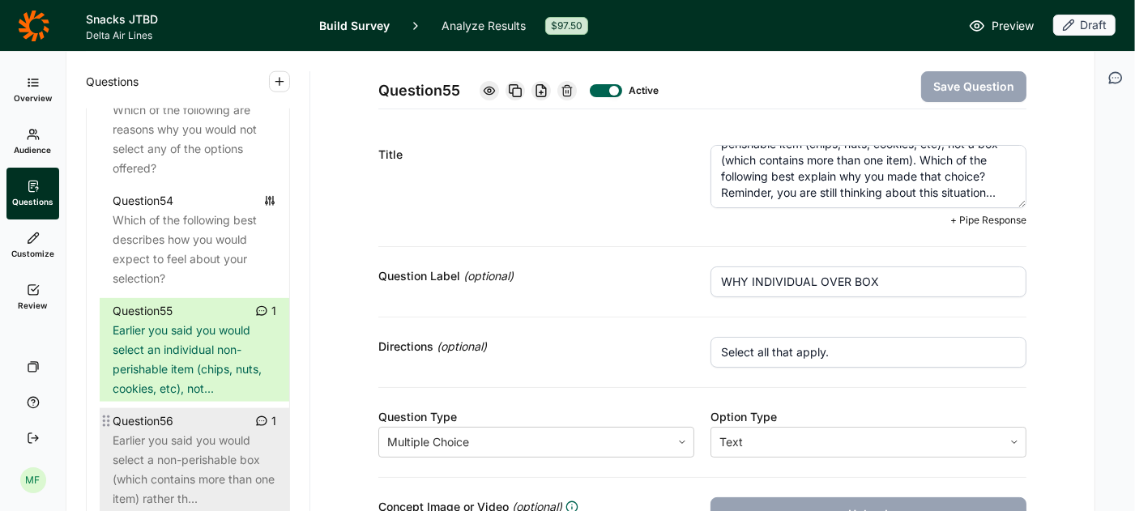
click at [160, 436] on div "Earlier you said you would select a non-perishable box (which contains more tha…" at bounding box center [195, 470] width 164 height 78
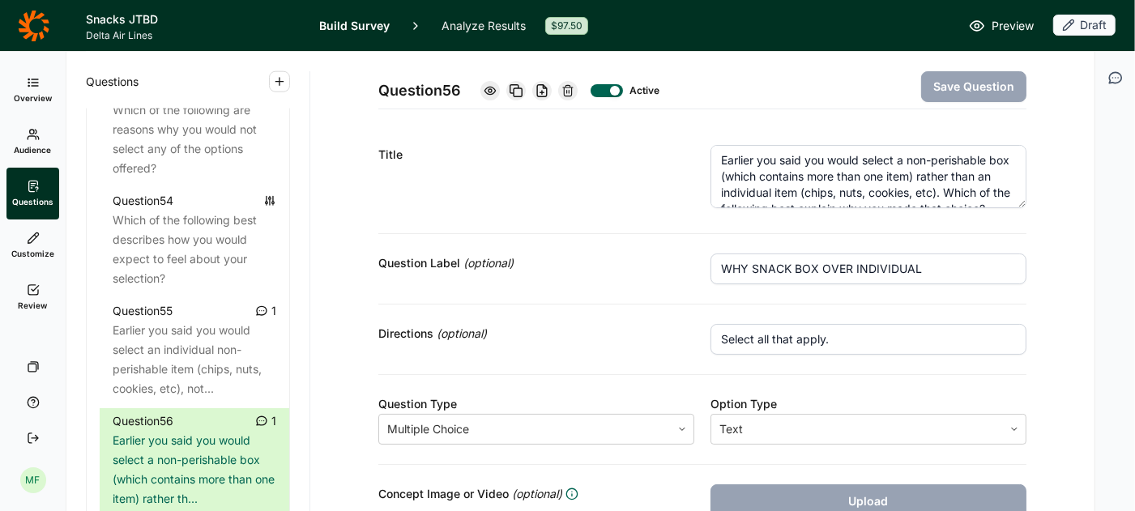
scroll to position [16, 0]
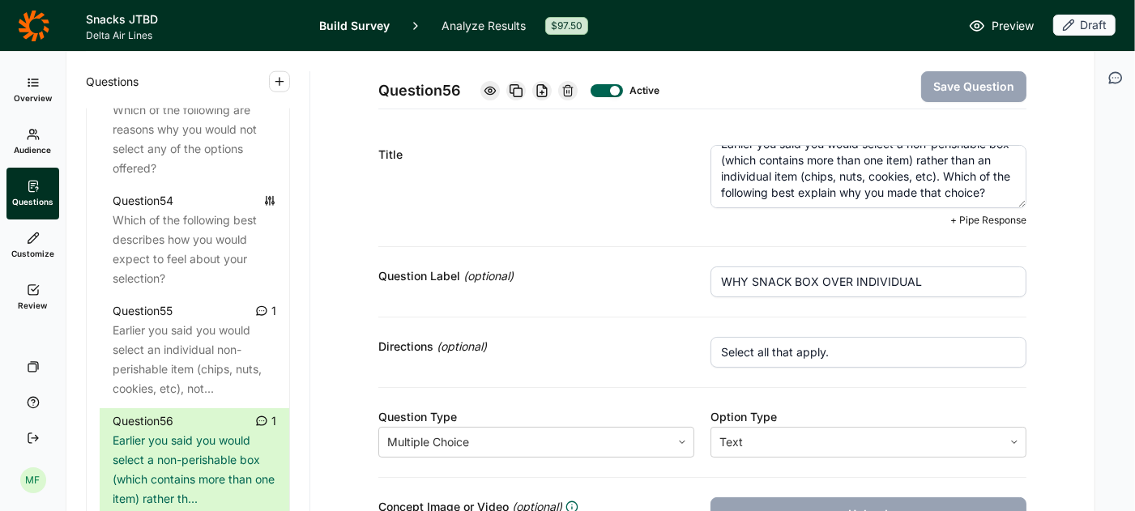
click at [998, 200] on textarea "Earlier you said you would select a non-perishable box (which contains more tha…" at bounding box center [868, 176] width 316 height 63
paste textarea "Reminder, you are still thinking about this situation..."
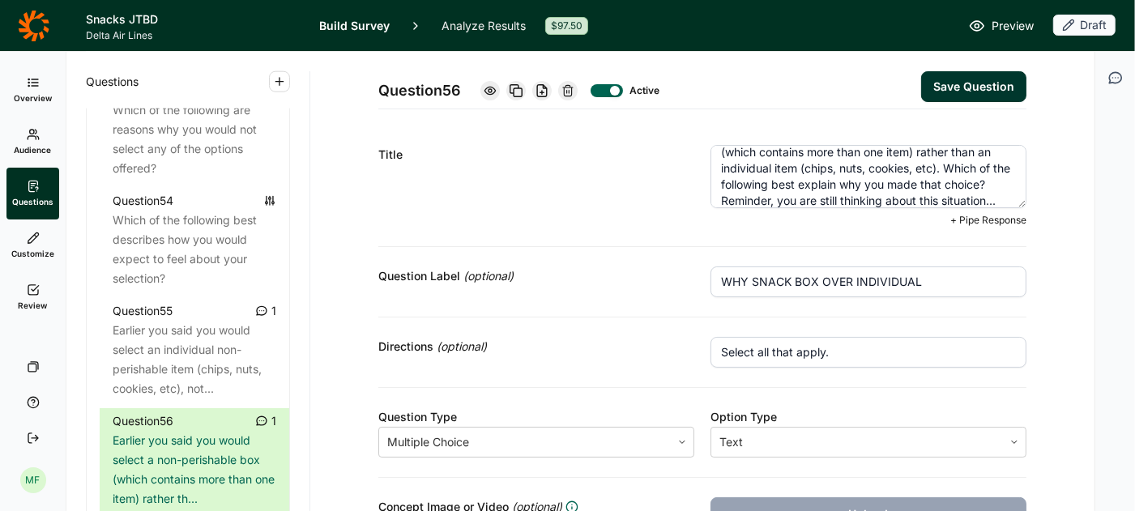
type textarea "Earlier you said you would select a non-perishable box (which contains more tha…"
click at [990, 86] on button "Save Question" at bounding box center [973, 86] width 105 height 31
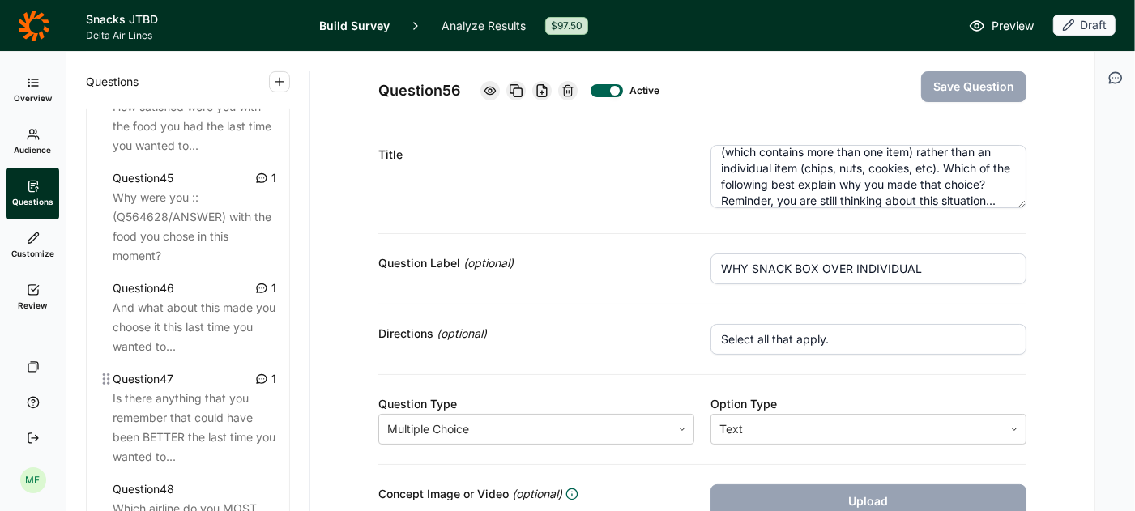
scroll to position [5036, 0]
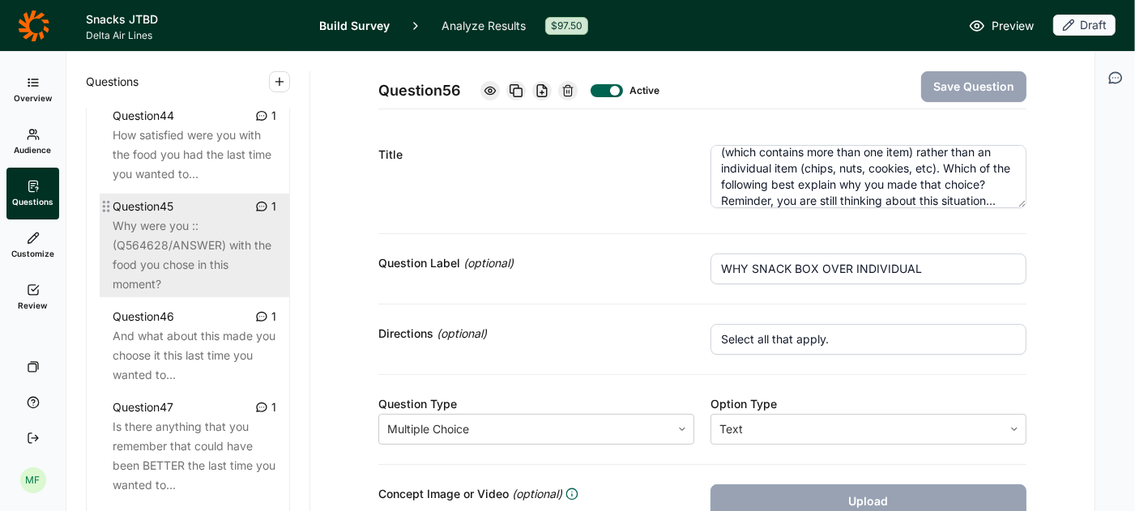
click at [163, 216] on div "Why were you ::(Q564628/ANSWER) with the food you chose in this moment?" at bounding box center [195, 255] width 164 height 78
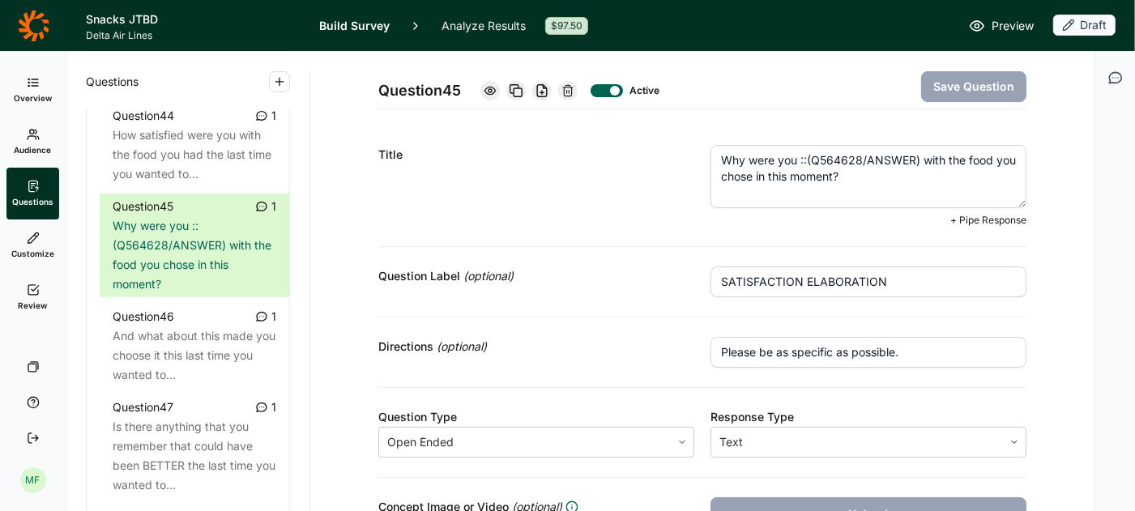
click at [809, 160] on textarea "Why were you ::(Q564628/ANSWER) with the food you chose in this moment?" at bounding box center [868, 176] width 316 height 63
type textarea "Why were you :: (Q564628/ANSWER) with the food you chose in this moment?"
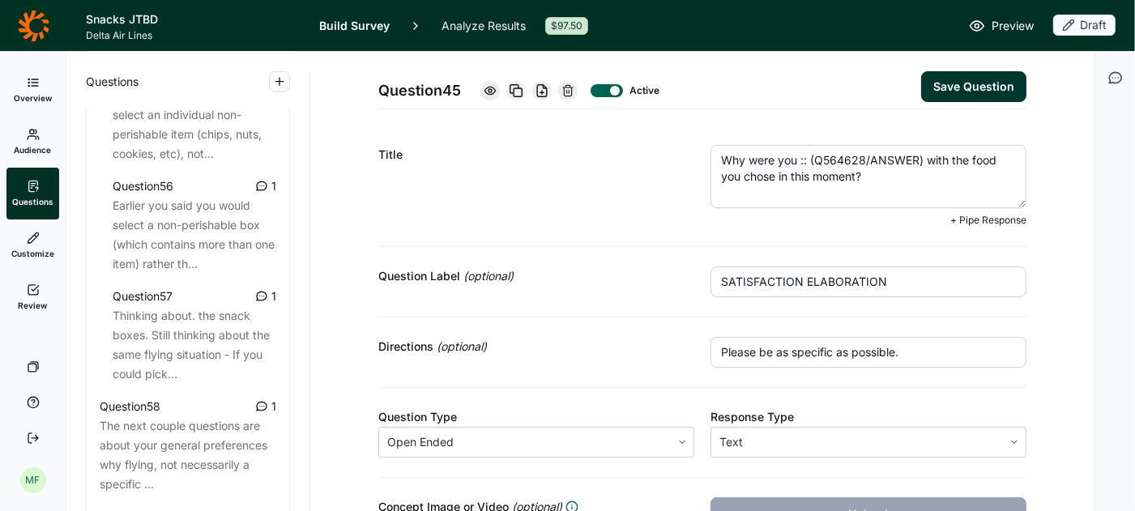
scroll to position [6229, 0]
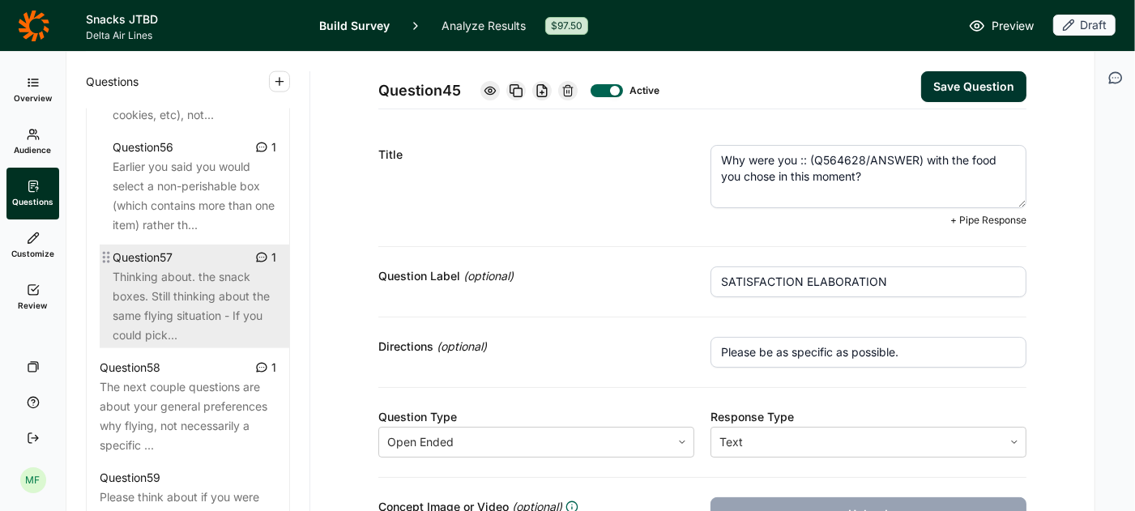
click at [199, 267] on div "Thinking about. the snack boxes. Still thinking about the same flying situation…" at bounding box center [195, 306] width 164 height 78
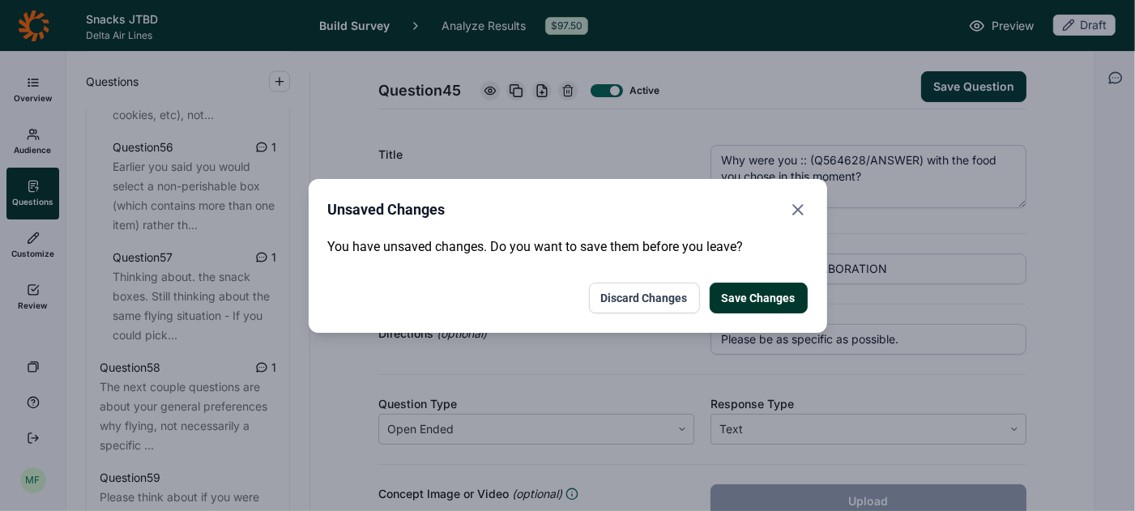
click at [735, 291] on button "Save Changes" at bounding box center [759, 298] width 98 height 31
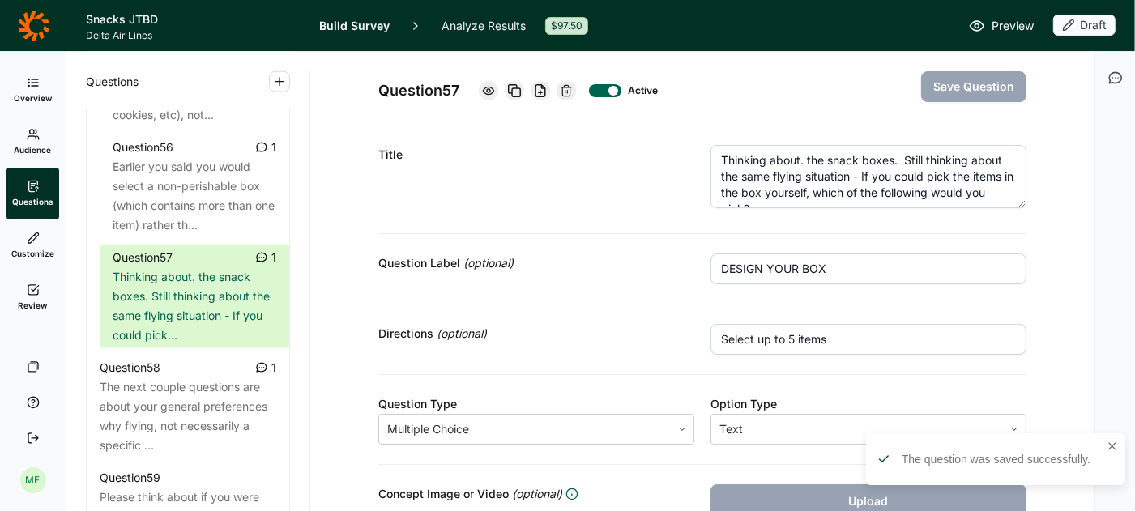
click at [805, 159] on textarea "Thinking about. the snack boxes. Still thinking about the same flying situation…" at bounding box center [868, 176] width 316 height 63
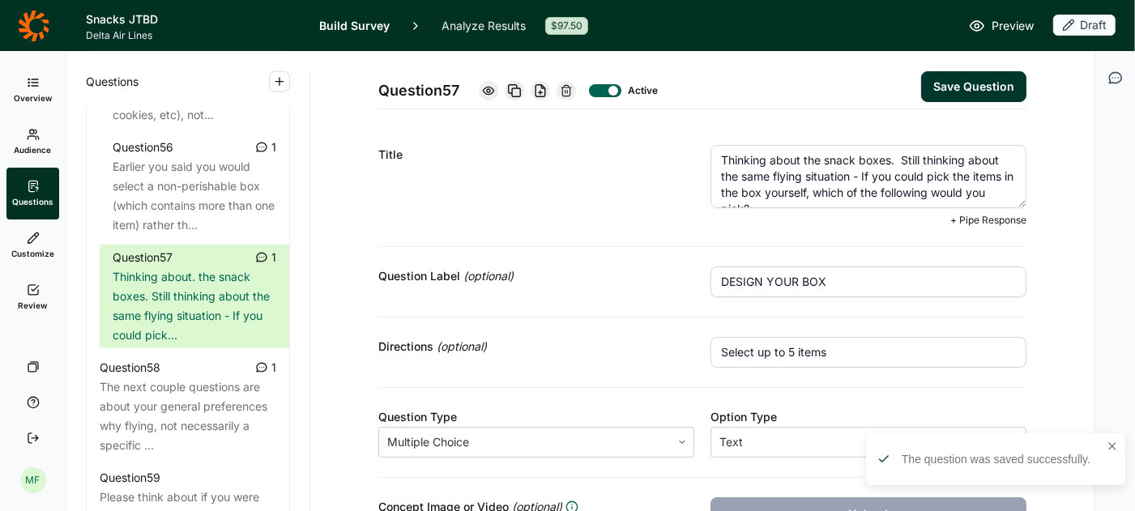
type textarea "Thinking about the snack boxes. Still thinking about the same flying situation …"
click at [978, 85] on button "Save Question" at bounding box center [973, 86] width 105 height 31
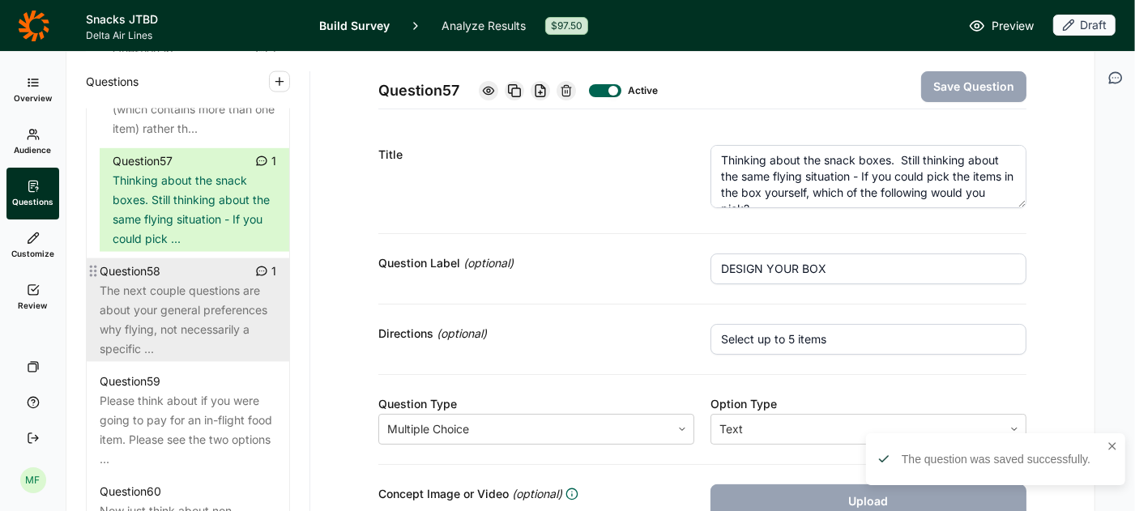
scroll to position [6334, 0]
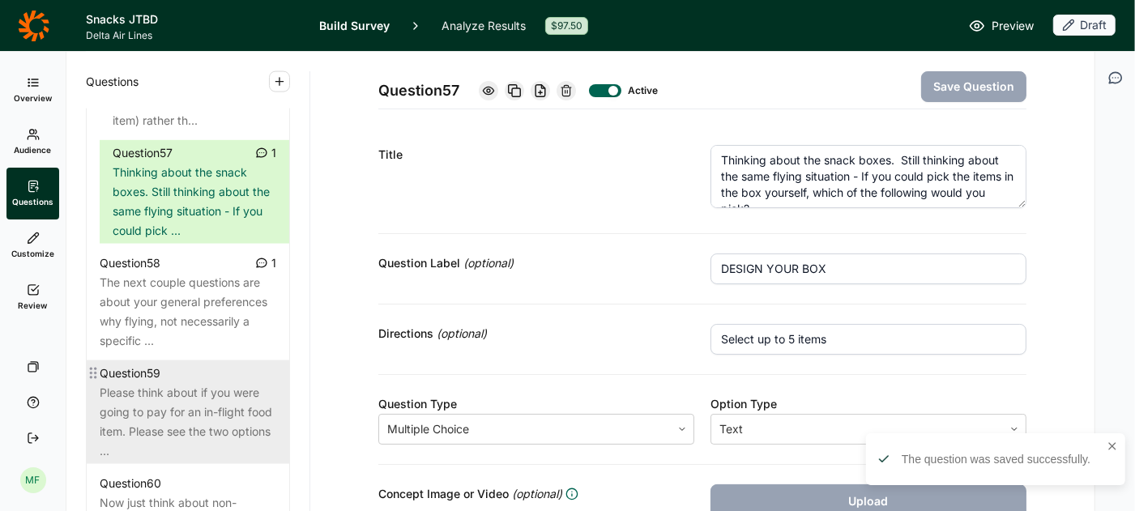
click at [187, 383] on div "Please think about if you were going to pay for an in-flight food item. Please …" at bounding box center [188, 422] width 177 height 78
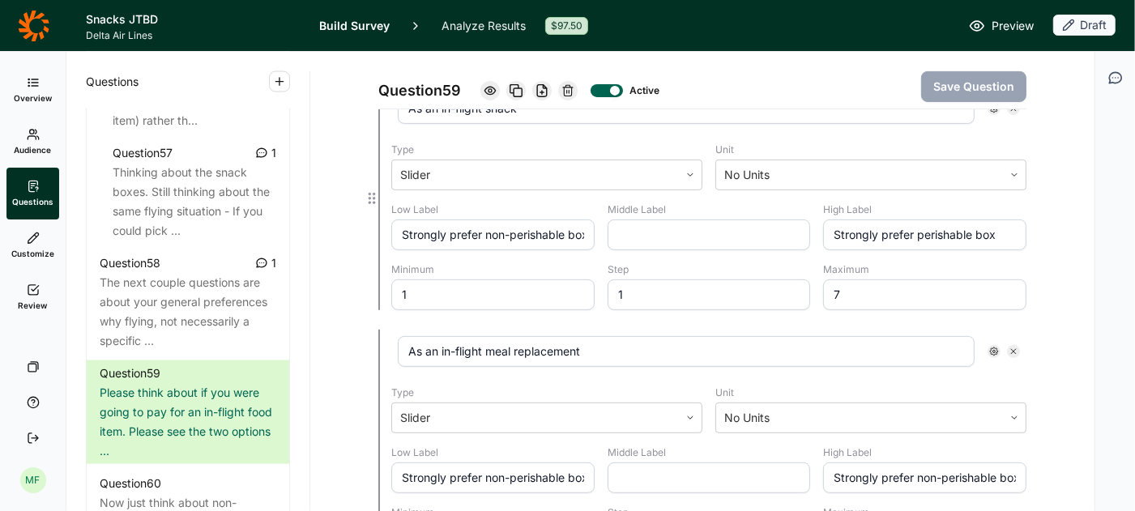
scroll to position [512, 0]
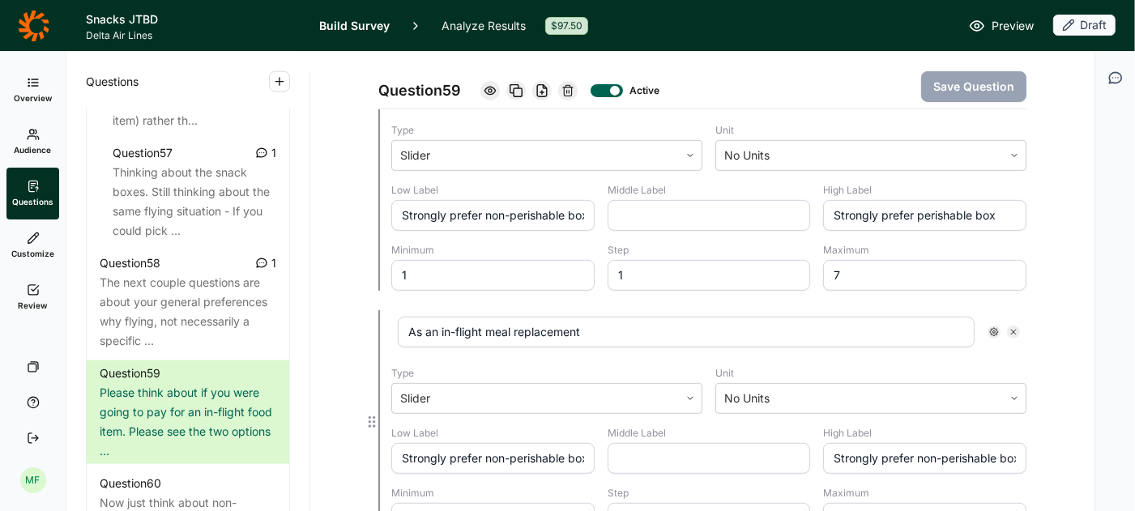
click at [944, 454] on input "Strongly prefer non-perishable box" at bounding box center [924, 458] width 203 height 31
type input "Strongly prefer perishable box"
click at [961, 87] on button "Save Question" at bounding box center [973, 86] width 105 height 31
click at [28, 289] on use at bounding box center [33, 290] width 11 height 10
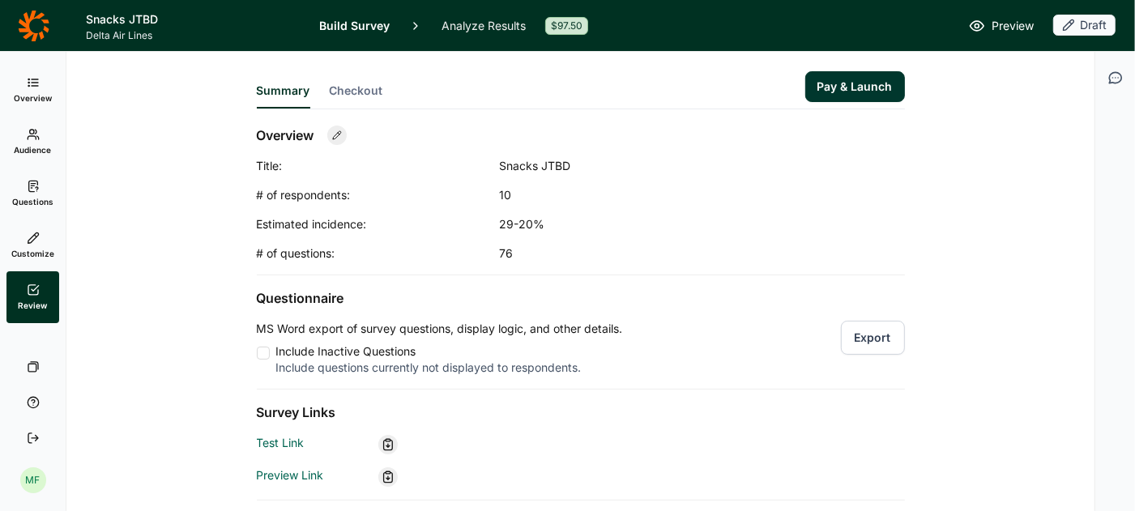
click at [866, 337] on button "Export" at bounding box center [873, 338] width 64 height 34
